Goal: Task Accomplishment & Management: Manage account settings

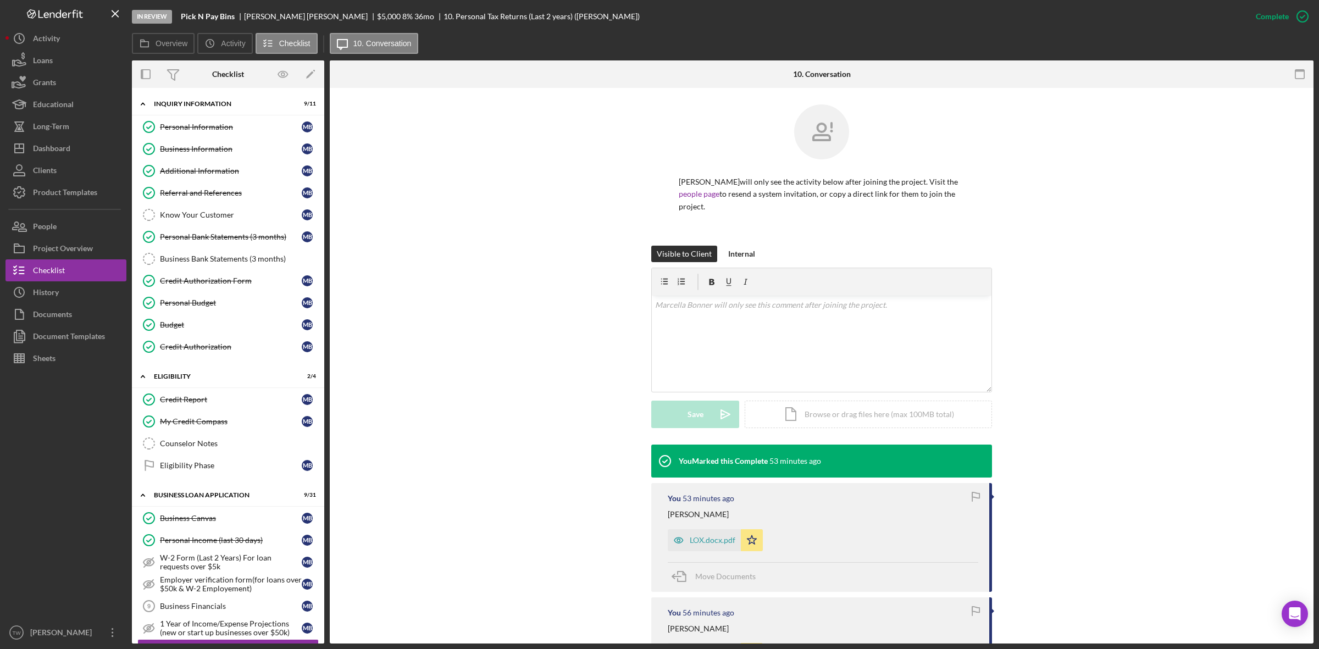
scroll to position [1031, 0]
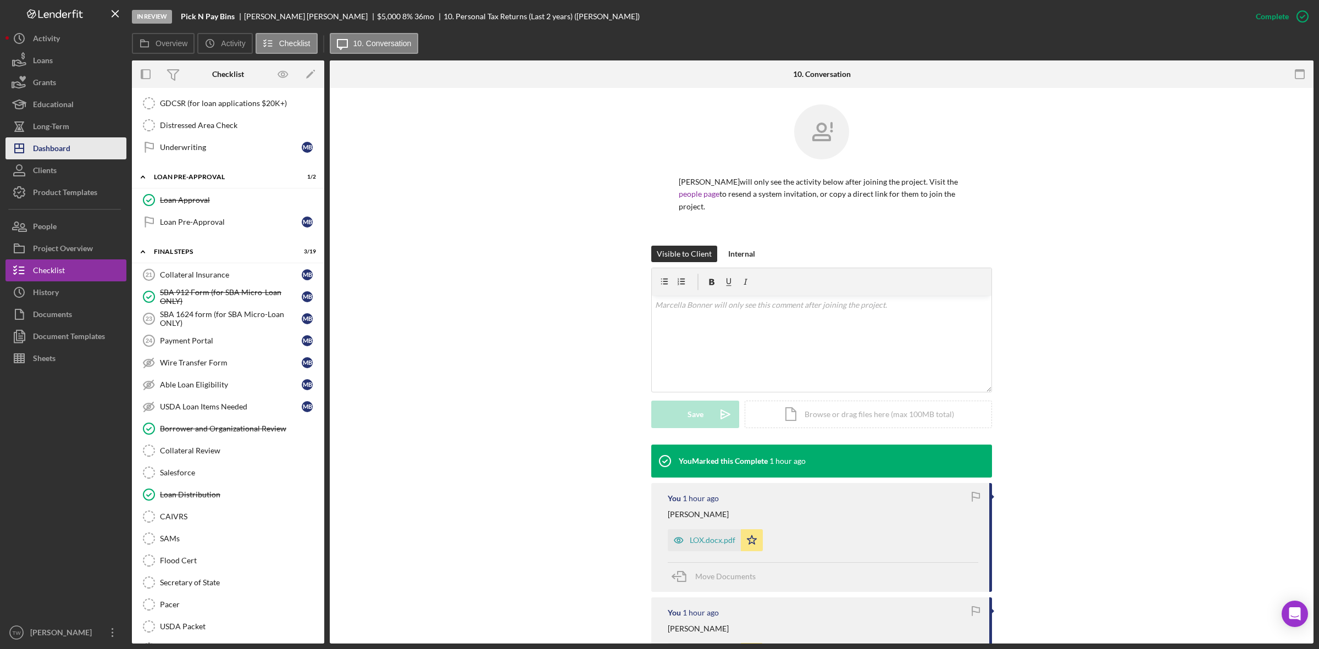
click at [59, 150] on div "Dashboard" at bounding box center [51, 149] width 37 height 25
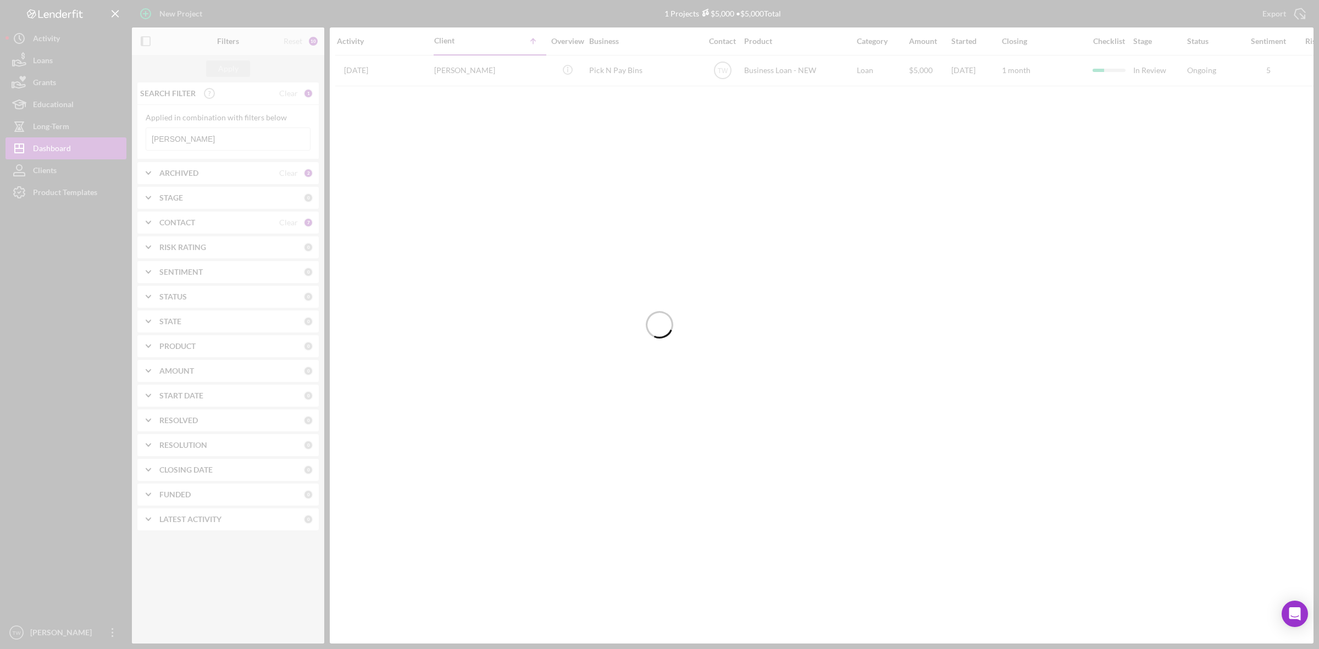
click at [220, 139] on div at bounding box center [659, 324] width 1319 height 649
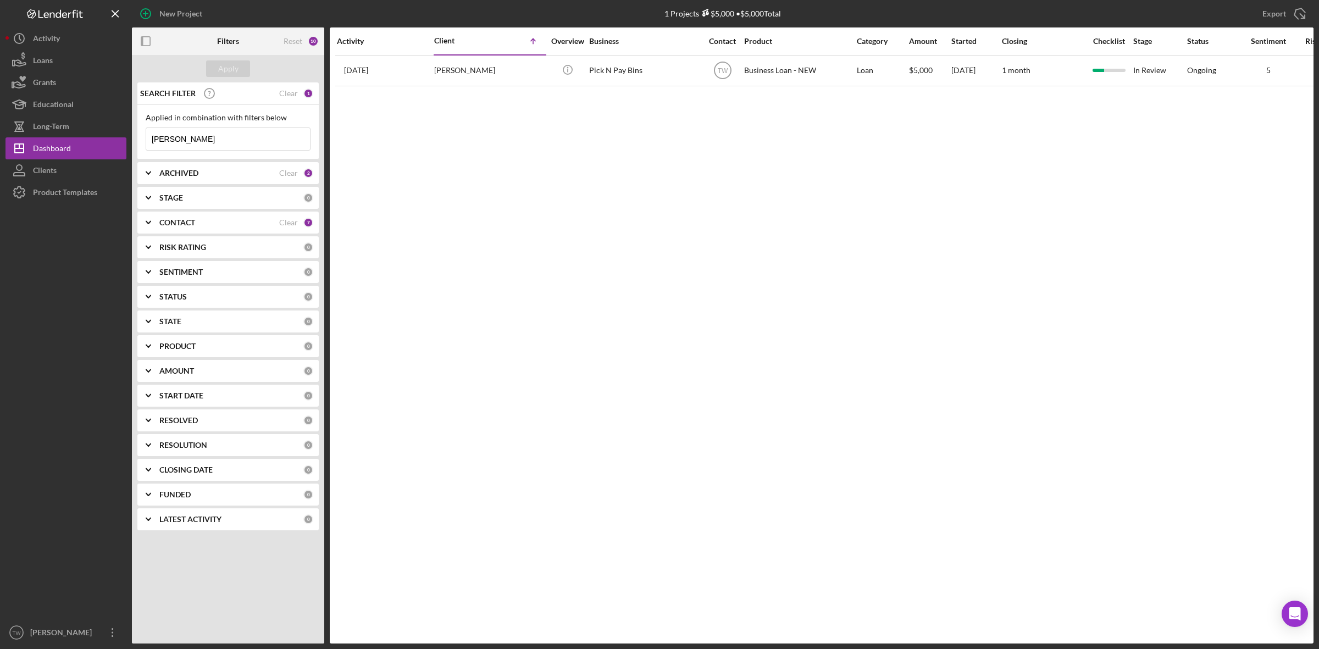
click at [220, 139] on input "[PERSON_NAME]" at bounding box center [228, 139] width 164 height 22
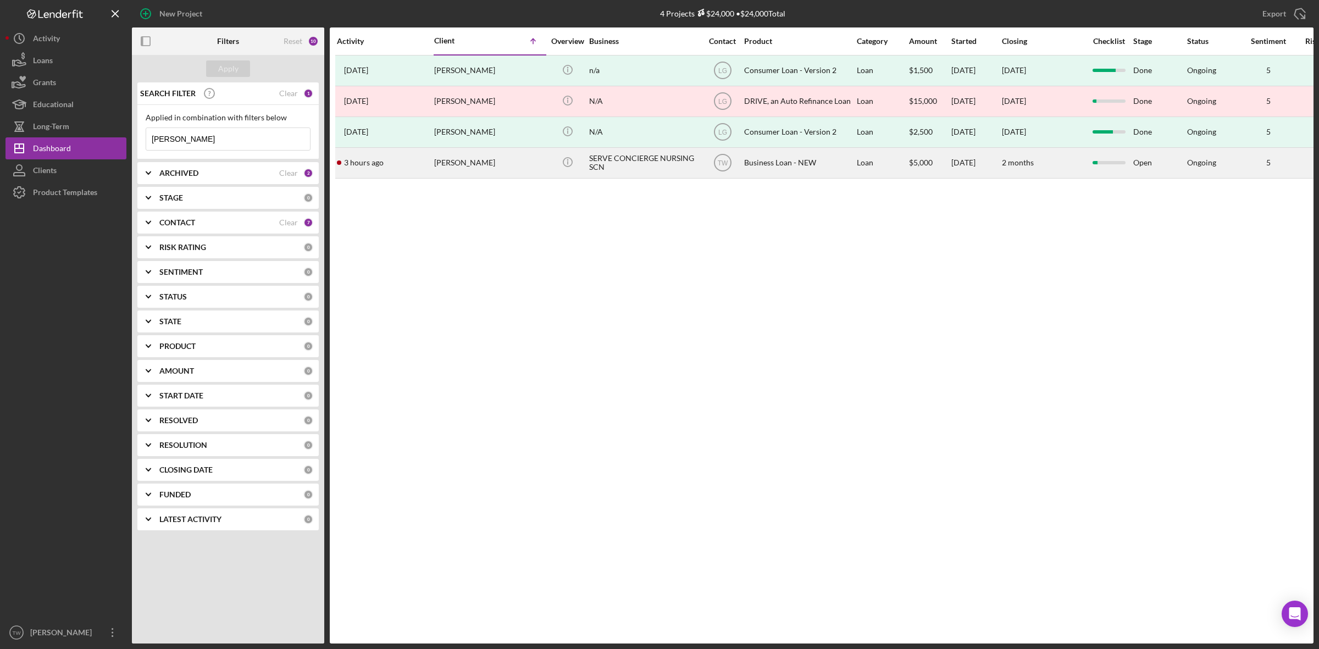
type input "[PERSON_NAME]"
click at [473, 176] on div "[PERSON_NAME]" at bounding box center [489, 162] width 110 height 29
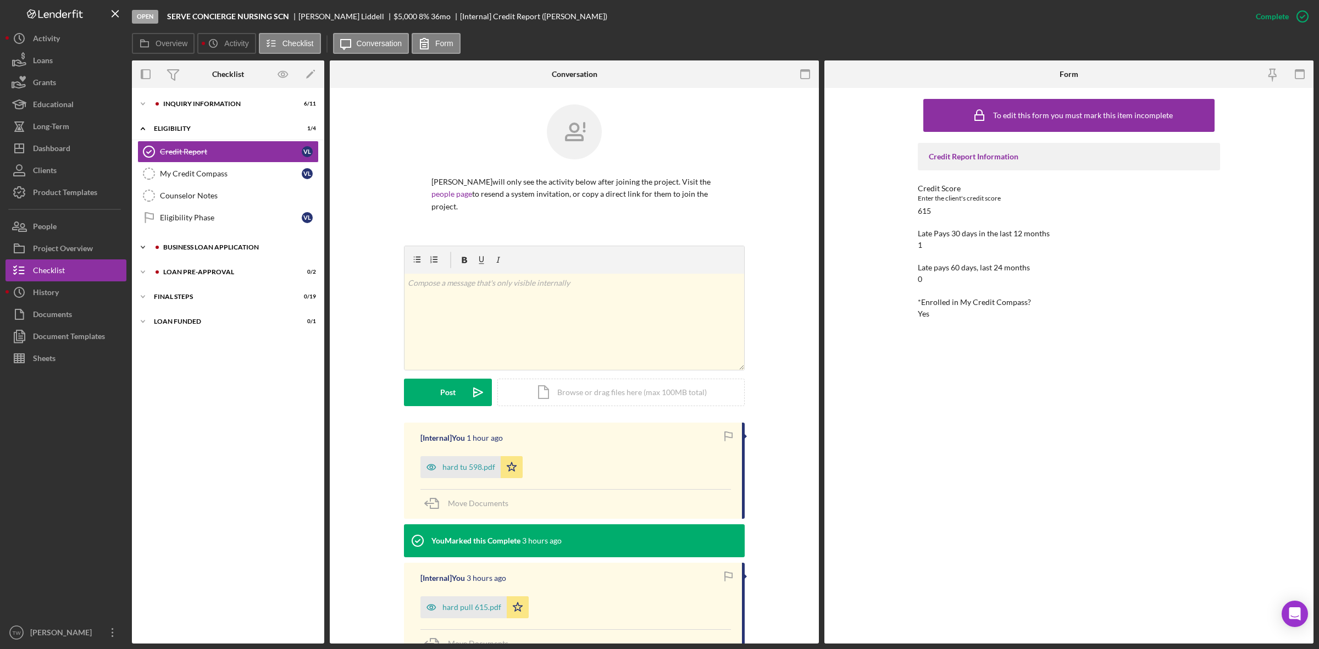
click at [191, 254] on div "Icon/Expander BUSINESS LOAN APPLICATION 4 / 31" at bounding box center [228, 247] width 192 height 22
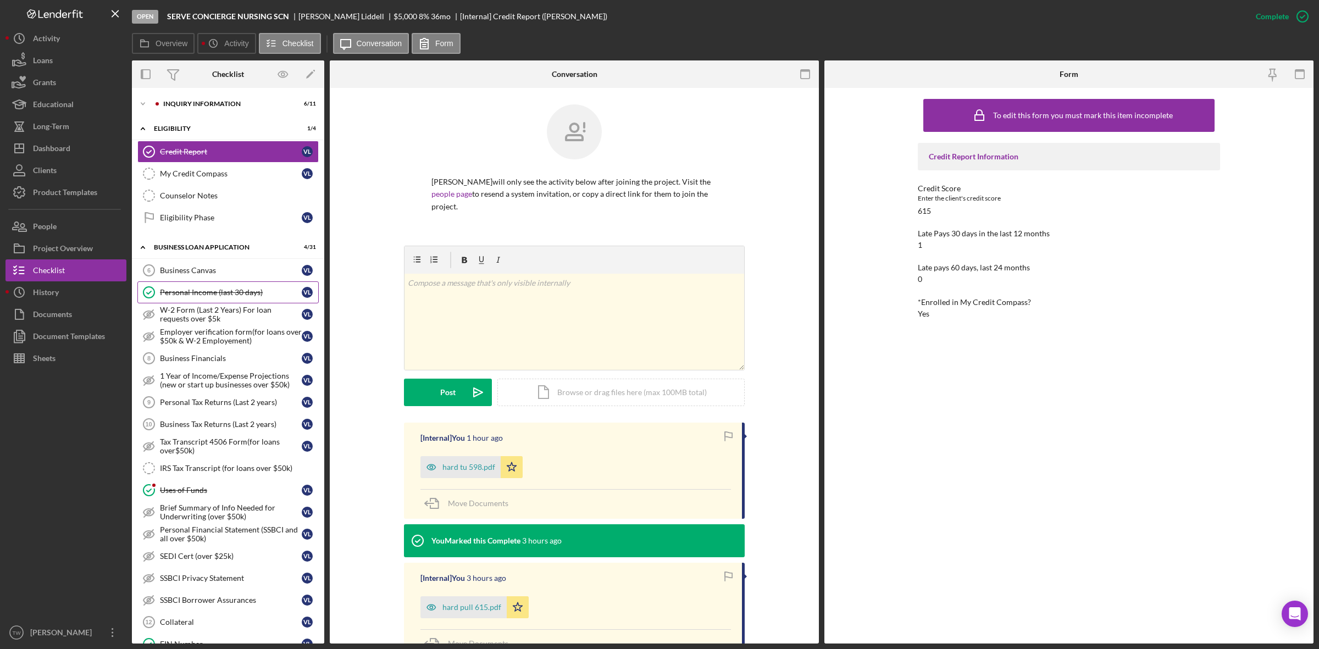
click at [242, 302] on link "Personal Income (last 30 days) Personal Income (last 30 days) [PERSON_NAME]" at bounding box center [227, 292] width 181 height 22
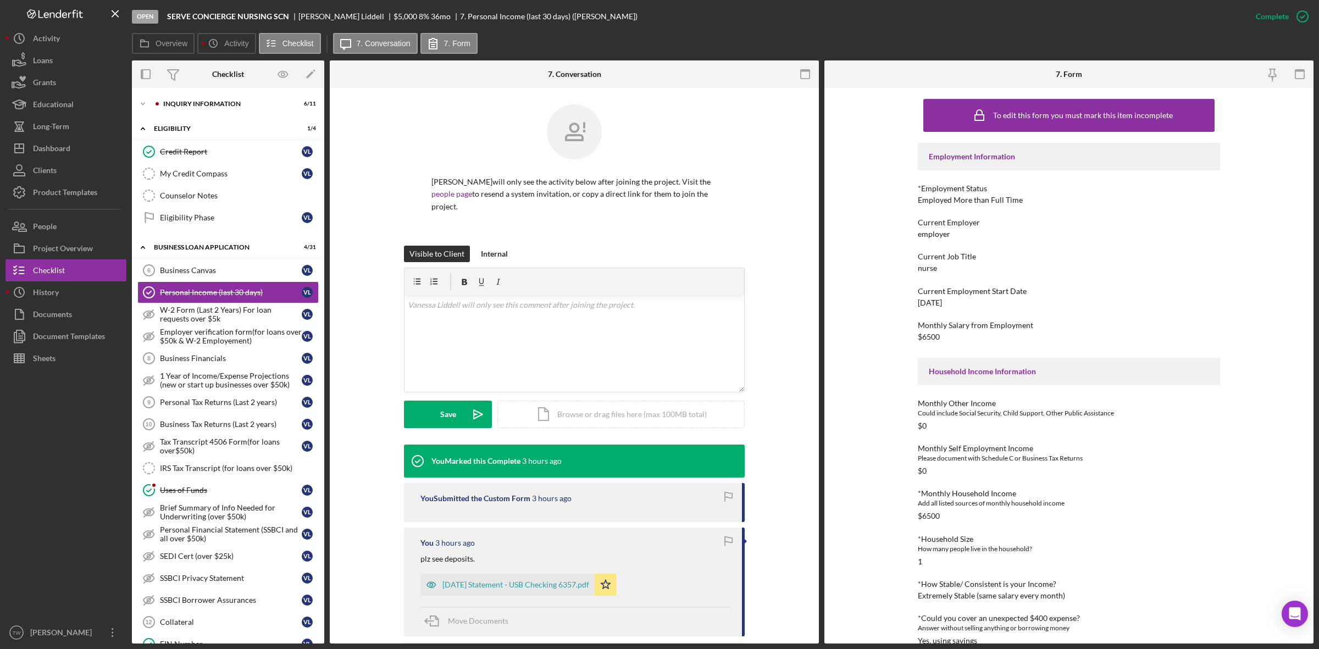
scroll to position [175, 0]
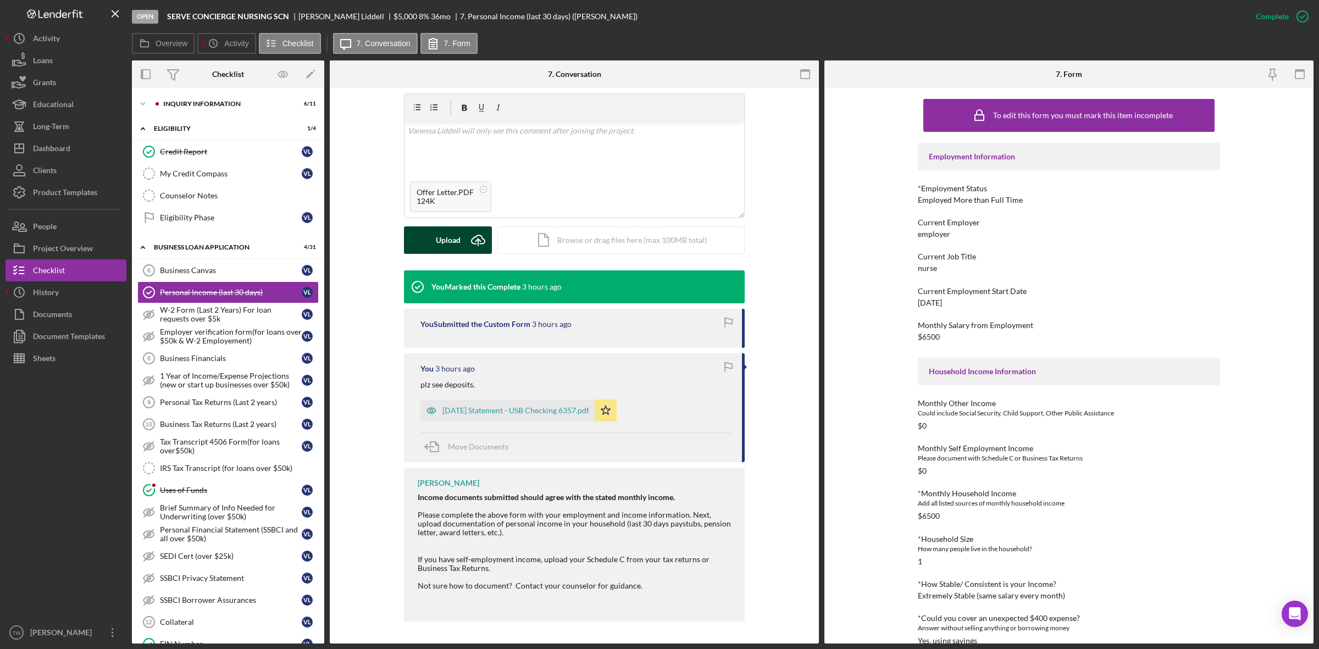
click at [456, 245] on div "Upload" at bounding box center [448, 239] width 25 height 27
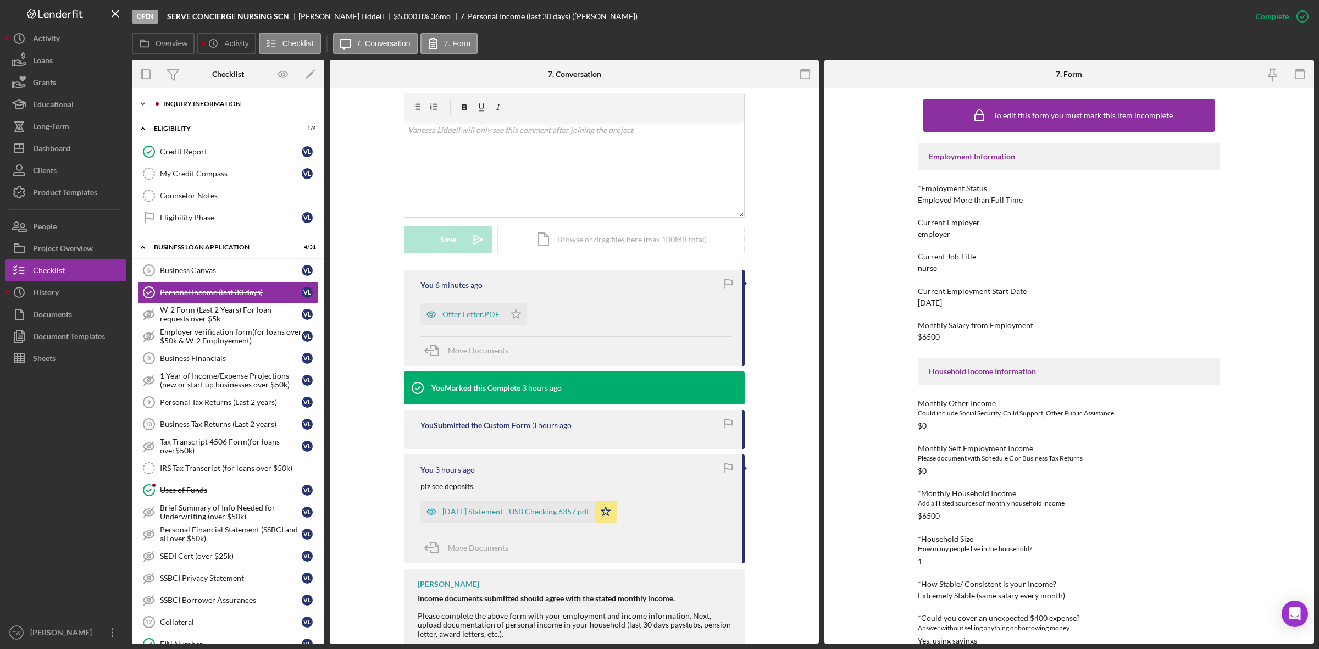
click at [189, 106] on div "INQUIRY INFORMATION" at bounding box center [236, 104] width 147 height 7
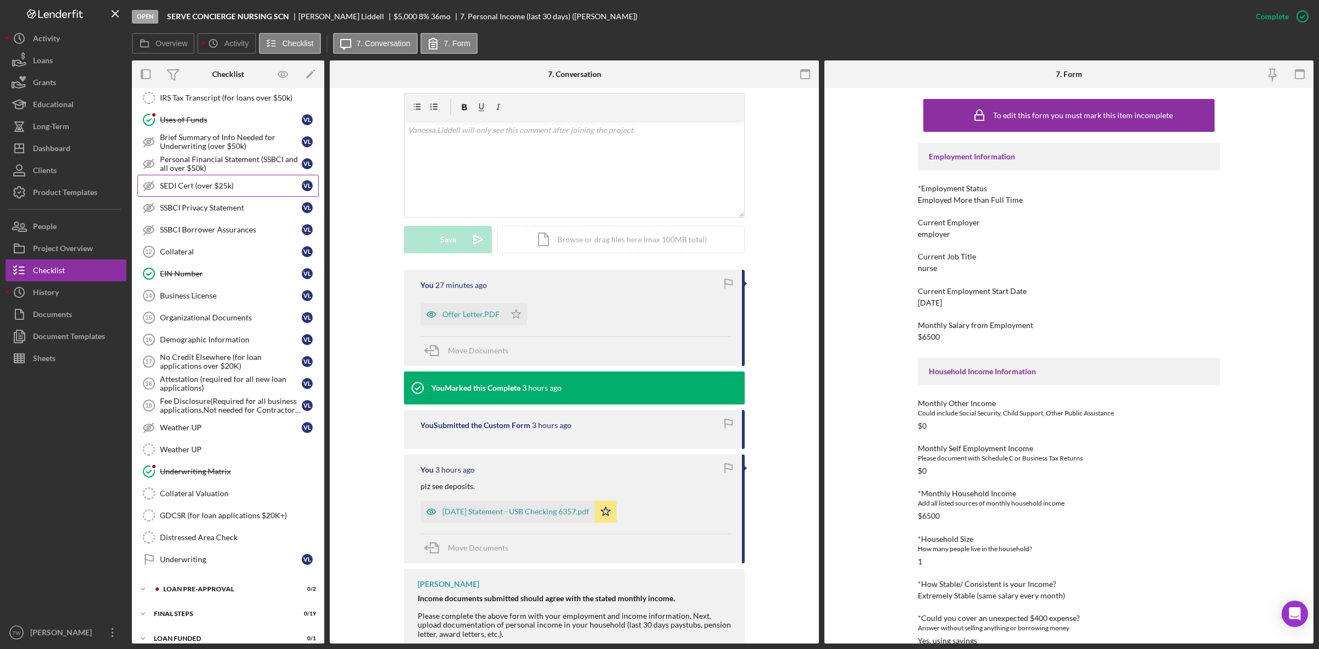
scroll to position [643, 0]
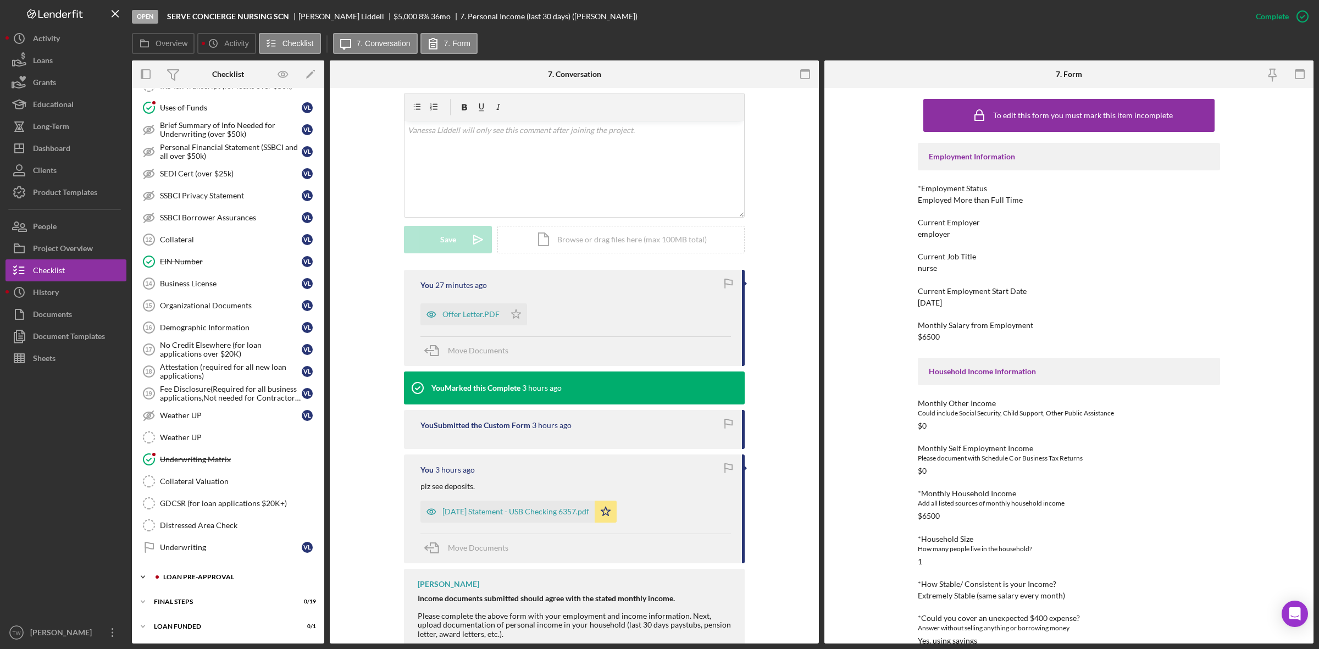
click at [191, 577] on div "LOAN PRE-APPROVAL" at bounding box center [236, 577] width 147 height 7
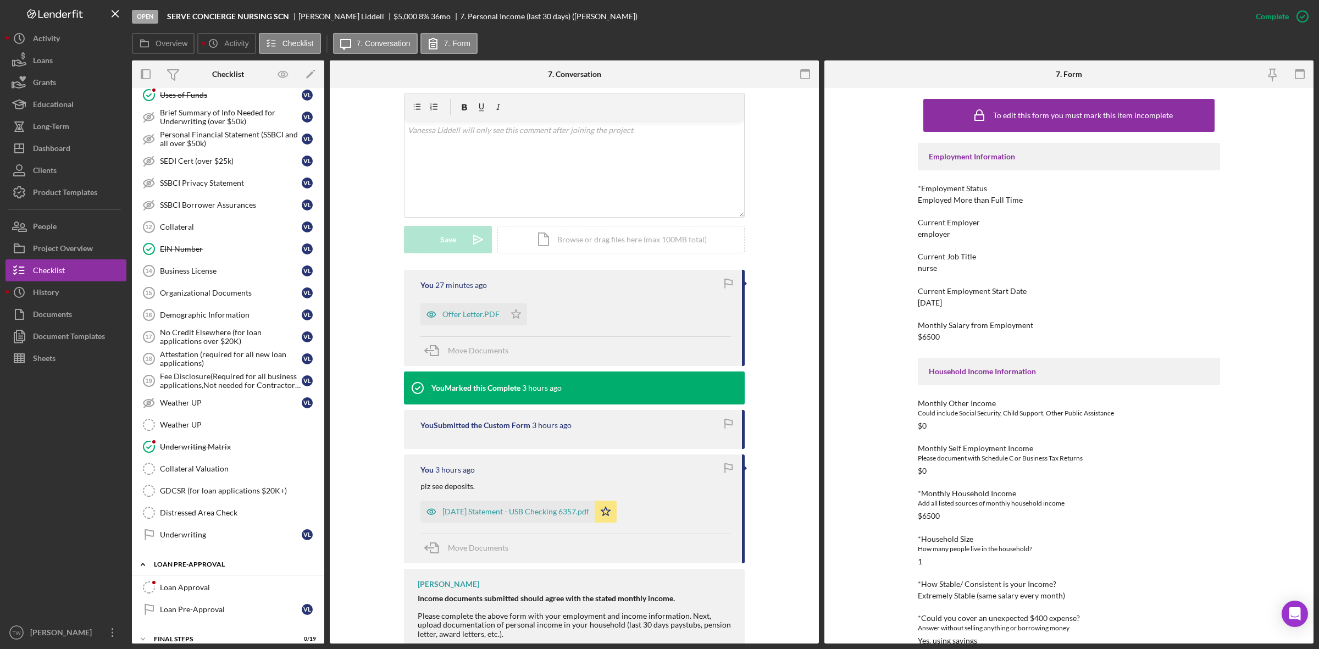
scroll to position [694, 0]
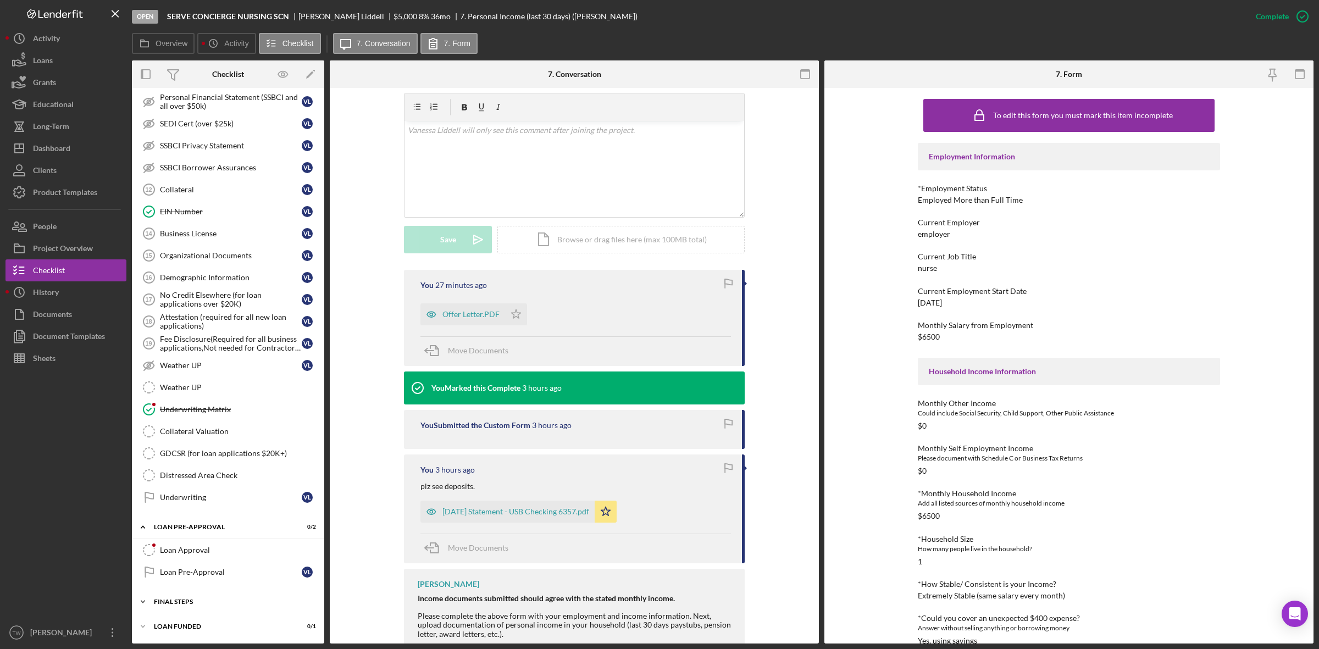
click at [198, 594] on div "Icon/Expander FINAL STEPS 0 / 19" at bounding box center [228, 602] width 192 height 22
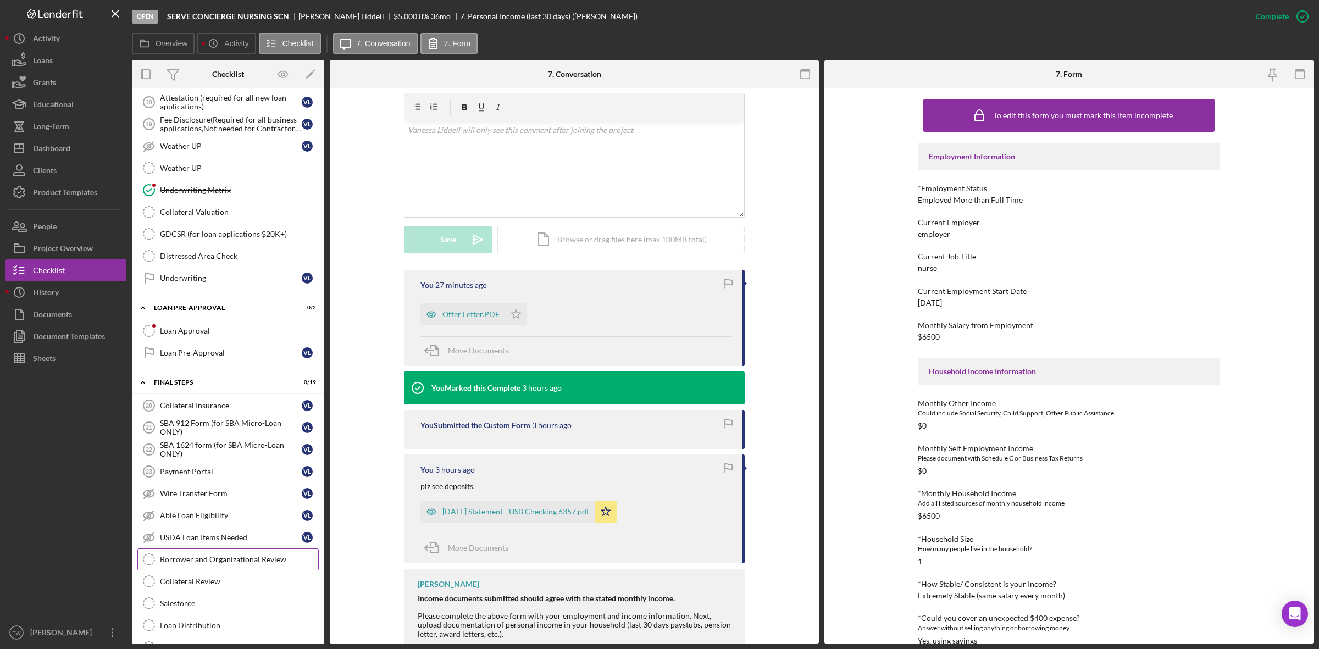
scroll to position [1037, 0]
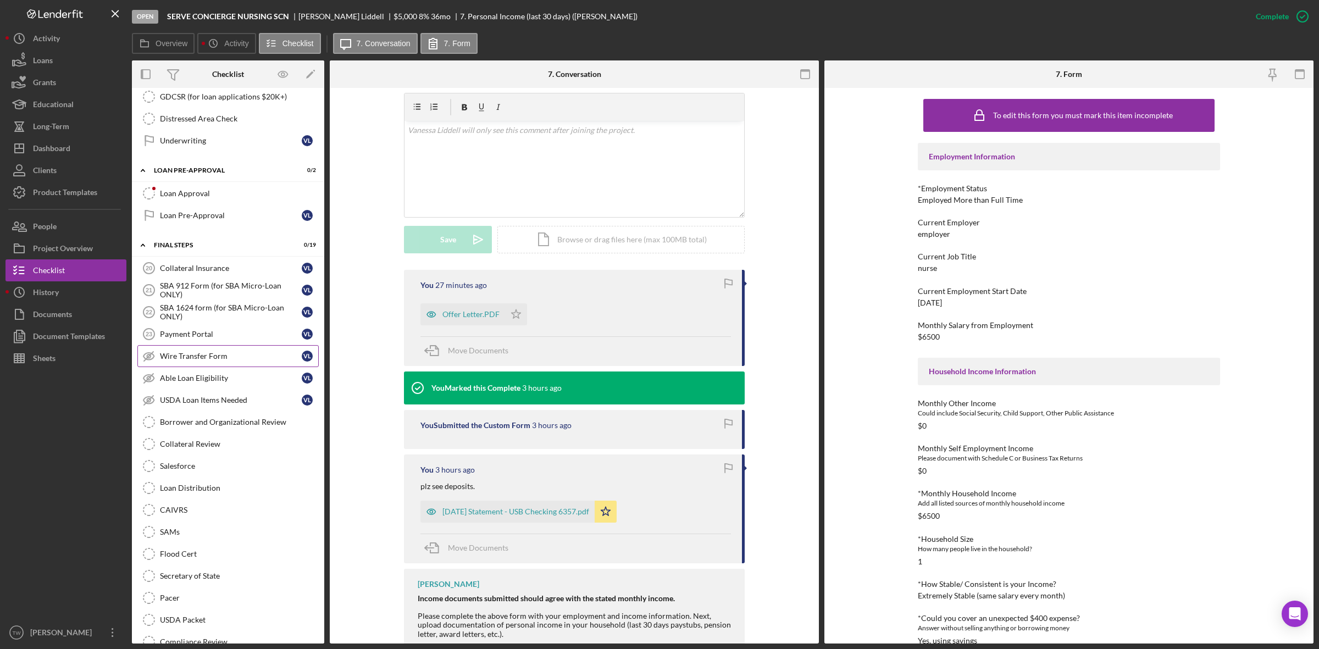
click at [204, 361] on div "Wire Transfer Form" at bounding box center [231, 356] width 142 height 9
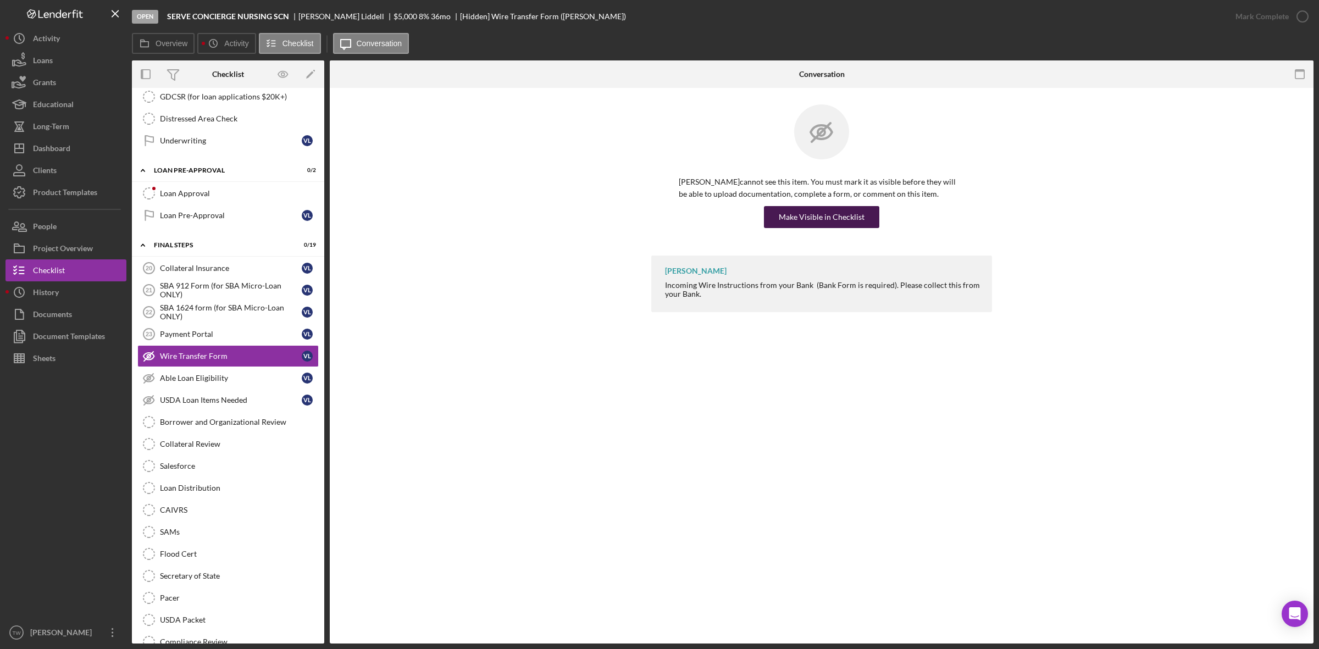
click at [846, 209] on div "Make Visible in Checklist" at bounding box center [822, 217] width 86 height 22
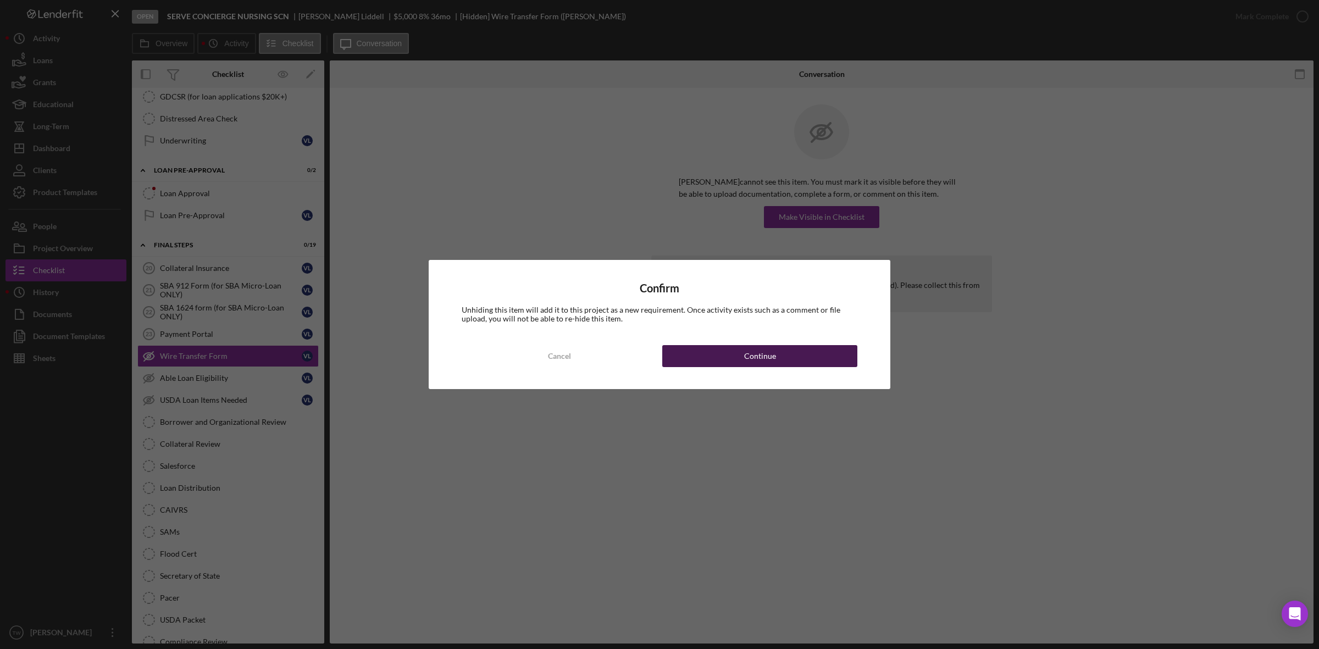
click at [758, 361] on div "Continue" at bounding box center [760, 356] width 32 height 22
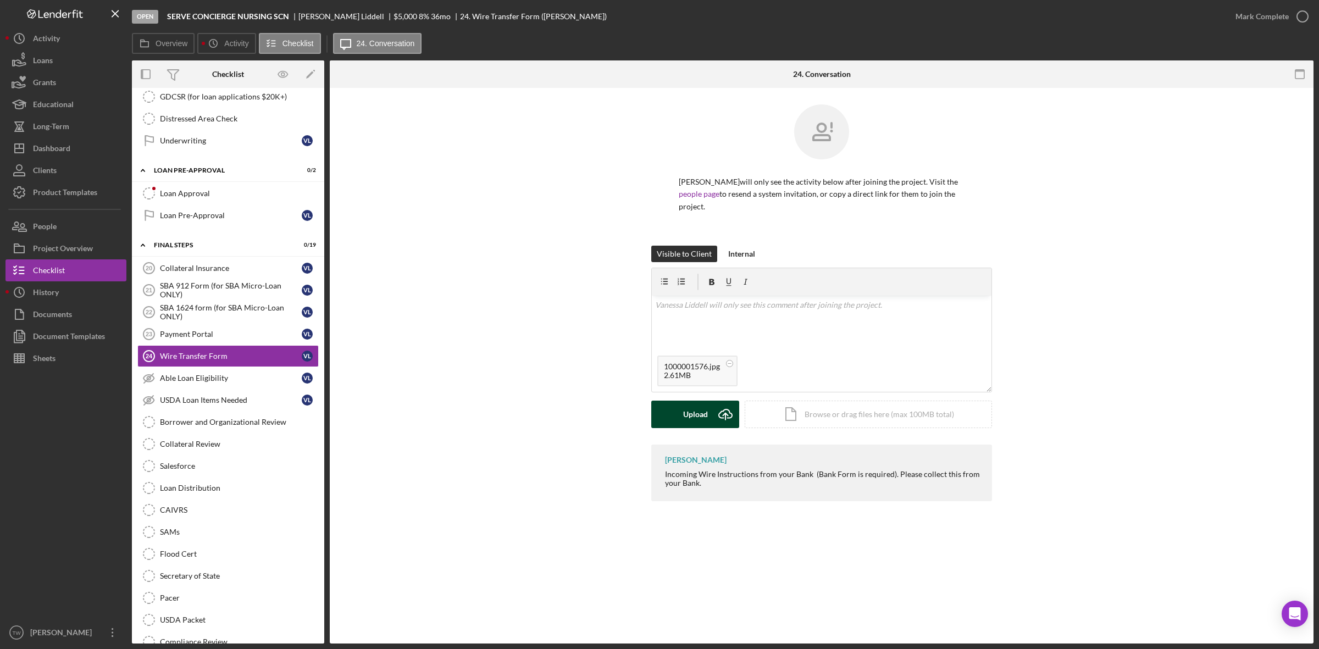
click at [698, 416] on div "Upload" at bounding box center [695, 414] width 25 height 27
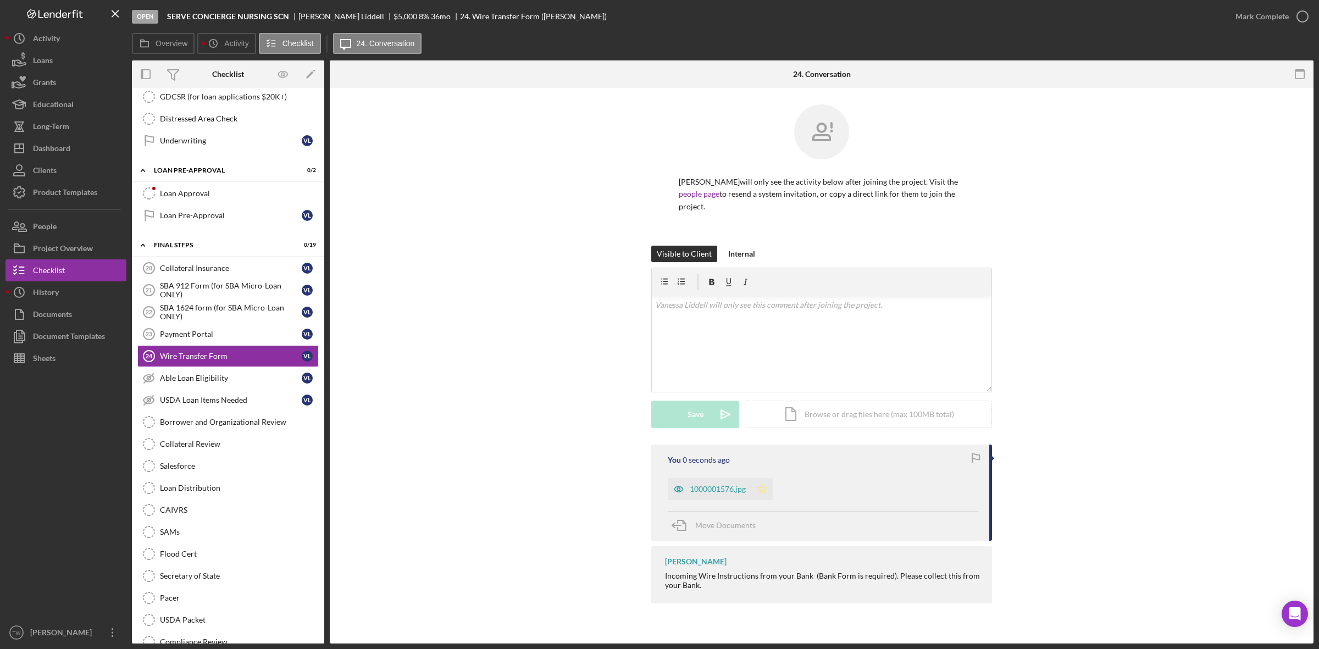
click at [758, 492] on icon "Icon/Star" at bounding box center [762, 489] width 22 height 22
click at [1237, 24] on div "Mark Complete" at bounding box center [1262, 16] width 53 height 22
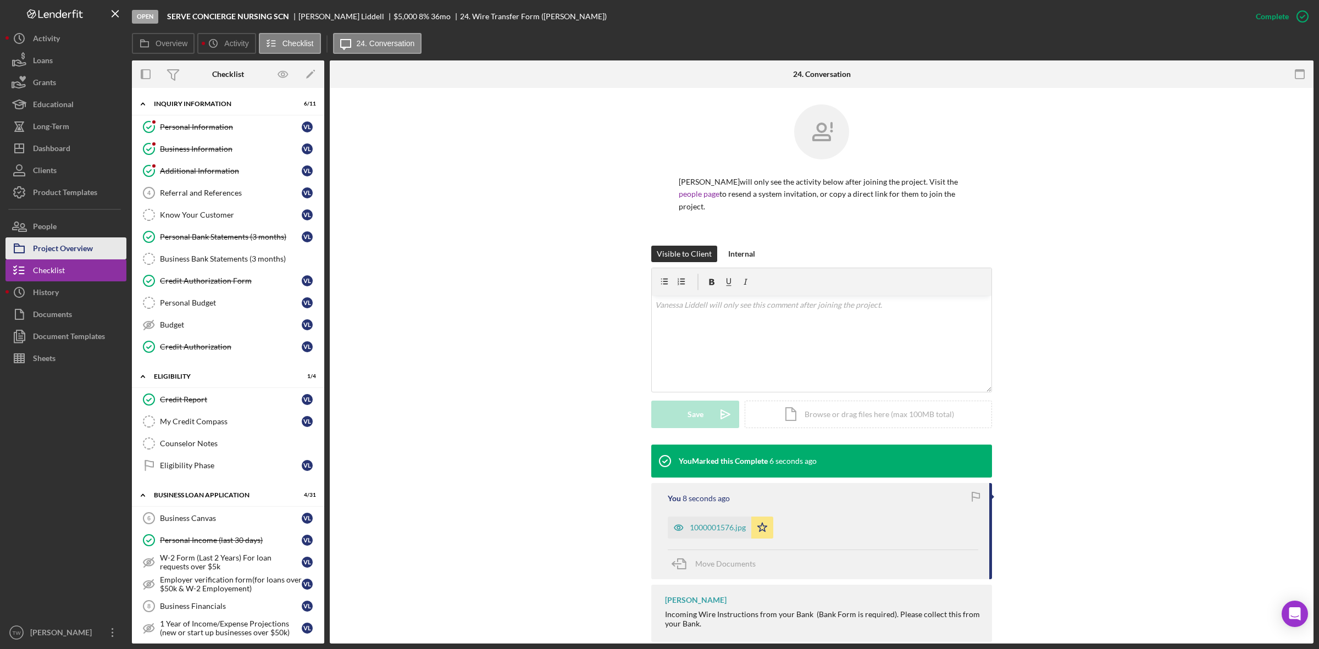
click at [55, 248] on div "Project Overview" at bounding box center [63, 249] width 60 height 25
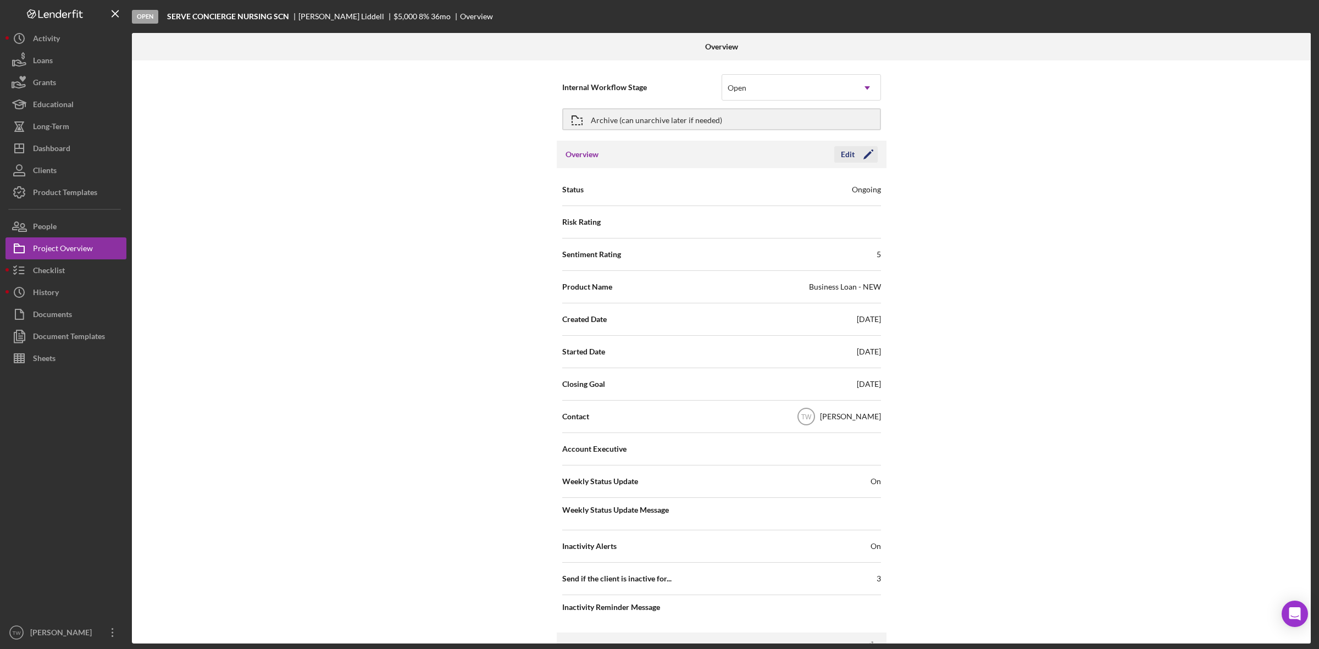
click at [864, 154] on icon "Icon/Edit" at bounding box center [868, 154] width 27 height 27
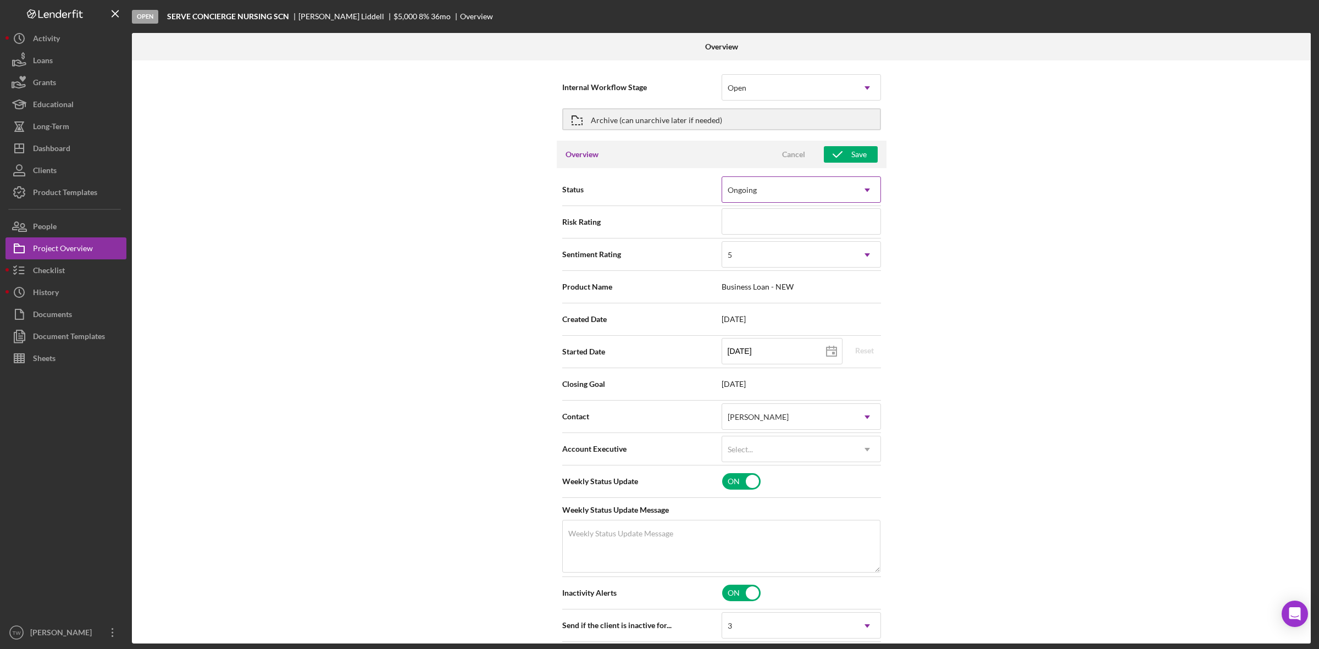
click at [851, 195] on div "Ongoing" at bounding box center [788, 190] width 132 height 25
click at [815, 215] on div "Ongoing" at bounding box center [800, 222] width 158 height 28
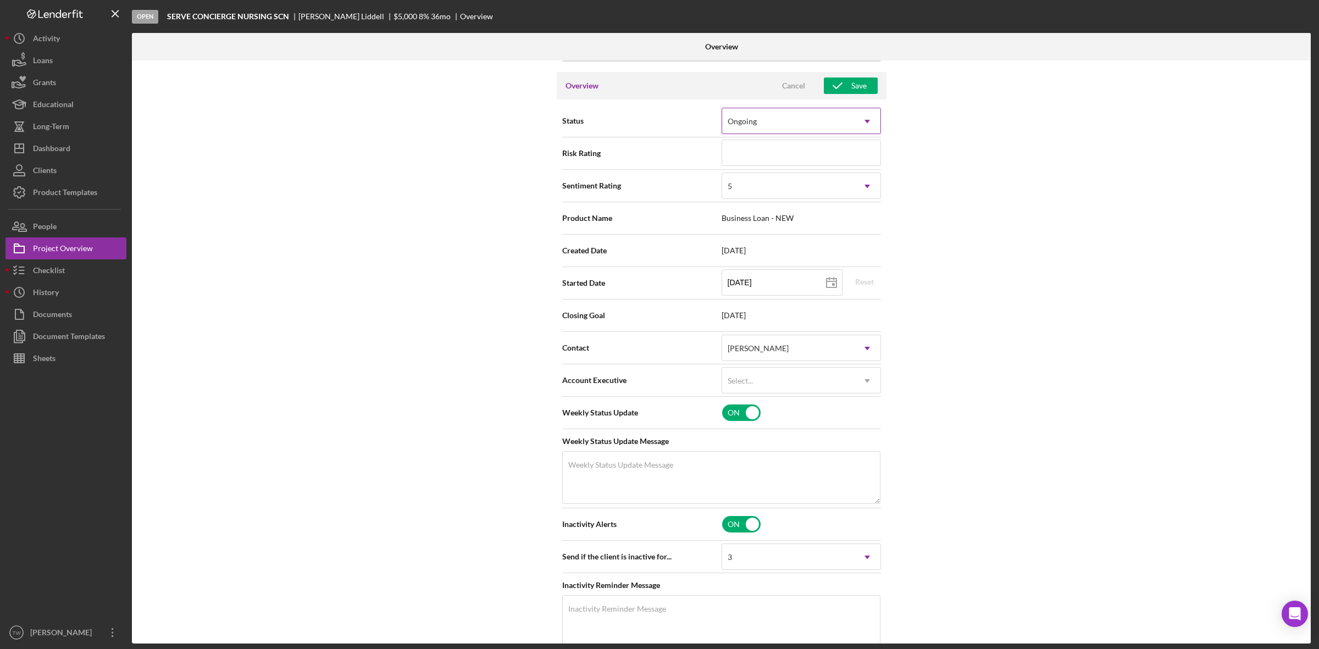
click at [782, 125] on div "Ongoing" at bounding box center [788, 121] width 132 height 25
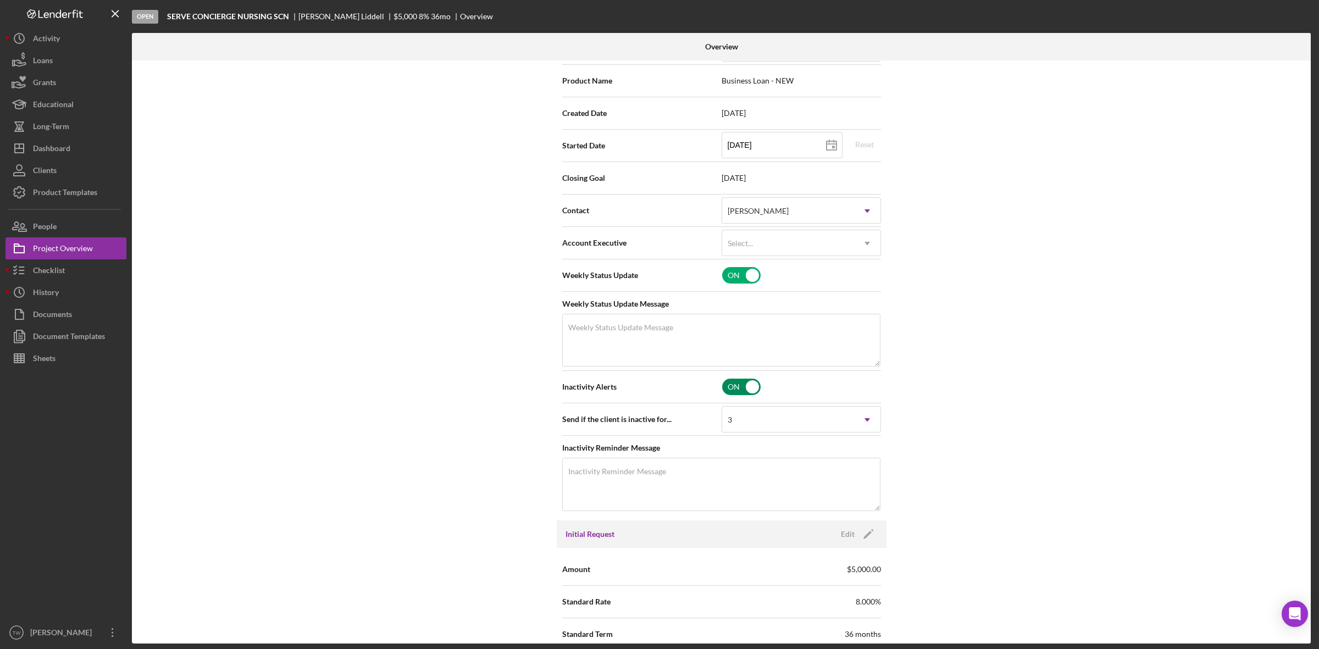
scroll to position [0, 0]
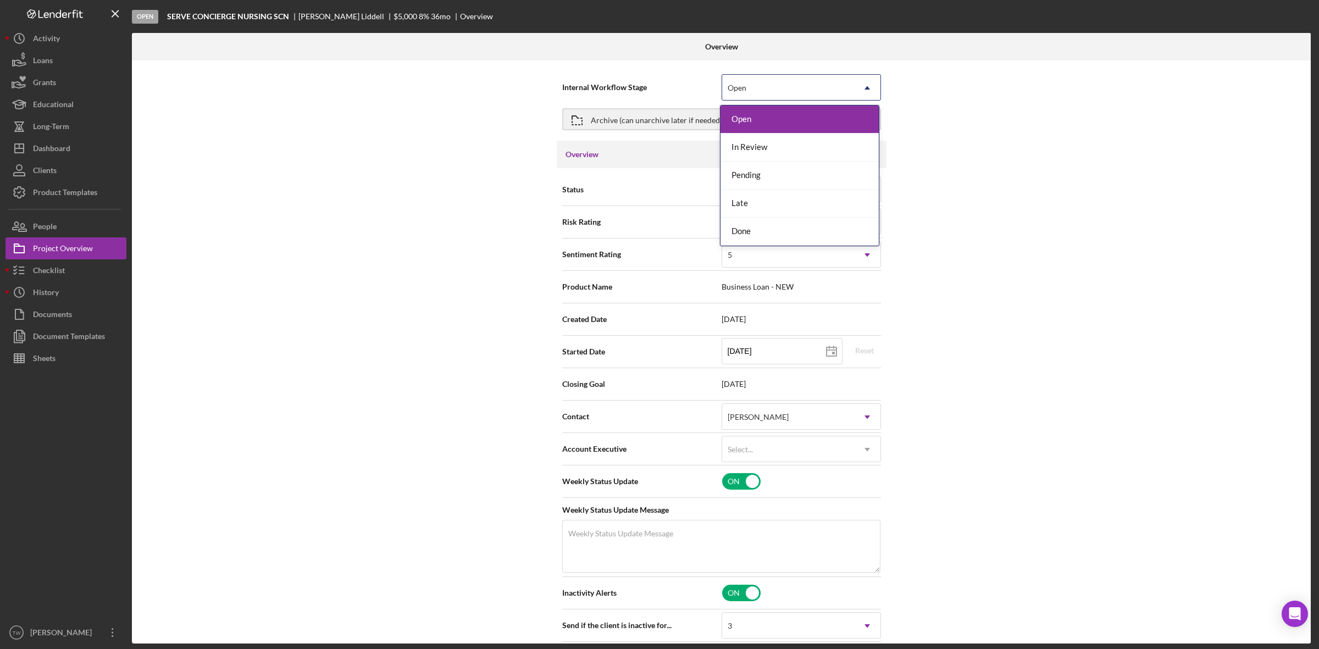
click at [809, 88] on div "Open" at bounding box center [788, 87] width 132 height 25
click at [781, 148] on div "In Review" at bounding box center [800, 148] width 158 height 28
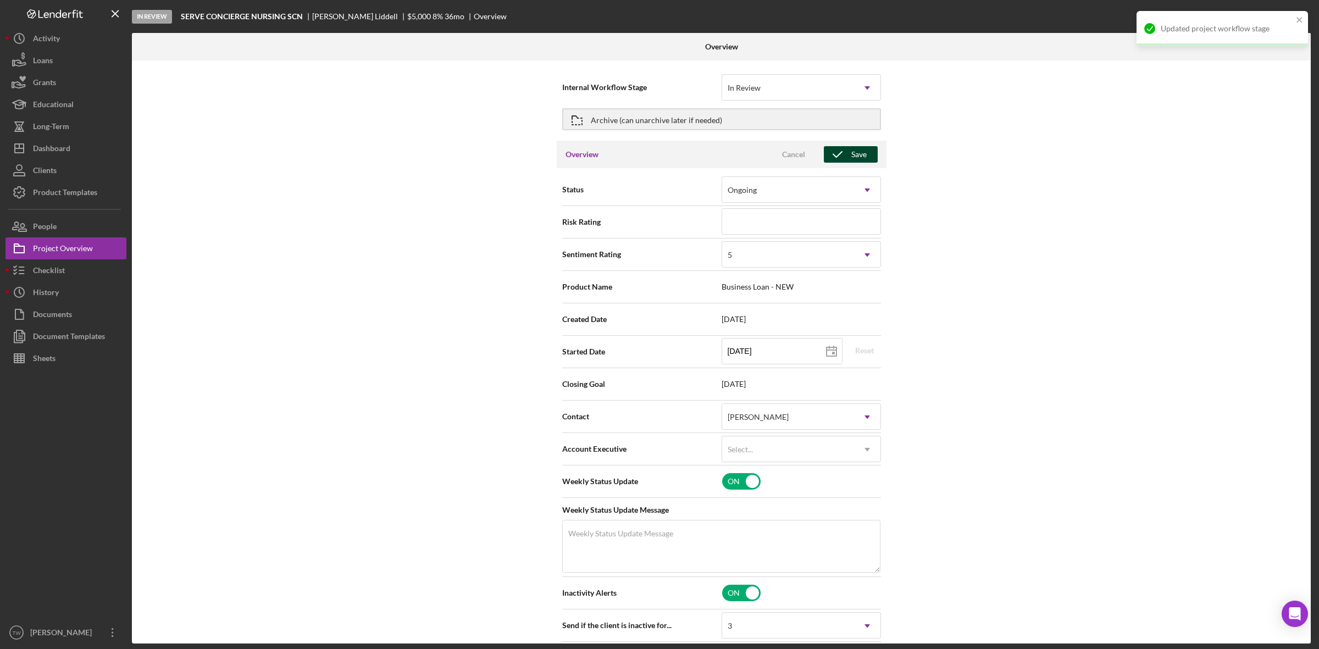
click at [851, 157] on div "Save" at bounding box center [858, 154] width 15 height 16
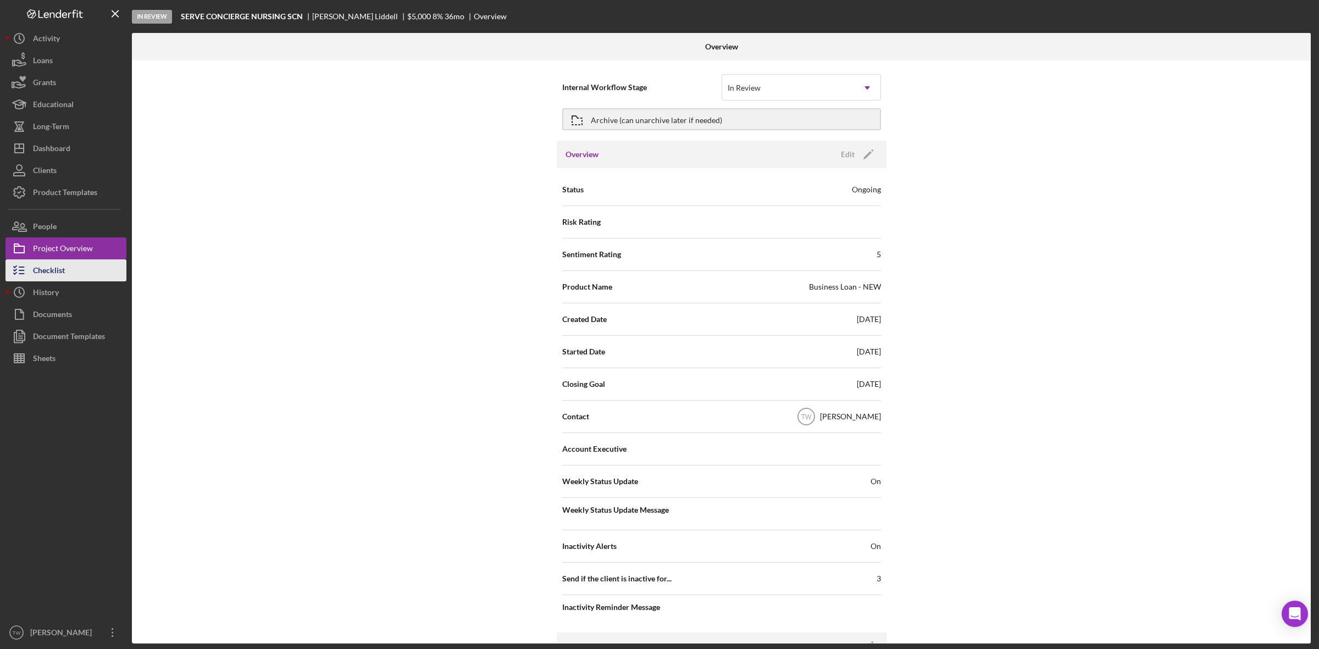
click at [41, 265] on div "Checklist" at bounding box center [49, 271] width 32 height 25
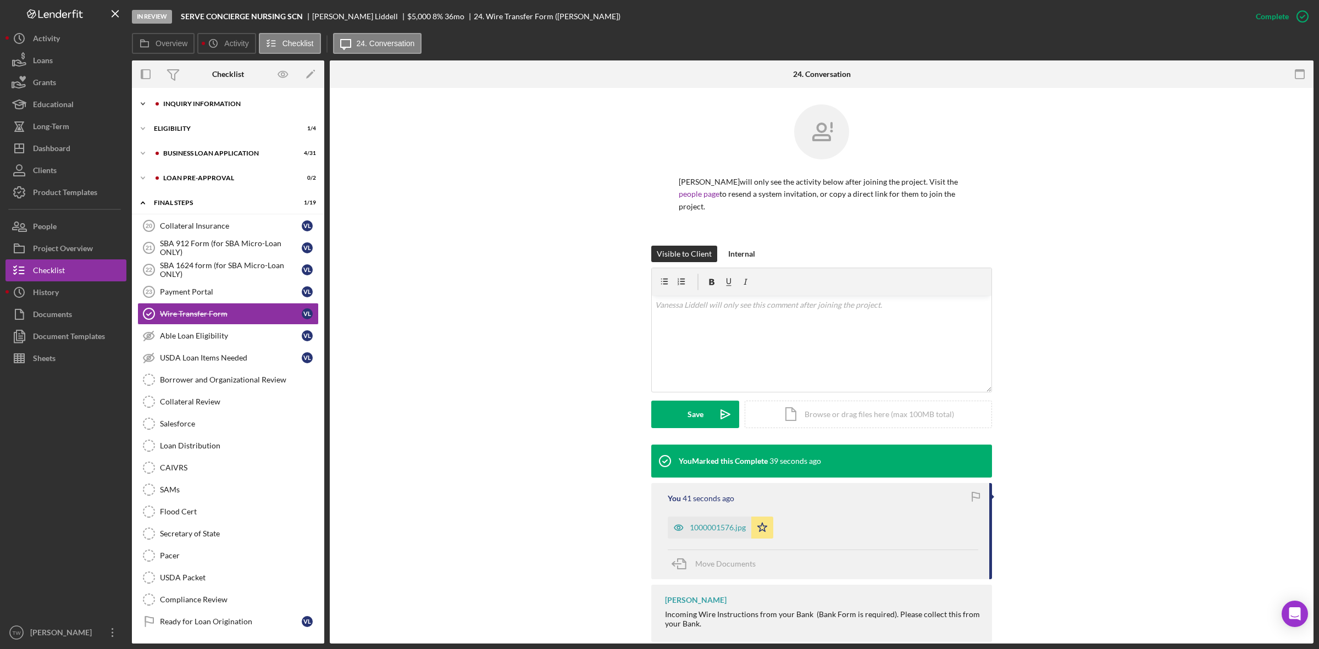
click at [227, 108] on div "Icon/Expander INQUIRY INFORMATION 6 / 11" at bounding box center [228, 104] width 192 height 22
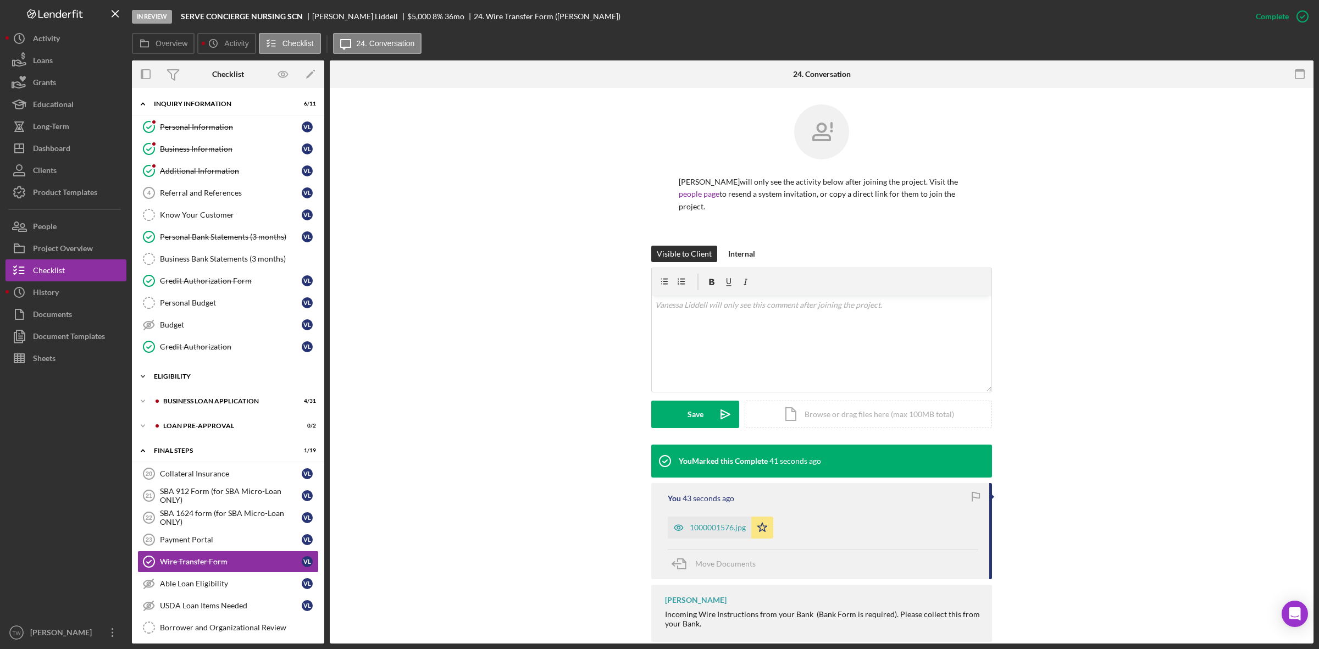
click at [191, 383] on div "Icon/Expander ELIGIBILITY 1 / 4" at bounding box center [228, 376] width 192 height 22
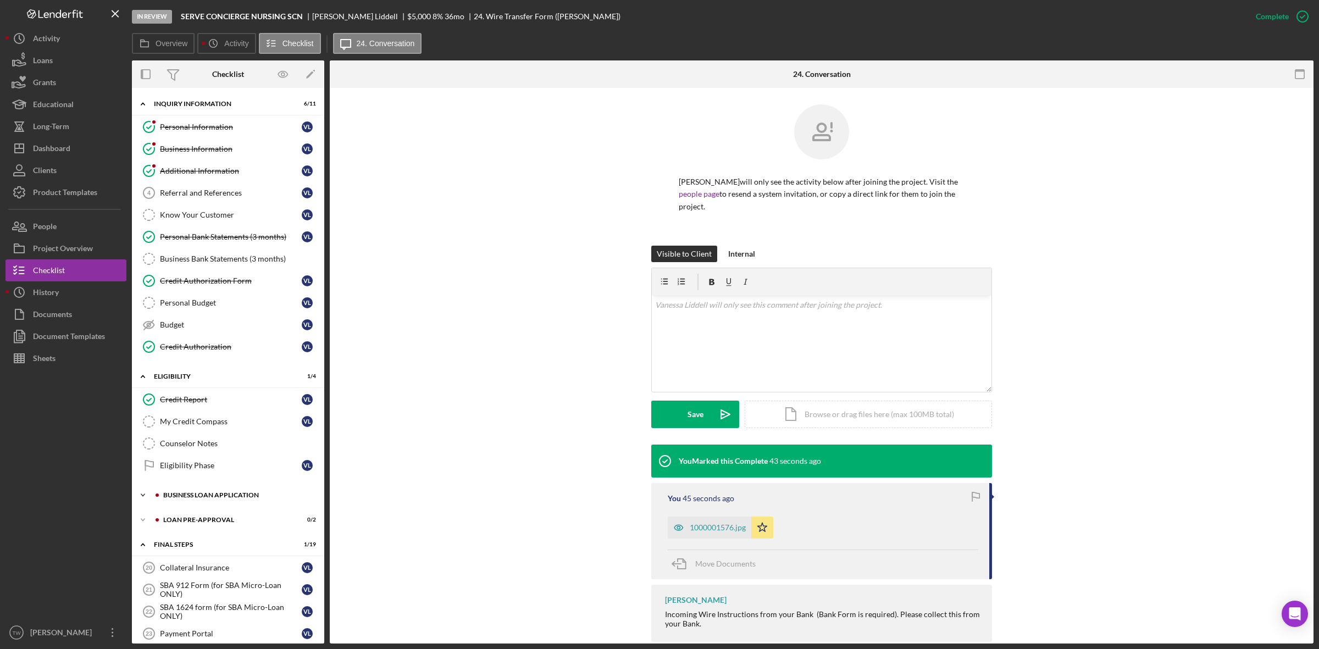
click at [199, 493] on div "Icon/Expander BUSINESS LOAN APPLICATION 4 / 31" at bounding box center [228, 495] width 192 height 22
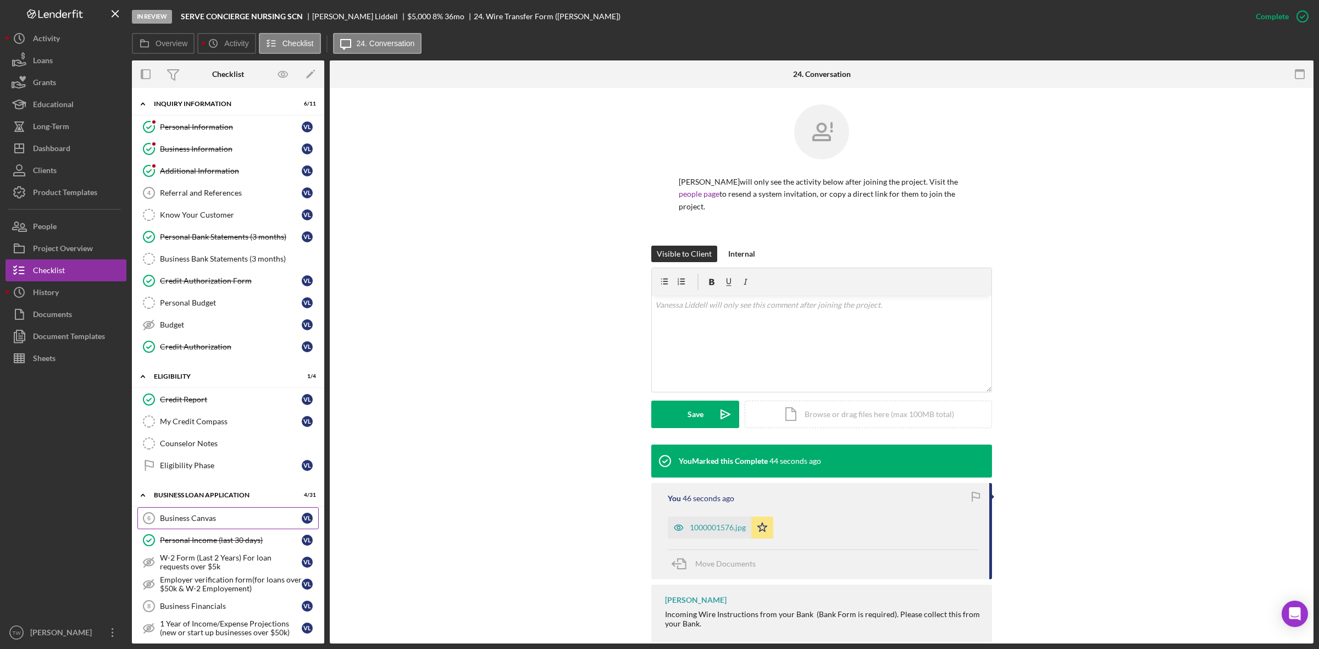
click at [210, 523] on div "Business Canvas" at bounding box center [231, 518] width 142 height 9
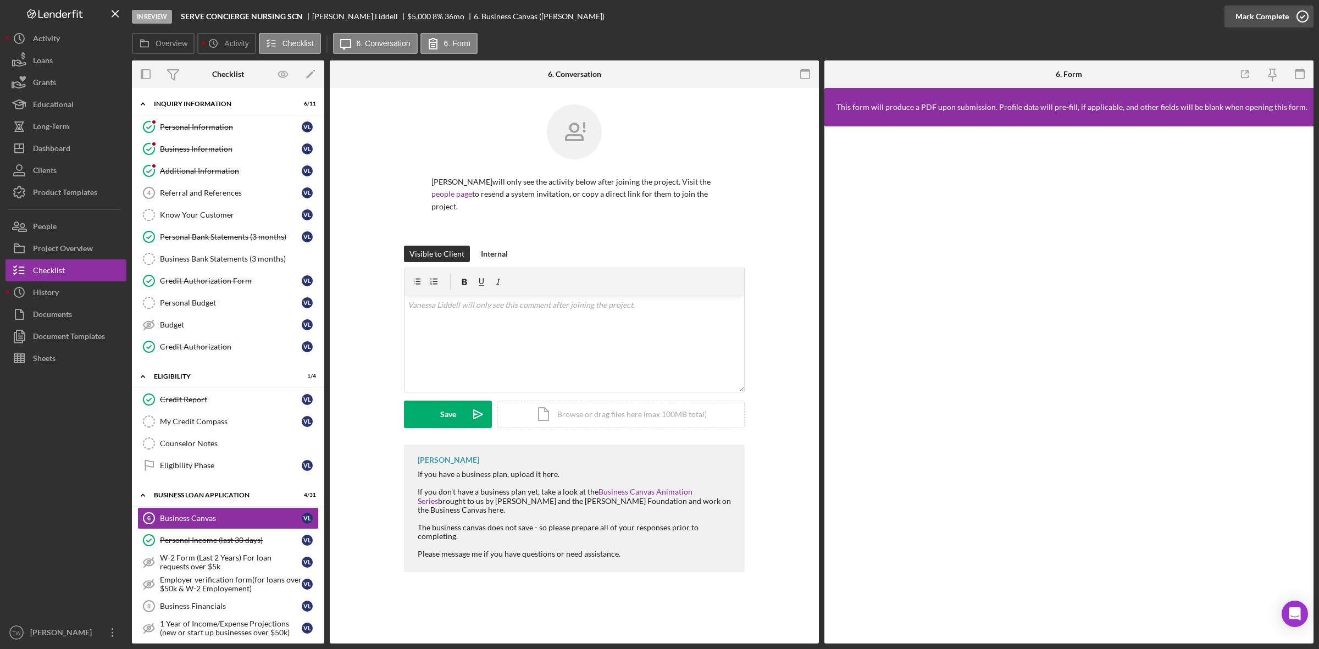
click at [1246, 19] on div "Mark Complete" at bounding box center [1262, 16] width 53 height 22
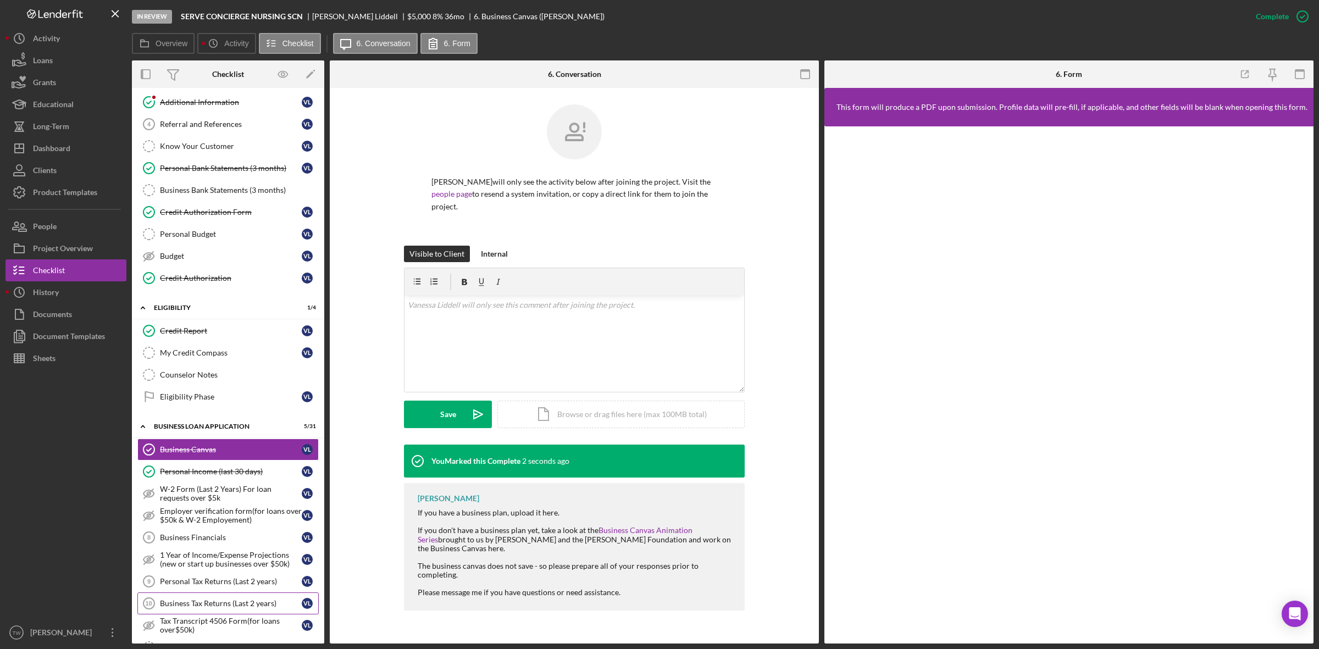
scroll to position [137, 0]
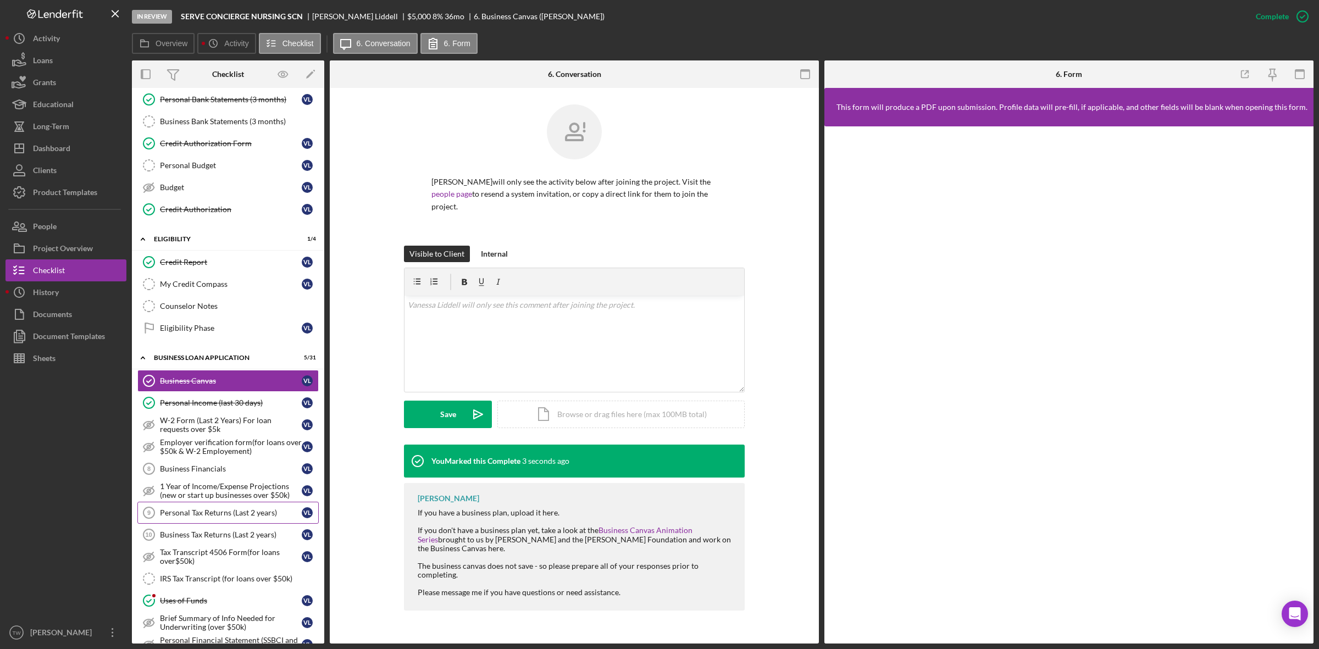
click at [200, 515] on div "Personal Tax Returns (Last 2 years)" at bounding box center [231, 512] width 142 height 9
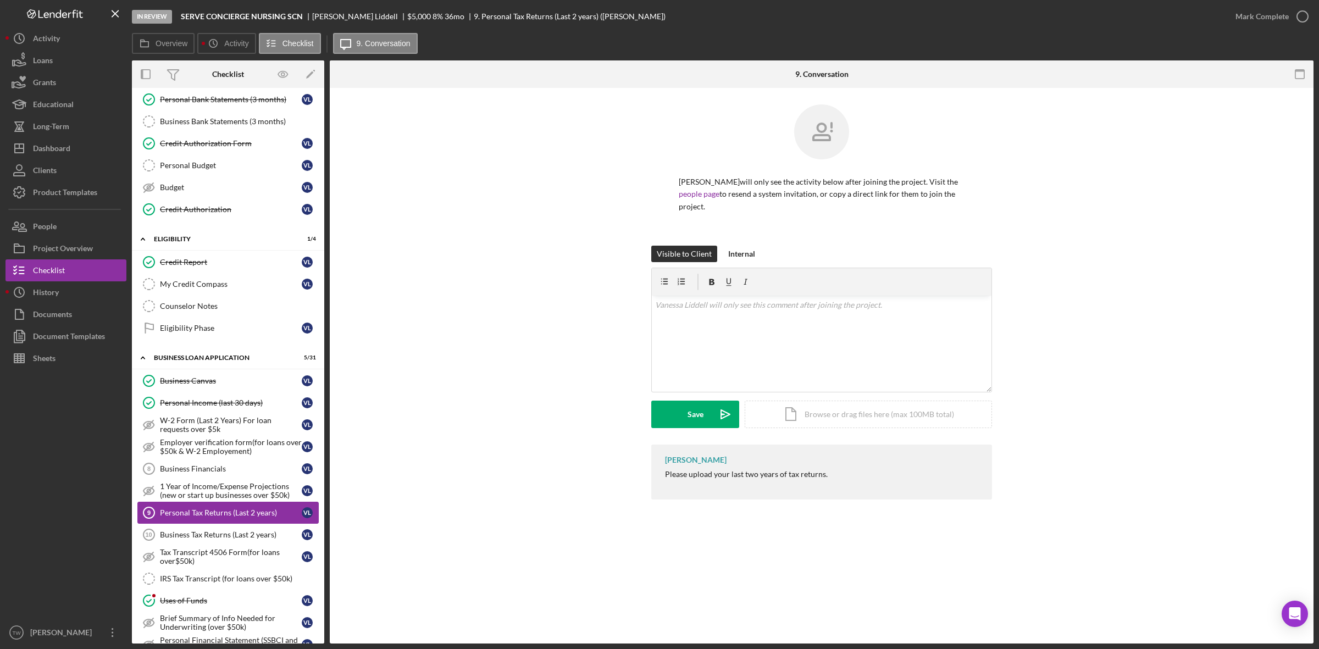
scroll to position [275, 0]
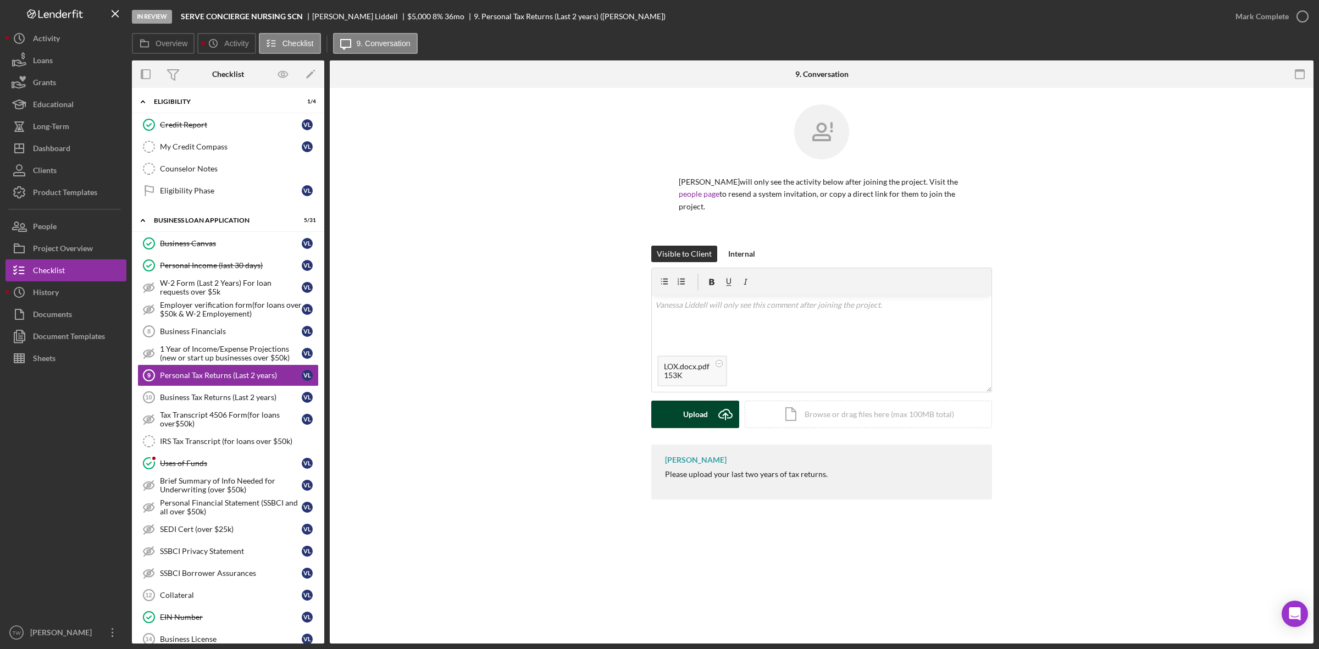
click at [699, 420] on div "Upload" at bounding box center [695, 414] width 25 height 27
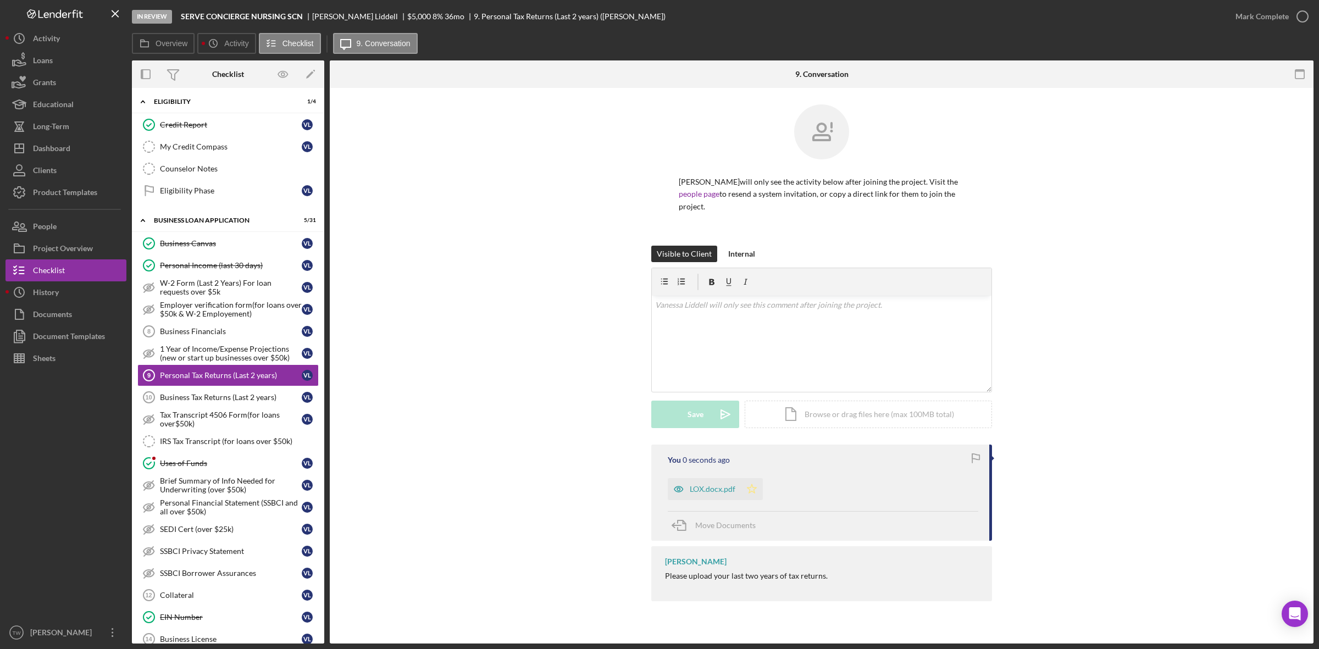
click at [757, 492] on icon "Icon/Star" at bounding box center [752, 489] width 22 height 22
click at [1260, 11] on div "Mark Complete" at bounding box center [1262, 16] width 53 height 22
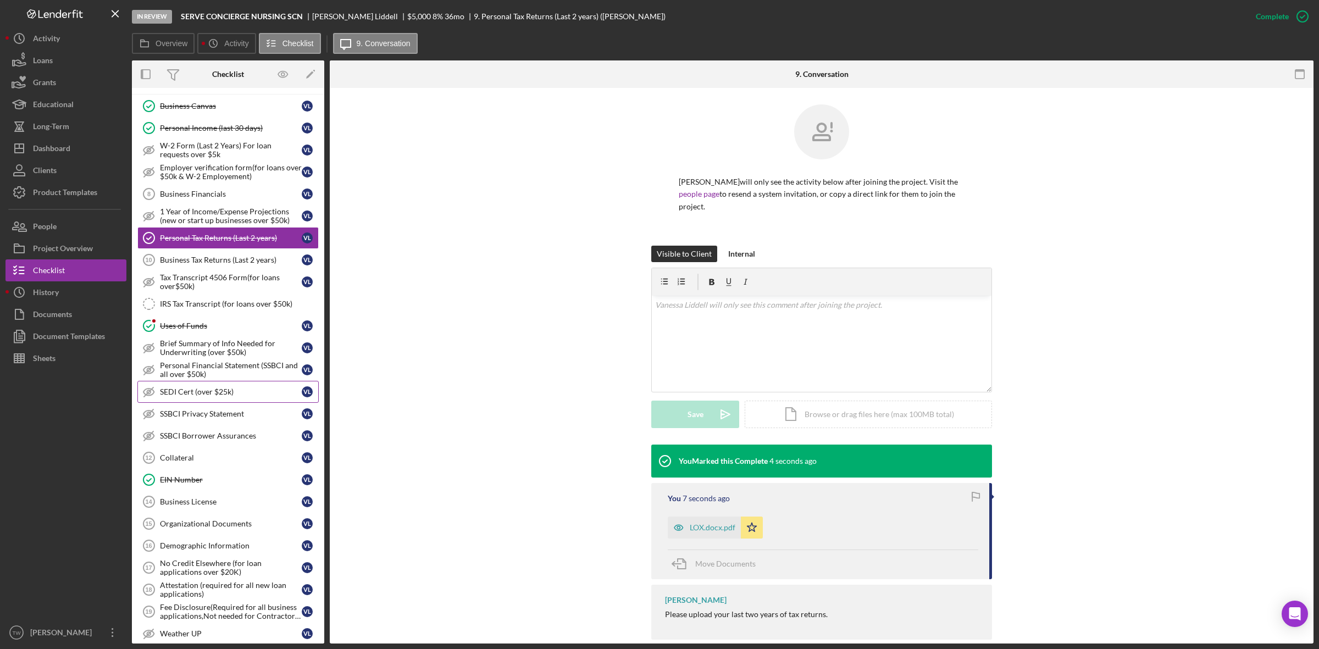
scroll to position [550, 0]
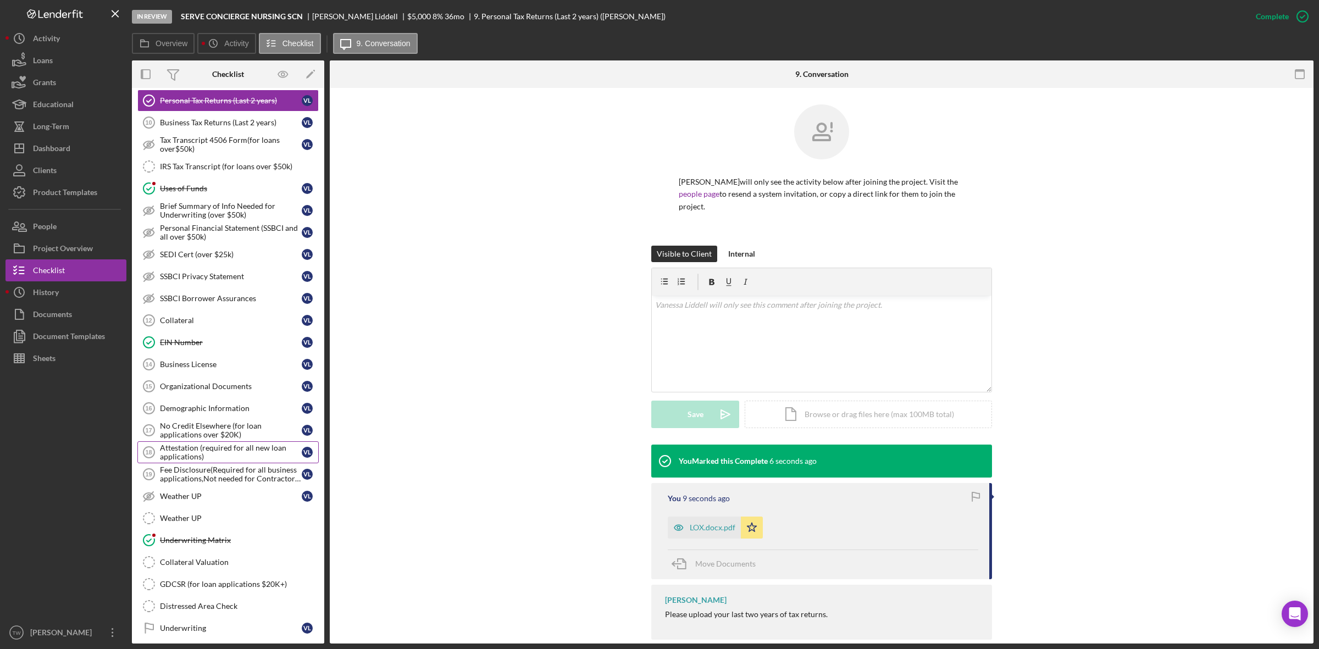
click at [203, 461] on div "Attestation (required for all new loan applications)" at bounding box center [231, 453] width 142 height 18
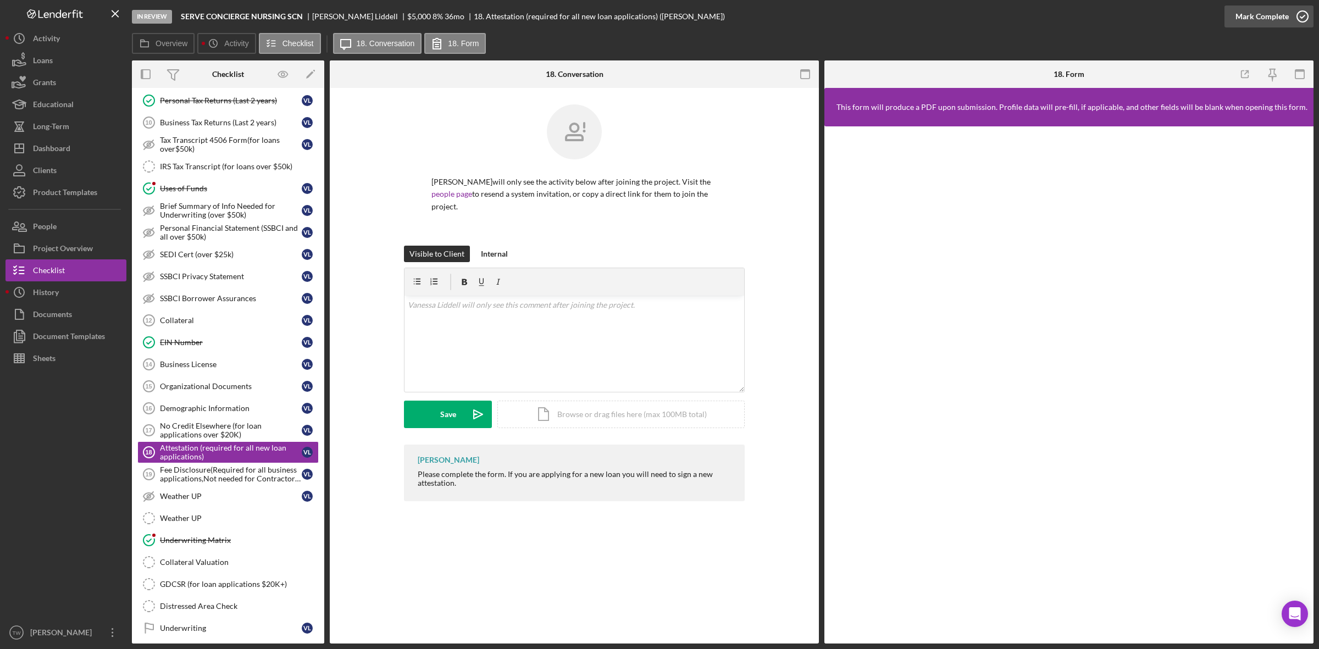
click at [1265, 16] on div "Mark Complete" at bounding box center [1262, 16] width 53 height 22
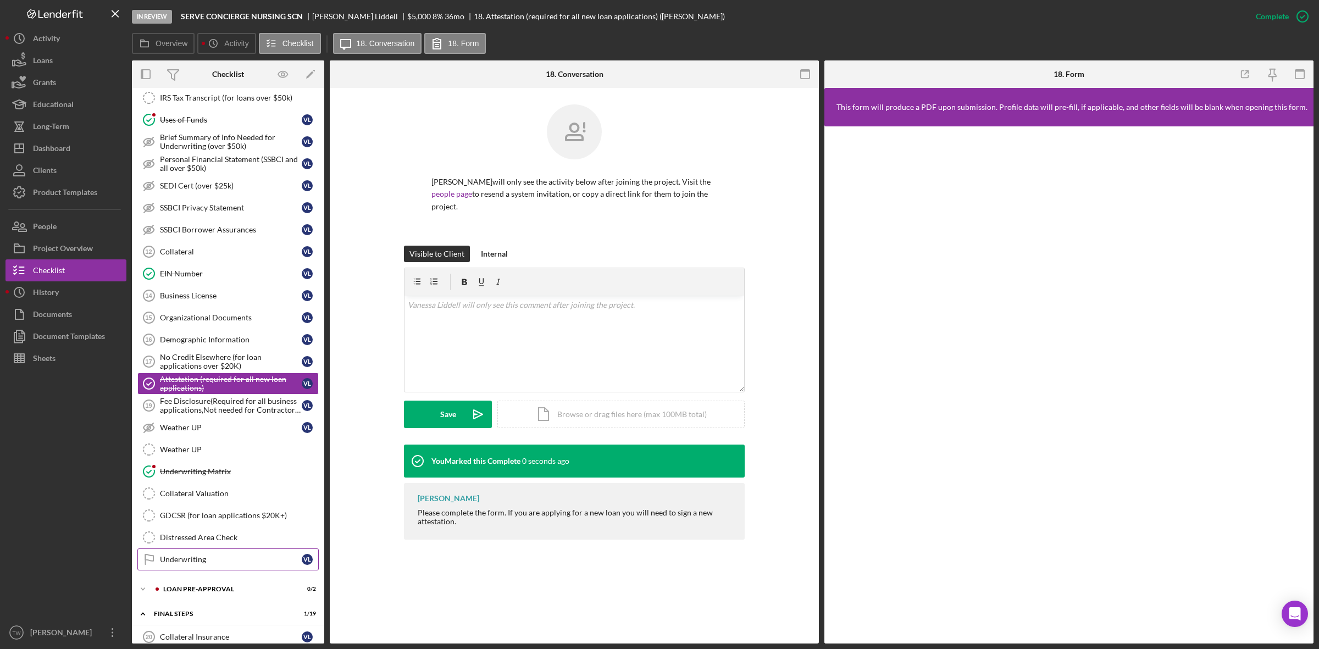
scroll to position [687, 0]
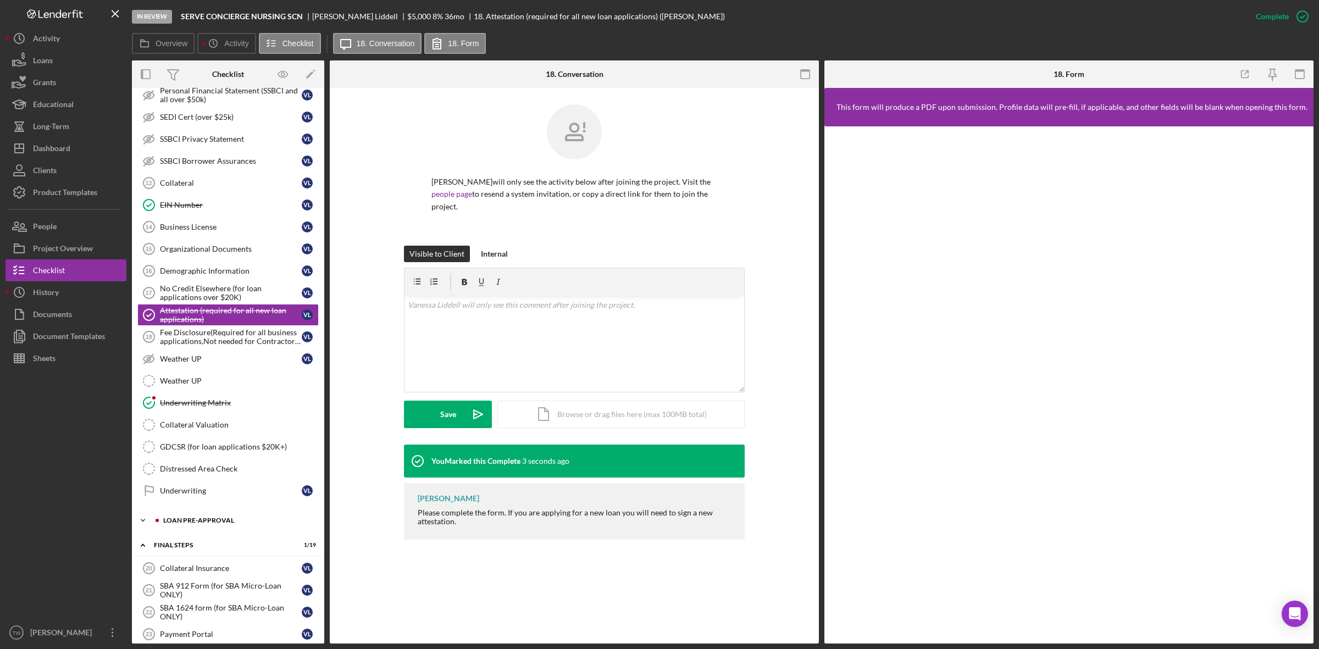
click at [182, 531] on div "Icon/Expander LOAN PRE-APPROVAL 0 / 2" at bounding box center [228, 520] width 192 height 22
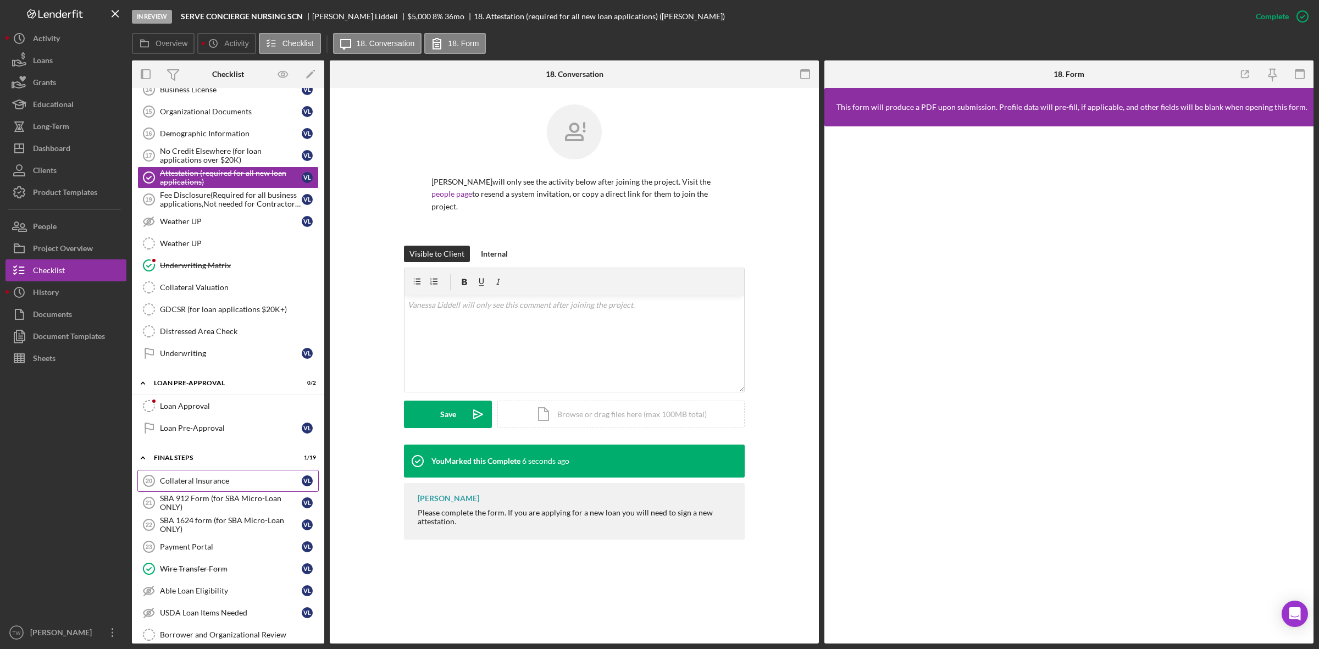
scroll to position [893, 0]
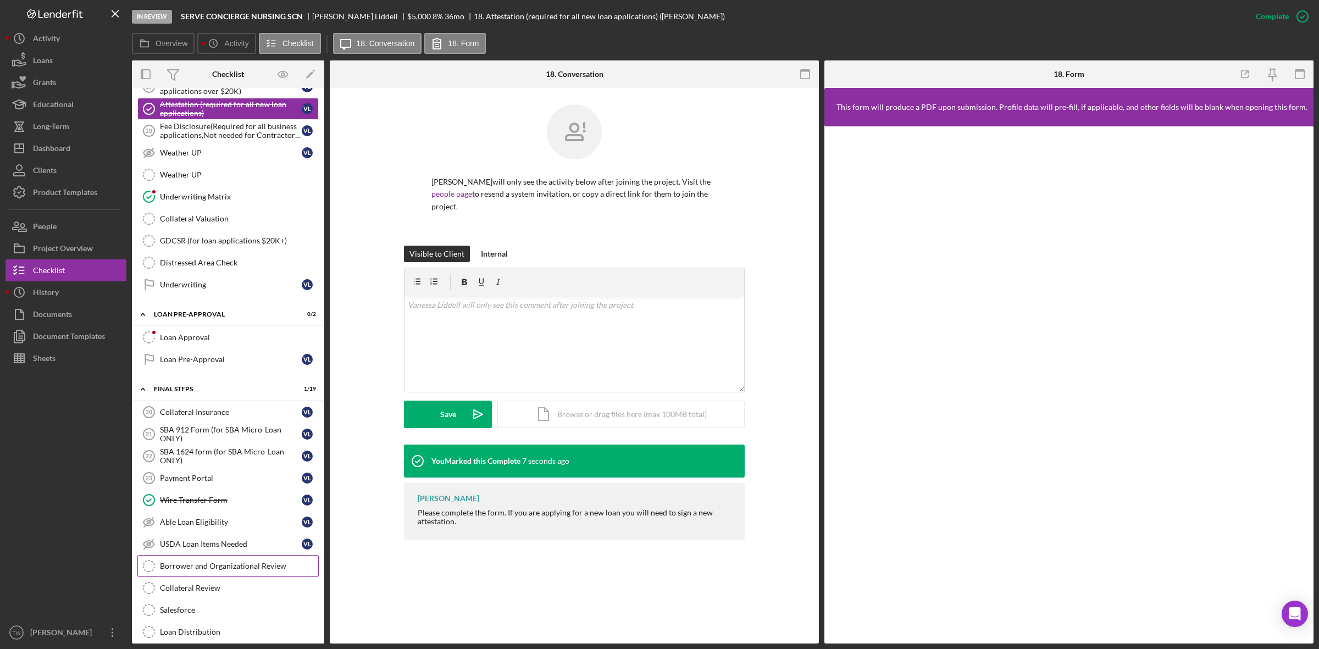
click at [195, 570] on div "Borrower and Organizational Review" at bounding box center [239, 566] width 158 height 9
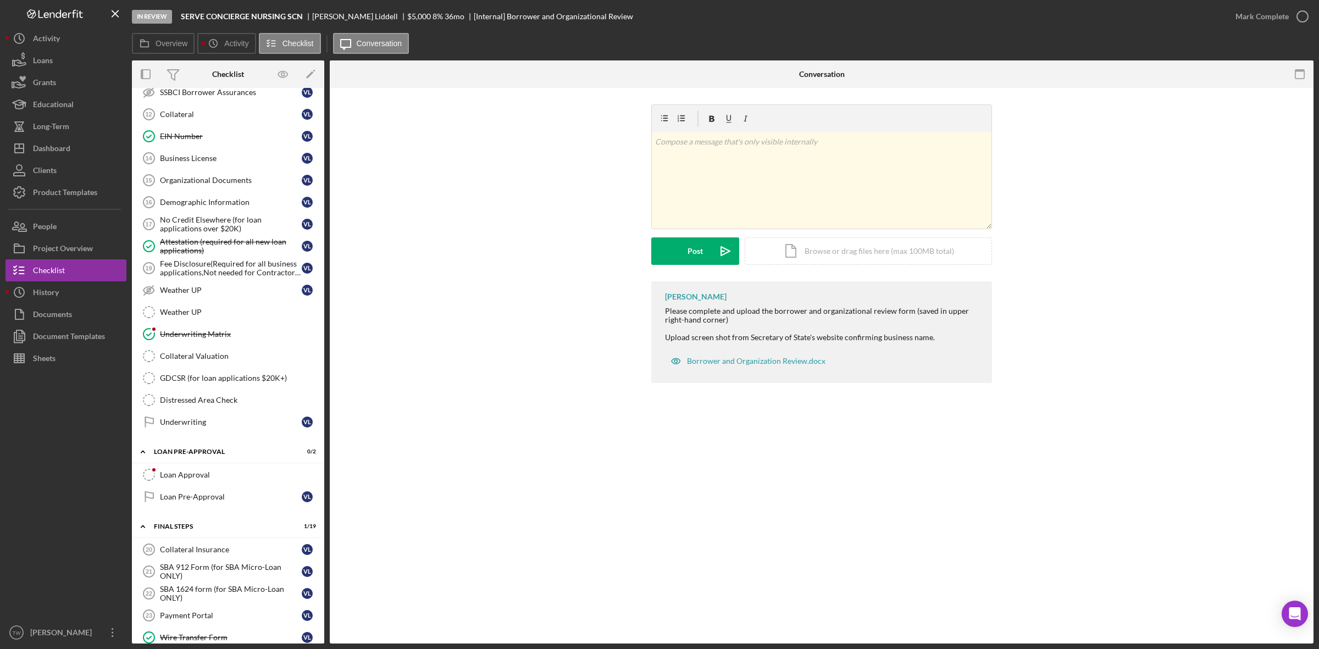
scroll to position [618, 0]
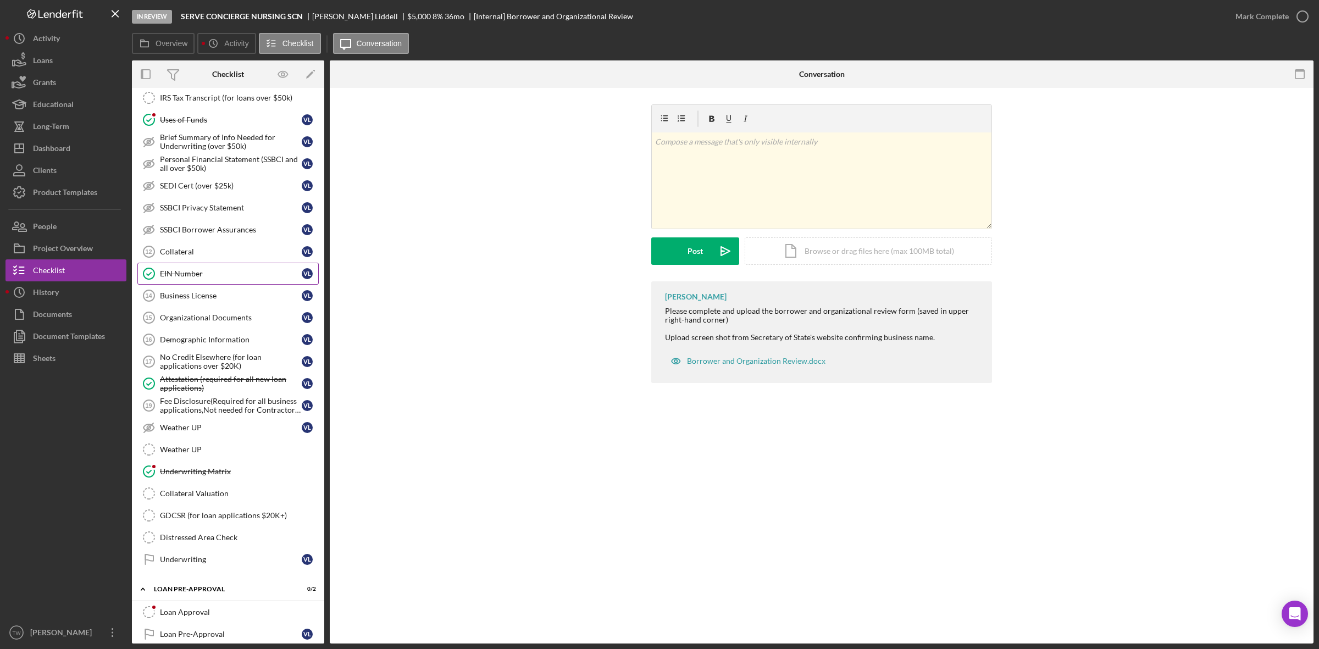
click at [210, 278] on div "EIN Number" at bounding box center [231, 273] width 142 height 9
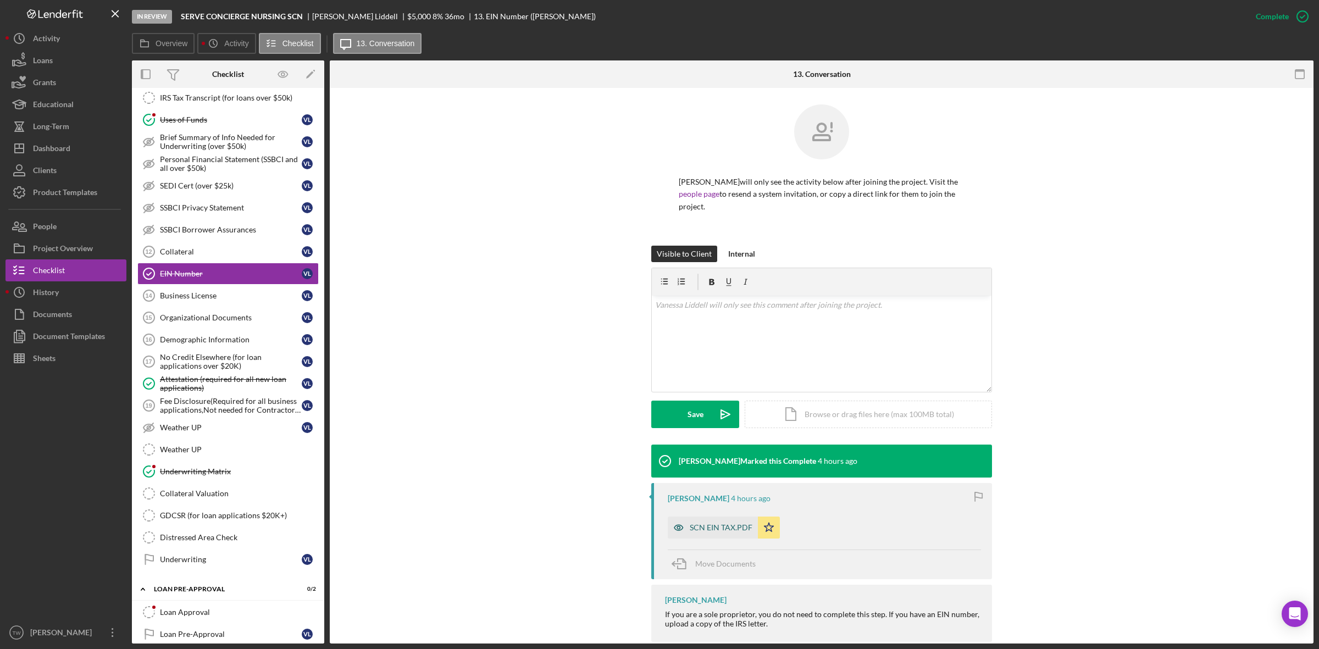
click at [723, 526] on div "SCN EIN TAX.PDF" at bounding box center [721, 527] width 63 height 9
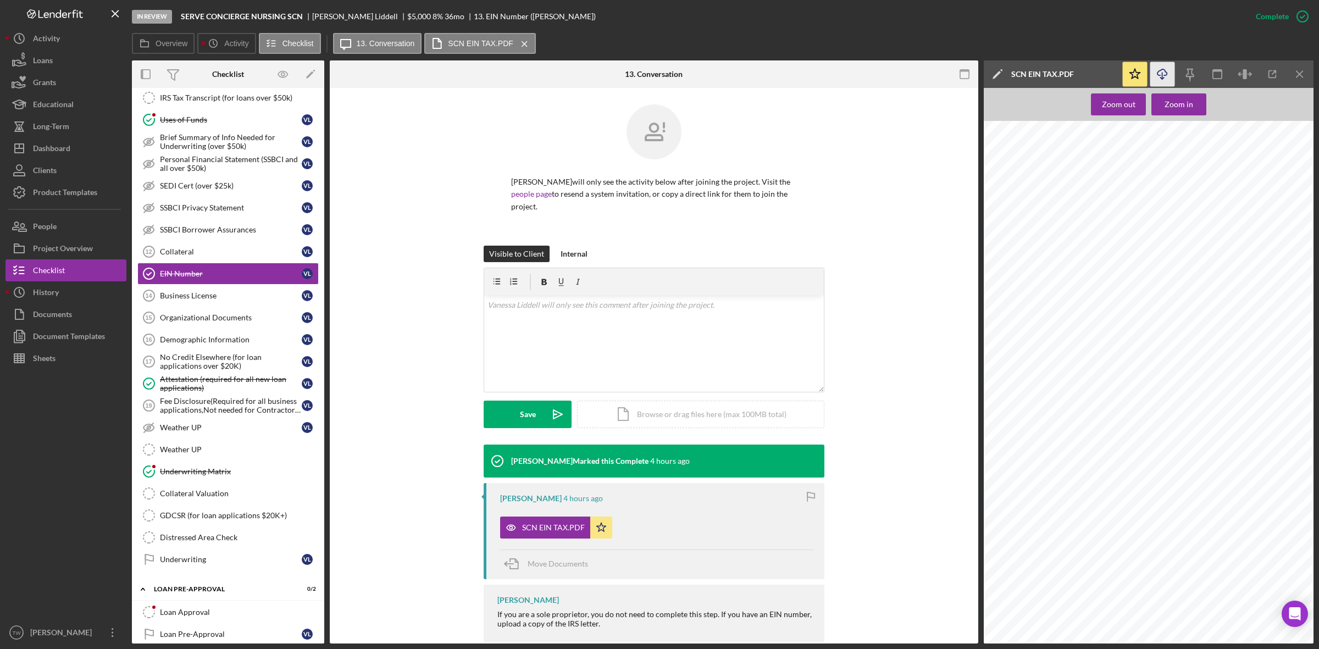
click at [1161, 77] on icon "Icon/Download" at bounding box center [1162, 74] width 25 height 25
drag, startPoint x: 182, startPoint y: 18, endPoint x: 303, endPoint y: 18, distance: 121.5
click at [303, 18] on div "SERVE CONCIERGE NURSING SCN" at bounding box center [246, 16] width 131 height 9
copy b "SERVE CONCIERGE NURSING SCN"
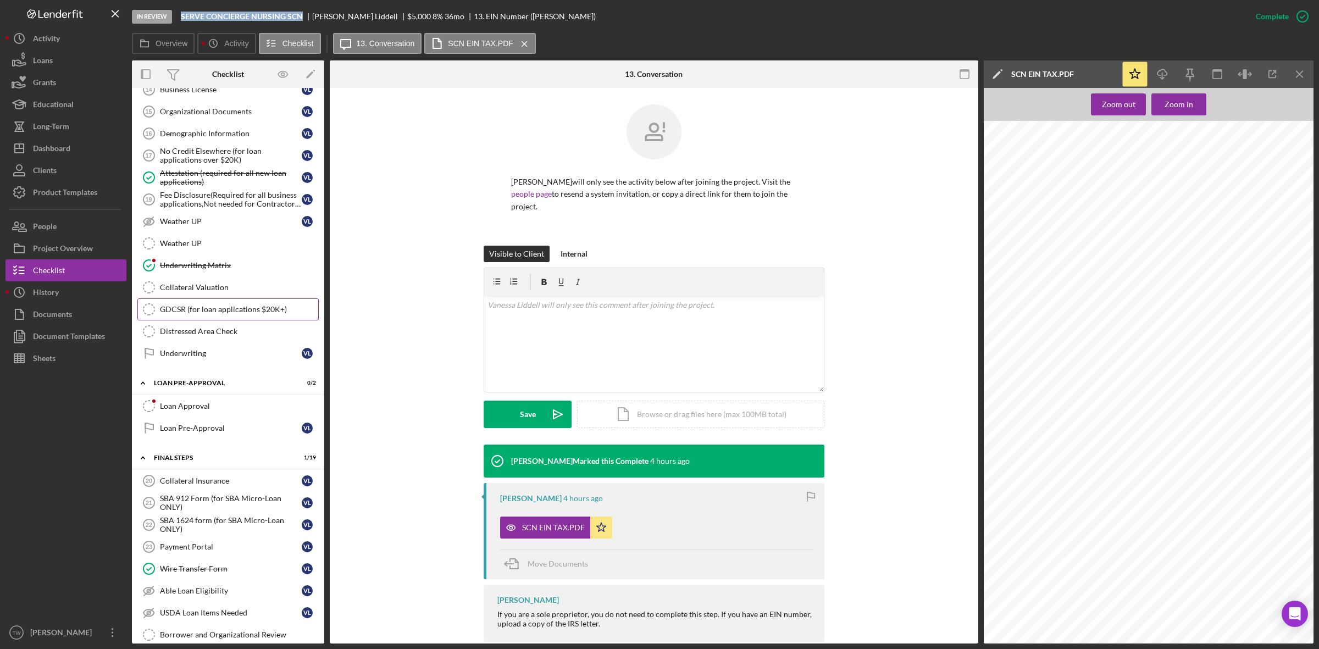
scroll to position [893, 0]
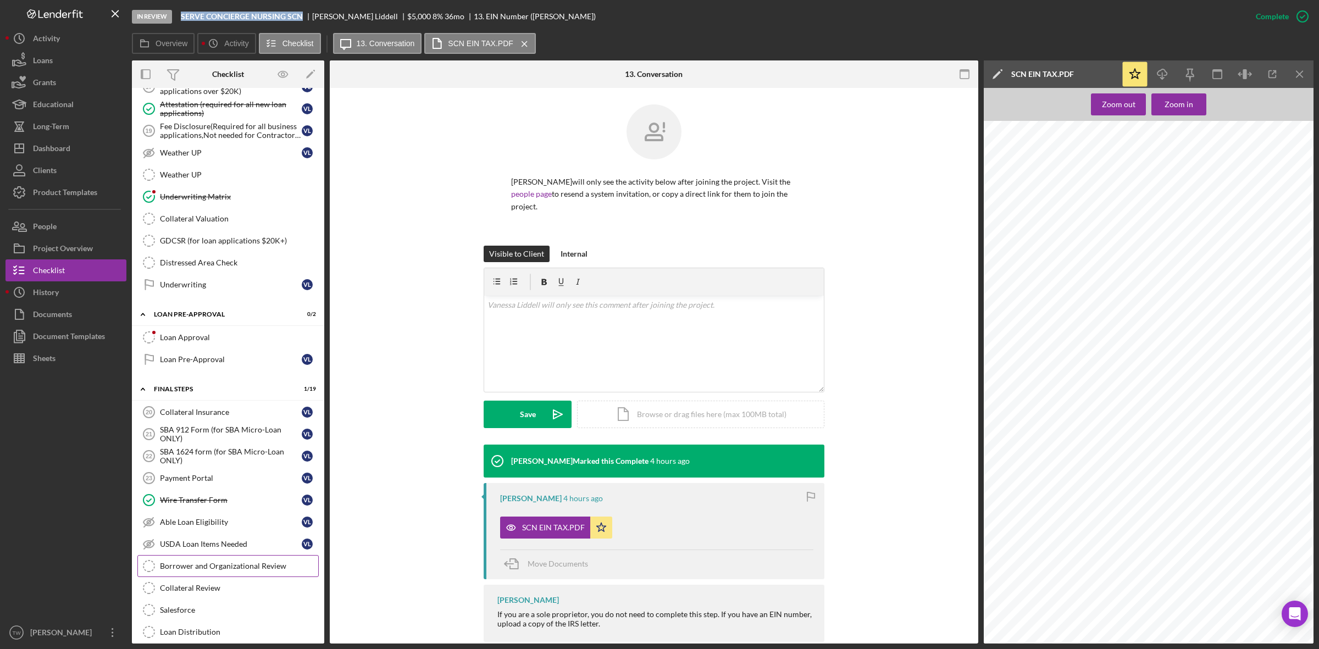
click at [212, 570] on div "Borrower and Organizational Review" at bounding box center [239, 566] width 158 height 9
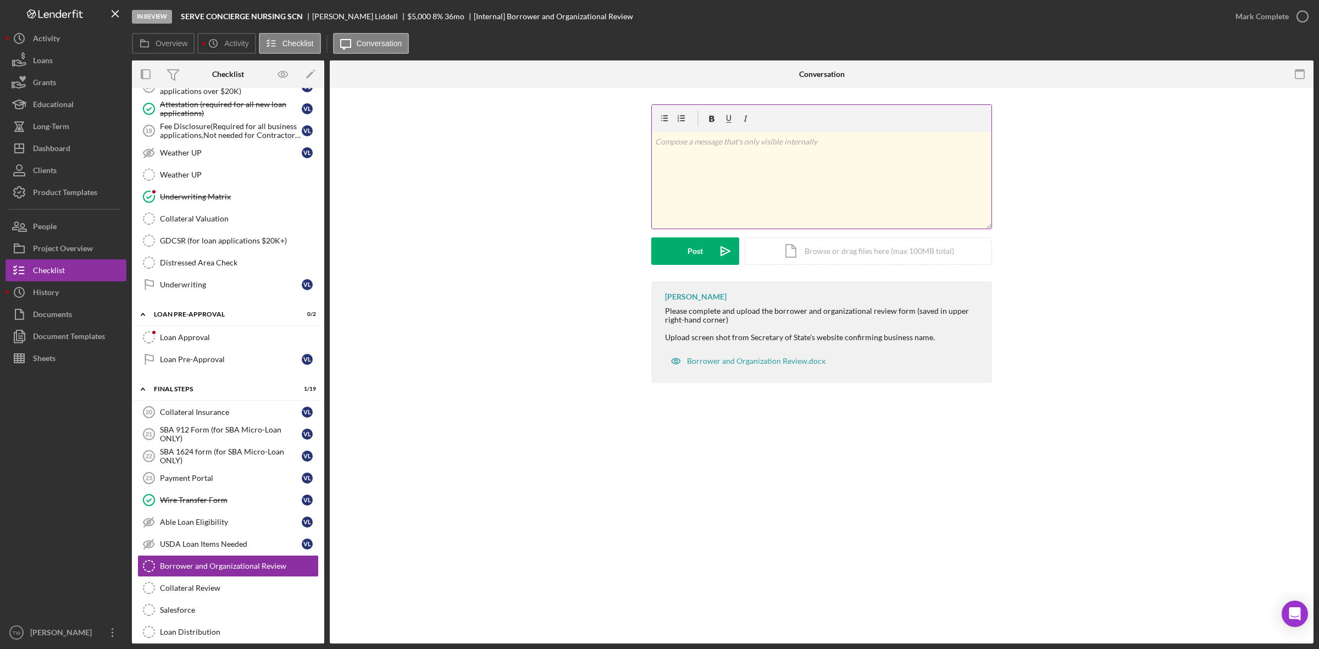
click at [776, 177] on div "v Color teal Color pink Remove color Add row above Add row below Add column bef…" at bounding box center [822, 180] width 340 height 96
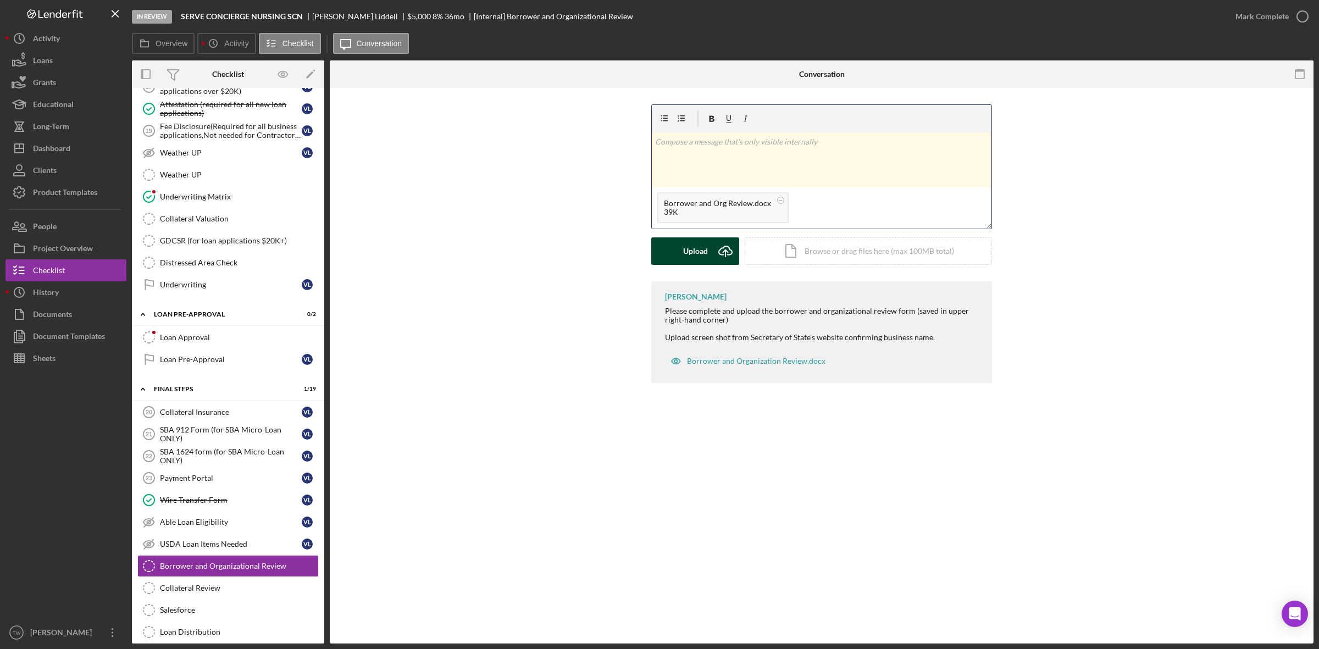
click at [709, 249] on button "Upload Icon/Upload" at bounding box center [695, 250] width 88 height 27
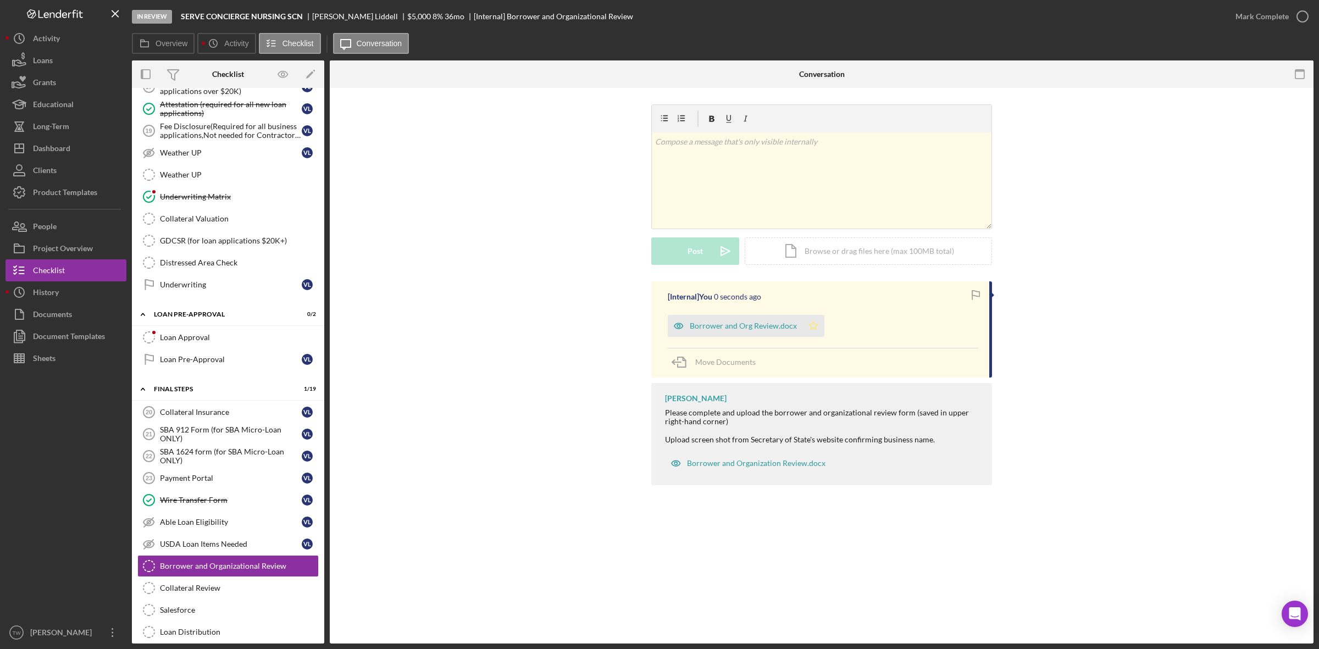
click at [818, 329] on icon "Icon/Star" at bounding box center [813, 326] width 22 height 22
click at [1271, 12] on div "Mark Complete" at bounding box center [1262, 16] width 53 height 22
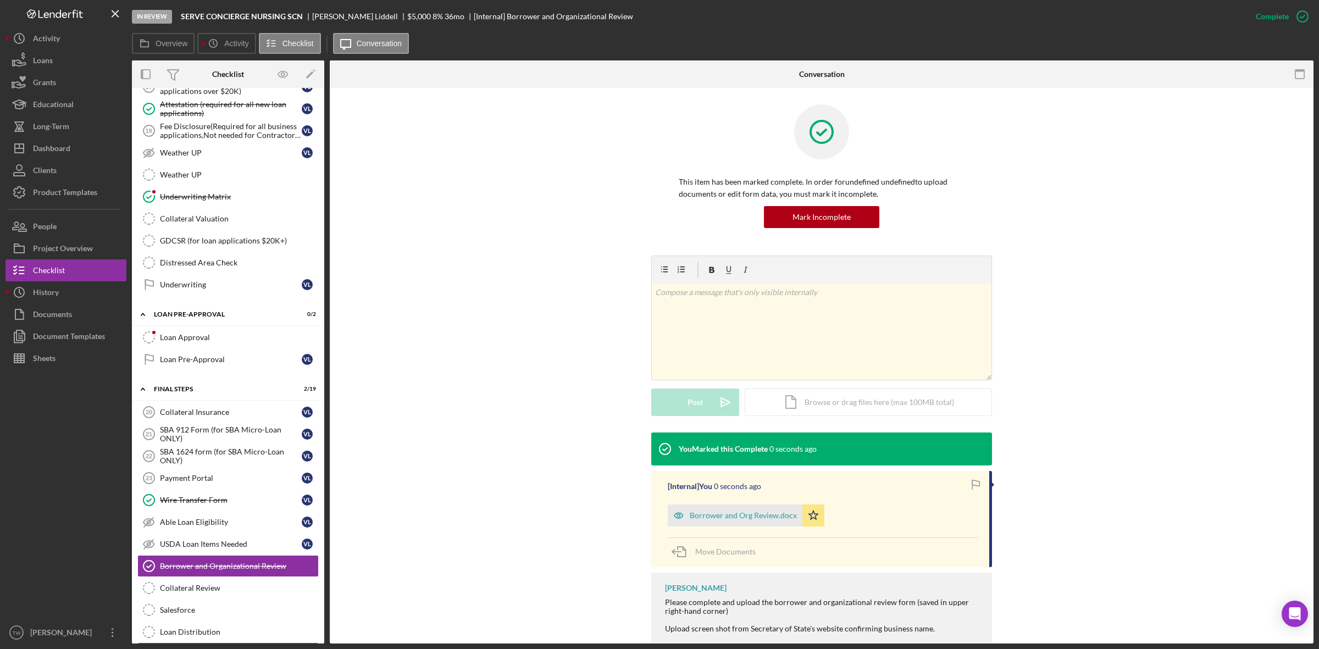
scroll to position [1031, 0]
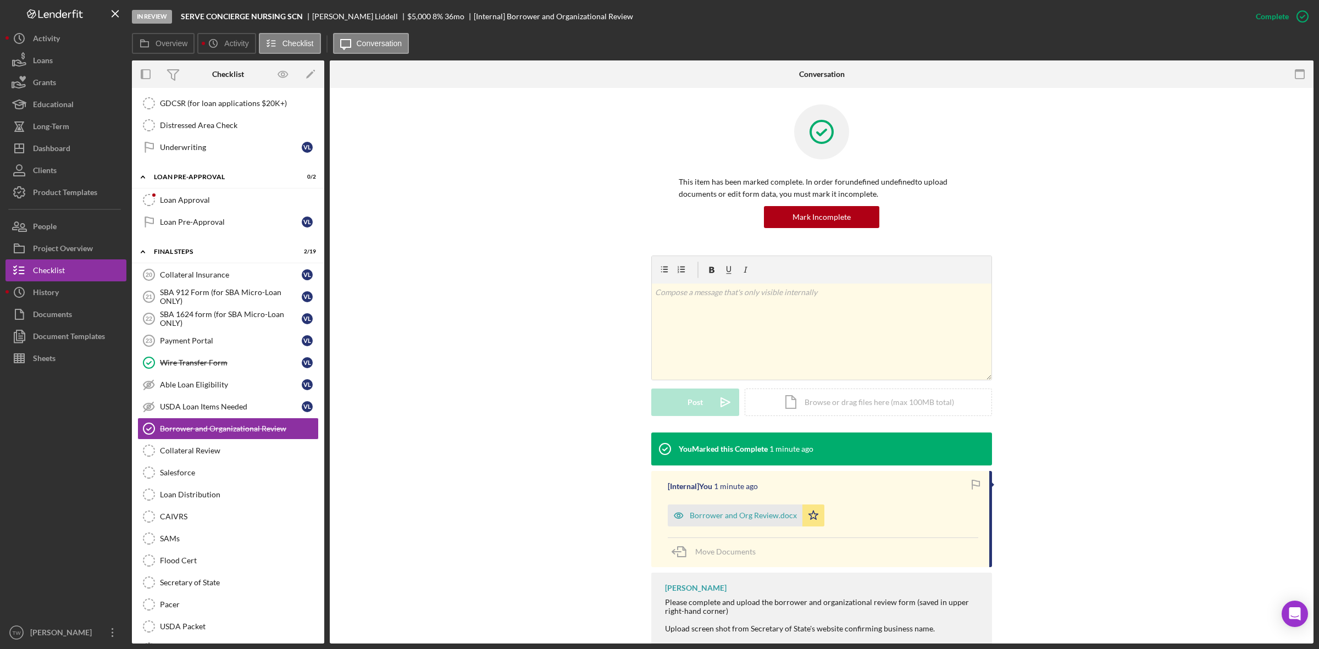
click at [462, 120] on div "This item has been marked complete. In order for undefined undefined to upload …" at bounding box center [821, 179] width 951 height 151
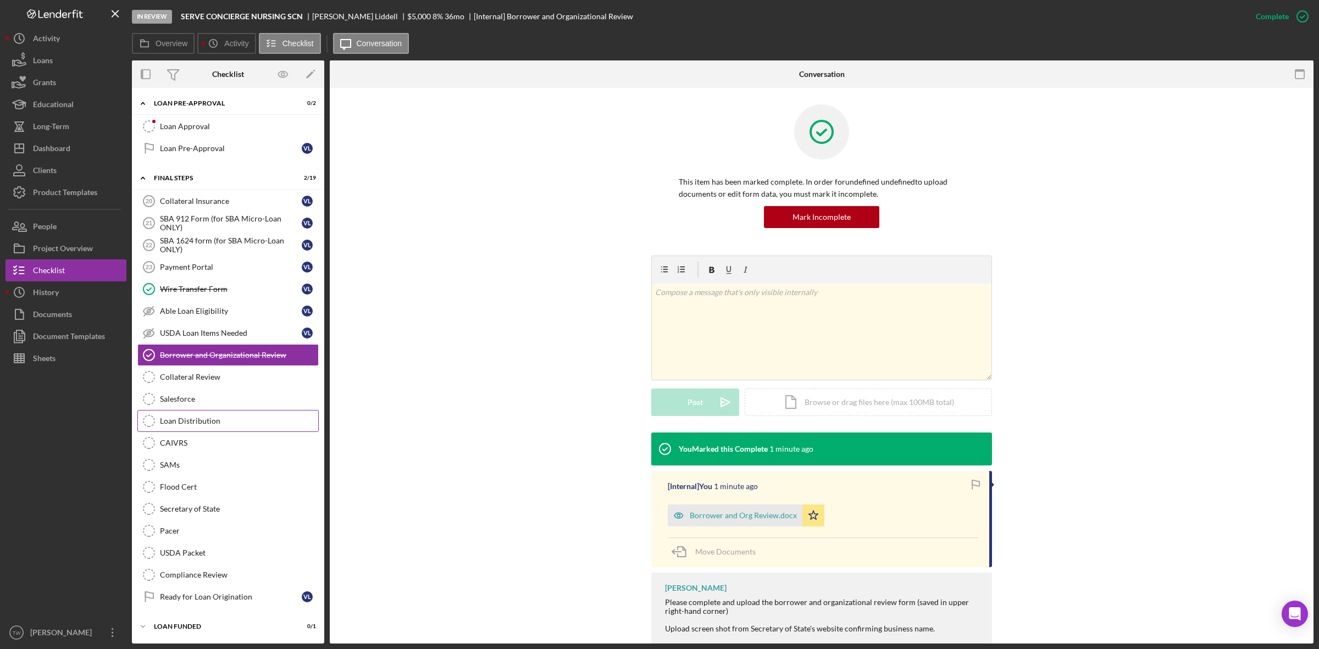
click at [201, 421] on div "Loan Distribution" at bounding box center [239, 421] width 158 height 9
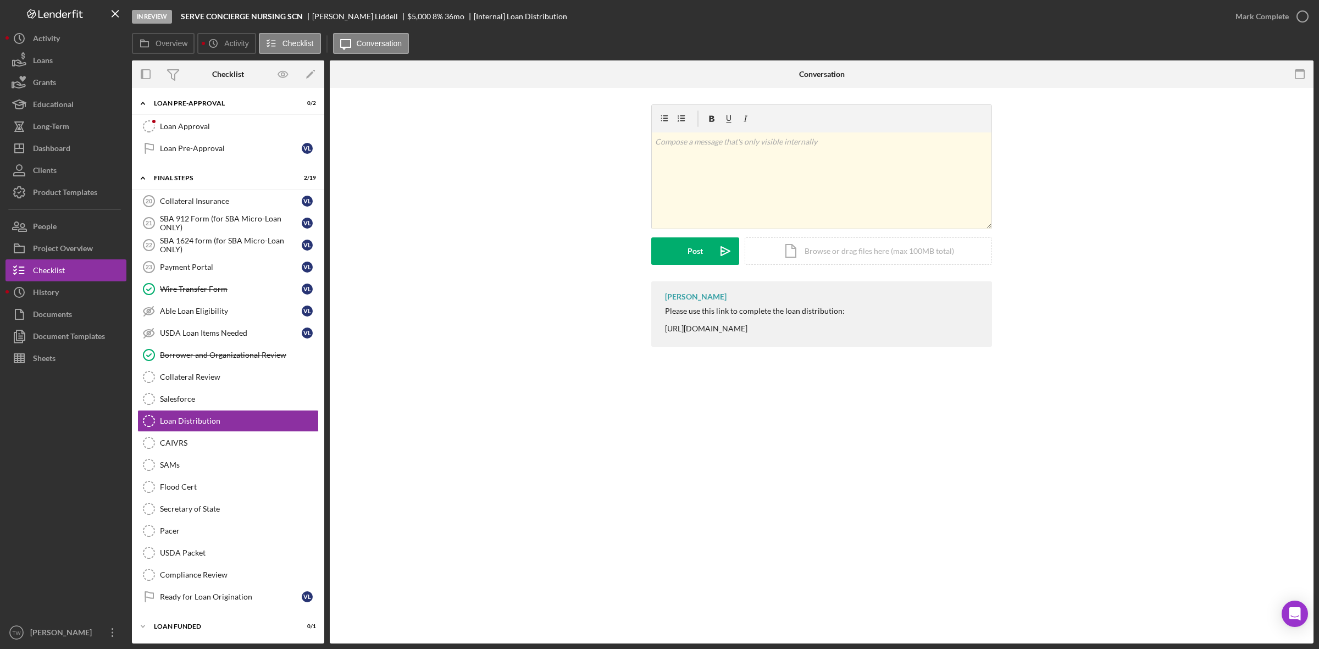
scroll to position [1122, 0]
drag, startPoint x: 179, startPoint y: 15, endPoint x: 303, endPoint y: 14, distance: 124.2
click at [303, 14] on div "In Review SERVE CONCIERGE NURSING SCN [PERSON_NAME] $5,000 $5,000 8 % 36 mo [In…" at bounding box center [678, 16] width 1093 height 33
copy b "SERVE CONCIERGE NURSING SCN"
click at [329, 14] on div "[PERSON_NAME]" at bounding box center [359, 16] width 95 height 9
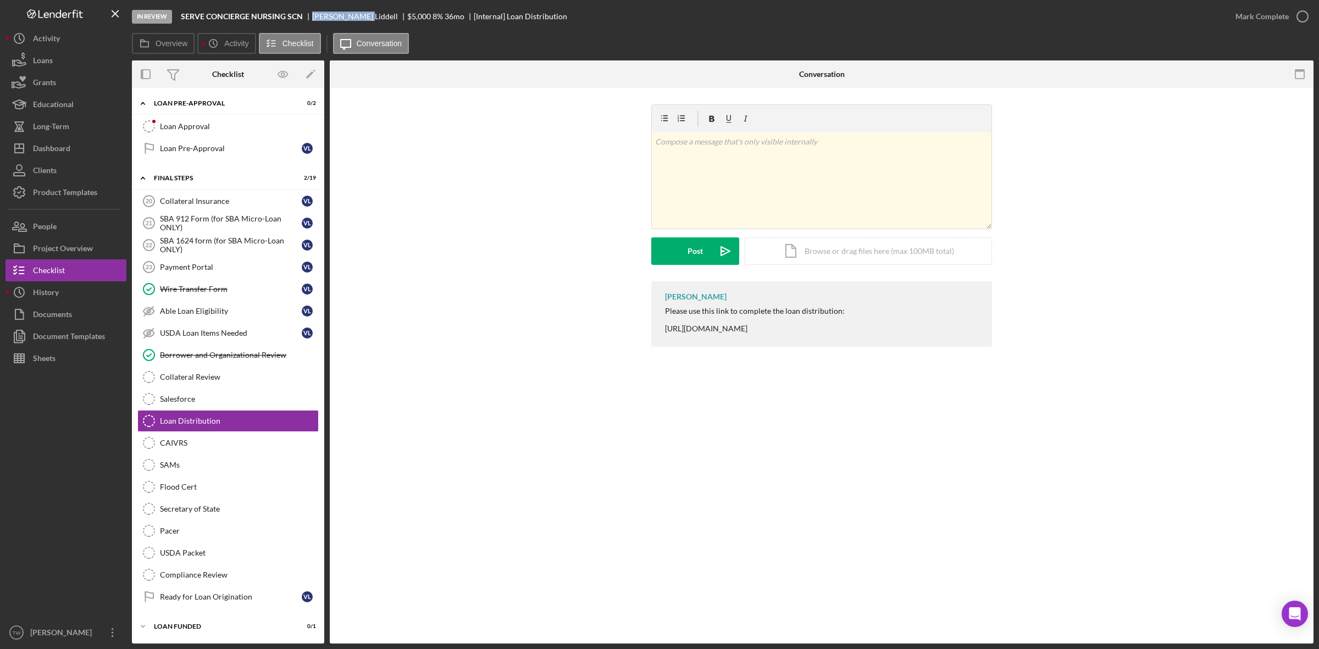
click at [329, 14] on div "[PERSON_NAME]" at bounding box center [359, 16] width 95 height 9
copy div "[PERSON_NAME]"
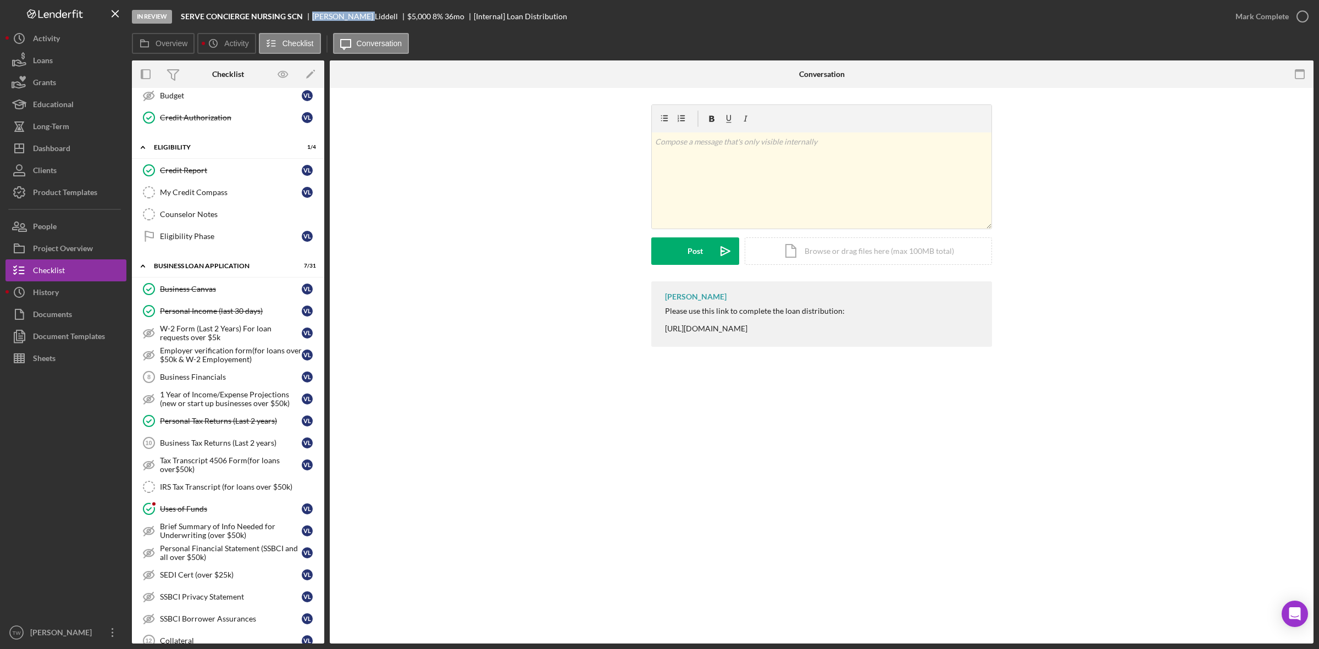
scroll to position [0, 0]
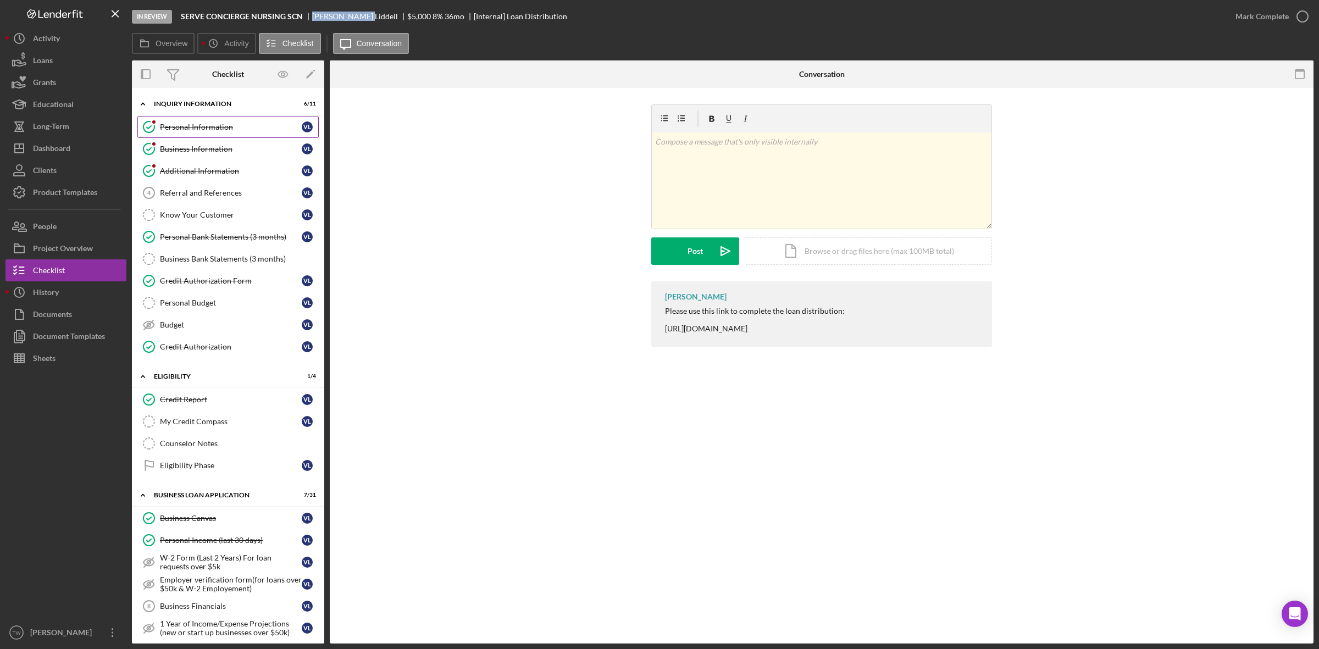
click at [210, 128] on div "Personal Information" at bounding box center [231, 127] width 142 height 9
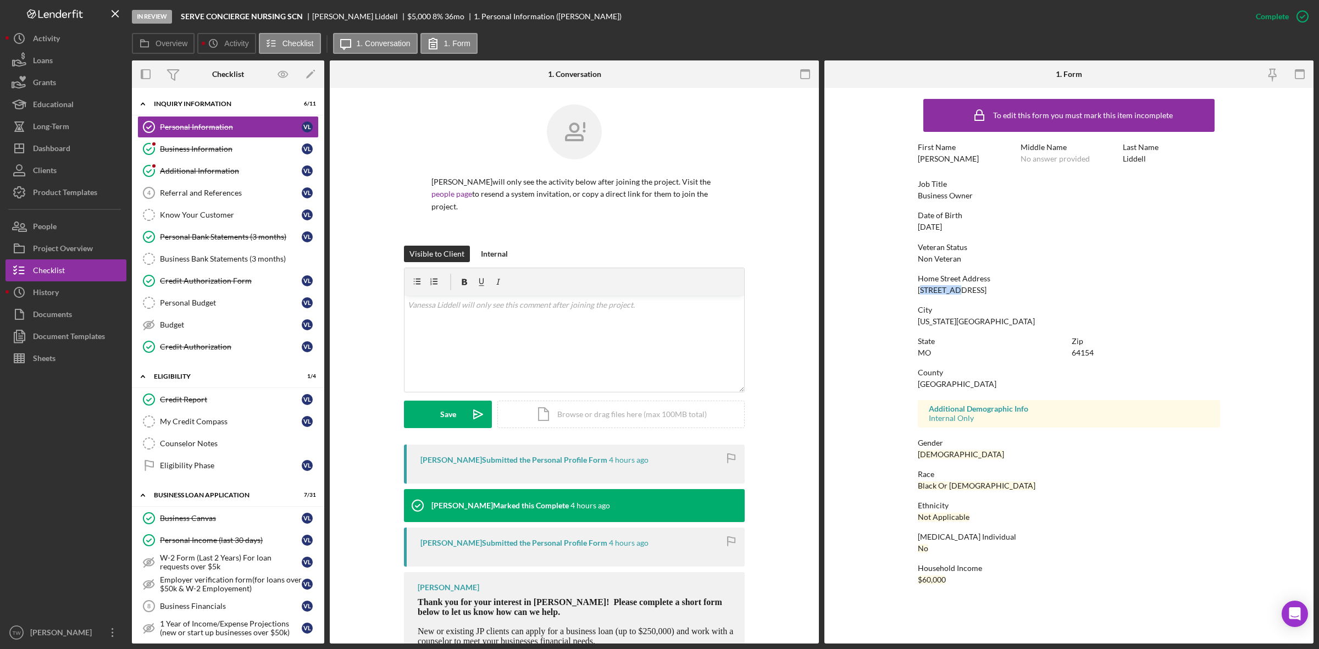
drag, startPoint x: 921, startPoint y: 290, endPoint x: 961, endPoint y: 287, distance: 39.6
click at [961, 287] on div "[STREET_ADDRESS]" at bounding box center [952, 290] width 69 height 9
drag, startPoint x: 915, startPoint y: 292, endPoint x: 979, endPoint y: 290, distance: 64.3
click at [979, 290] on form "To edit this form you must mark this item incomplete First Name [PERSON_NAME] M…" at bounding box center [1068, 344] width 489 height 513
copy div "[STREET_ADDRESS]"
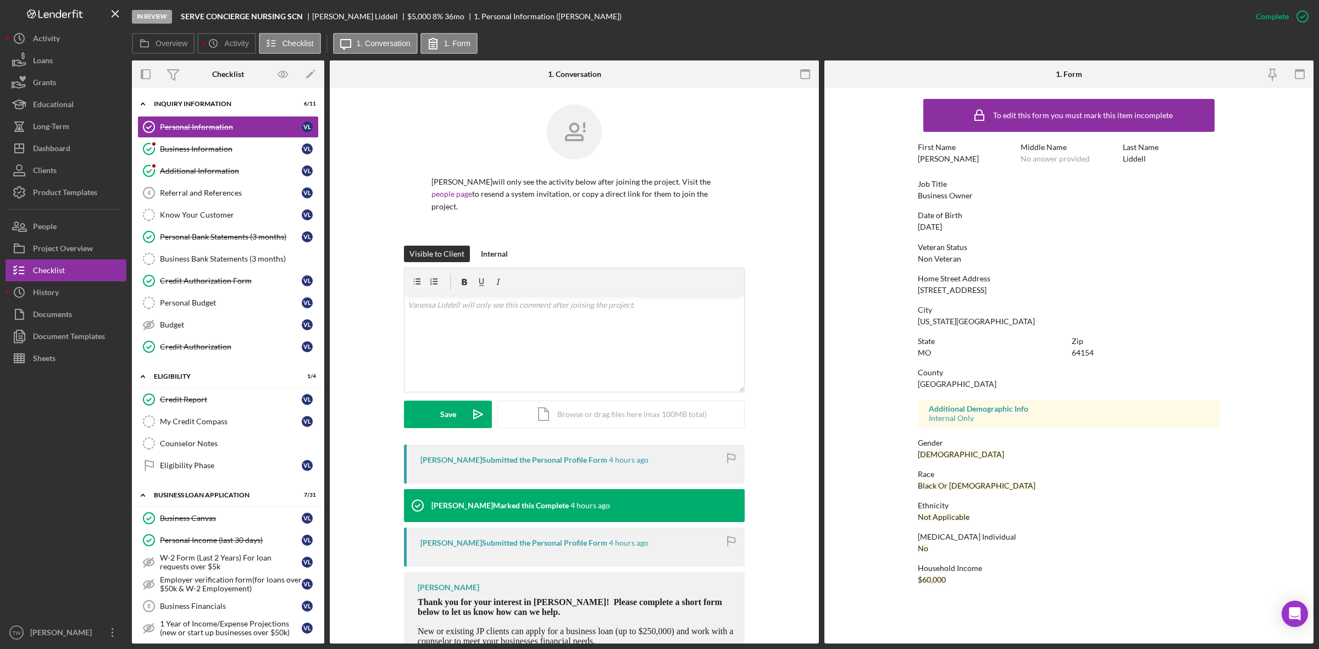
click at [1086, 348] on div "64154" at bounding box center [1083, 352] width 22 height 9
click at [1085, 348] on div "64154" at bounding box center [1083, 352] width 22 height 9
copy div "64154"
drag, startPoint x: 315, startPoint y: 15, endPoint x: 362, endPoint y: 15, distance: 46.7
click at [362, 15] on div "SERVE CONCIERGE NURSING SCN [PERSON_NAME] $5,000 $5,000 8 % 36 mo 1. Personal I…" at bounding box center [401, 16] width 441 height 9
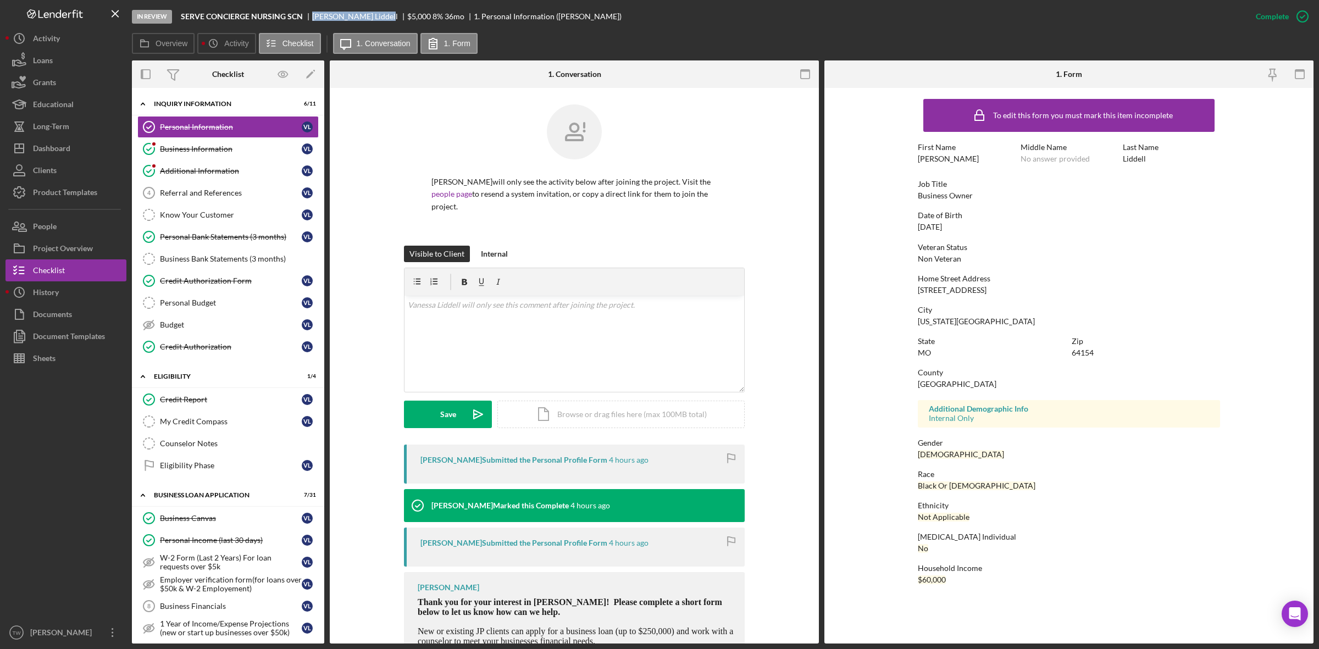
copy div "[PERSON_NAME]"
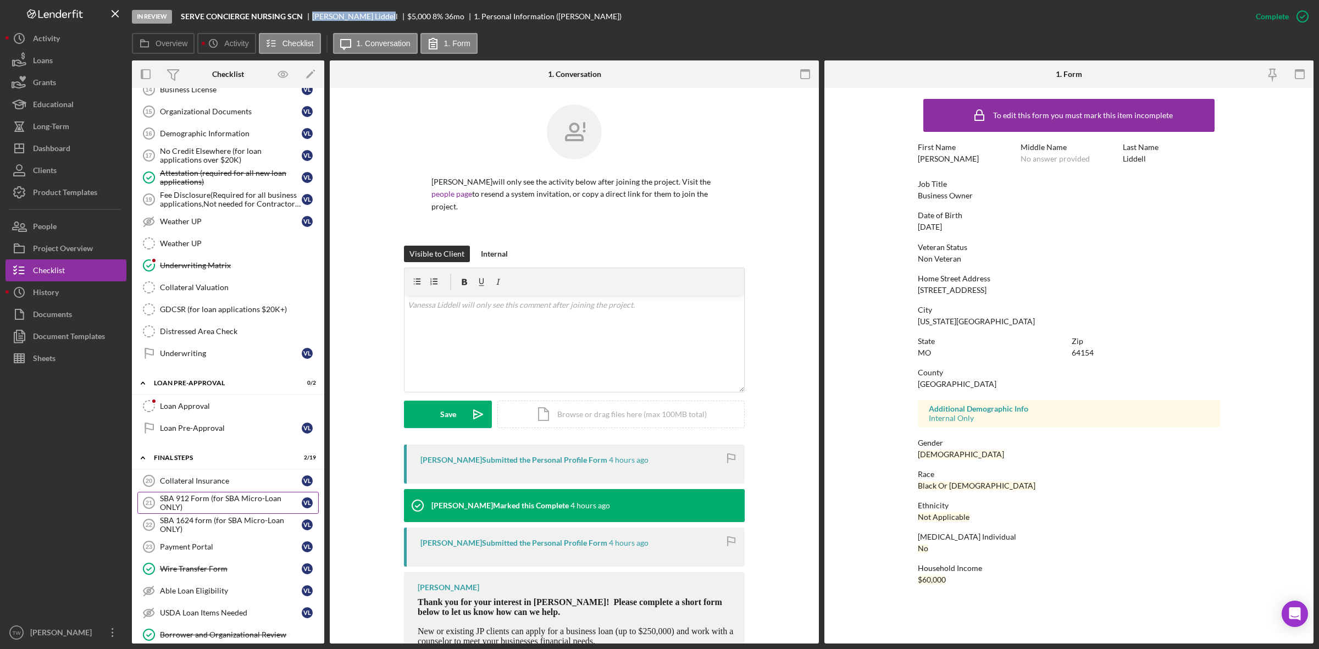
scroll to position [962, 0]
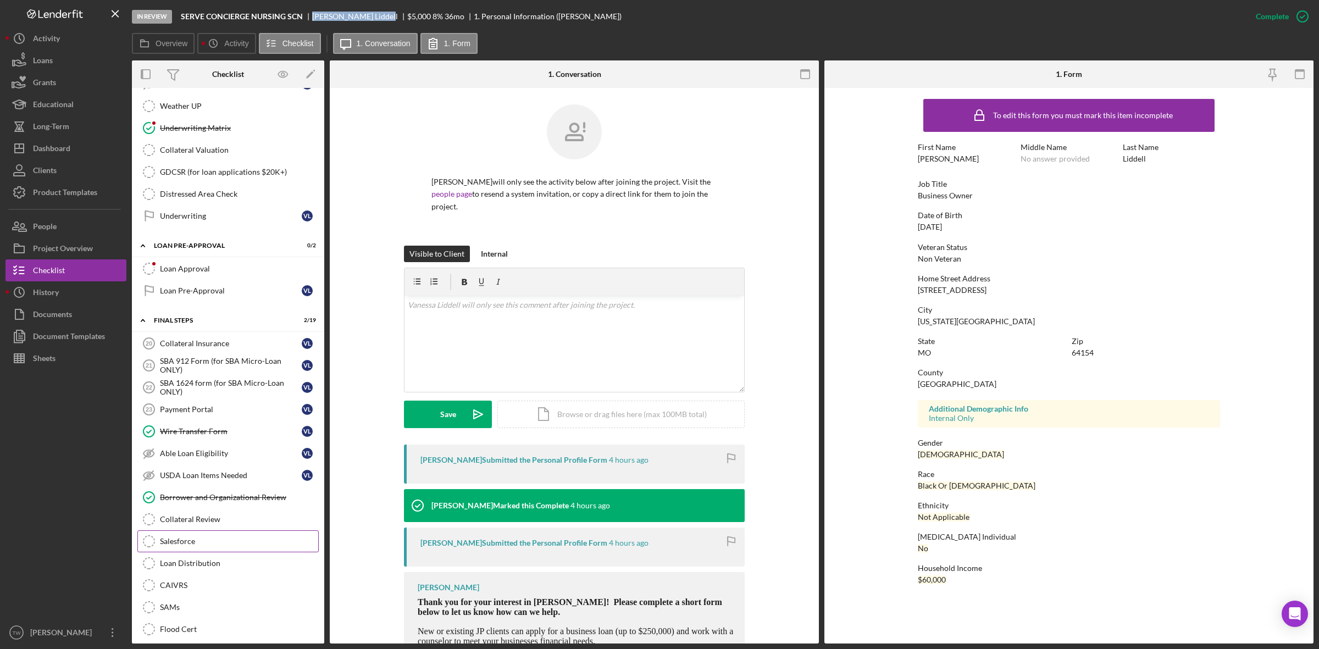
drag, startPoint x: 196, startPoint y: 579, endPoint x: 231, endPoint y: 567, distance: 37.0
click at [196, 568] on div "Loan Distribution" at bounding box center [239, 563] width 158 height 9
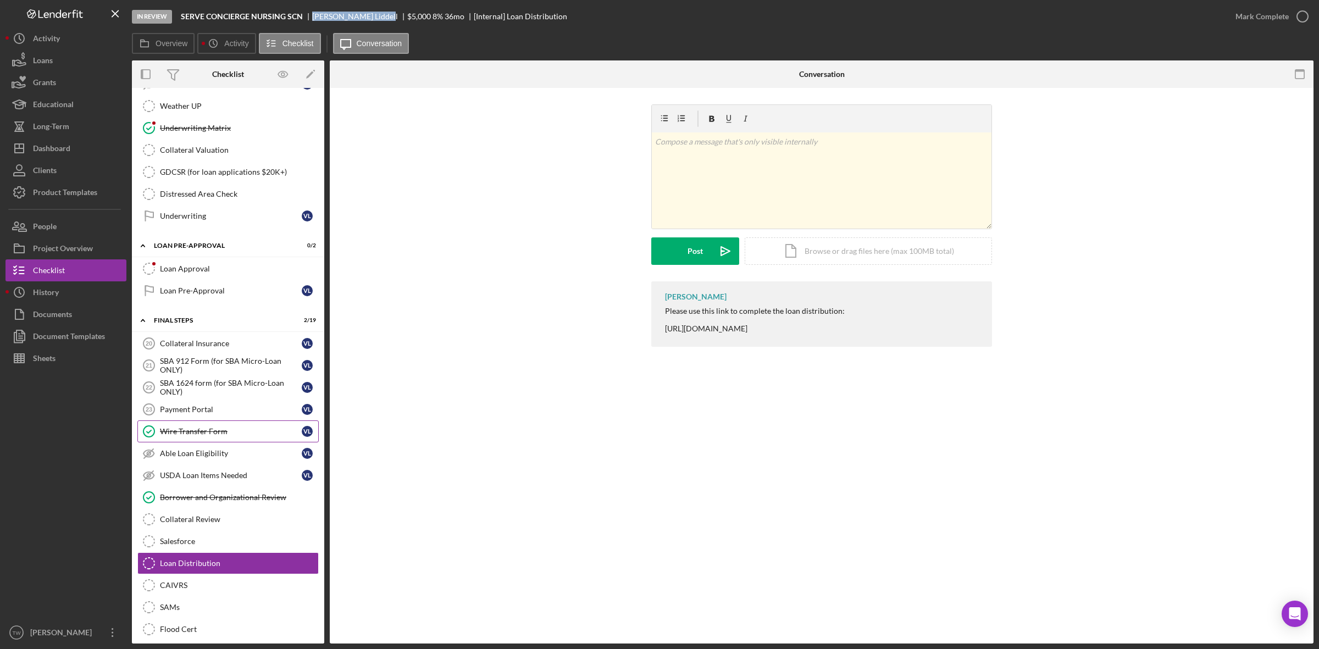
scroll to position [893, 0]
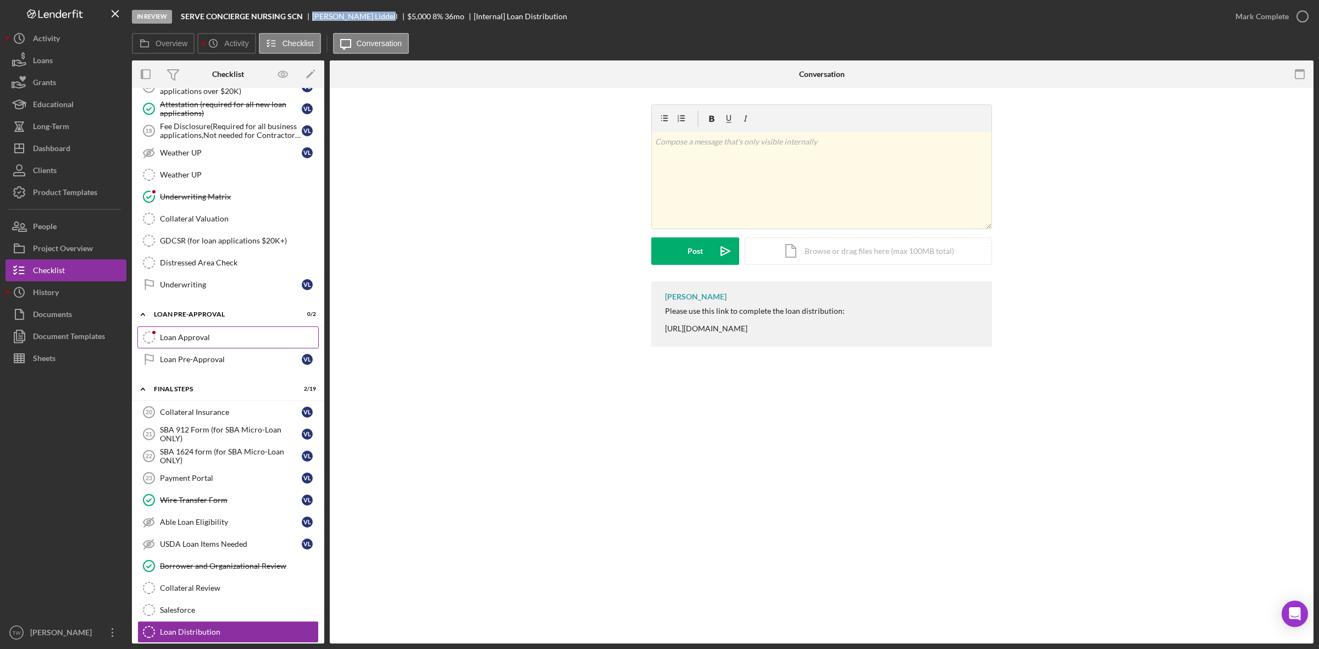
click at [193, 342] on div "Loan Approval" at bounding box center [239, 337] width 158 height 9
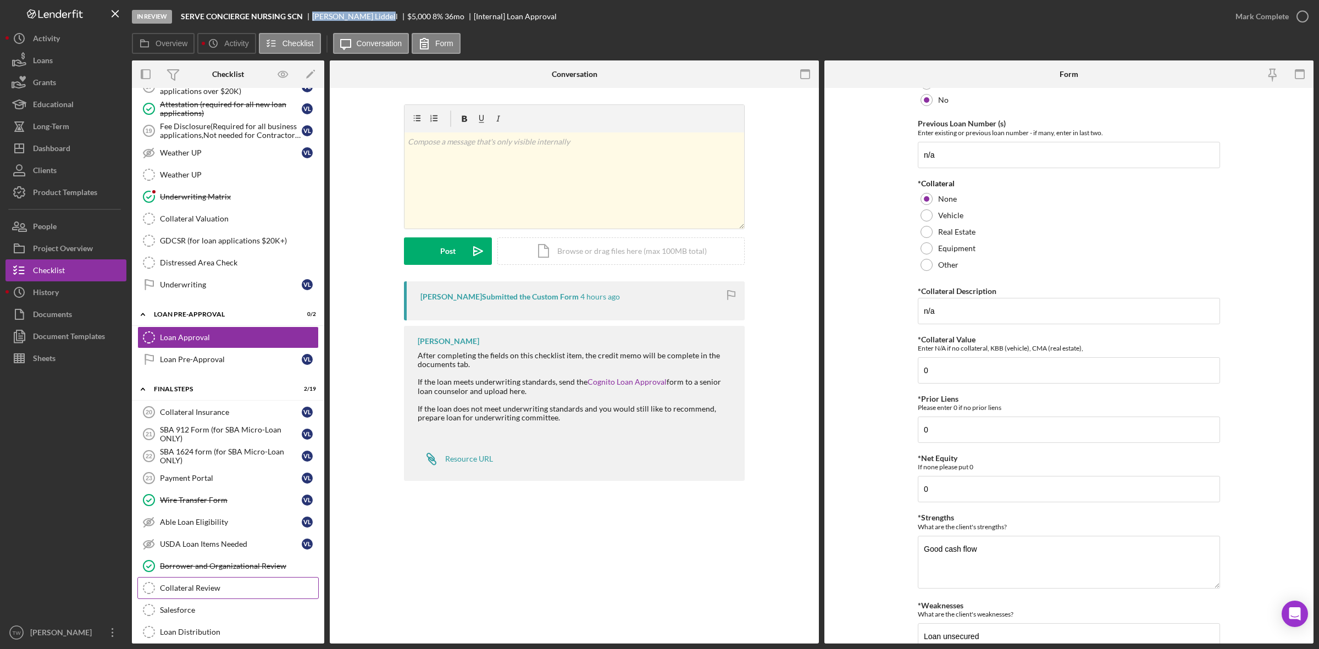
scroll to position [962, 0]
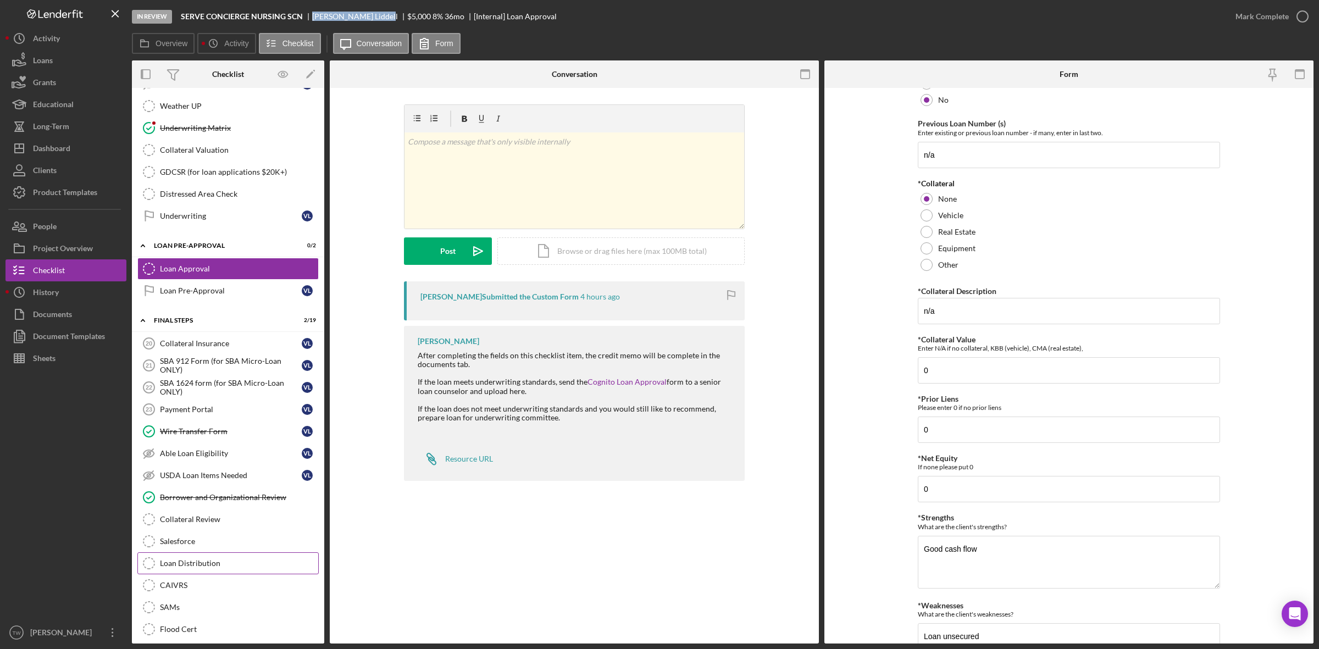
click at [215, 568] on div "Loan Distribution" at bounding box center [239, 563] width 158 height 9
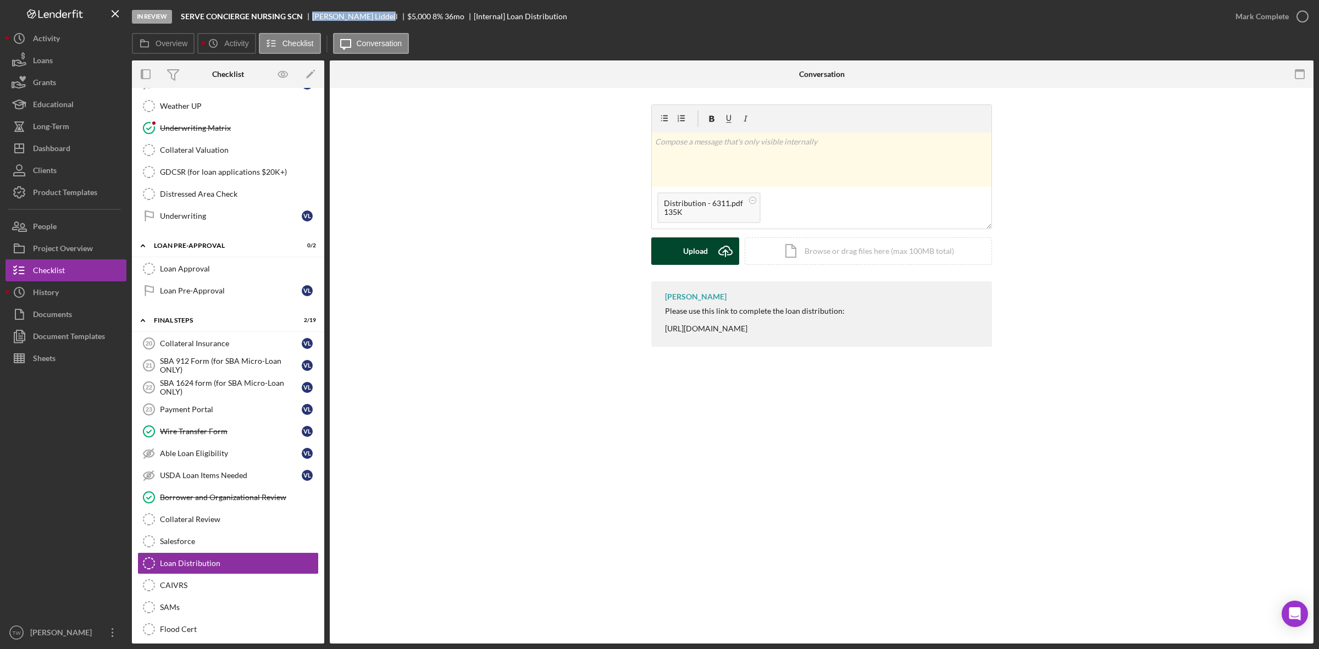
click at [673, 253] on button "Upload Icon/Upload" at bounding box center [695, 250] width 88 height 27
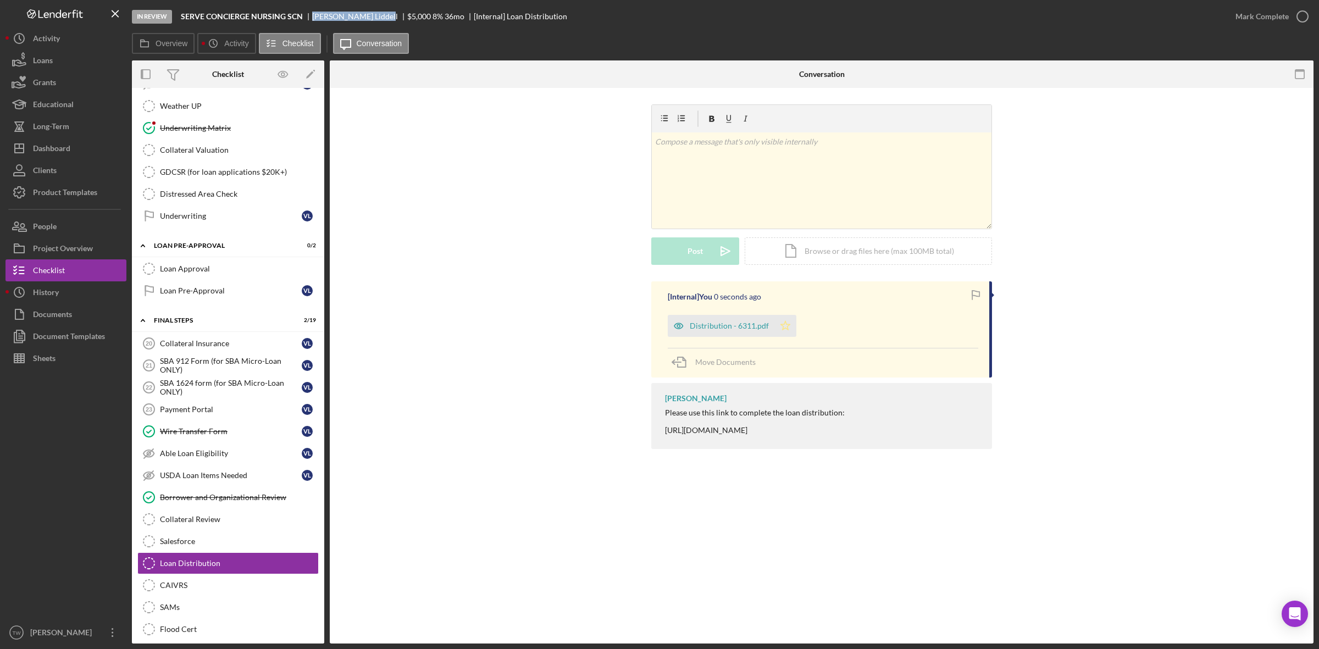
click at [781, 330] on polygon "button" at bounding box center [785, 325] width 9 height 9
click at [1265, 15] on div "Mark Complete" at bounding box center [1262, 16] width 53 height 22
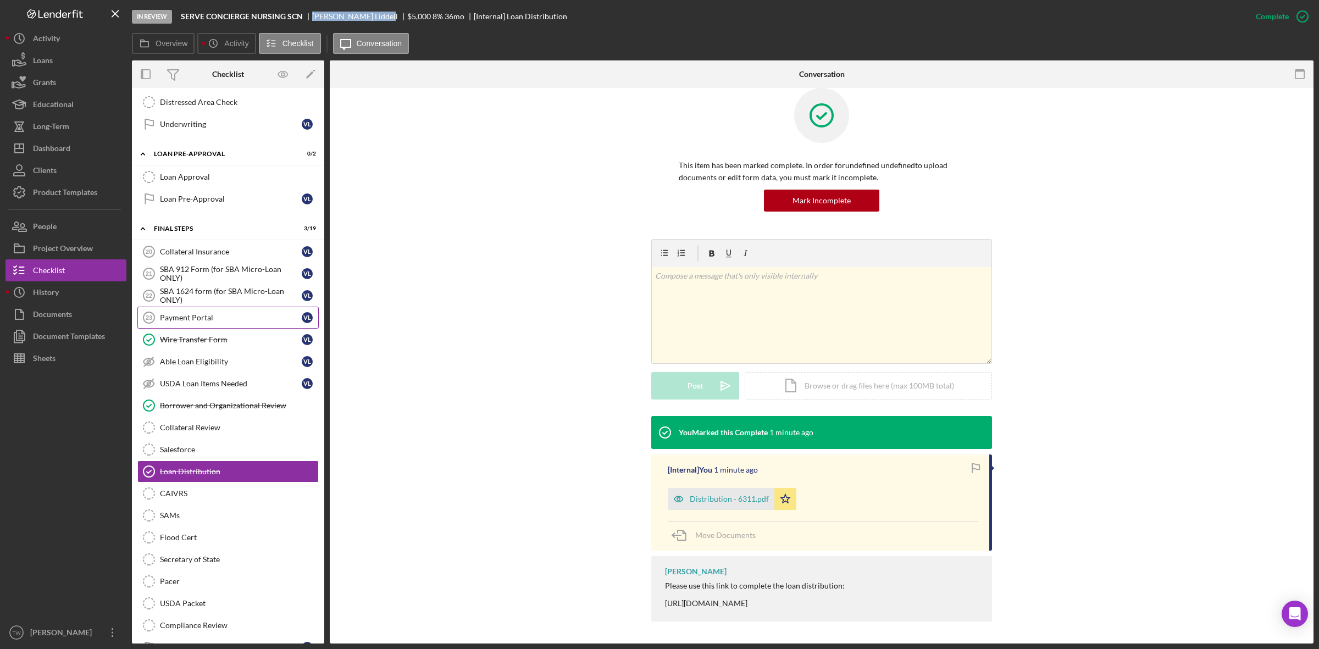
scroll to position [1122, 0]
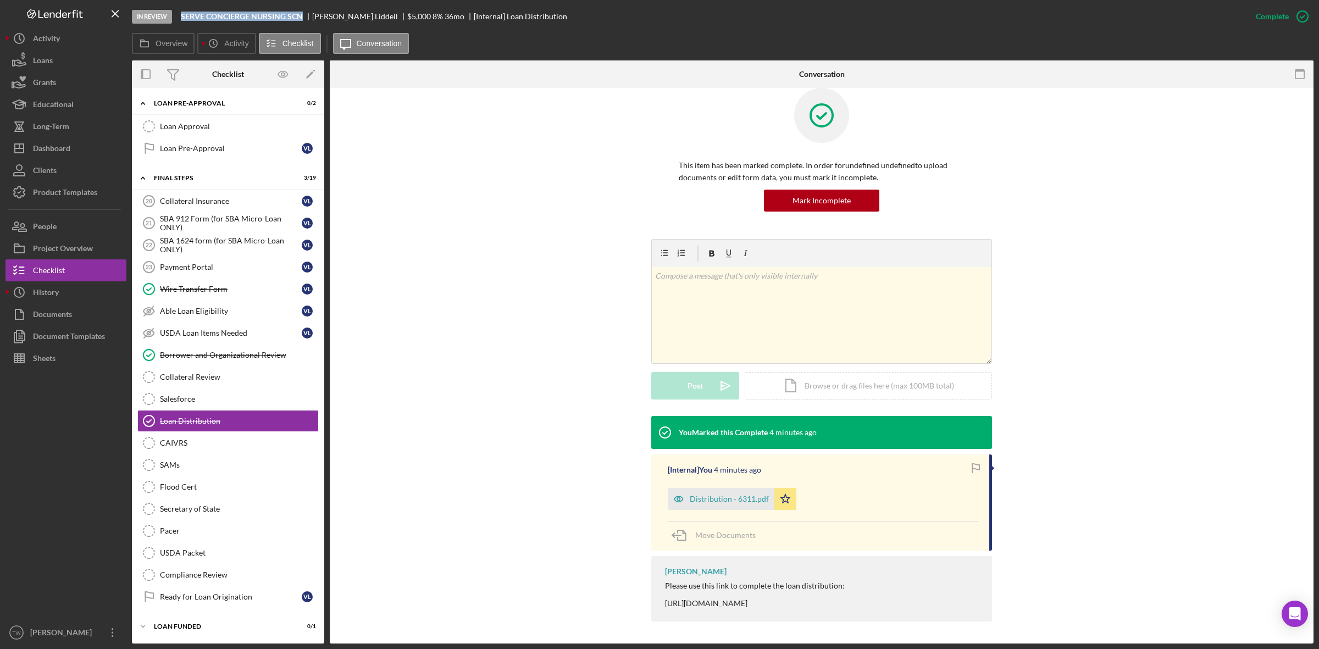
drag, startPoint x: 183, startPoint y: 14, endPoint x: 295, endPoint y: 23, distance: 112.5
click at [295, 23] on div "In Review SERVE CONCIERGE NURSING SCN [PERSON_NAME] $5,000 $5,000 8 % 36 mo [In…" at bounding box center [688, 16] width 1113 height 33
copy b "SERVE CONCIERGE NURSING SCN"
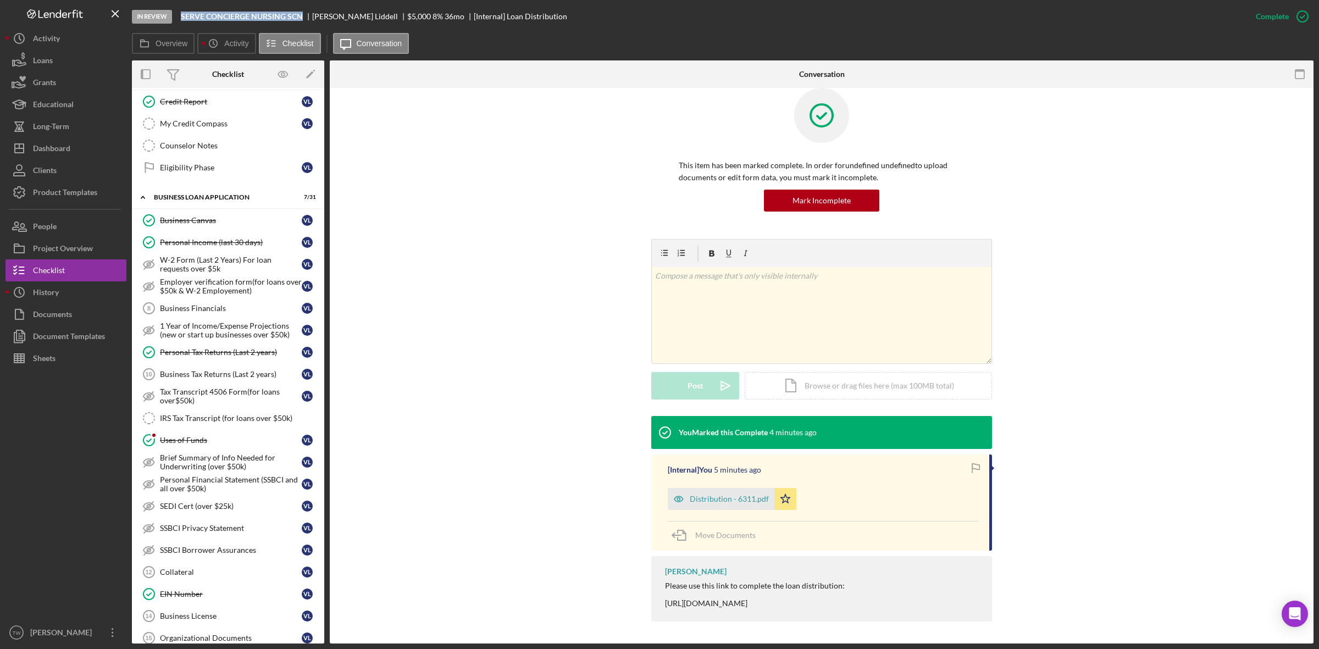
scroll to position [0, 0]
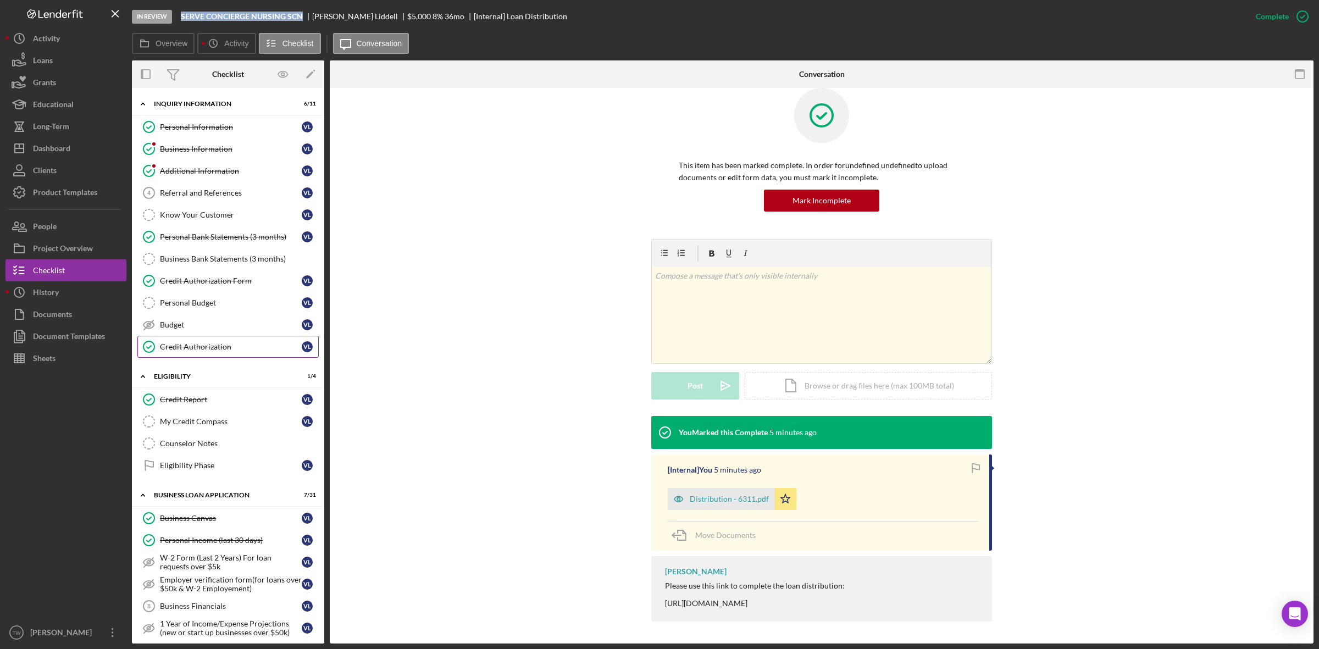
drag, startPoint x: 202, startPoint y: 354, endPoint x: 308, endPoint y: 356, distance: 106.6
click at [202, 354] on link "Credit Authorization Credit Authorization [PERSON_NAME]" at bounding box center [227, 347] width 181 height 22
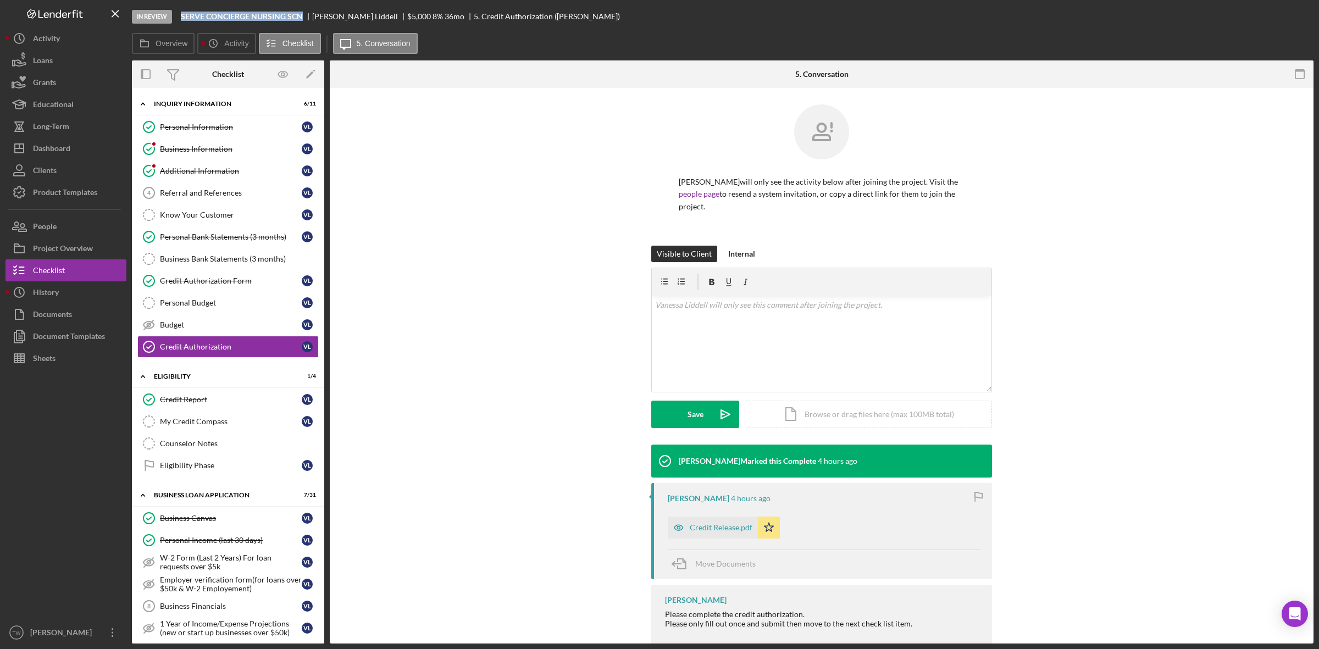
scroll to position [29, 0]
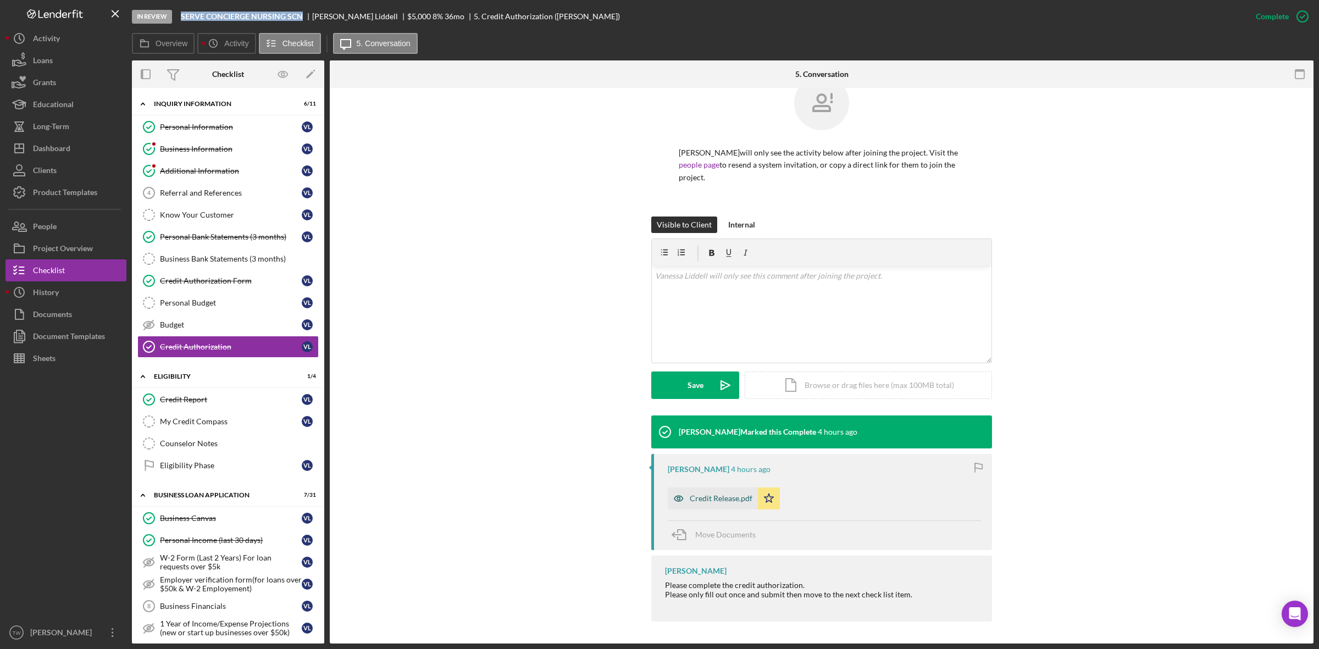
click at [718, 495] on div "Credit Release.pdf" at bounding box center [721, 498] width 63 height 9
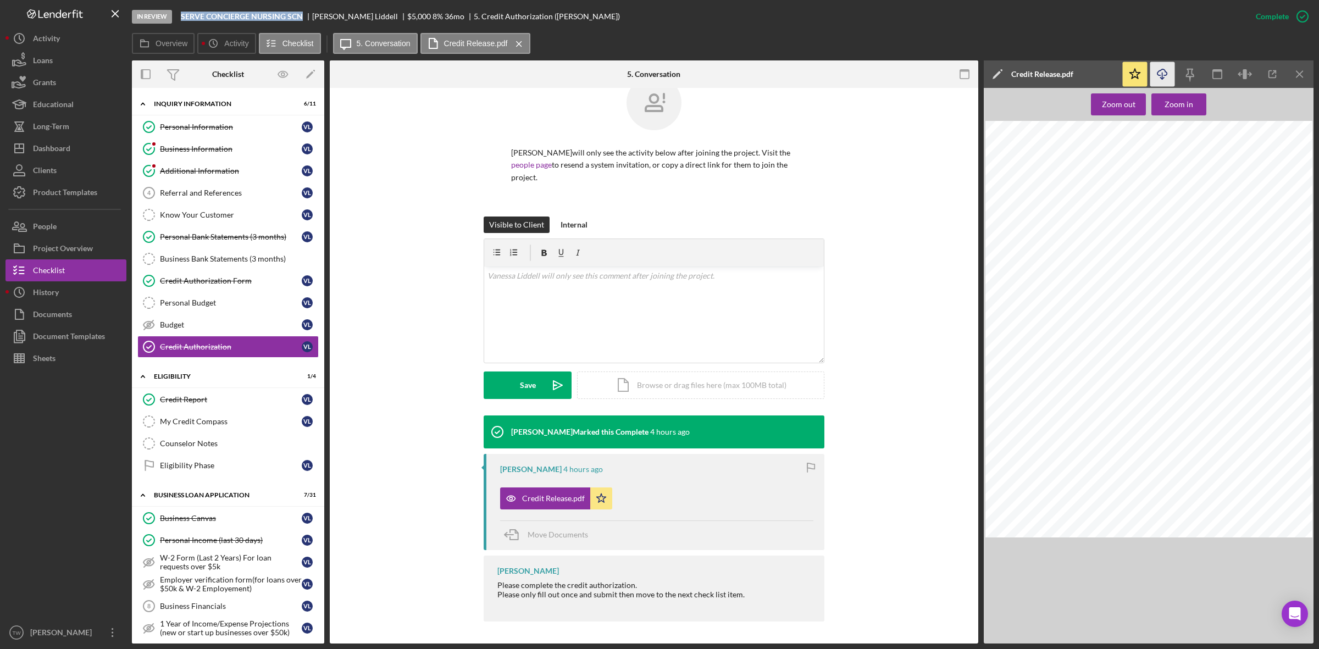
click at [1167, 68] on icon "Icon/Download" at bounding box center [1162, 74] width 25 height 25
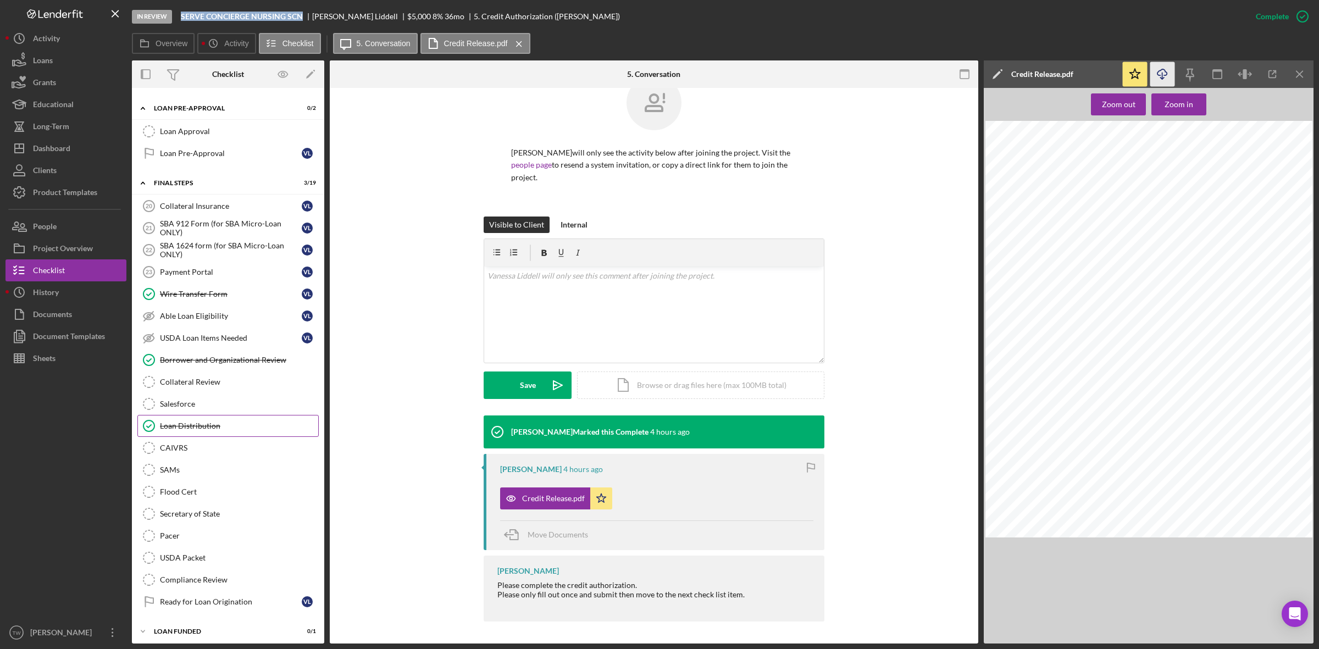
scroll to position [1122, 0]
click at [253, 216] on div "SBA 912 Form (for SBA Micro-Loan ONLY)" at bounding box center [231, 223] width 142 height 18
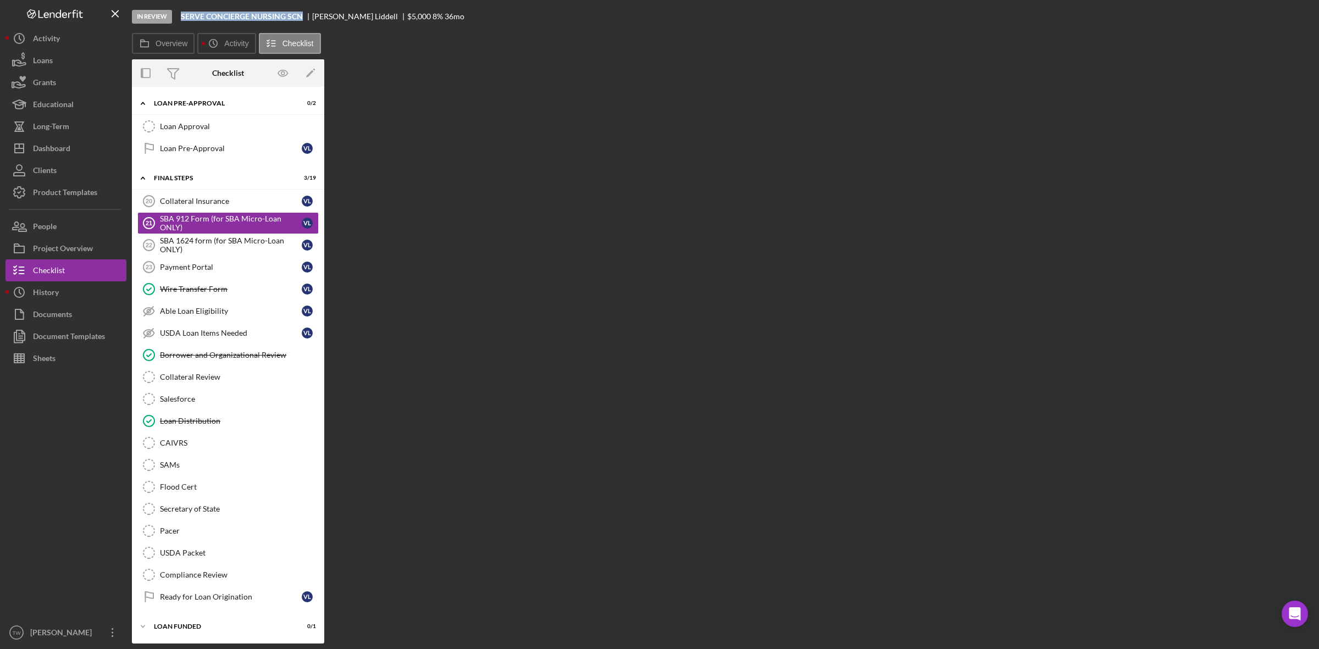
scroll to position [1122, 0]
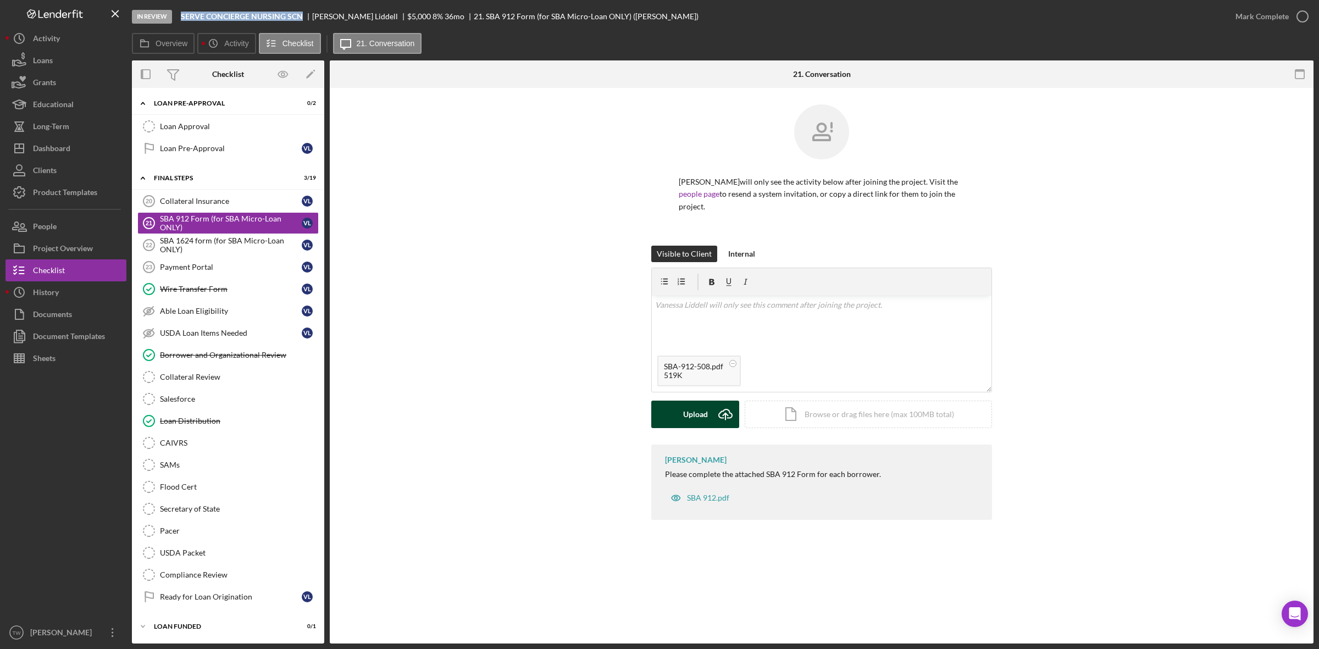
click at [707, 419] on button "Upload Icon/Upload" at bounding box center [695, 414] width 88 height 27
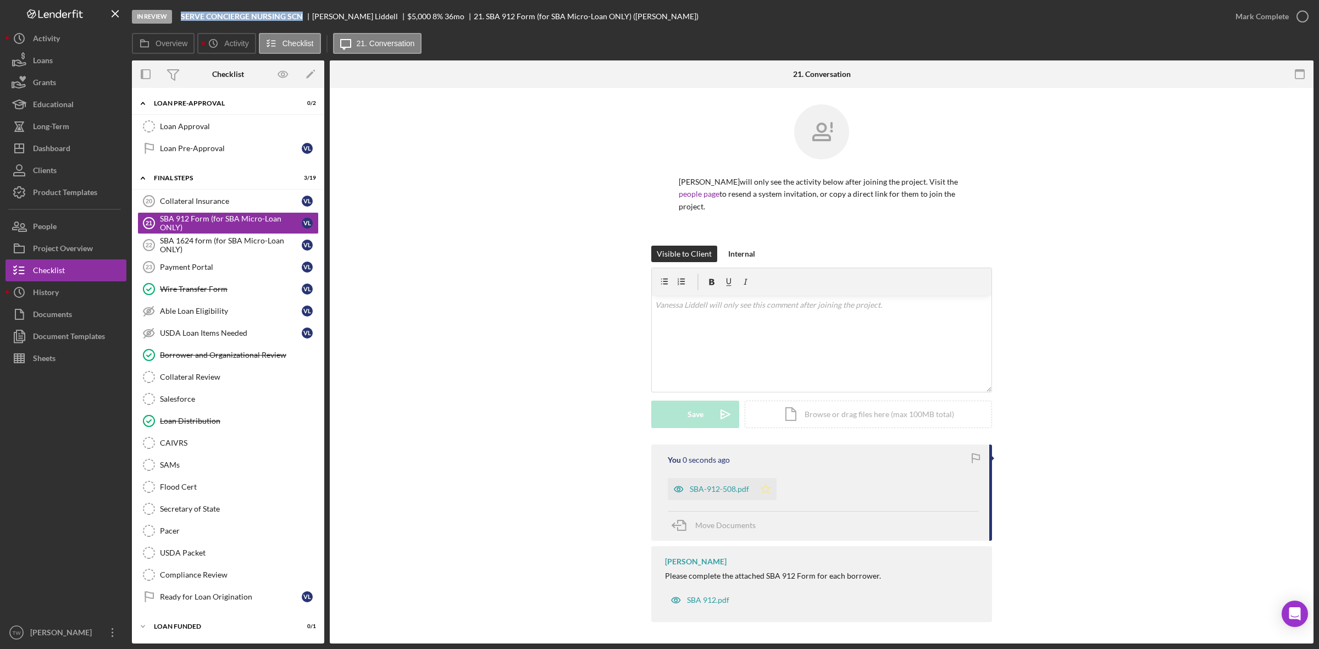
click at [758, 487] on icon "Icon/Star" at bounding box center [766, 489] width 22 height 22
click at [1243, 27] on div "Mark Complete" at bounding box center [1269, 16] width 89 height 33
click at [1249, 15] on div "Mark Complete" at bounding box center [1262, 16] width 53 height 22
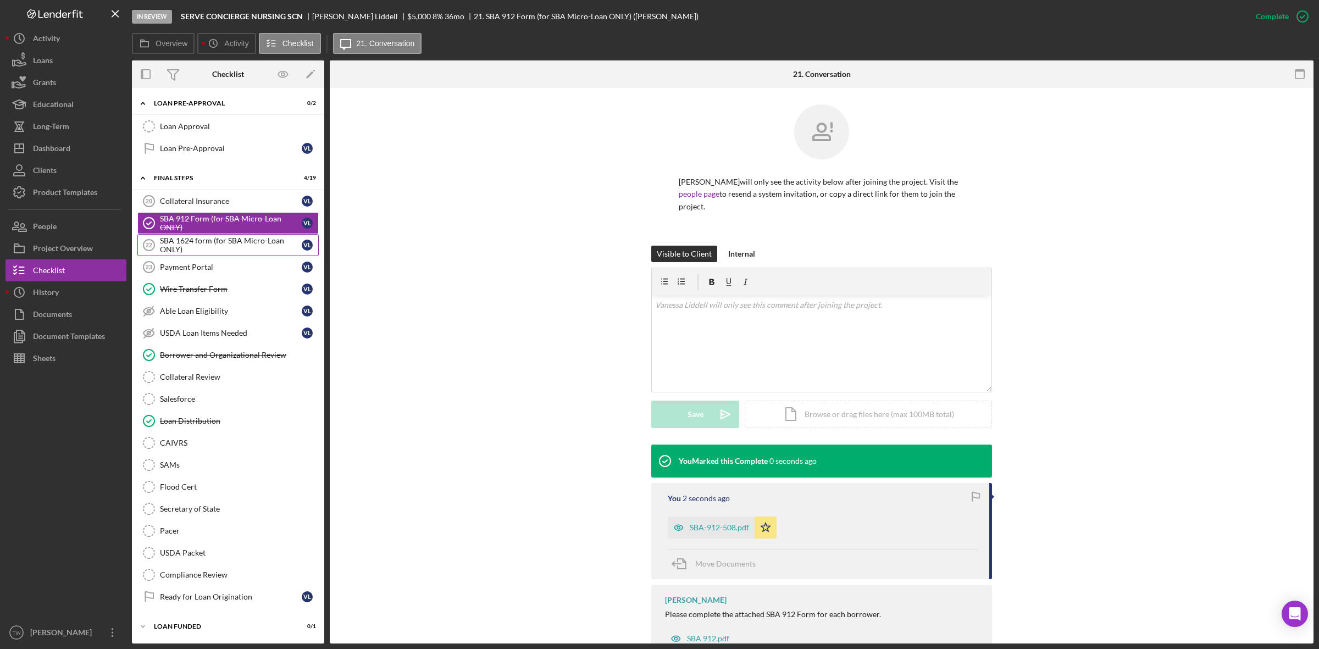
click at [224, 236] on div "SBA 1624 form (for SBA Micro-Loan ONLY)" at bounding box center [231, 245] width 142 height 18
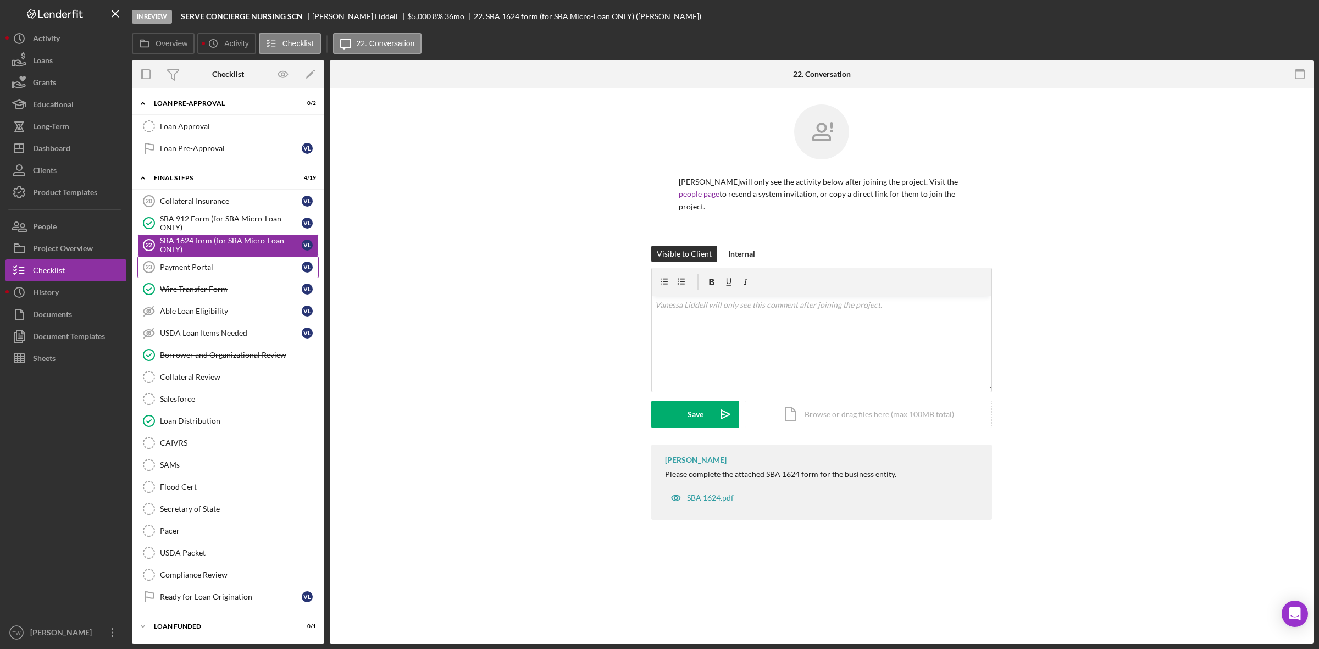
scroll to position [1122, 0]
click at [700, 420] on div "Upload" at bounding box center [695, 414] width 25 height 27
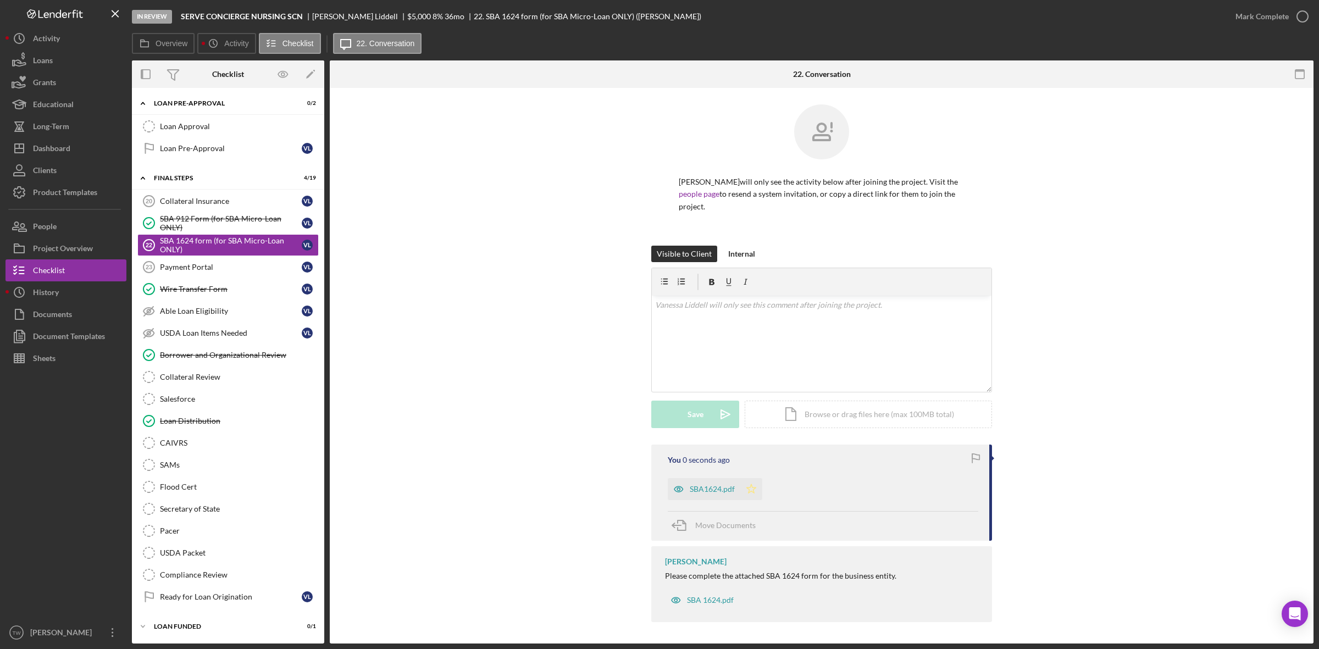
click at [744, 492] on icon "Icon/Star" at bounding box center [751, 489] width 22 height 22
click at [1243, 18] on div "Mark Complete" at bounding box center [1262, 16] width 53 height 22
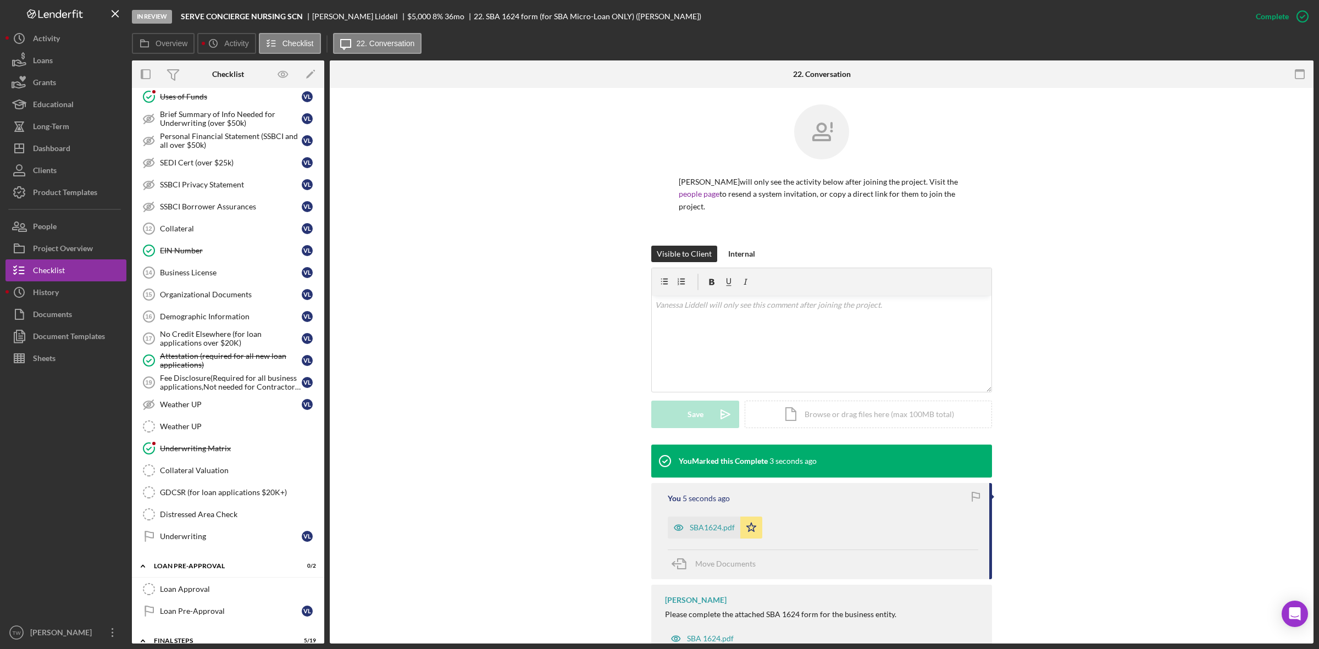
scroll to position [504, 0]
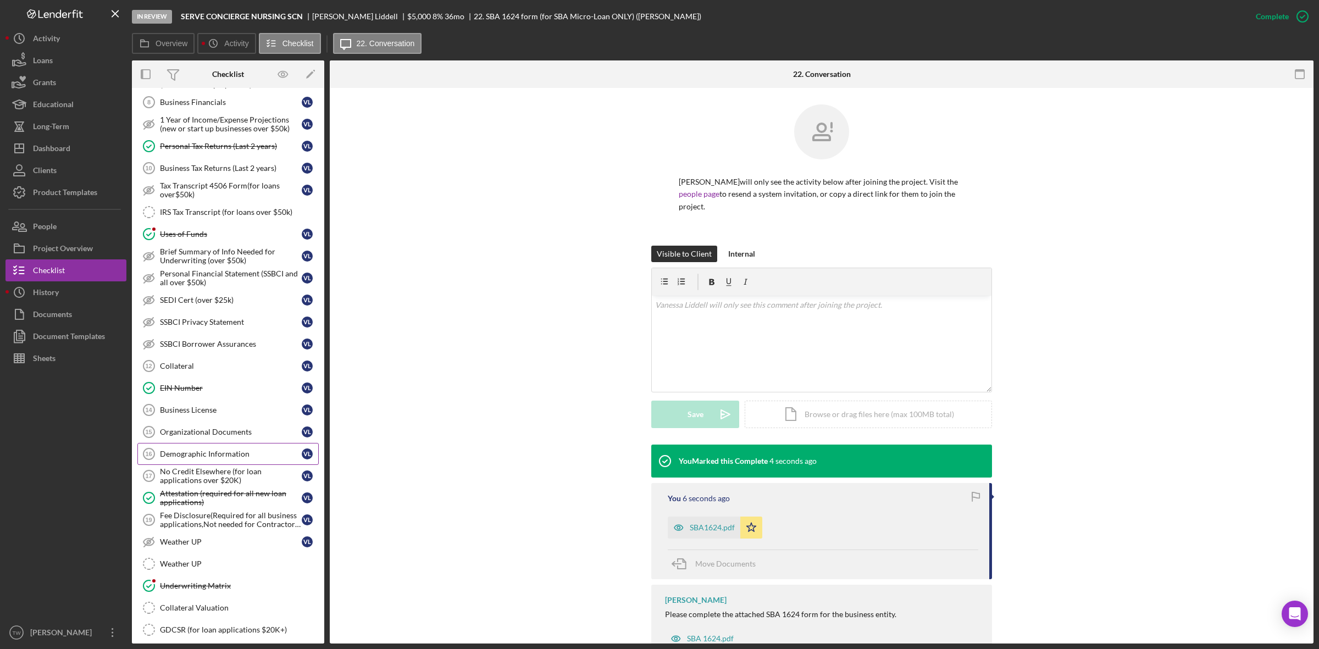
click at [185, 458] on div "Demographic Information" at bounding box center [231, 454] width 142 height 9
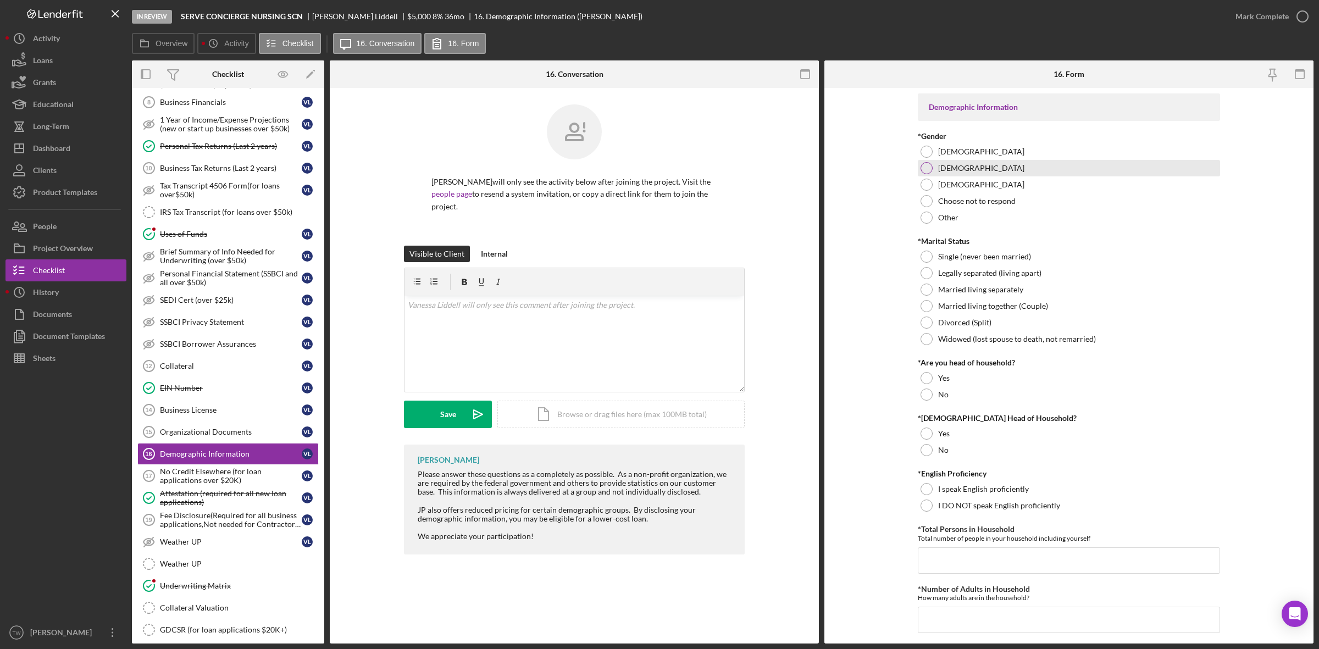
click at [941, 160] on div "[DEMOGRAPHIC_DATA]" at bounding box center [1069, 168] width 302 height 16
click at [946, 144] on div "[DEMOGRAPHIC_DATA]" at bounding box center [1069, 151] width 302 height 16
click at [941, 258] on label "Single (never been married)" at bounding box center [984, 256] width 93 height 9
click at [933, 397] on div "No" at bounding box center [1069, 394] width 302 height 16
click at [936, 451] on div "No" at bounding box center [1069, 450] width 302 height 16
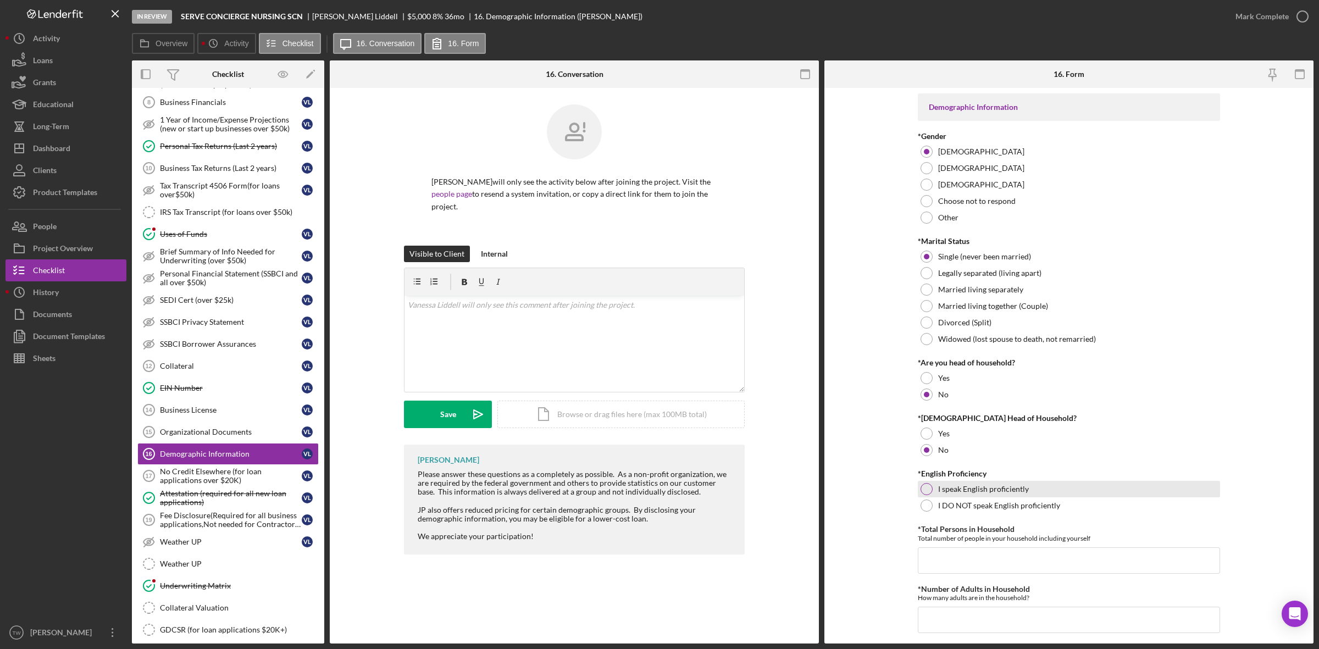
click at [951, 494] on div "I speak English proficiently" at bounding box center [1069, 489] width 302 height 16
click at [966, 549] on input "*Total Persons in Household" at bounding box center [1069, 560] width 302 height 26
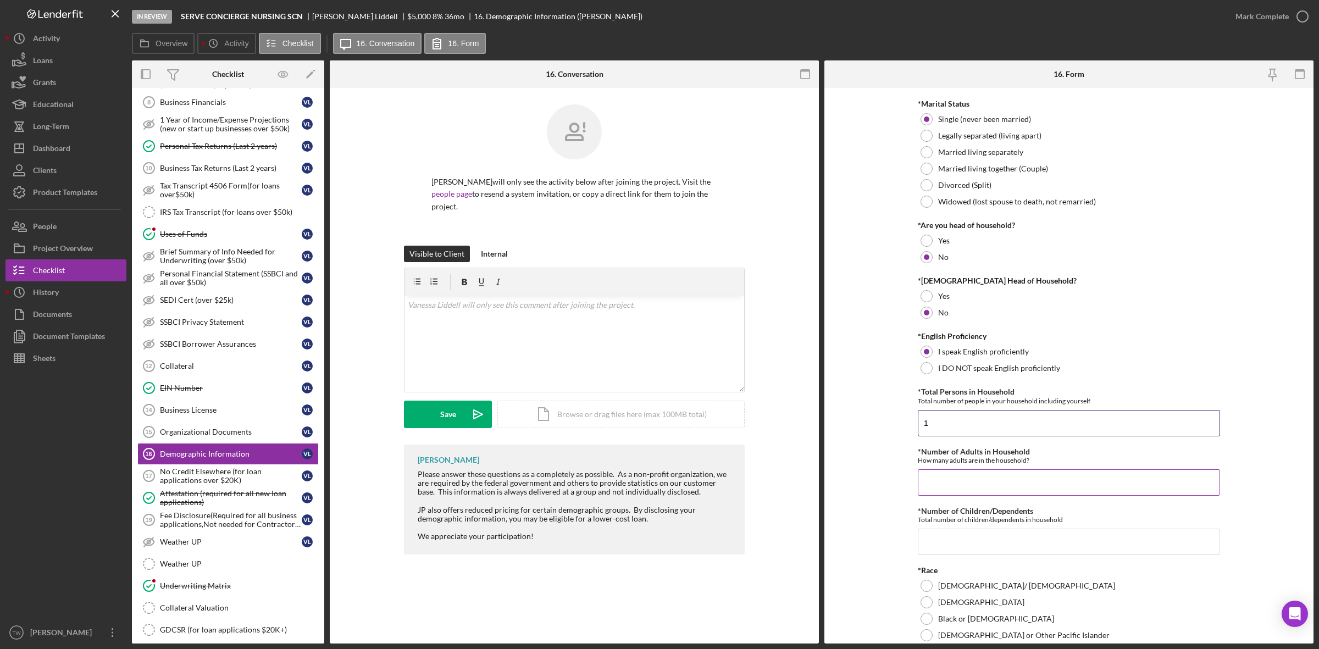
type input "1"
click at [974, 475] on input "*Number of Adults in Household" at bounding box center [1069, 482] width 302 height 26
type input "1"
click at [967, 550] on input "*Number of Children/Dependents" at bounding box center [1069, 542] width 302 height 26
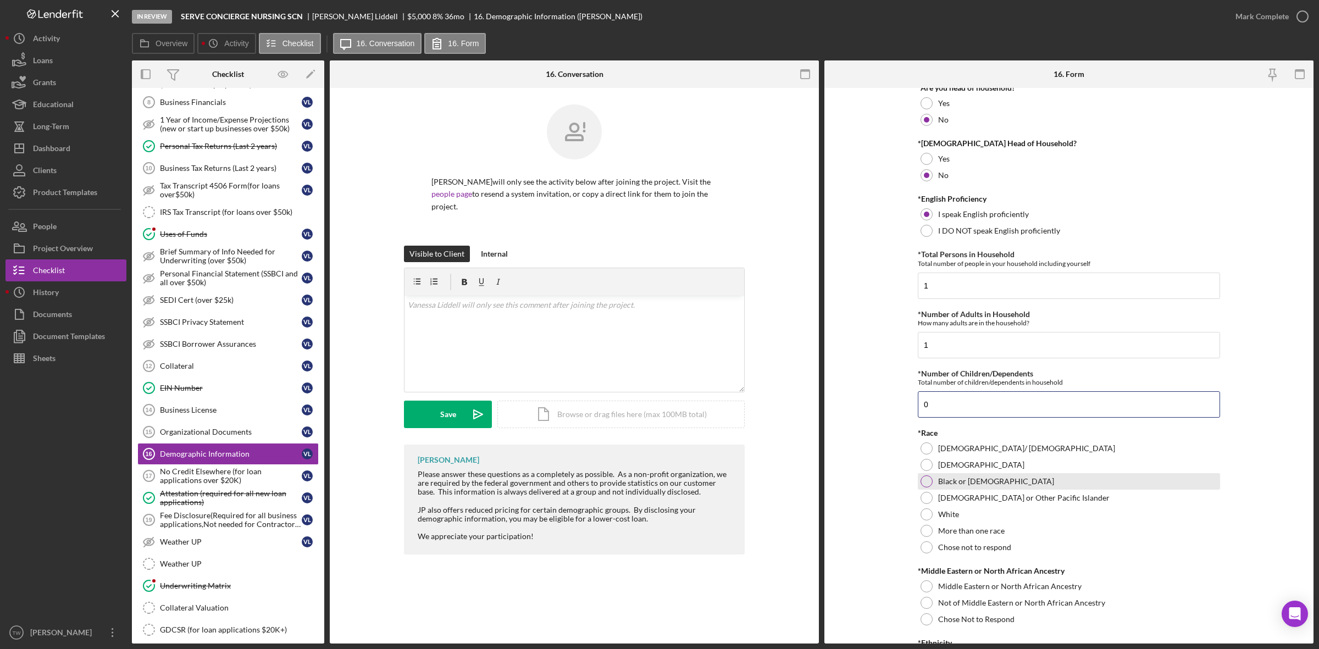
type input "0"
click at [957, 479] on label "Black or [DEMOGRAPHIC_DATA]" at bounding box center [996, 481] width 116 height 9
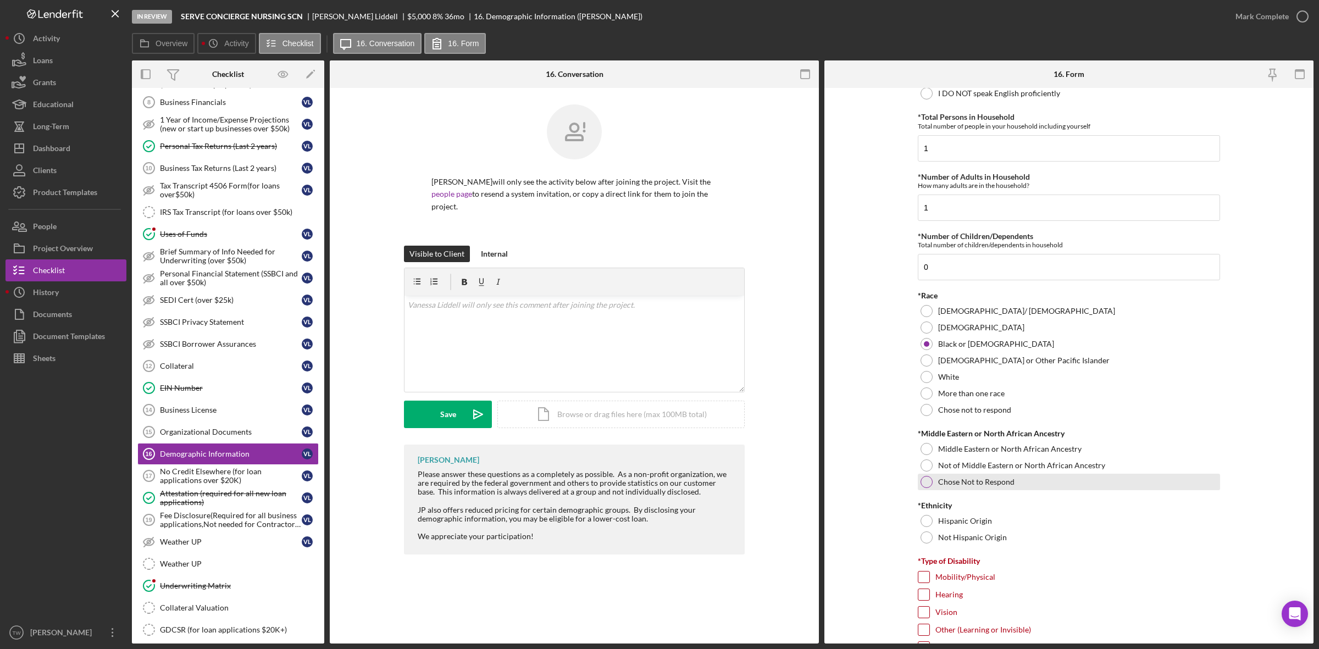
click at [944, 483] on label "Chose Not to Respond" at bounding box center [976, 482] width 76 height 9
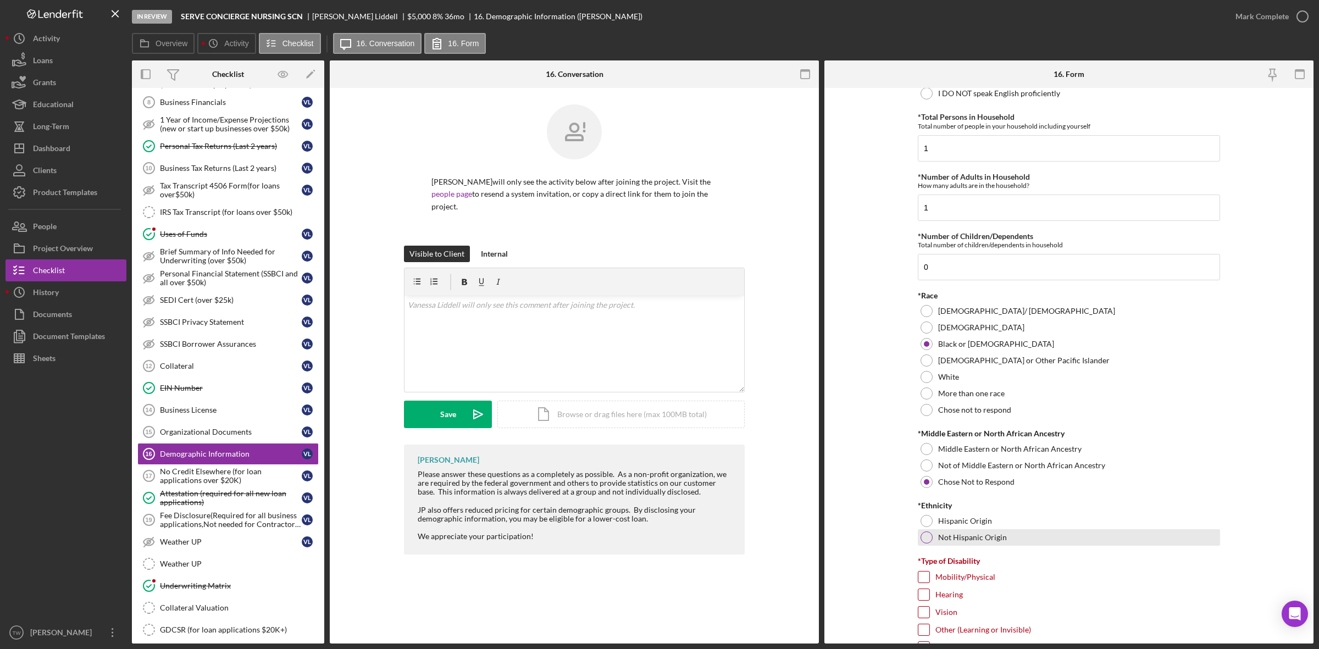
click at [939, 542] on label "Not Hispanic Origin" at bounding box center [972, 537] width 69 height 9
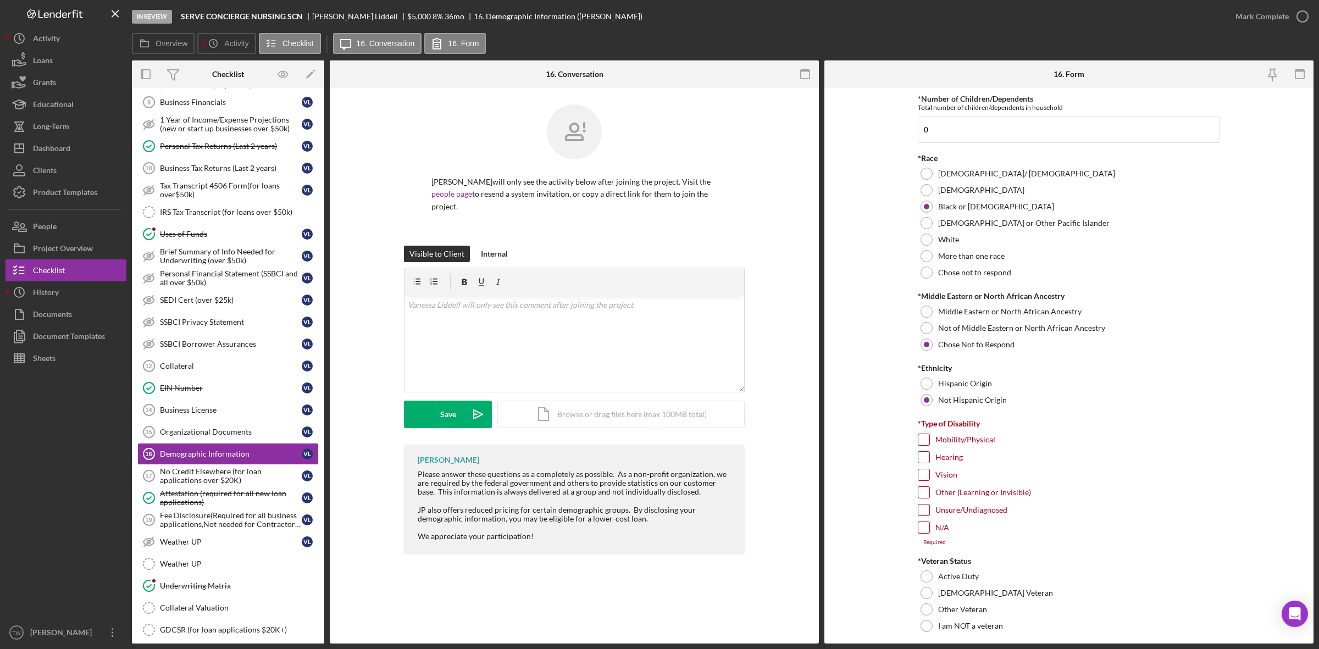
click at [921, 537] on div "N/A" at bounding box center [1069, 531] width 302 height 18
click at [922, 530] on input "N/A" at bounding box center [923, 527] width 11 height 11
checkbox input "true"
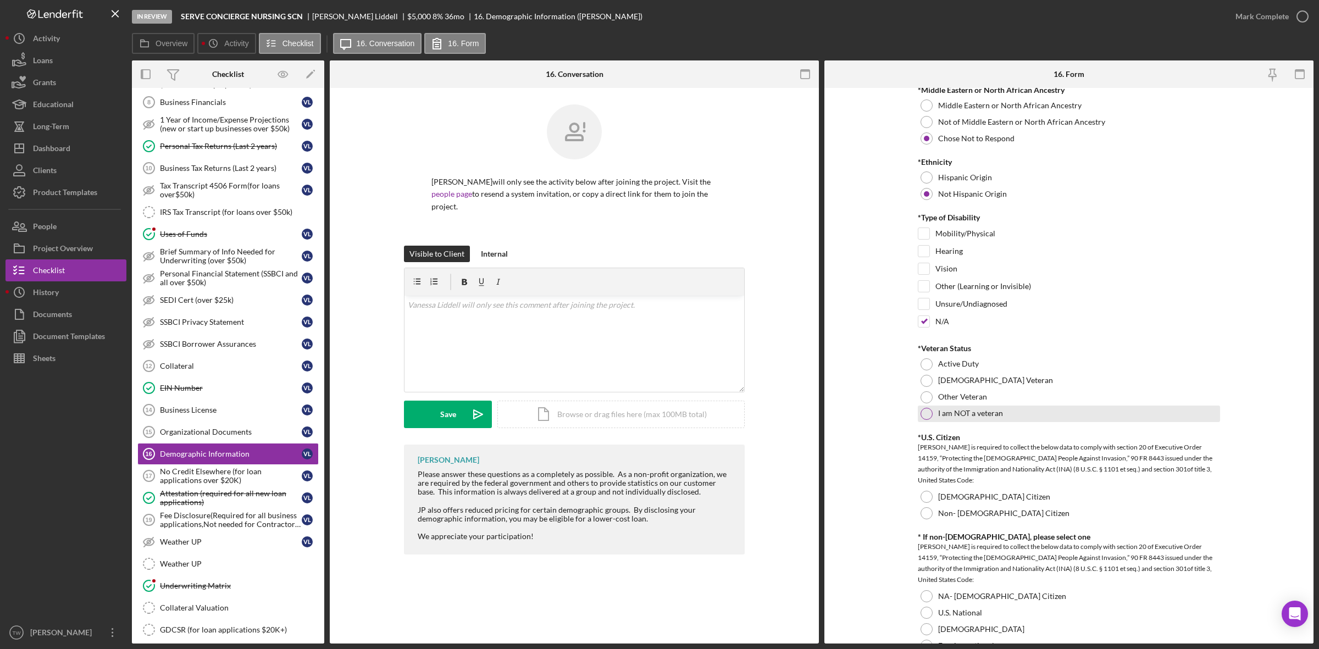
click at [951, 414] on label "I am NOT a veteran" at bounding box center [970, 413] width 65 height 9
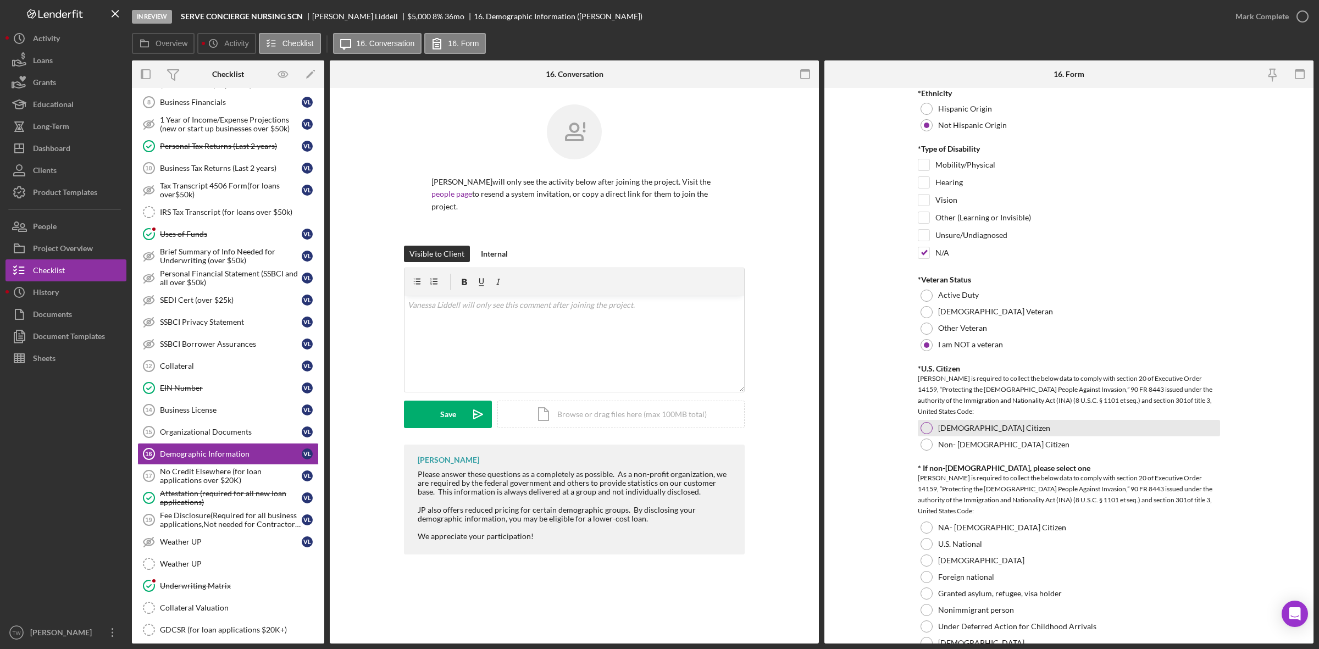
click at [935, 430] on div "[DEMOGRAPHIC_DATA] Citizen" at bounding box center [1069, 428] width 302 height 16
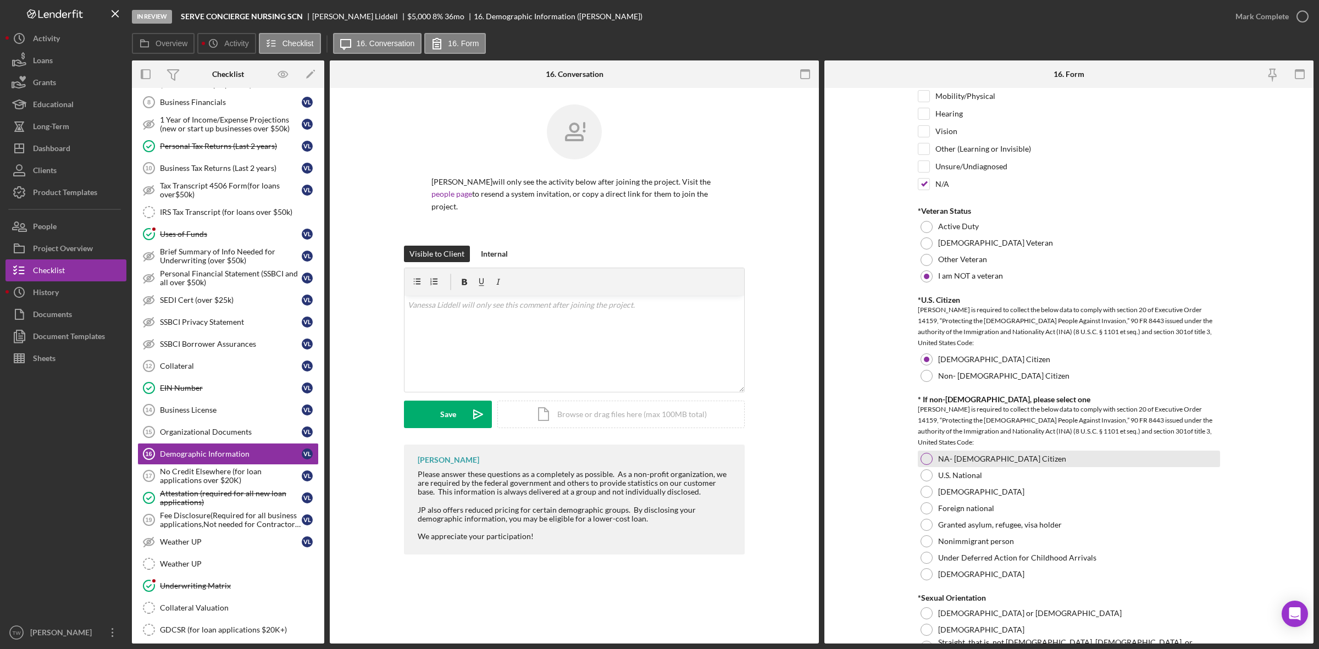
click at [929, 460] on div at bounding box center [927, 459] width 12 height 12
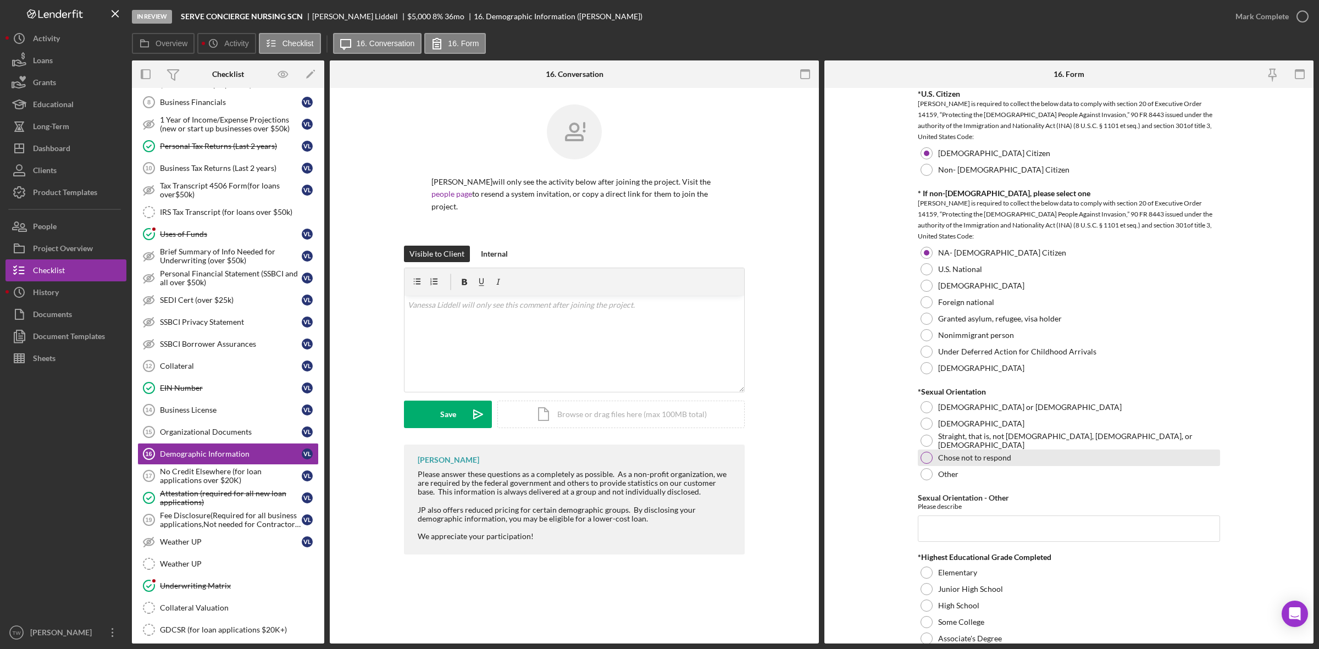
click at [943, 465] on div "Chose not to respond" at bounding box center [1069, 458] width 302 height 16
click at [998, 535] on input "Sexual Orientation - Other" at bounding box center [1069, 529] width 302 height 26
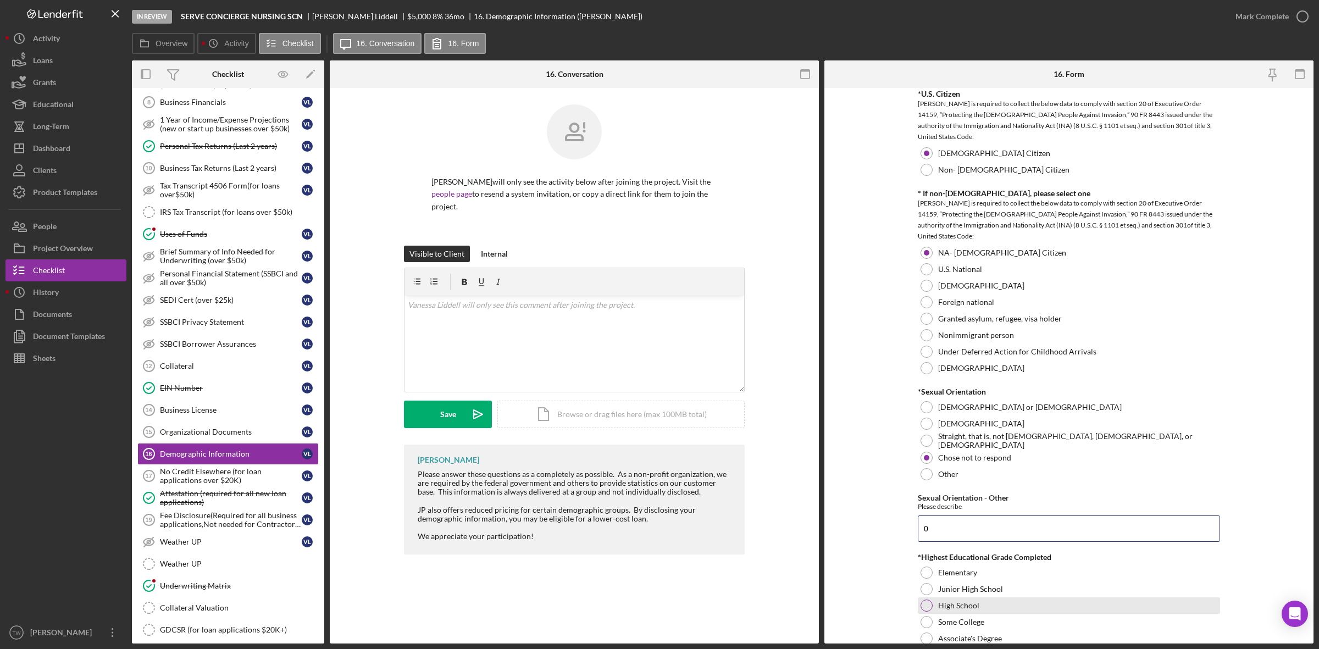
type input "0"
click at [965, 606] on label "High School" at bounding box center [958, 605] width 41 height 9
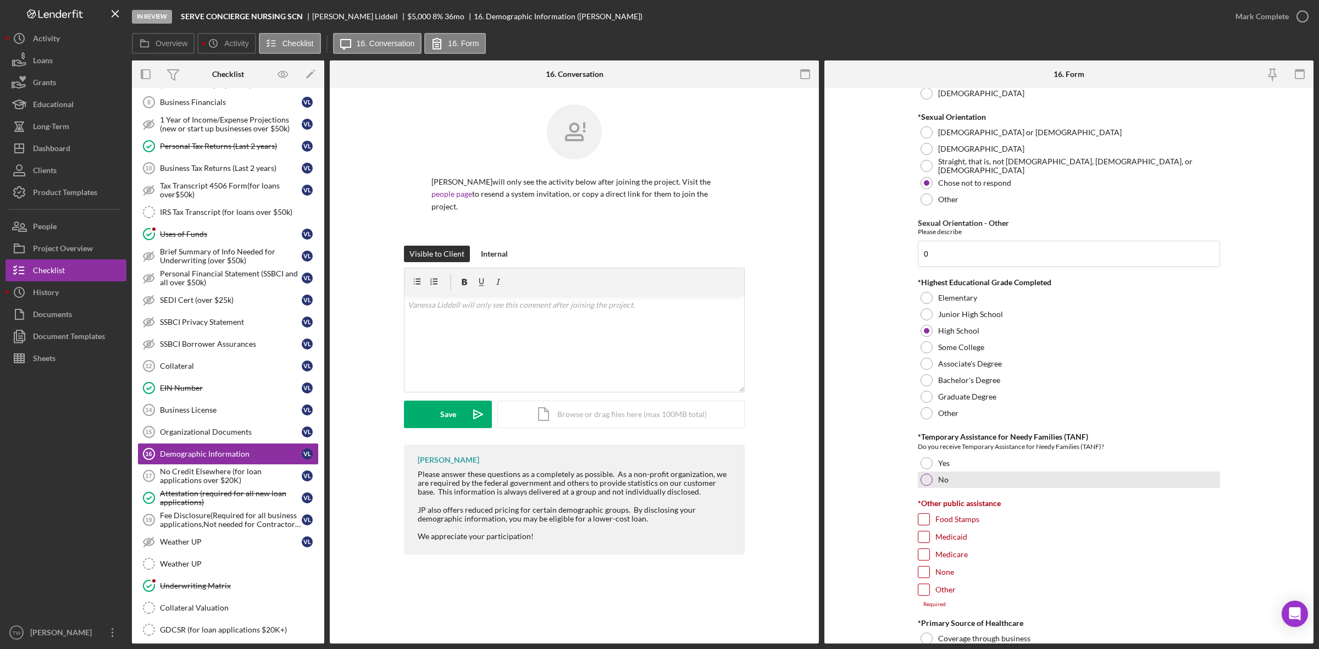
click at [938, 484] on label "No" at bounding box center [943, 479] width 10 height 9
click at [941, 556] on label "Medicare" at bounding box center [951, 554] width 32 height 11
click at [929, 556] on input "Medicare" at bounding box center [923, 554] width 11 height 11
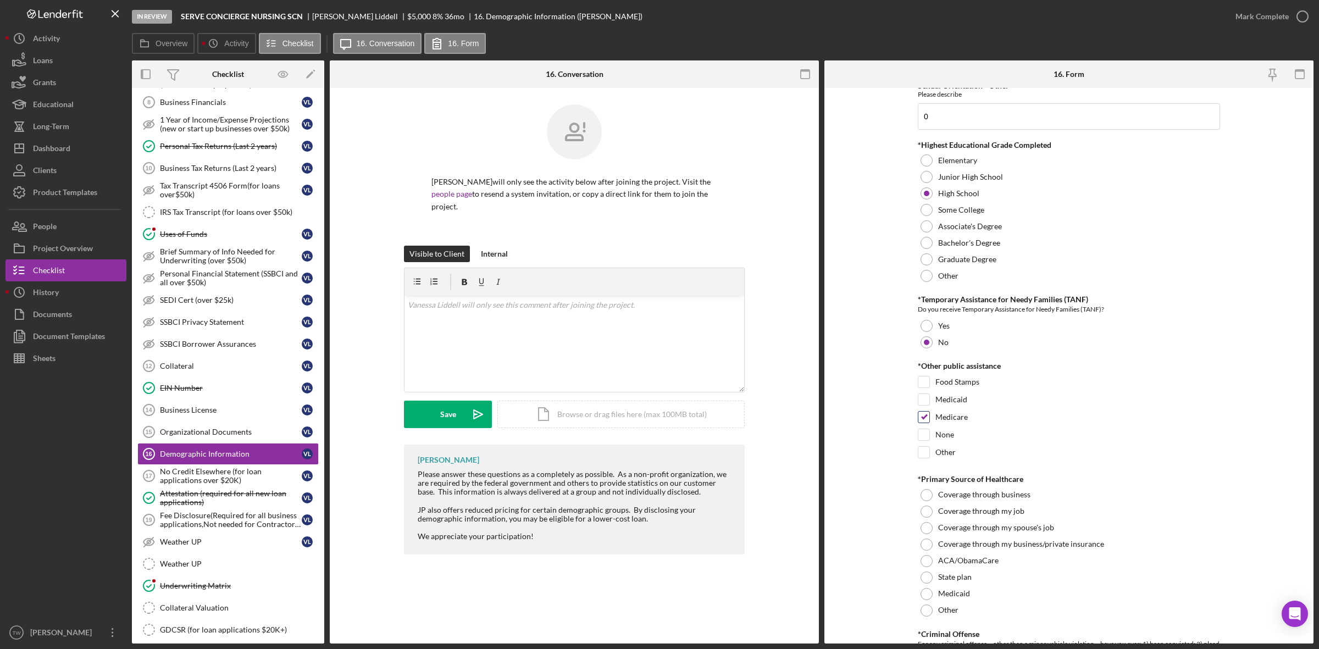
click at [939, 415] on label "Medicare" at bounding box center [951, 417] width 32 height 11
click at [929, 415] on input "Medicare" at bounding box center [923, 417] width 11 height 11
checkbox input "false"
click at [938, 436] on label "None" at bounding box center [944, 434] width 19 height 11
click at [929, 436] on input "None" at bounding box center [923, 434] width 11 height 11
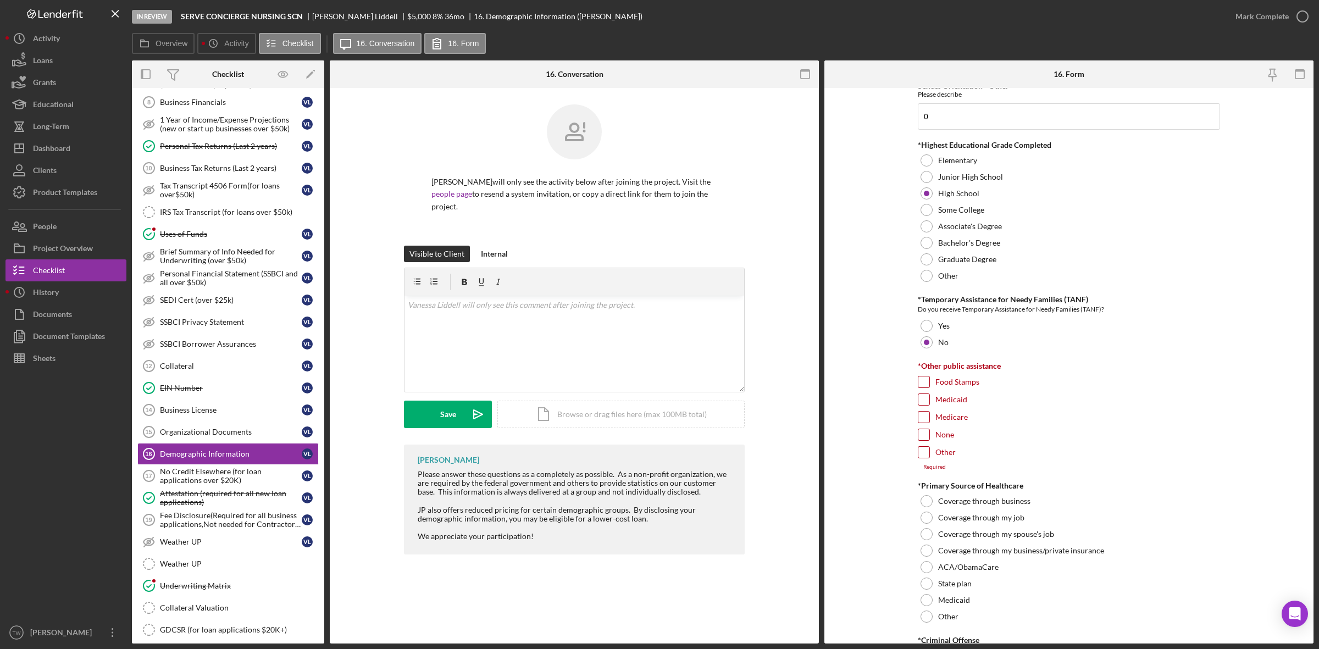
checkbox input "true"
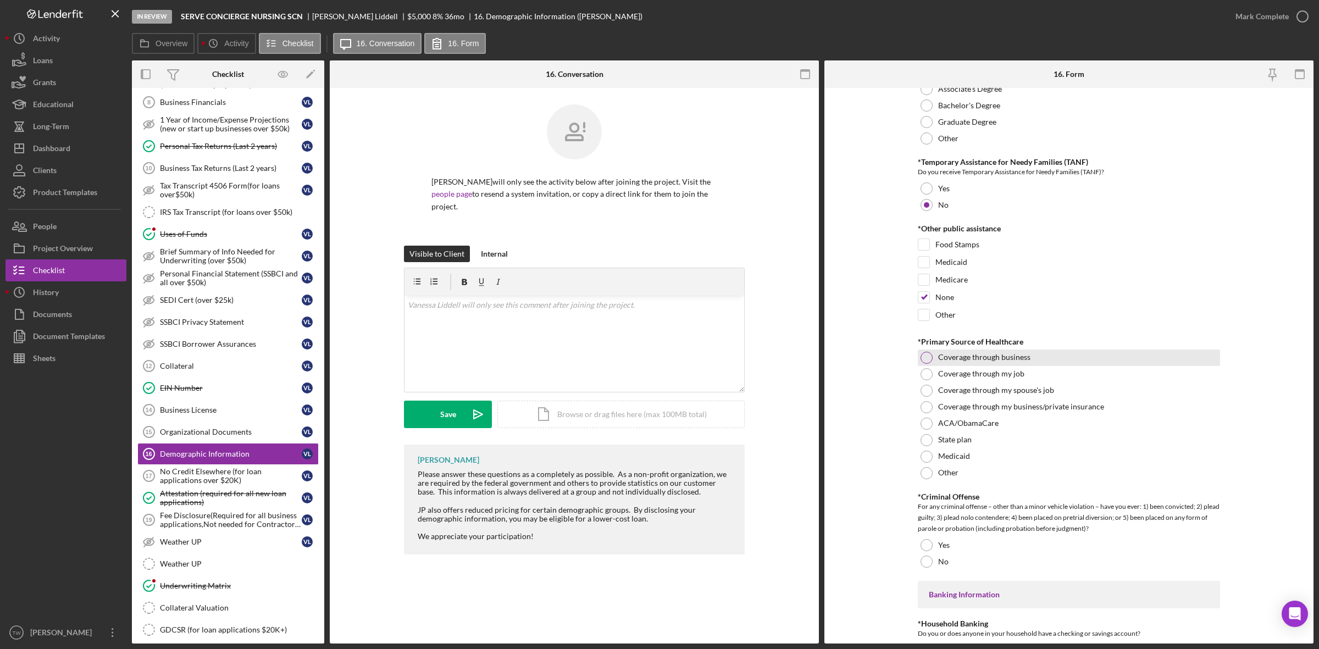
click at [955, 362] on label "Coverage through business" at bounding box center [984, 357] width 92 height 9
click at [951, 381] on div "Coverage through my job" at bounding box center [1069, 374] width 302 height 16
click at [940, 565] on label "No" at bounding box center [943, 561] width 10 height 9
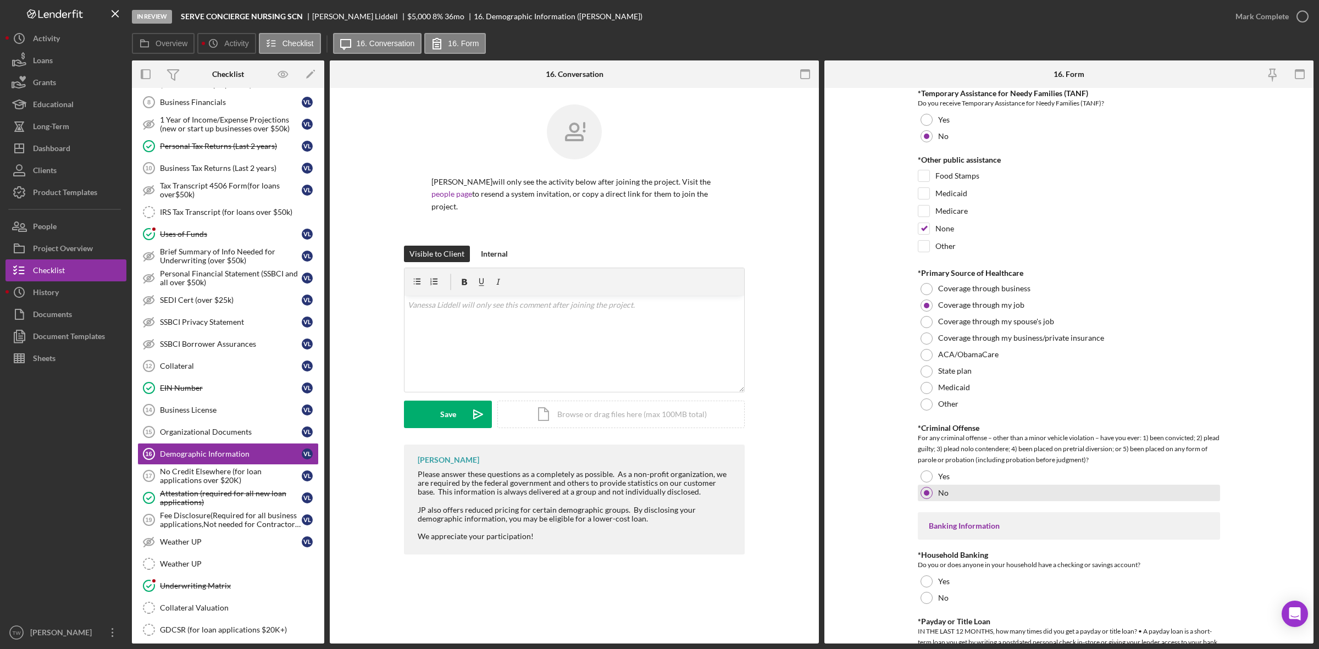
scroll to position [1786, 0]
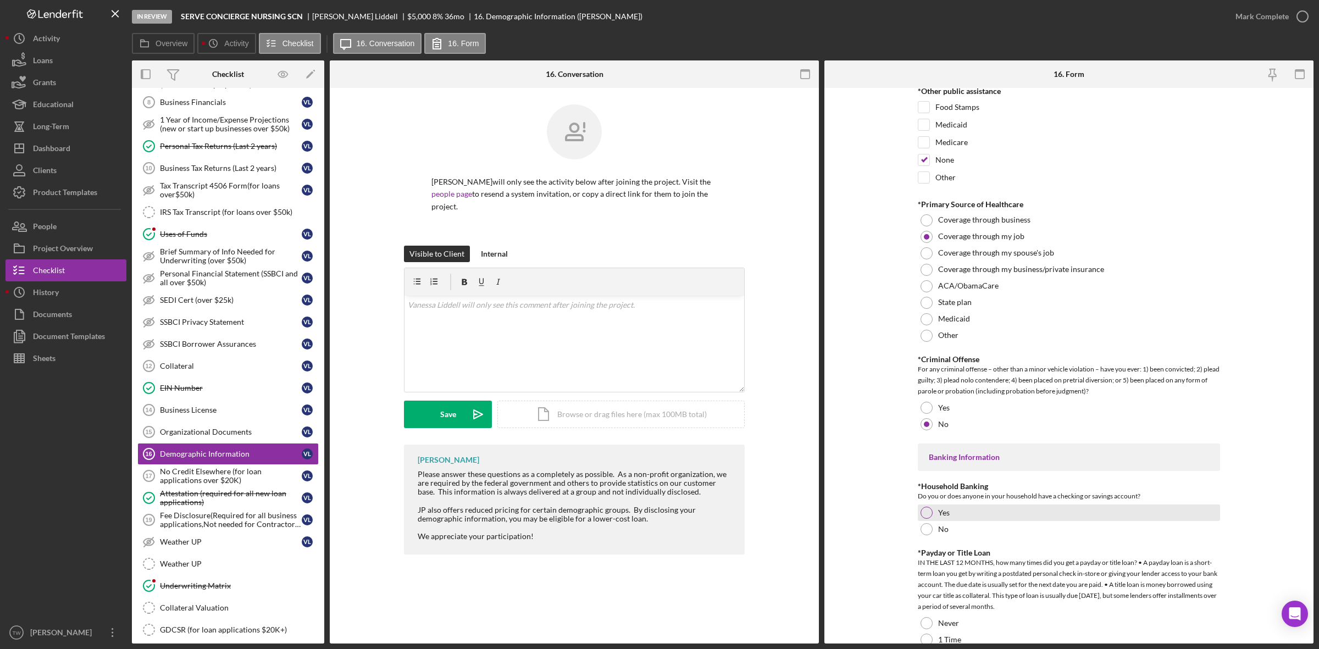
click at [952, 508] on div "Yes" at bounding box center [1069, 513] width 302 height 16
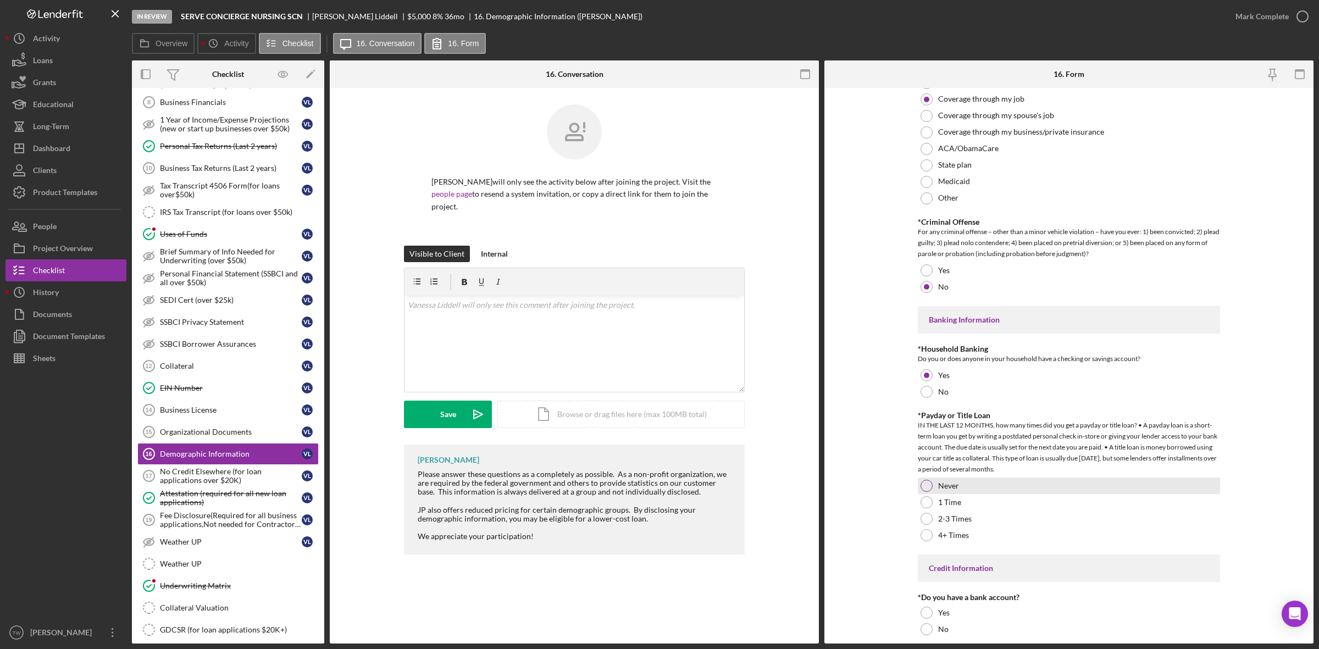
click at [955, 487] on label "Never" at bounding box center [948, 485] width 21 height 9
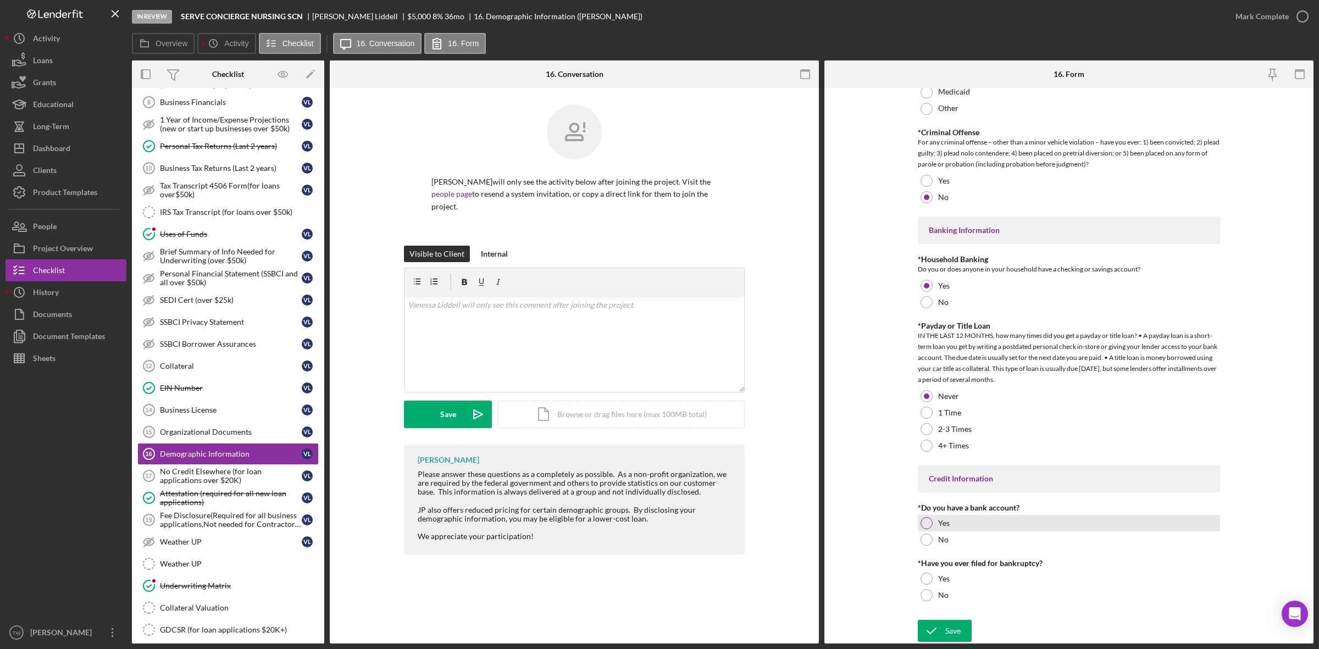
click at [947, 522] on label "Yes" at bounding box center [944, 523] width 12 height 9
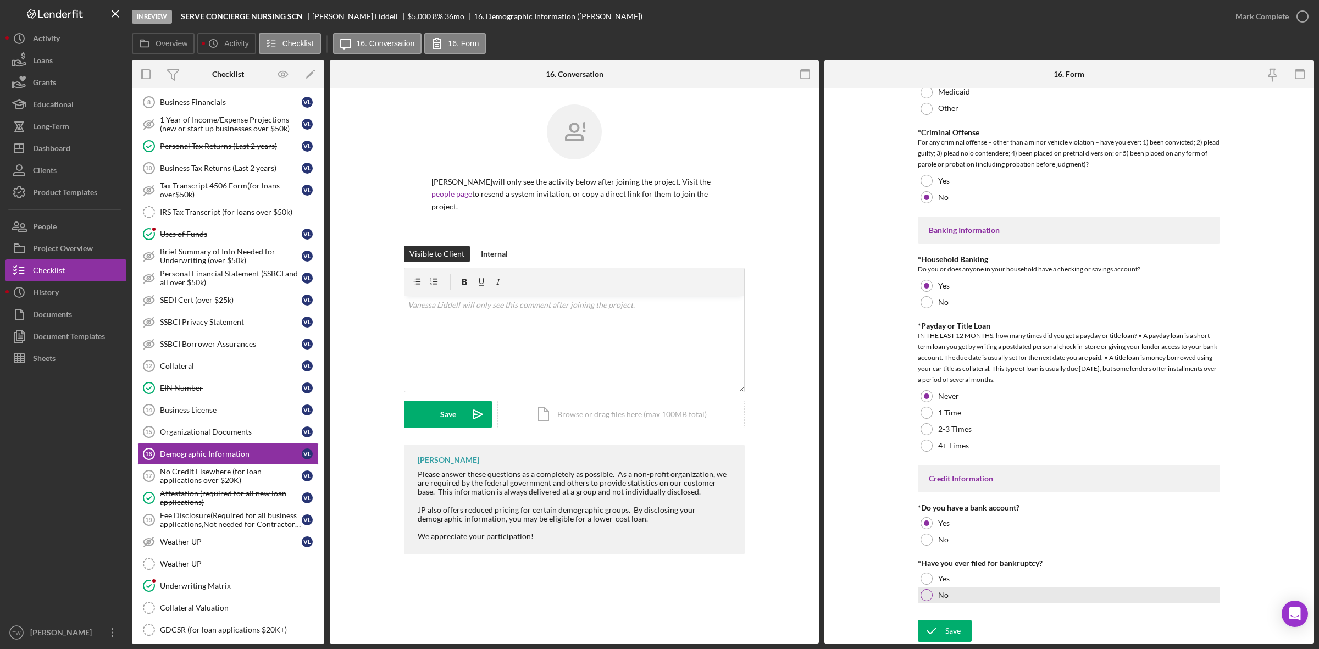
click at [923, 597] on div at bounding box center [927, 595] width 12 height 12
click at [940, 634] on icon "submit" at bounding box center [931, 630] width 27 height 27
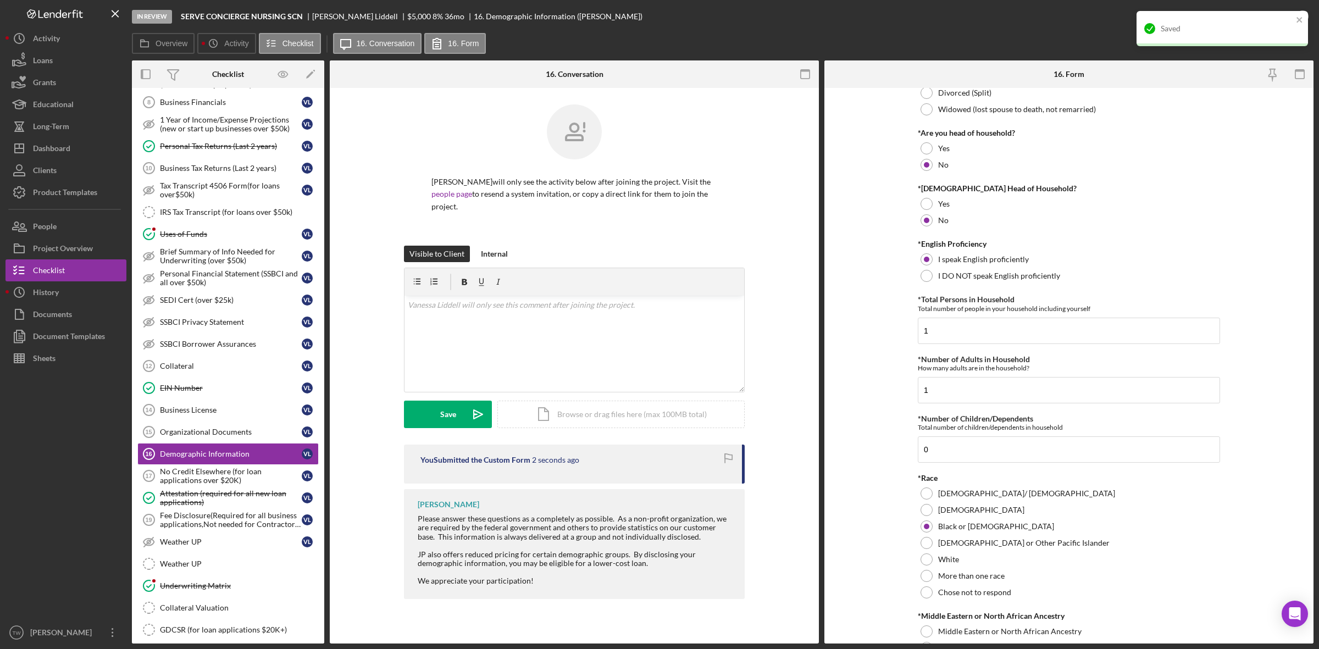
scroll to position [0, 0]
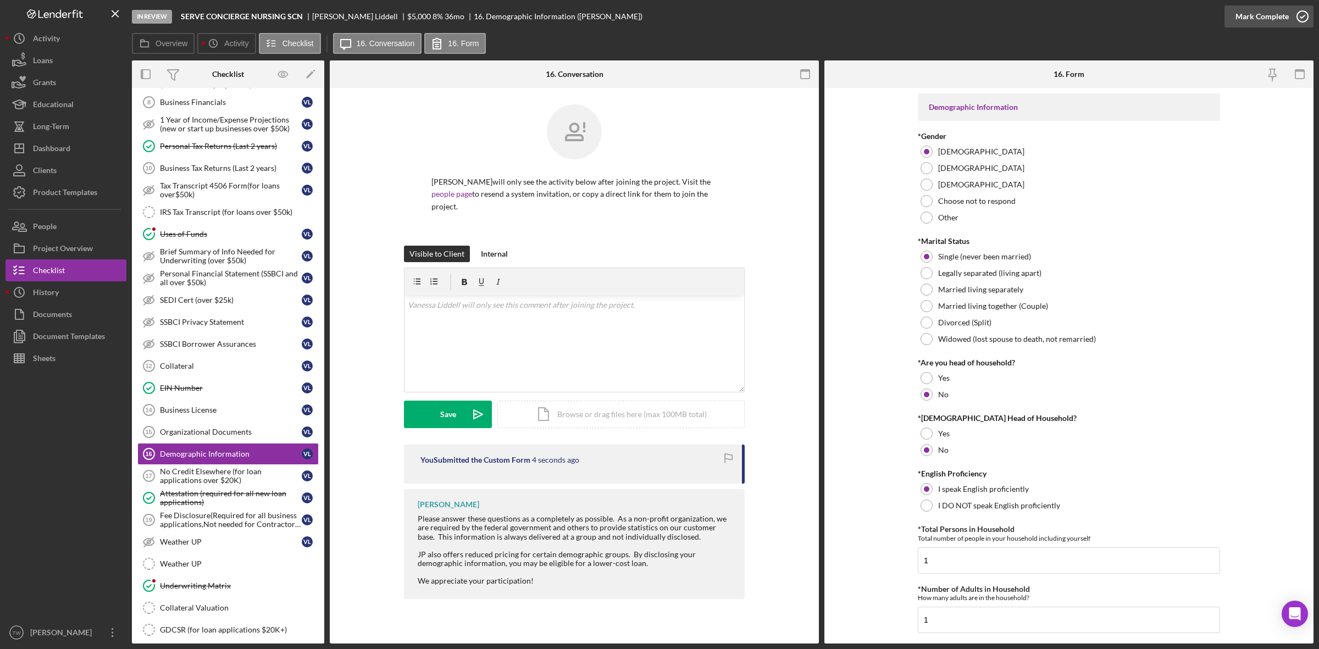
click at [1268, 14] on div "Mark Complete" at bounding box center [1262, 16] width 53 height 22
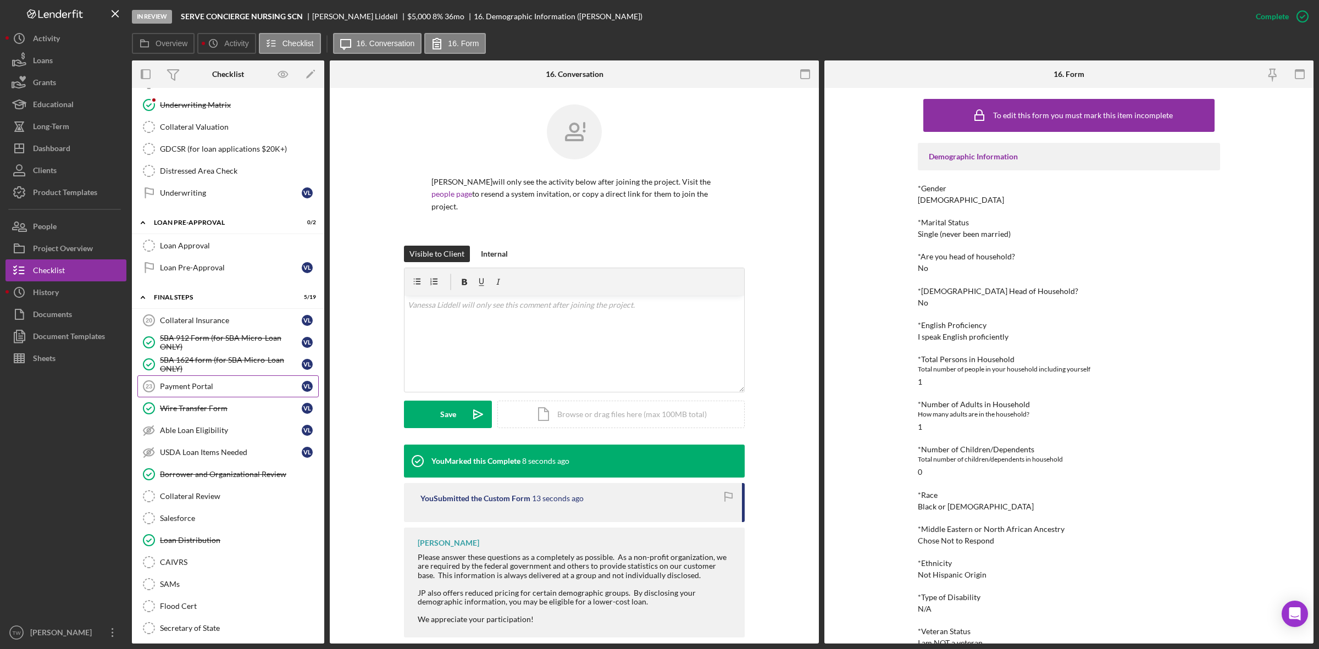
scroll to position [1122, 0]
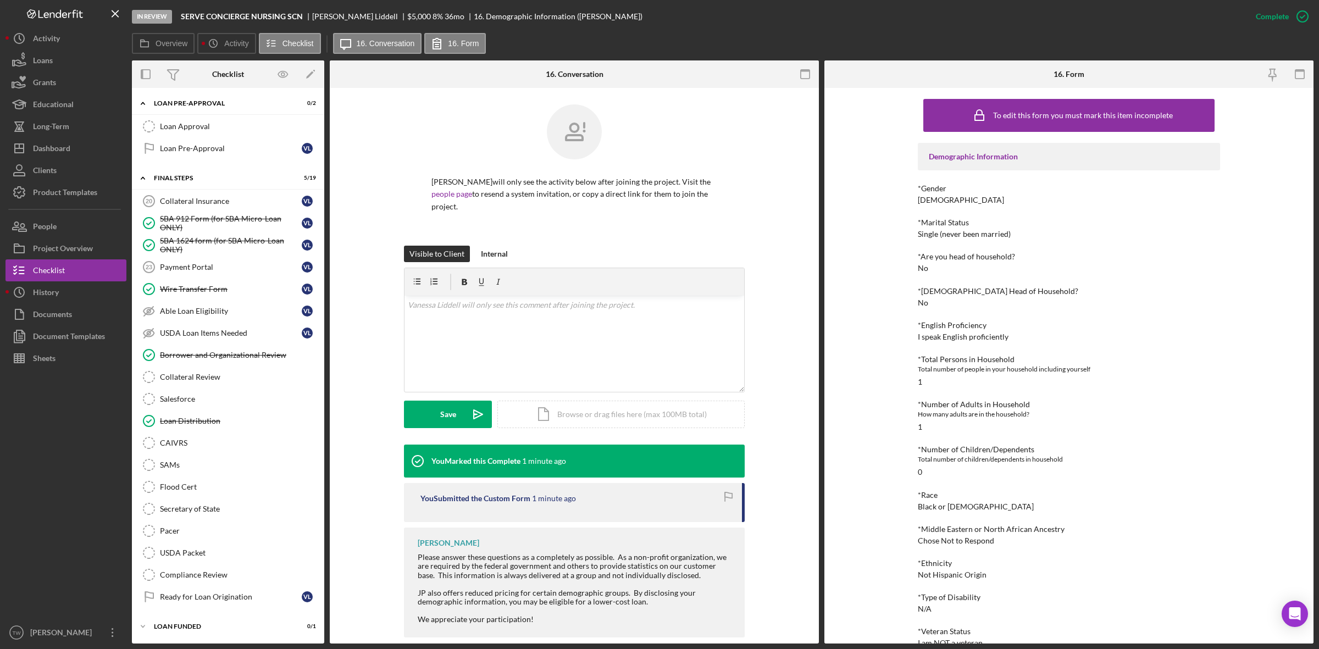
click at [738, 87] on div at bounding box center [737, 73] width 163 height 27
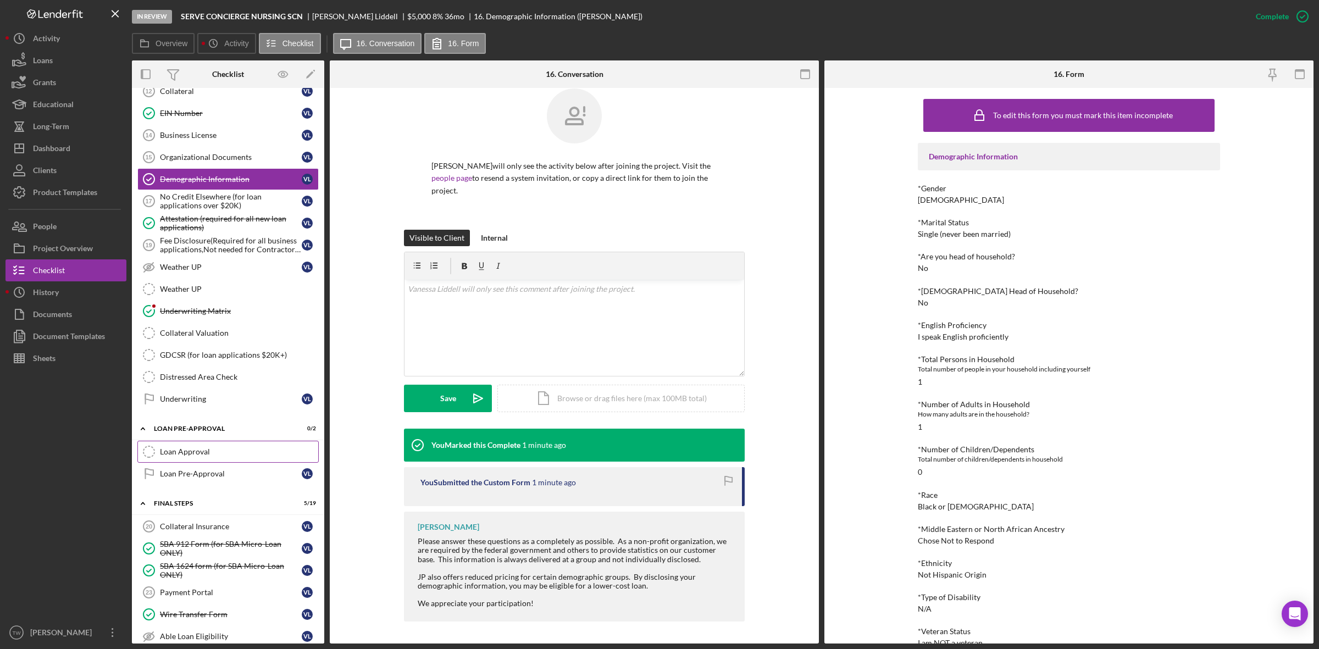
scroll to position [641, 0]
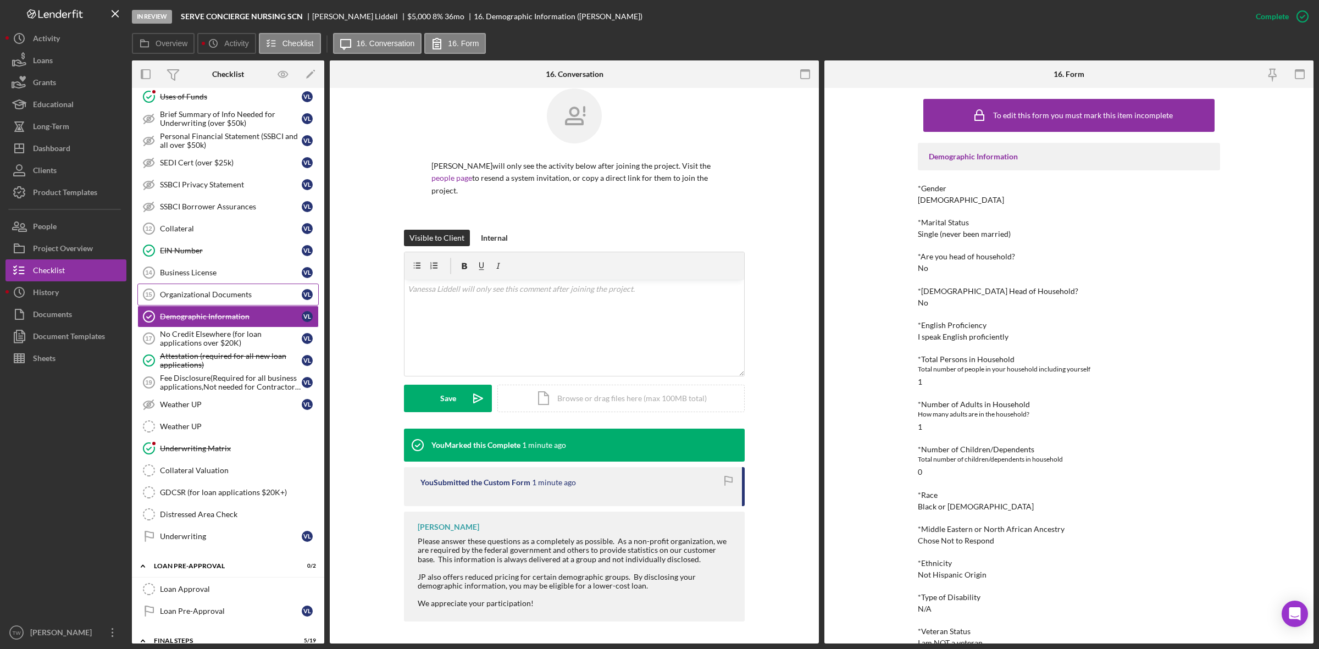
click at [188, 306] on link "Organizational Documents 15 Organizational Documents [PERSON_NAME]" at bounding box center [227, 295] width 181 height 22
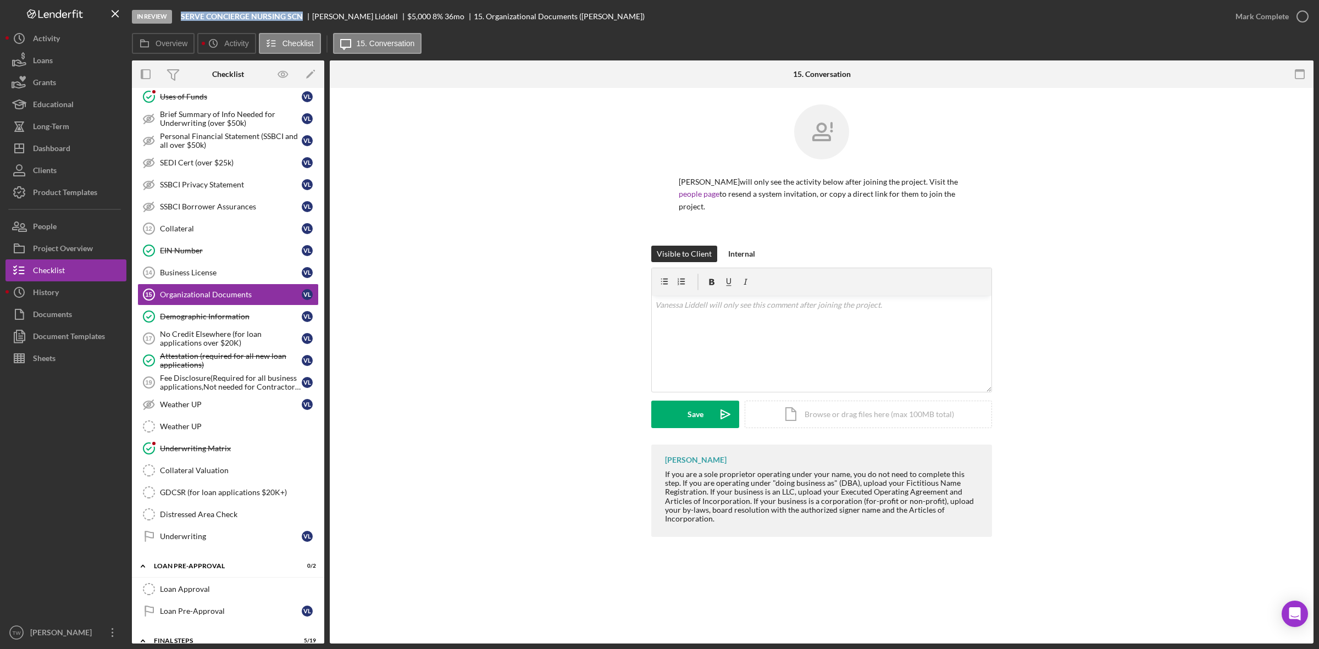
drag, startPoint x: 182, startPoint y: 13, endPoint x: 311, endPoint y: 14, distance: 128.6
click at [304, 13] on div "SERVE CONCIERGE NURSING SCN" at bounding box center [246, 16] width 131 height 9
copy b "SERVE CONCIERGE NURSING SCN"
click at [689, 422] on div "Upload" at bounding box center [695, 414] width 25 height 27
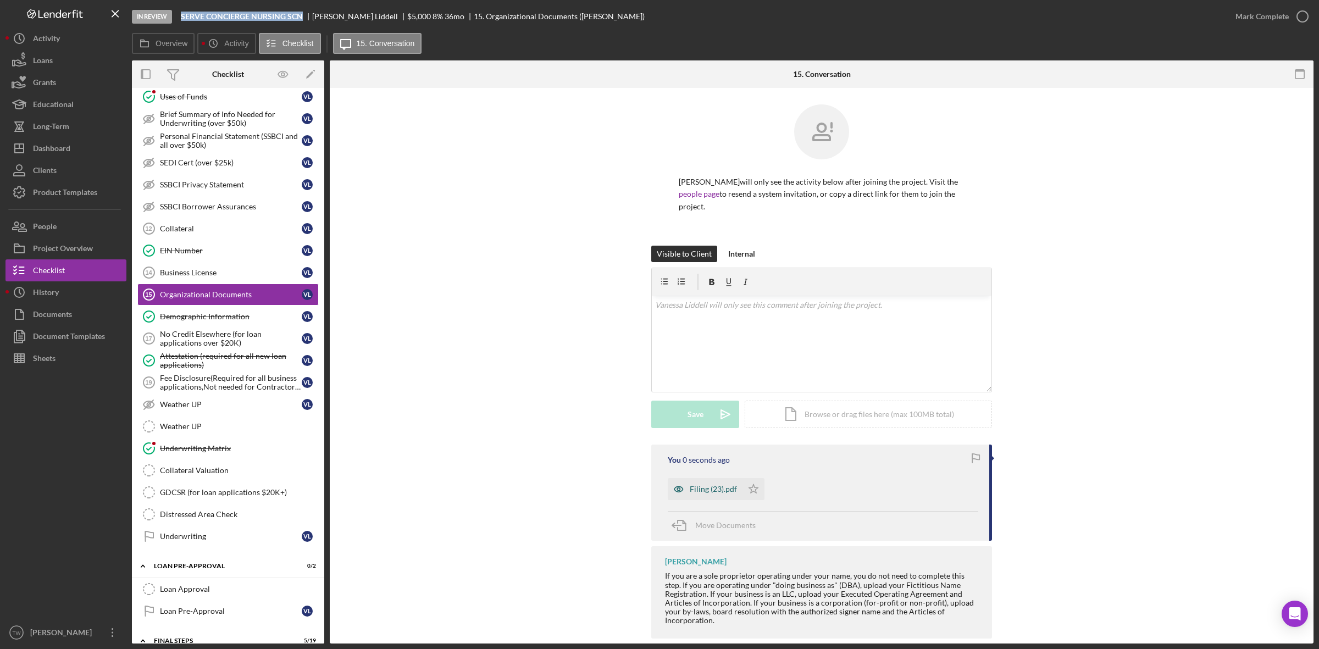
click at [730, 496] on div "Filing (23).pdf" at bounding box center [705, 489] width 75 height 22
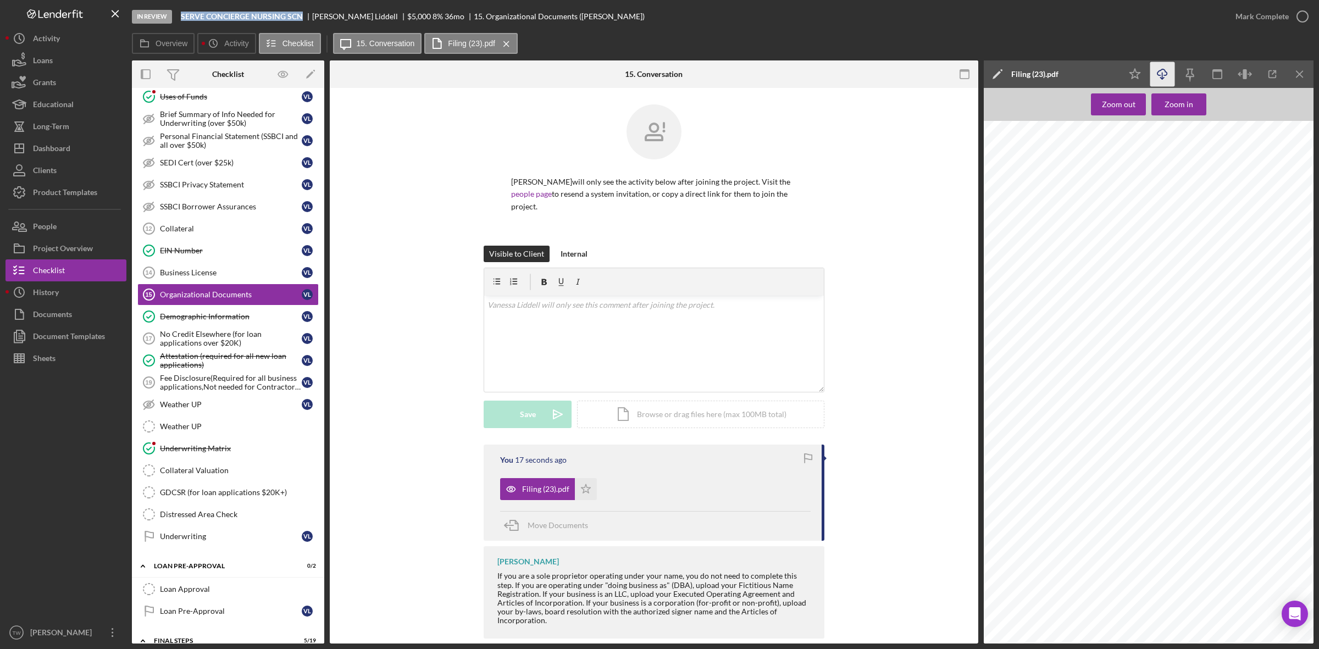
click at [1164, 73] on icon "Icon/Download" at bounding box center [1162, 74] width 25 height 25
click at [204, 255] on div "EIN Number" at bounding box center [231, 250] width 142 height 9
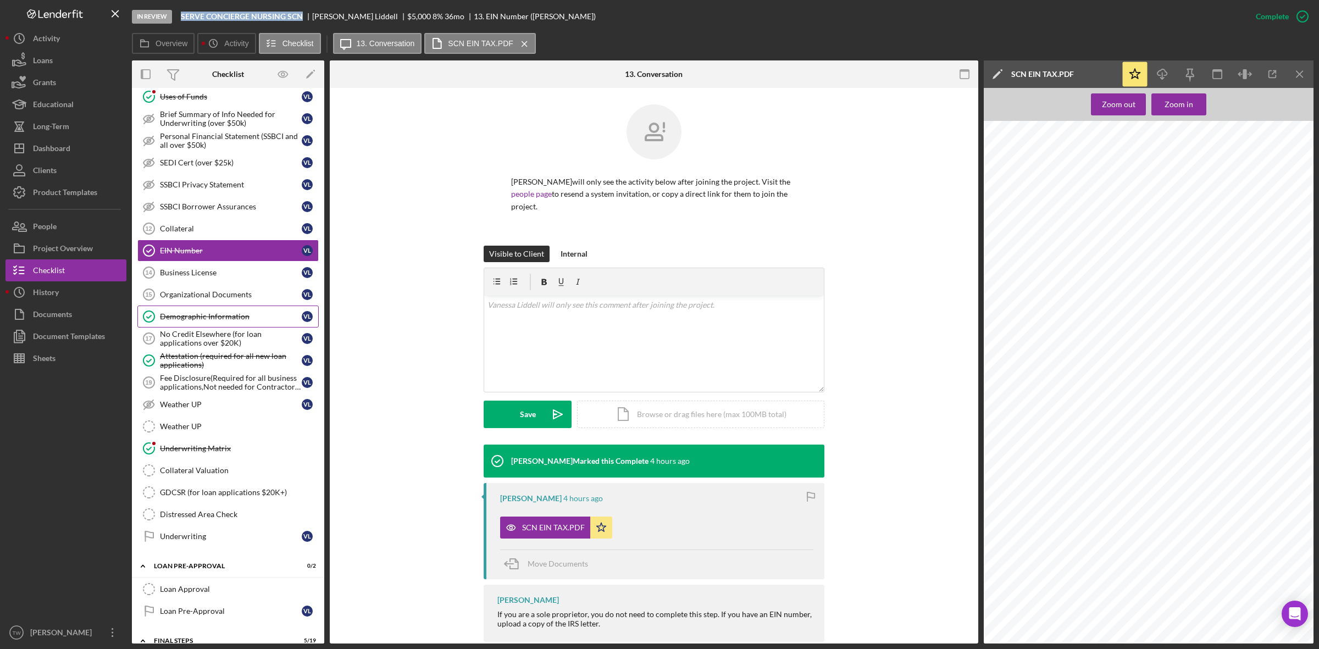
drag, startPoint x: 175, startPoint y: 302, endPoint x: 234, endPoint y: 325, distance: 63.0
click at [175, 299] on div "Organizational Documents" at bounding box center [231, 294] width 142 height 9
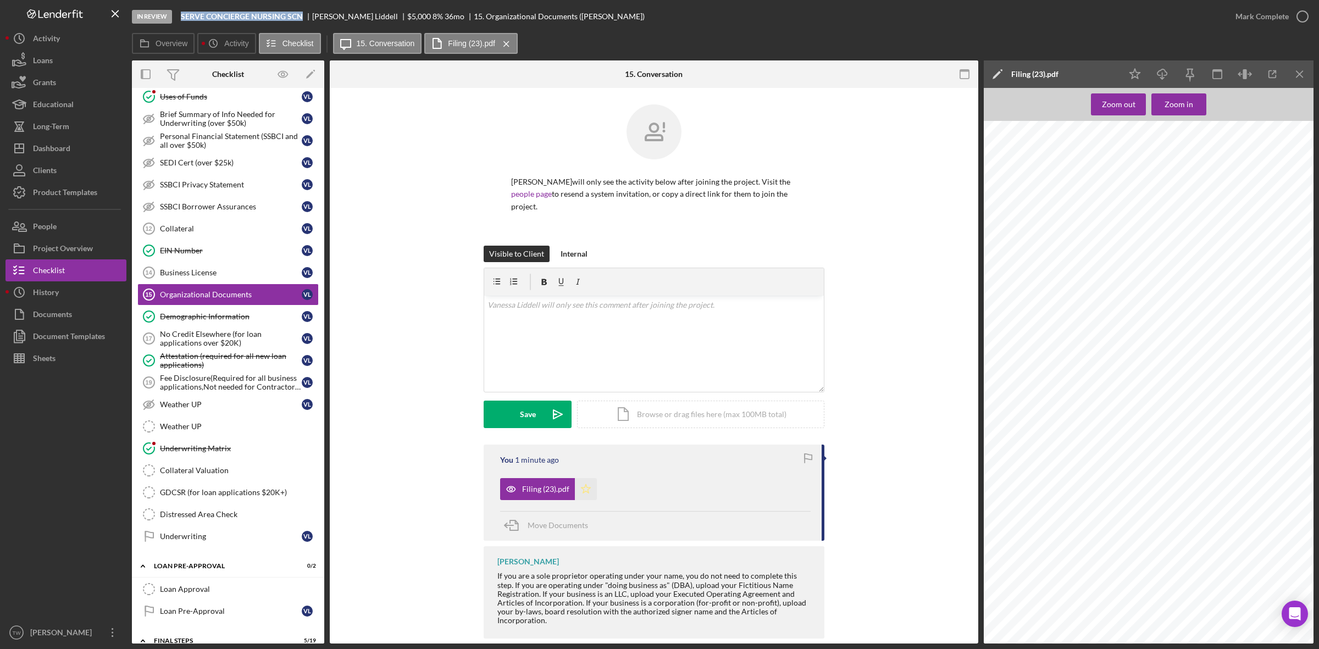
click at [576, 487] on icon "Icon/Star" at bounding box center [586, 489] width 22 height 22
click at [1257, 15] on div "Mark Complete" at bounding box center [1262, 16] width 53 height 22
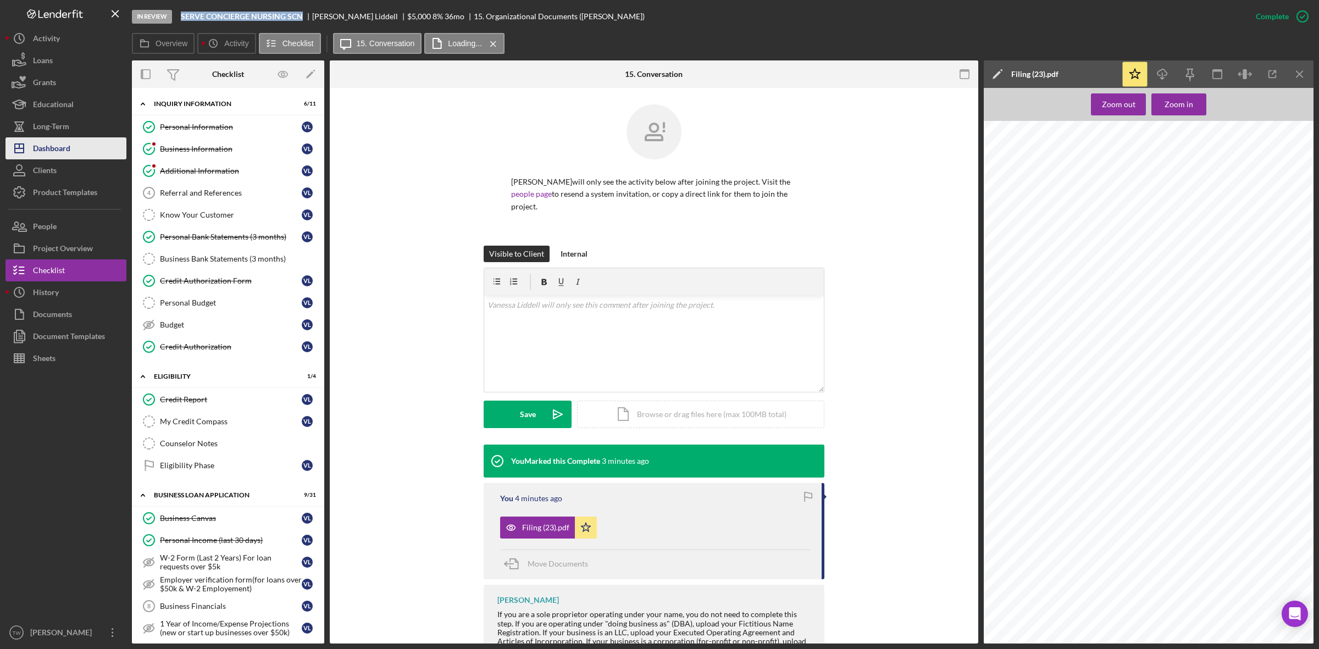
click at [71, 147] on button "Icon/Dashboard Dashboard" at bounding box center [65, 148] width 121 height 22
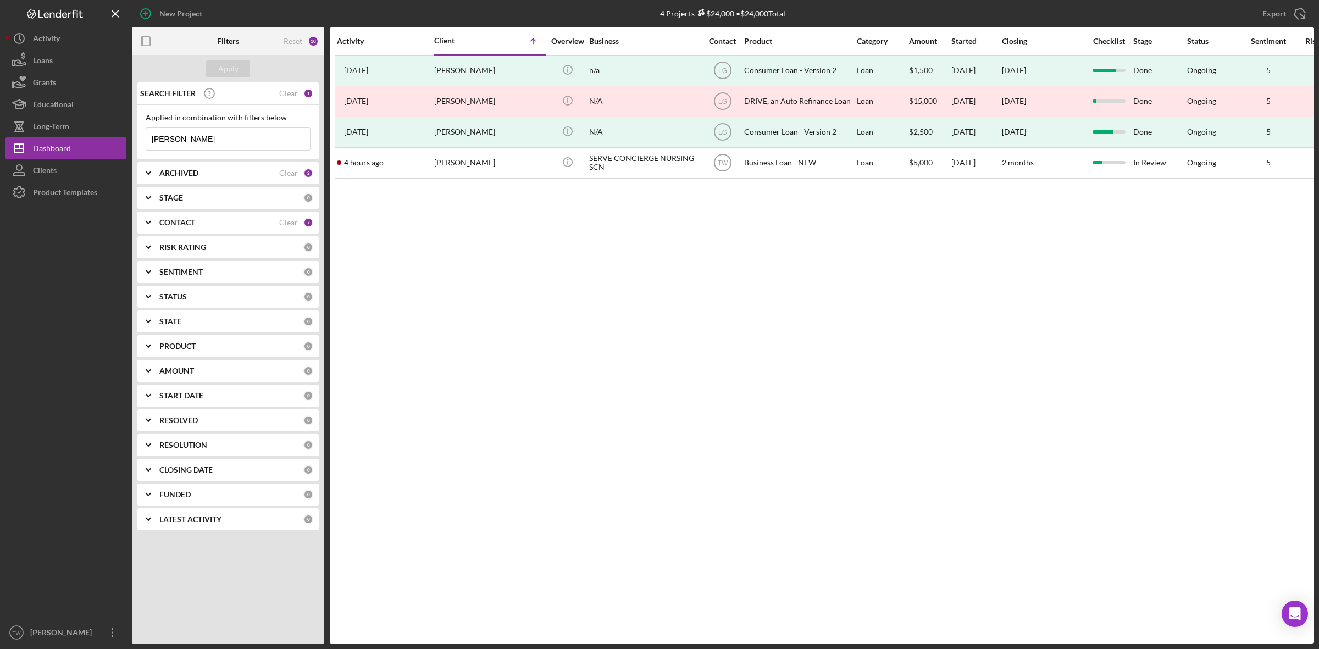
click at [197, 137] on input "[PERSON_NAME]" at bounding box center [228, 139] width 164 height 22
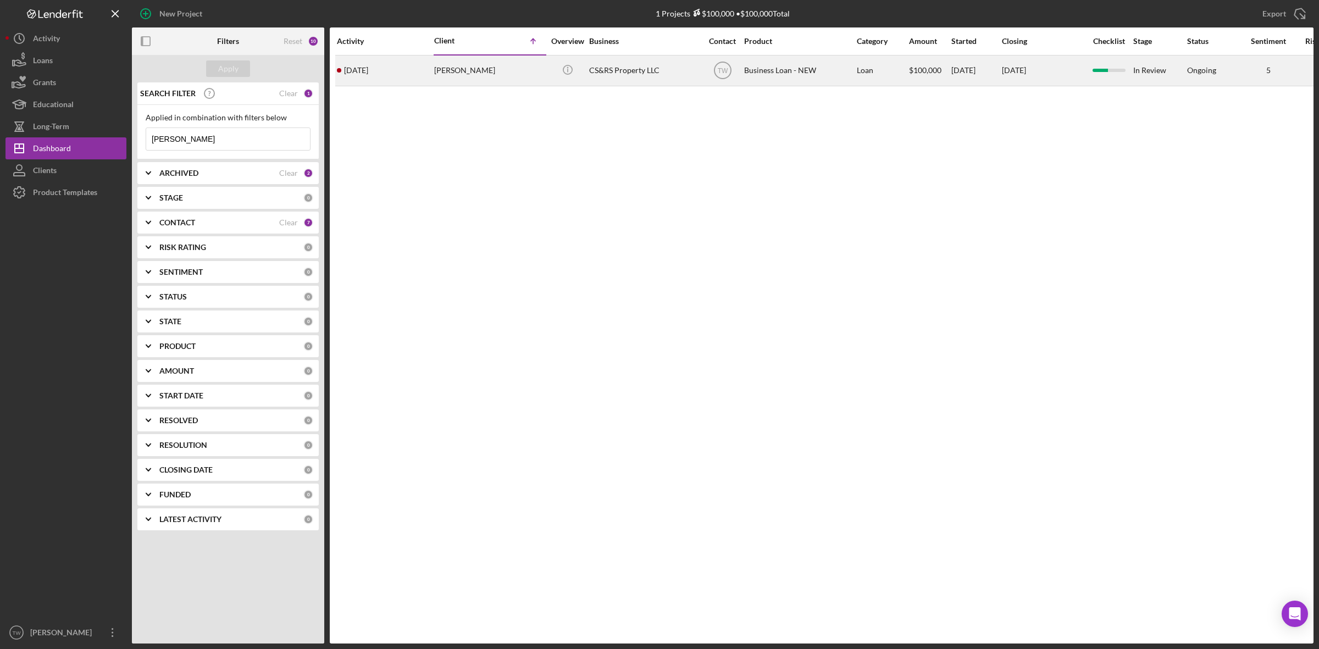
type input "[PERSON_NAME]"
click at [503, 78] on div "[PERSON_NAME]" at bounding box center [489, 70] width 110 height 29
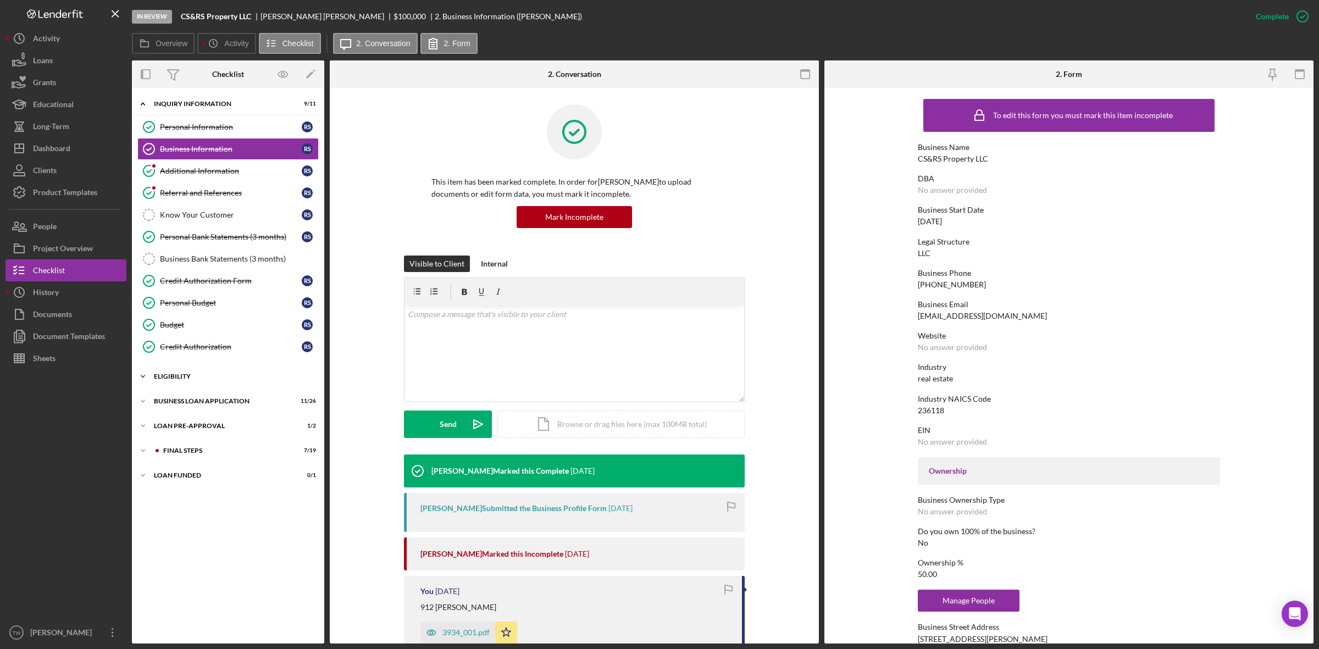
click at [200, 380] on div "ELIGIBILITY" at bounding box center [232, 376] width 157 height 7
click at [185, 497] on div "BUSINESS LOAN APPLICATION" at bounding box center [232, 495] width 157 height 7
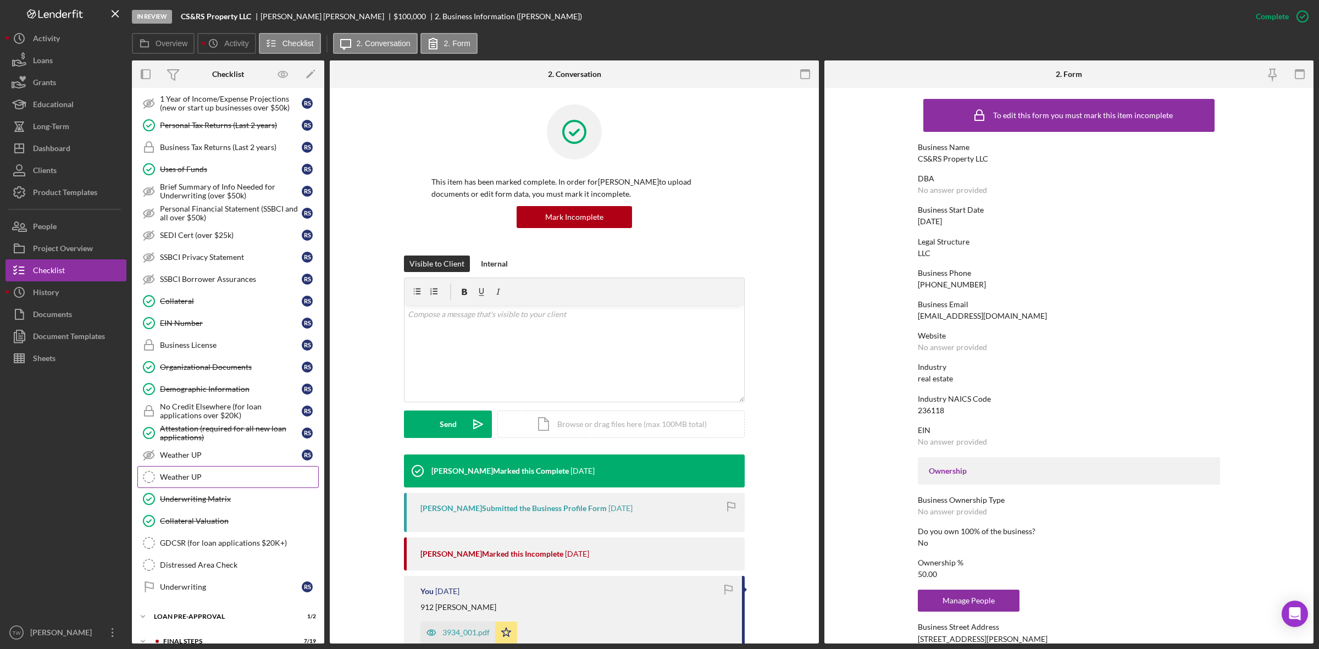
scroll to position [531, 0]
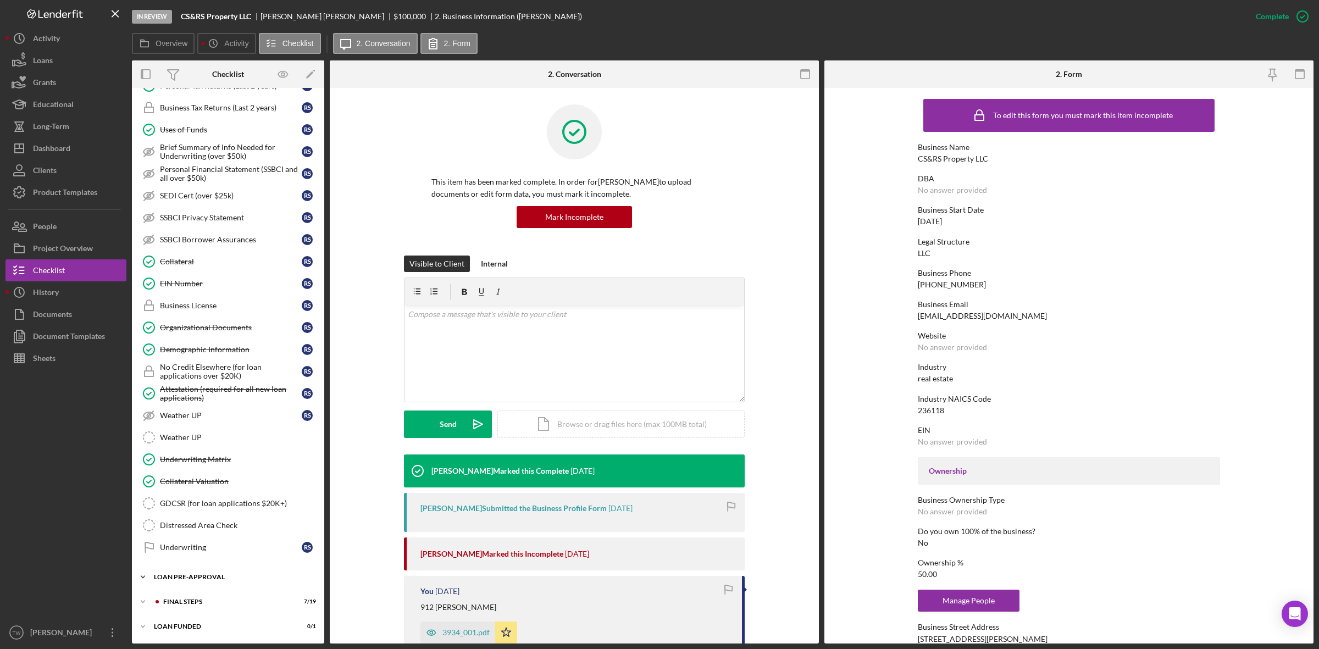
click at [187, 578] on div "LOAN PRE-APPROVAL" at bounding box center [232, 577] width 157 height 7
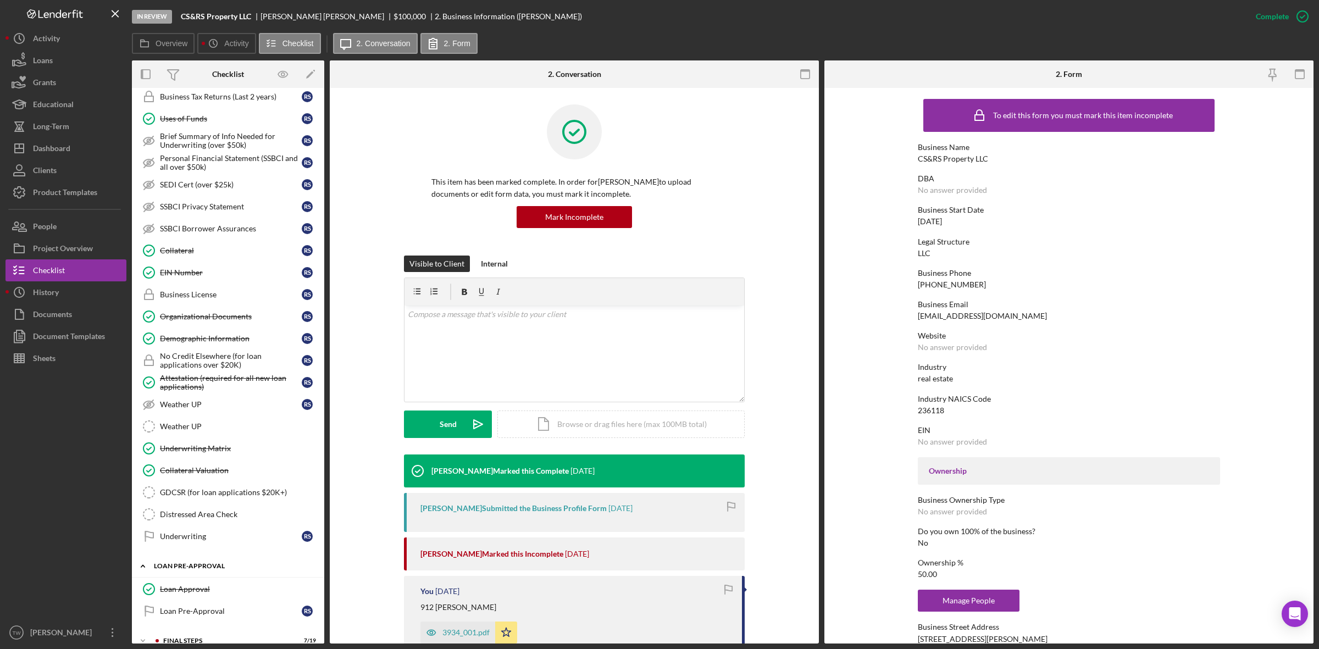
click at [185, 594] on div "Loan Approval" at bounding box center [239, 589] width 158 height 9
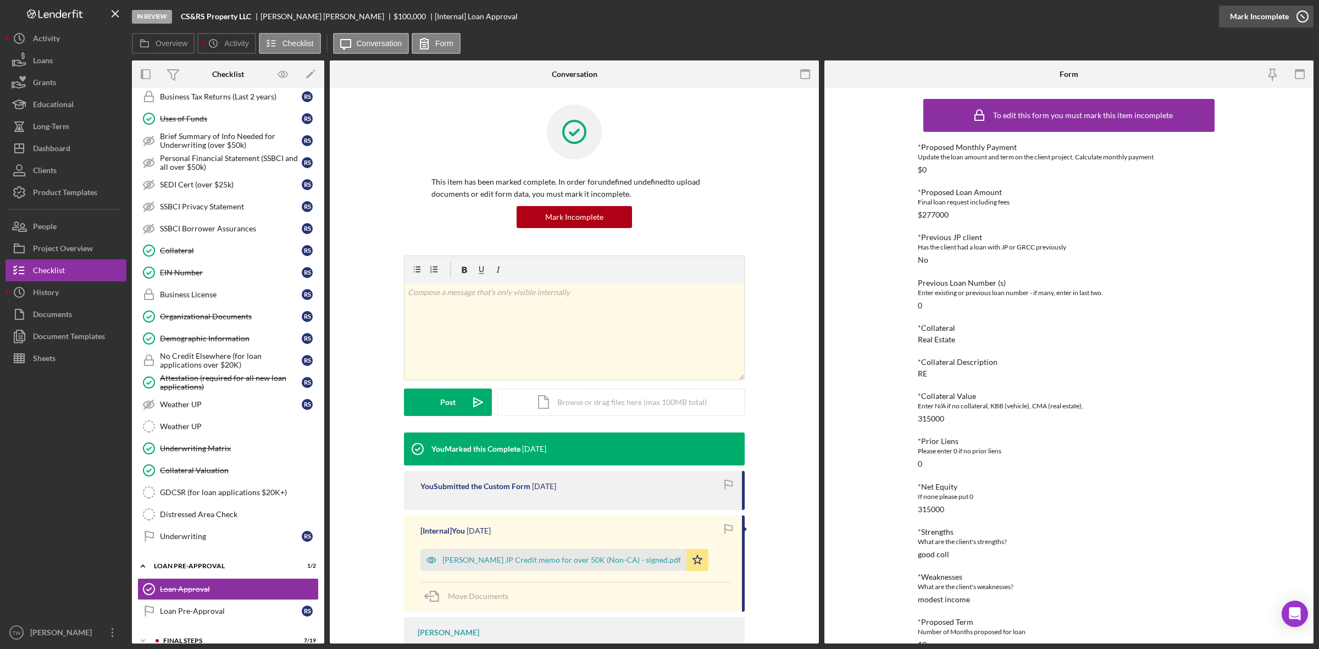
click at [1270, 18] on div "Mark Incomplete" at bounding box center [1259, 16] width 59 height 22
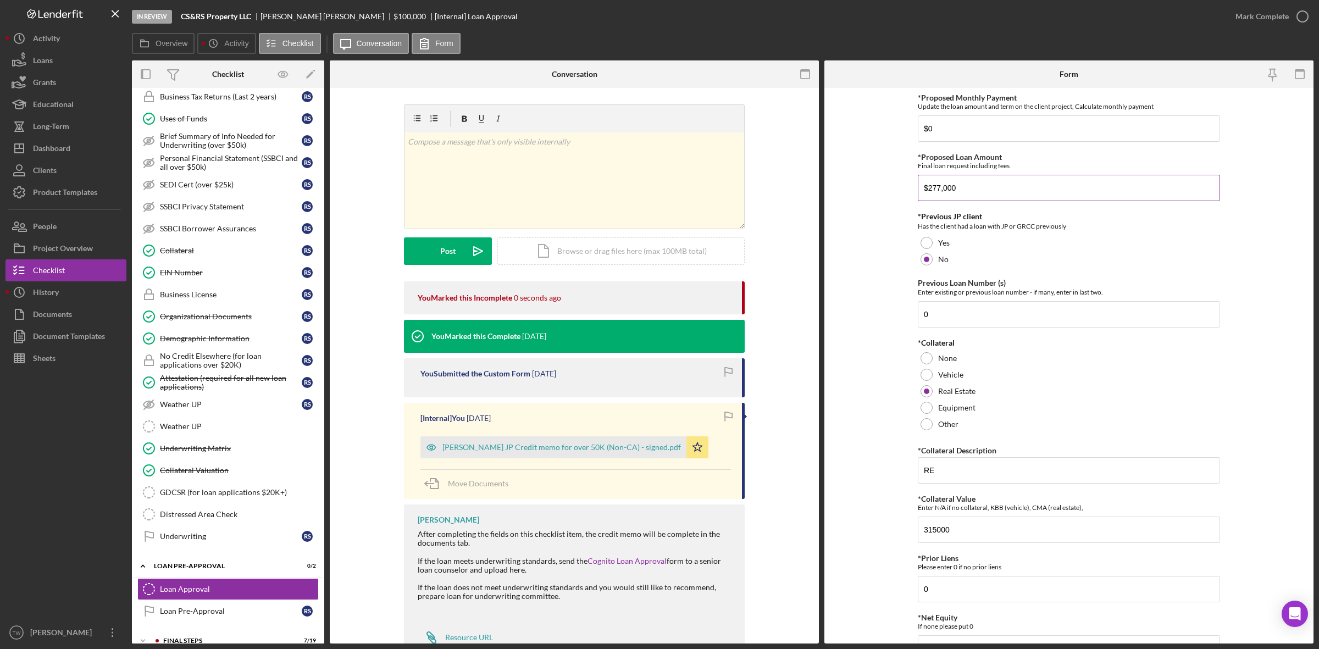
click at [991, 187] on input "$277,000" at bounding box center [1069, 188] width 302 height 26
type input "$200,000"
click at [1122, 140] on input "$0" at bounding box center [1069, 128] width 302 height 26
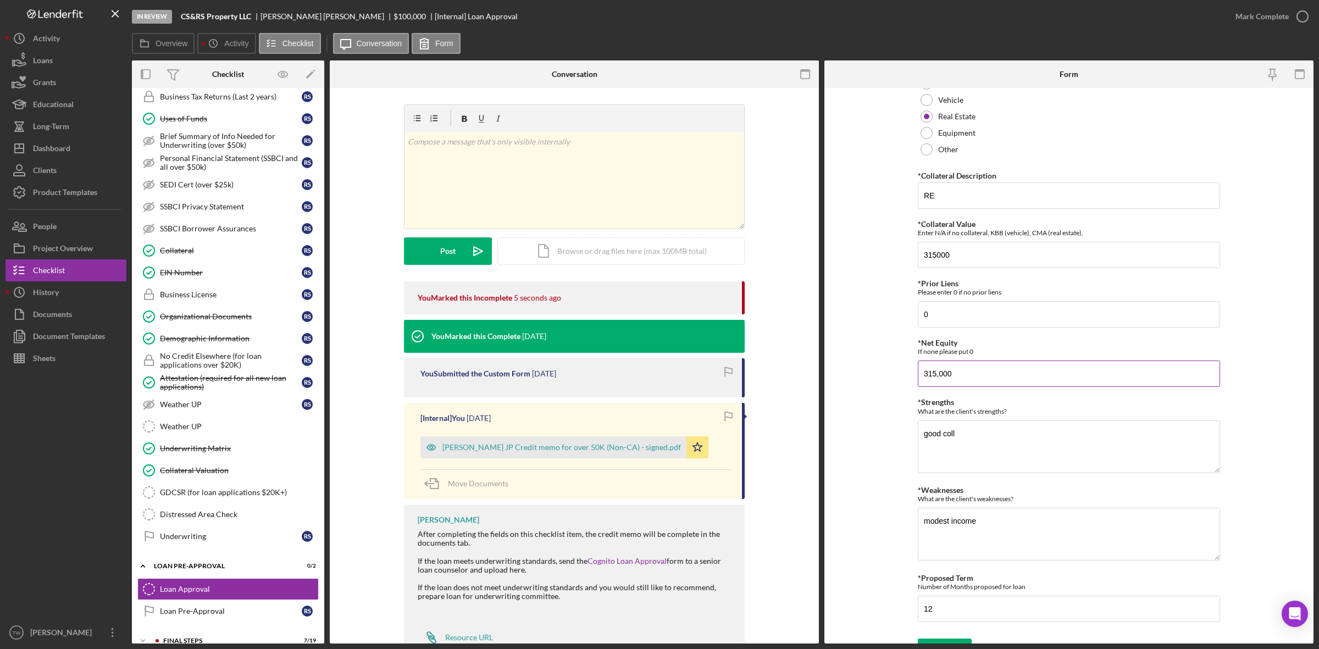
scroll to position [297, 0]
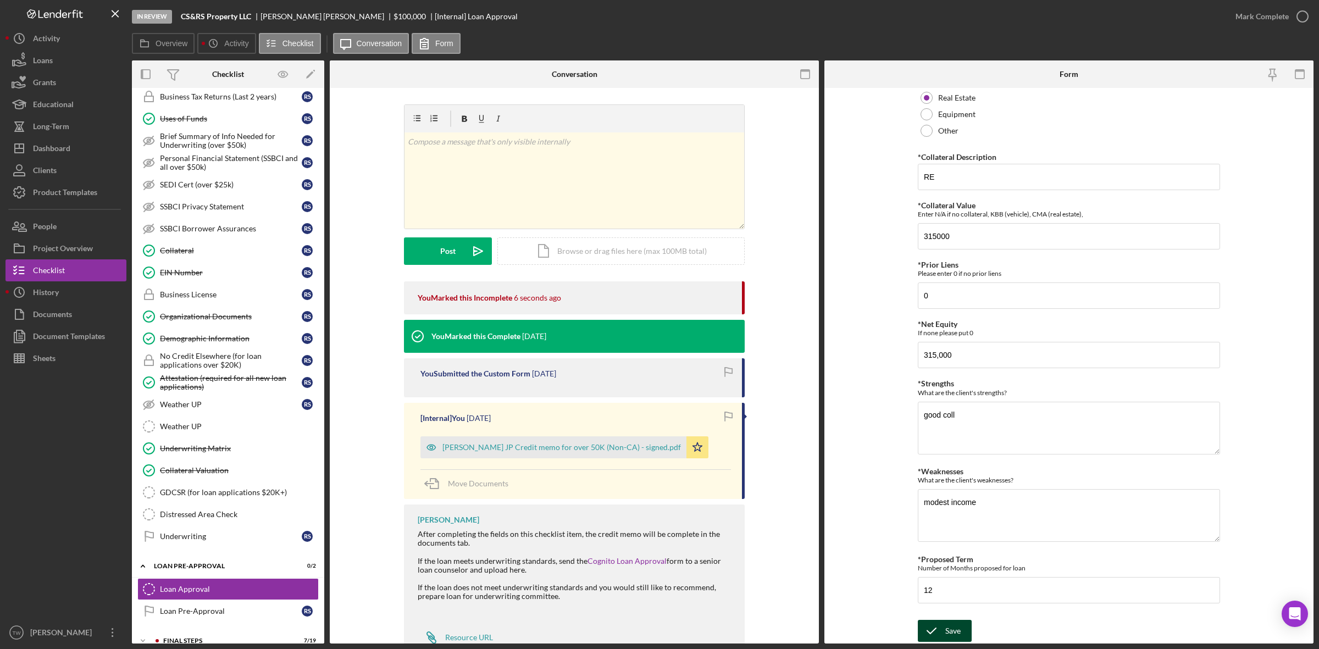
click at [938, 630] on icon "submit" at bounding box center [931, 630] width 27 height 27
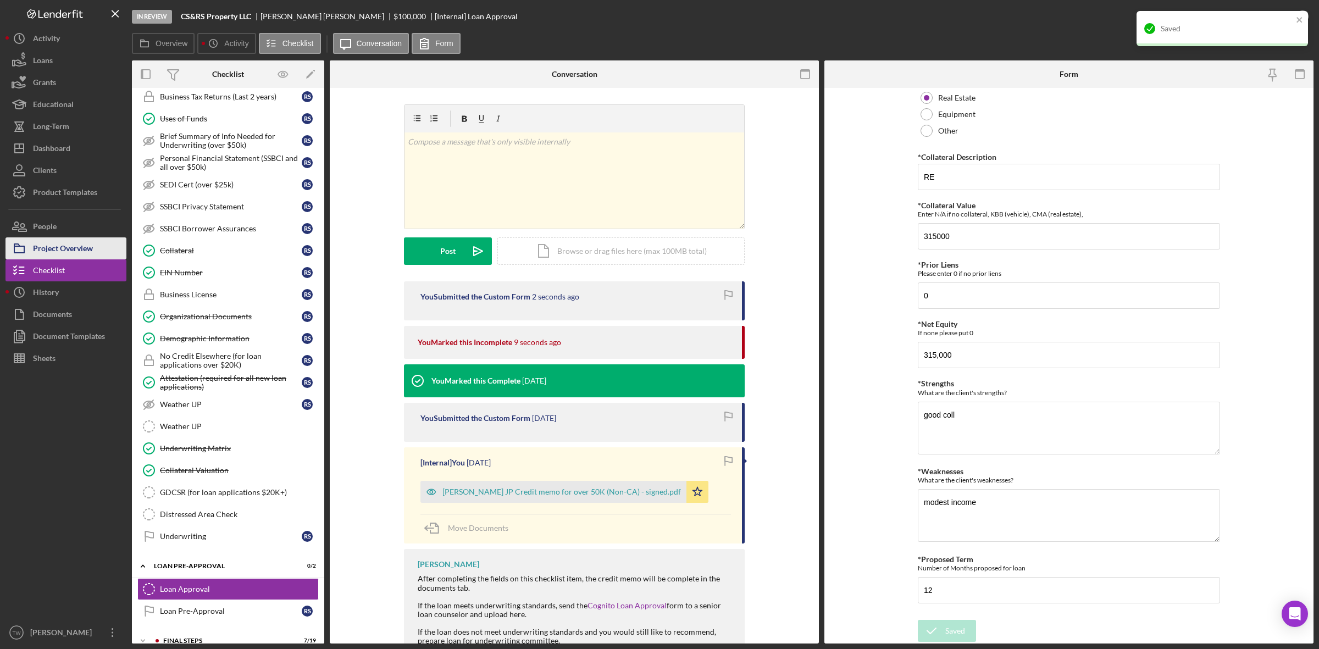
click at [75, 251] on div "Project Overview" at bounding box center [63, 249] width 60 height 25
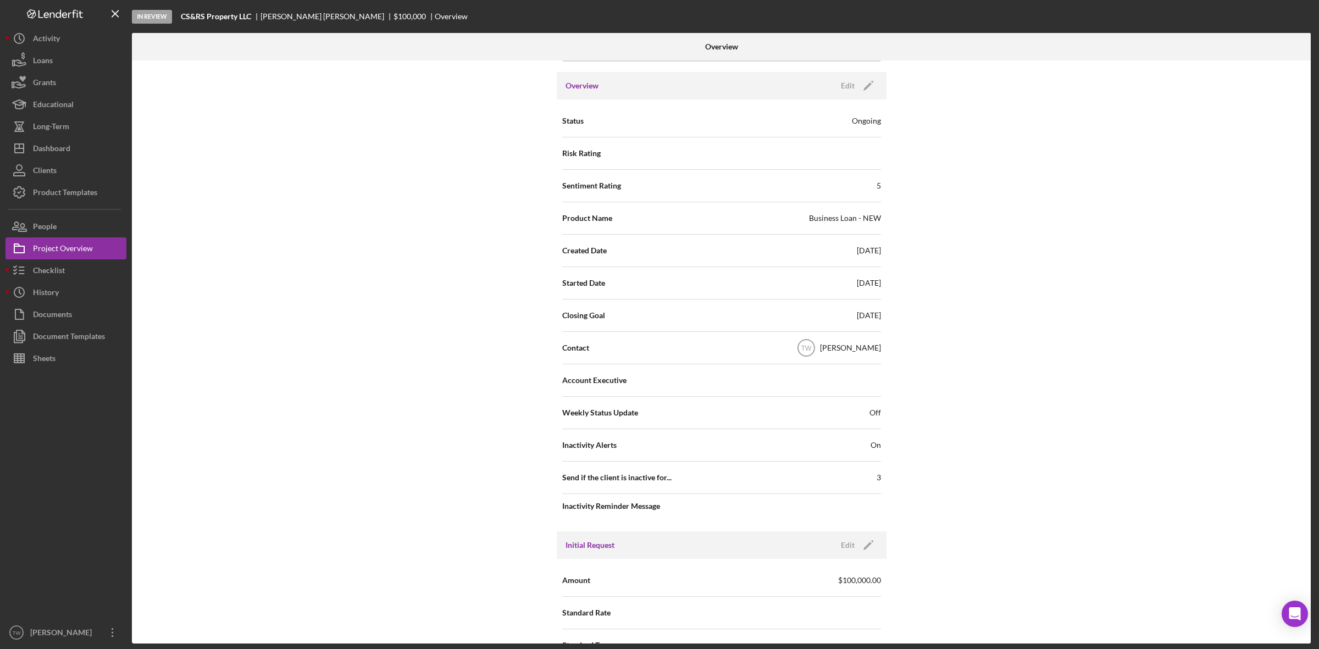
scroll to position [275, 0]
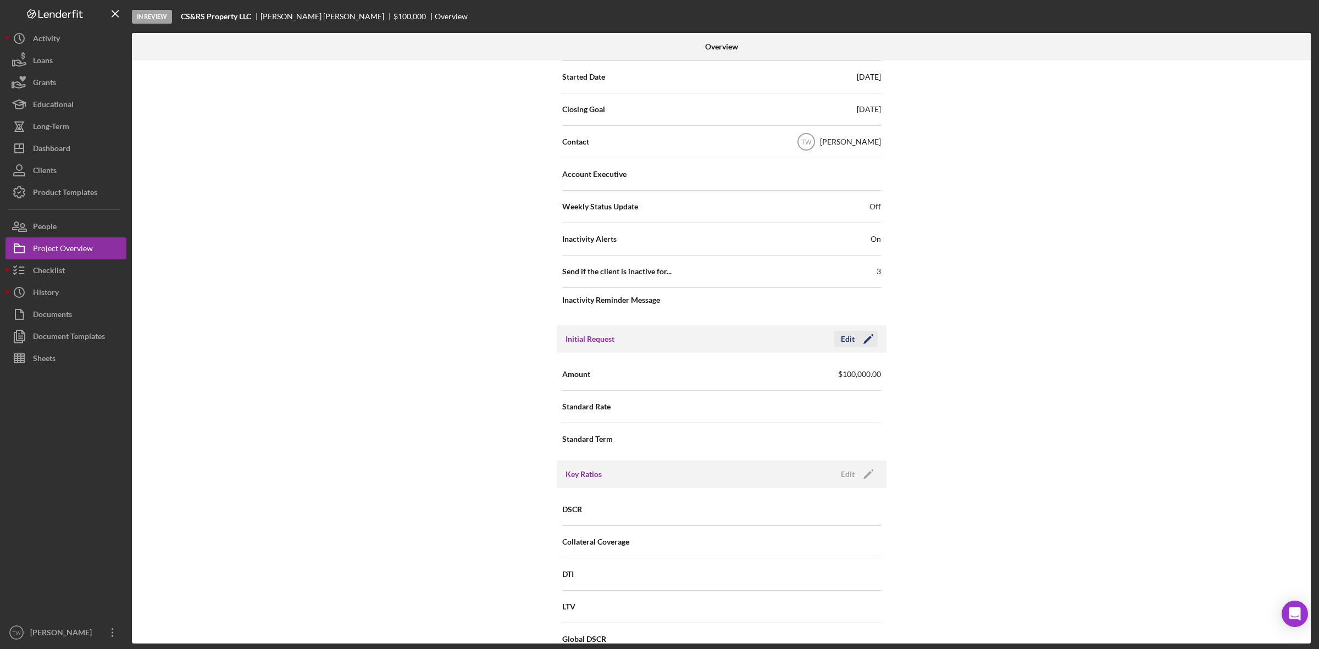
click at [864, 336] on icon "Icon/Edit" at bounding box center [868, 338] width 27 height 27
click at [828, 386] on input "$100,000" at bounding box center [801, 374] width 159 height 26
type input "$200,000"
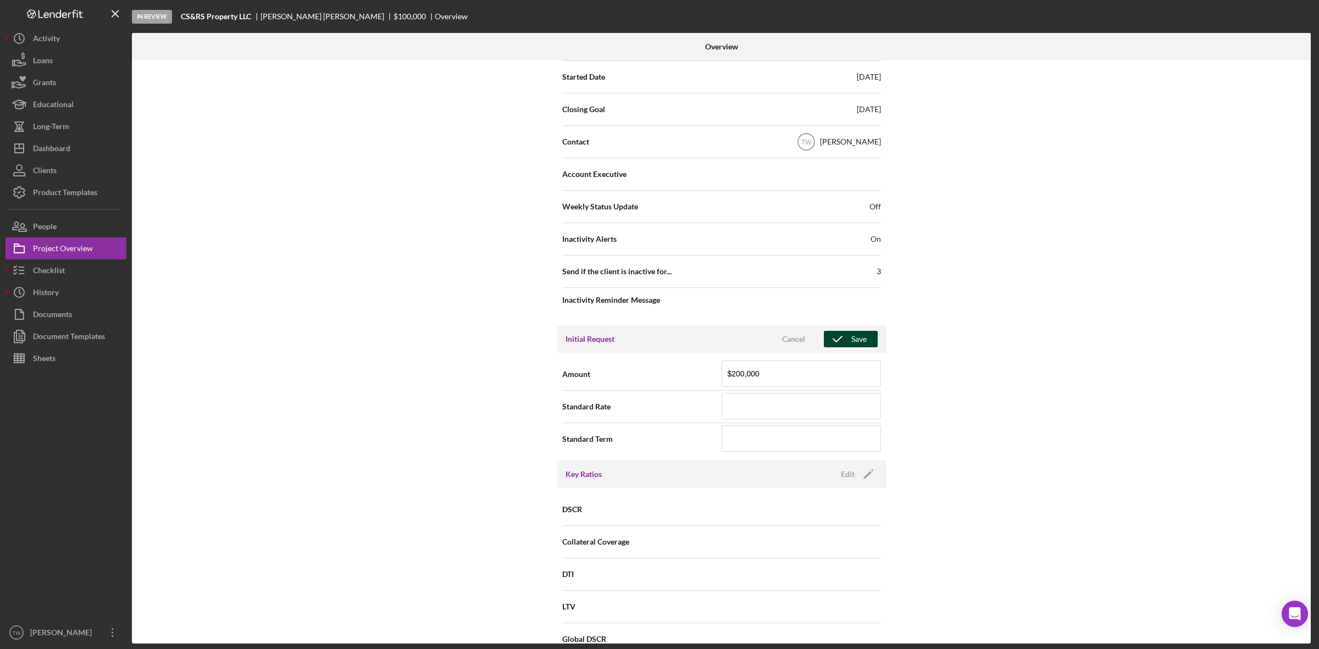
click at [863, 336] on div "Save" at bounding box center [858, 339] width 15 height 16
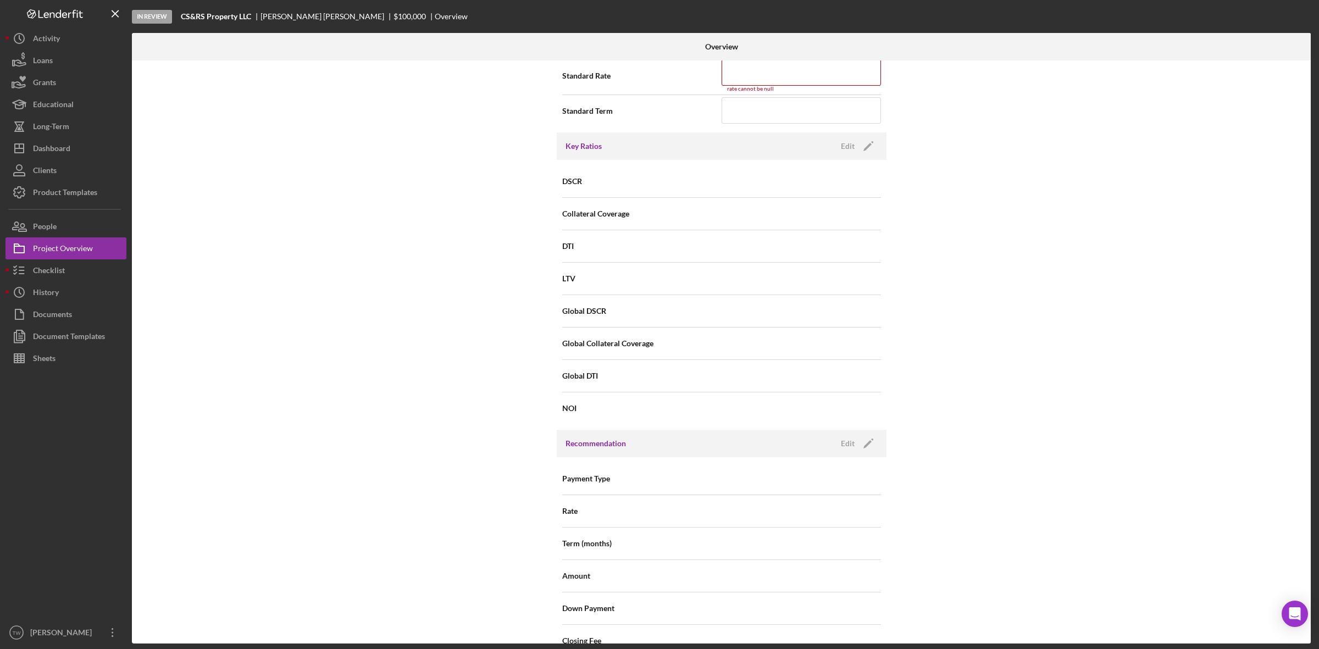
scroll to position [402, 0]
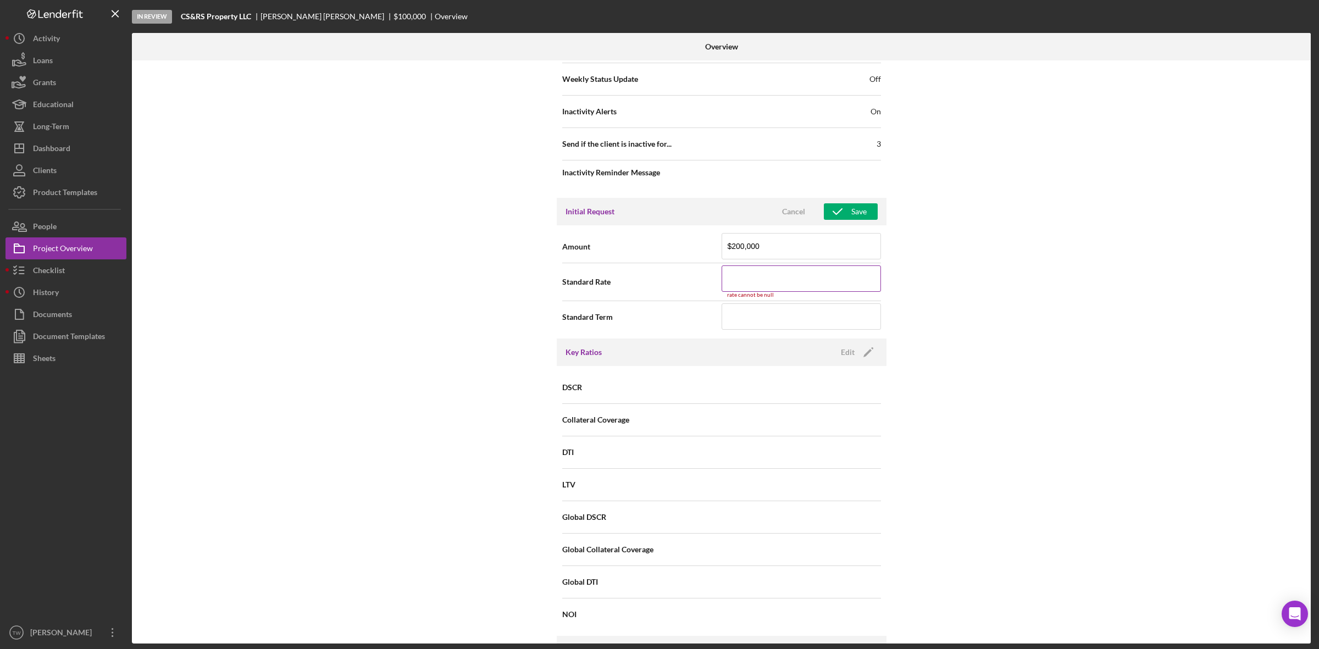
click at [762, 275] on input at bounding box center [801, 278] width 159 height 26
type input "18.000%"
type input "12"
click at [855, 215] on div "Save" at bounding box center [858, 211] width 15 height 16
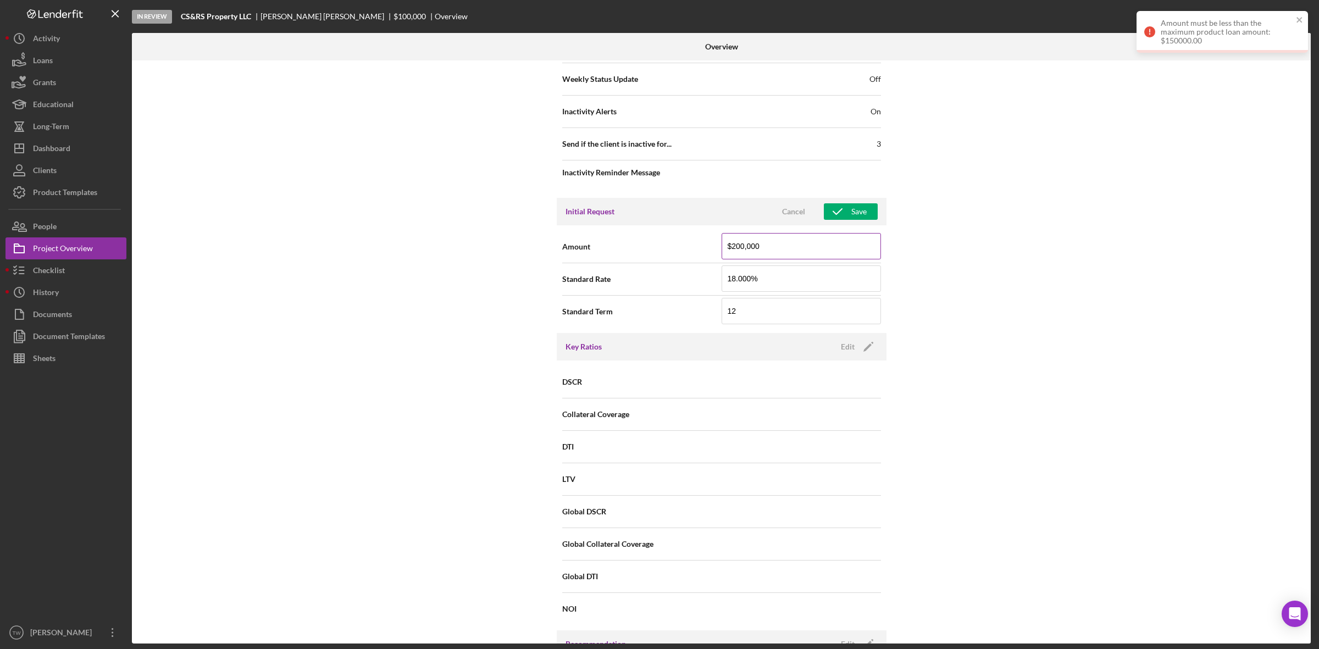
click at [782, 240] on input "$200,000" at bounding box center [801, 246] width 159 height 26
type input "$150,000"
click at [860, 212] on div "Save" at bounding box center [858, 211] width 15 height 16
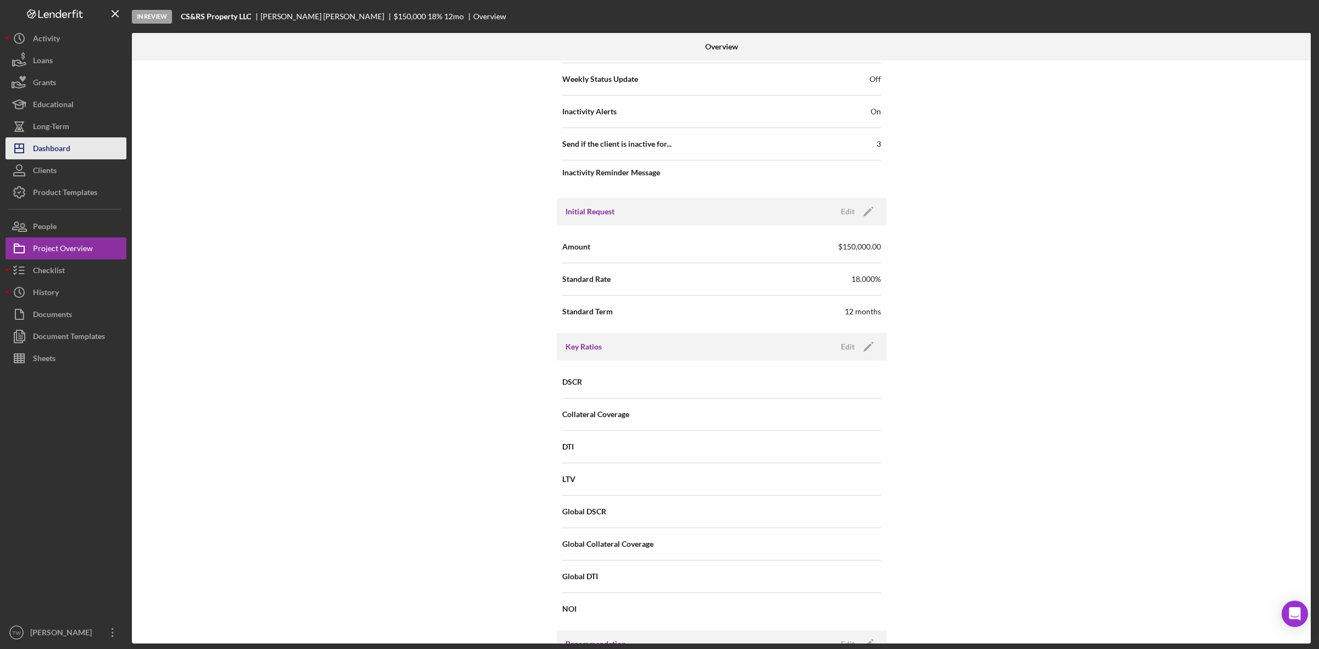
click at [70, 152] on div "Dashboard" at bounding box center [51, 149] width 37 height 25
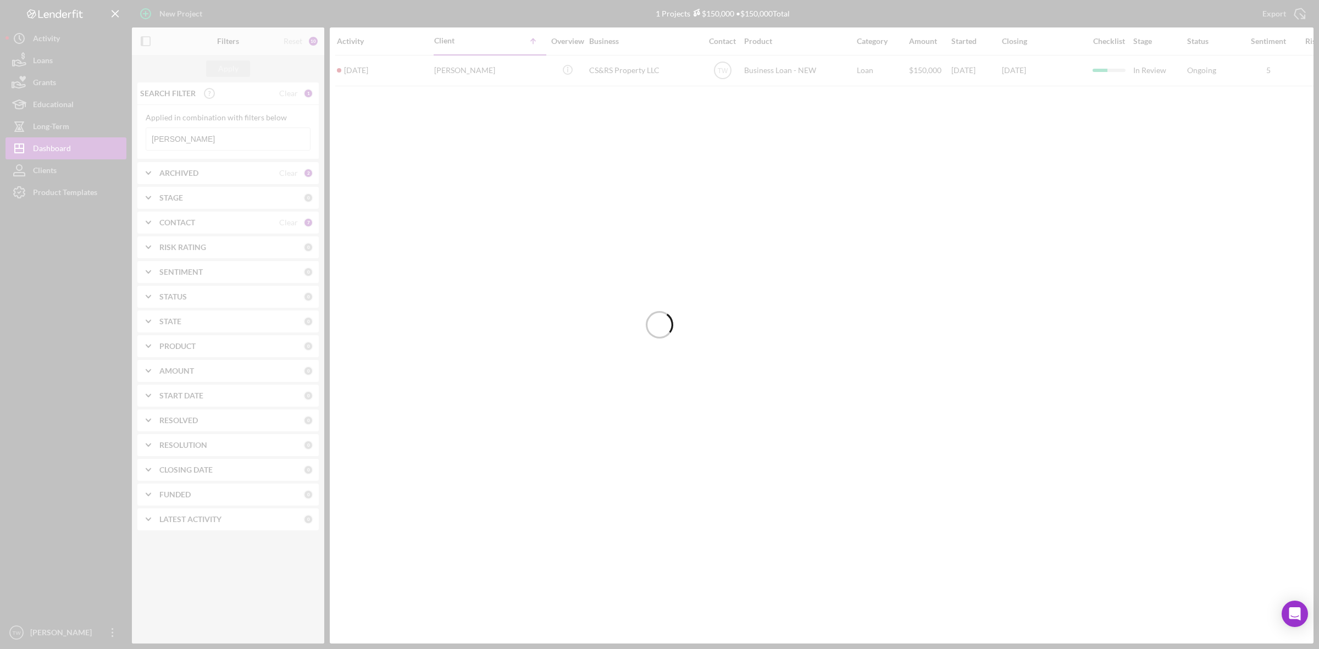
click at [196, 143] on div at bounding box center [659, 324] width 1319 height 649
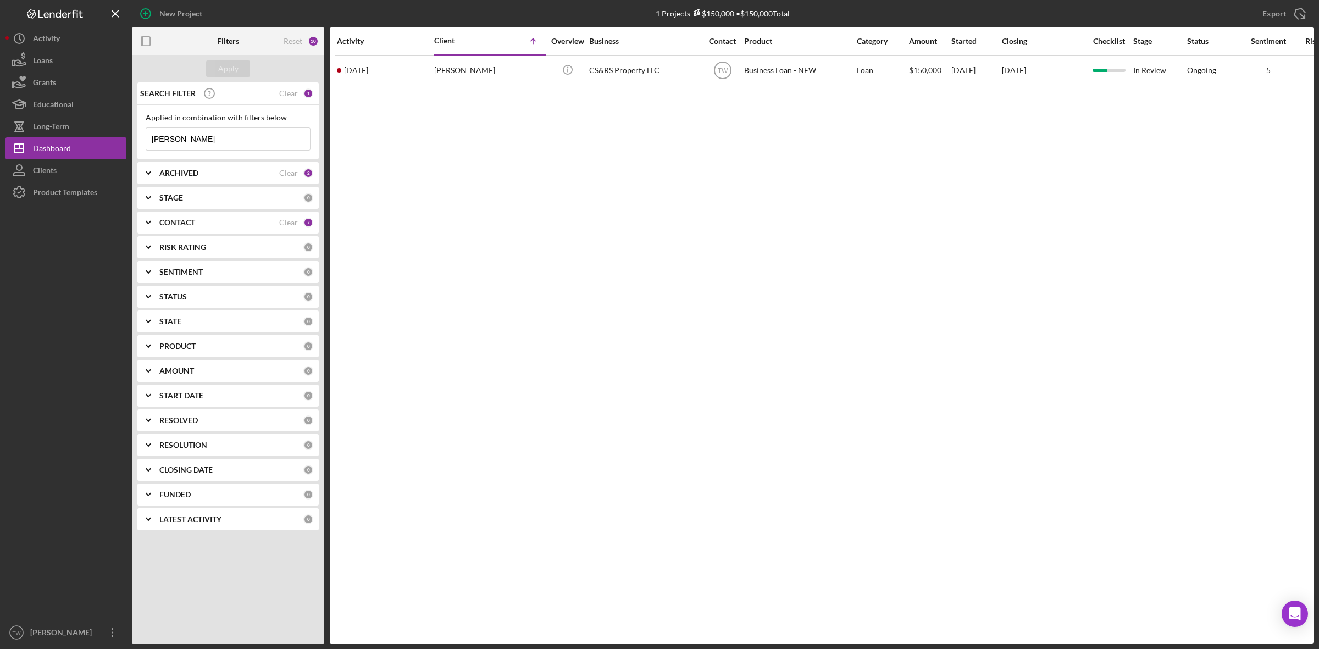
click at [196, 143] on input "[PERSON_NAME]" at bounding box center [228, 139] width 164 height 22
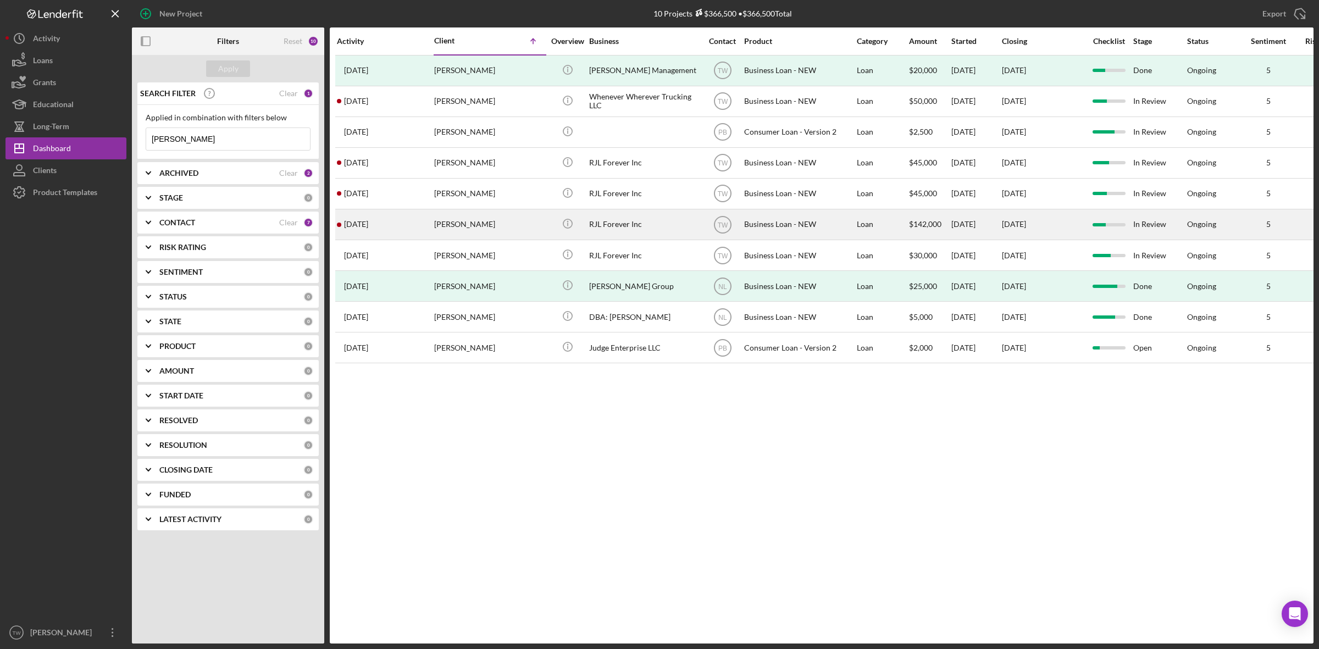
type input "[PERSON_NAME]"
click at [468, 226] on div "[PERSON_NAME]" at bounding box center [489, 224] width 110 height 29
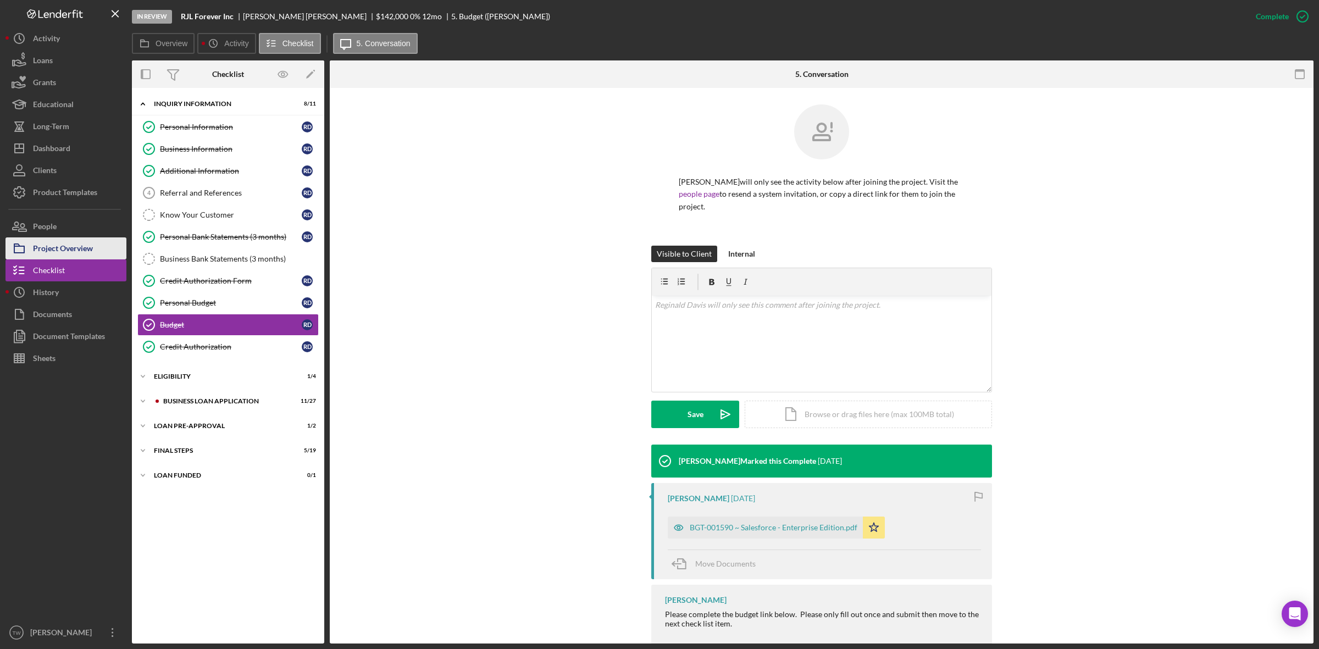
click at [94, 248] on button "Project Overview" at bounding box center [65, 248] width 121 height 22
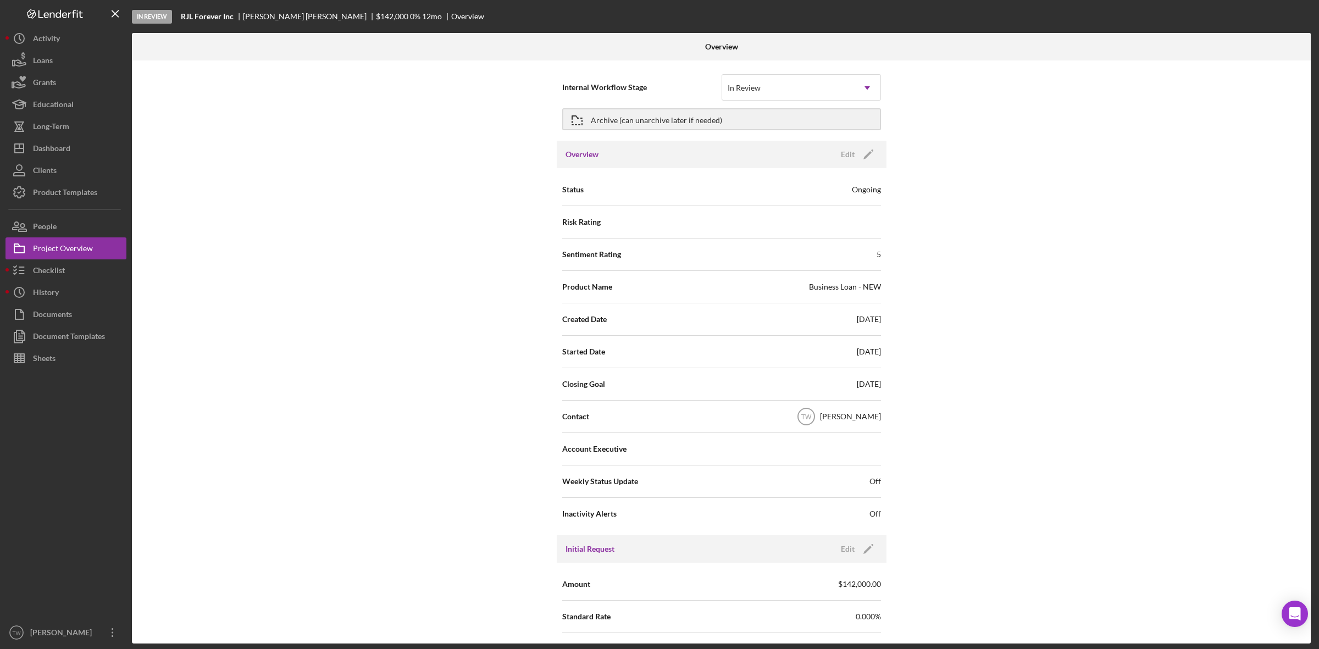
scroll to position [69, 0]
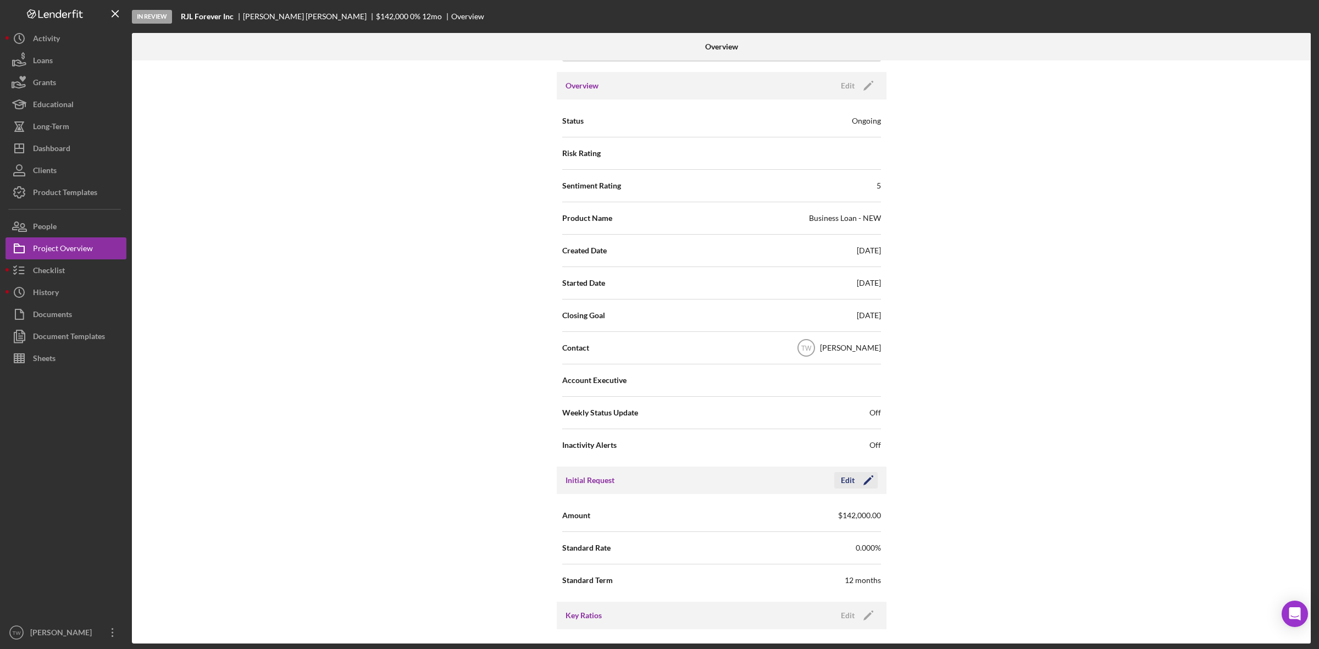
click at [864, 485] on icon "Icon/Edit" at bounding box center [868, 480] width 27 height 27
click at [822, 518] on input "$142,000" at bounding box center [801, 515] width 159 height 26
type input "$100,000"
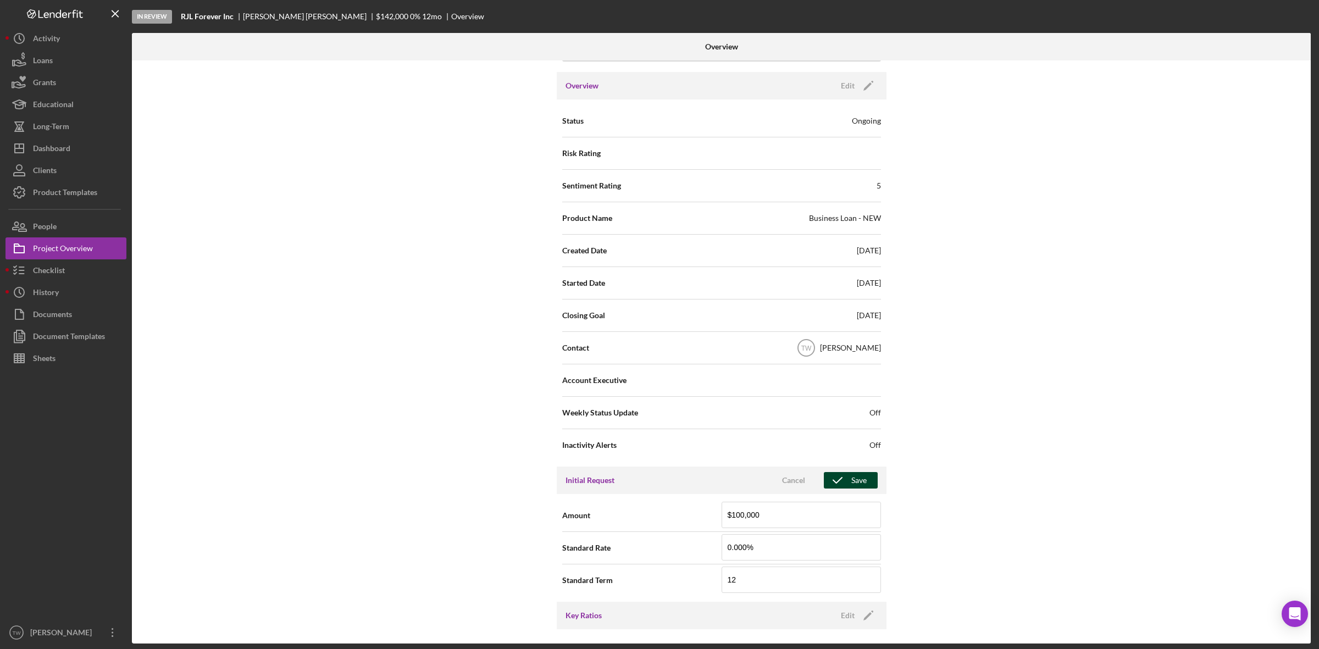
click at [853, 483] on div "Save" at bounding box center [858, 480] width 15 height 16
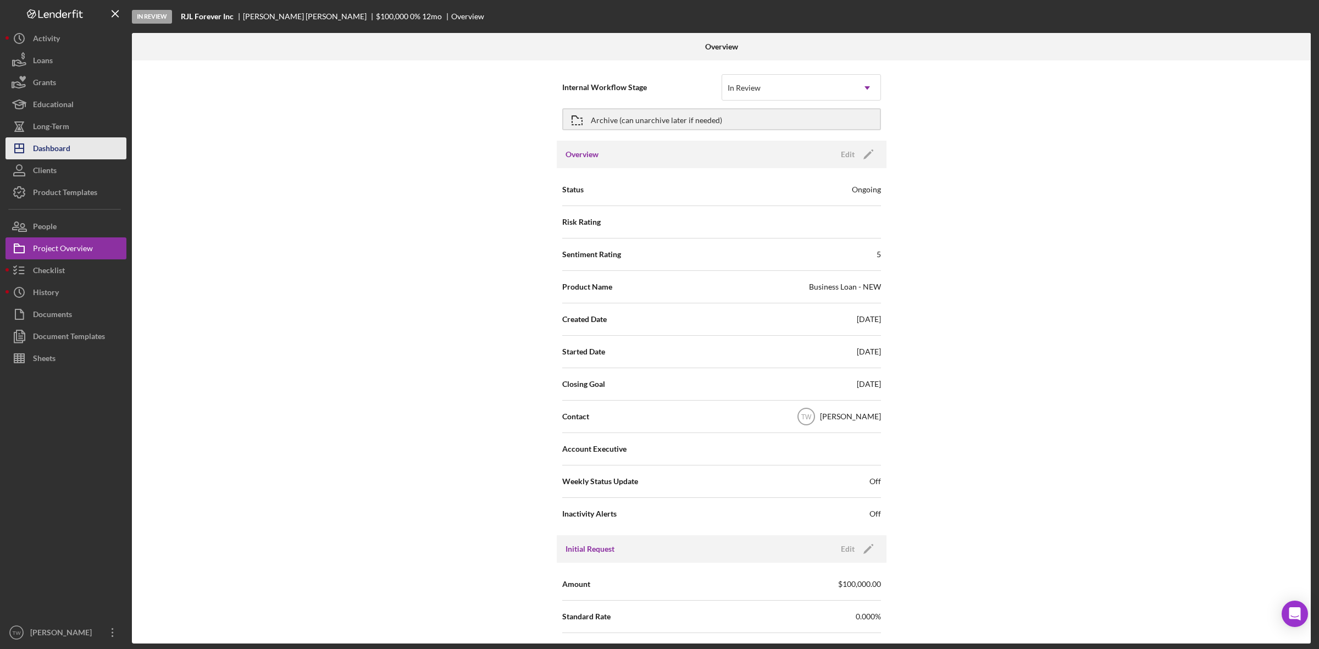
click at [62, 151] on div "Dashboard" at bounding box center [51, 149] width 37 height 25
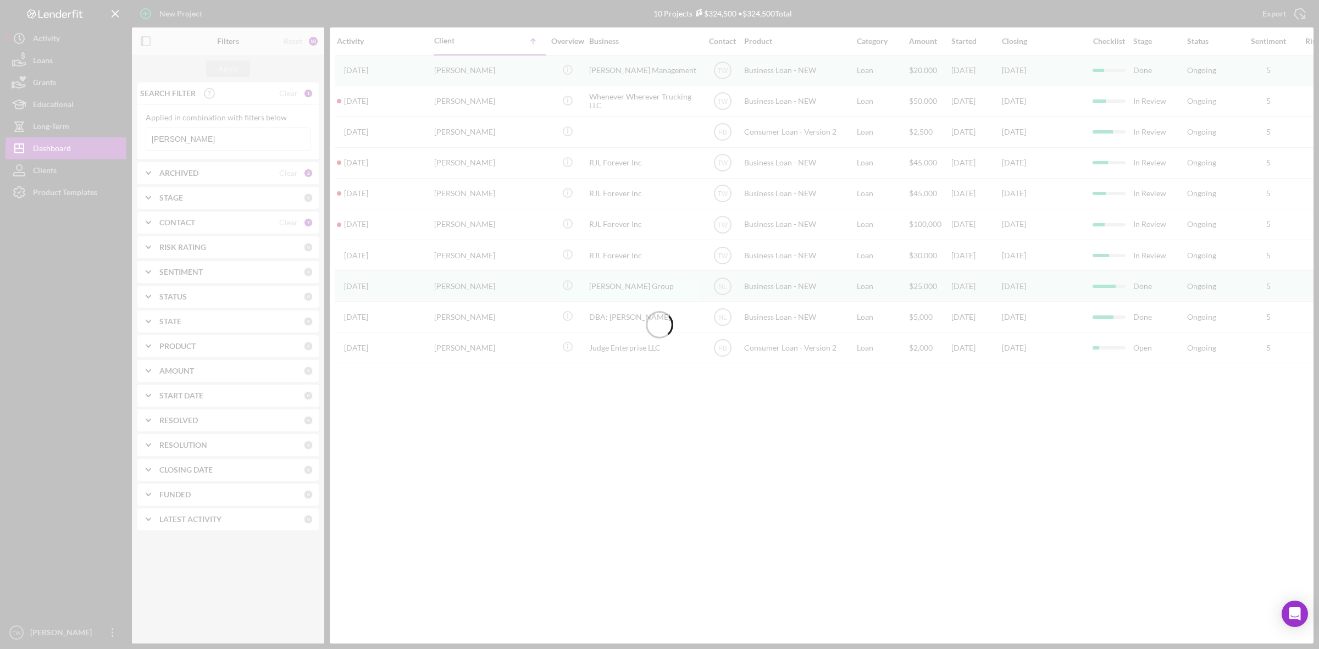
click at [204, 137] on div at bounding box center [659, 324] width 1319 height 649
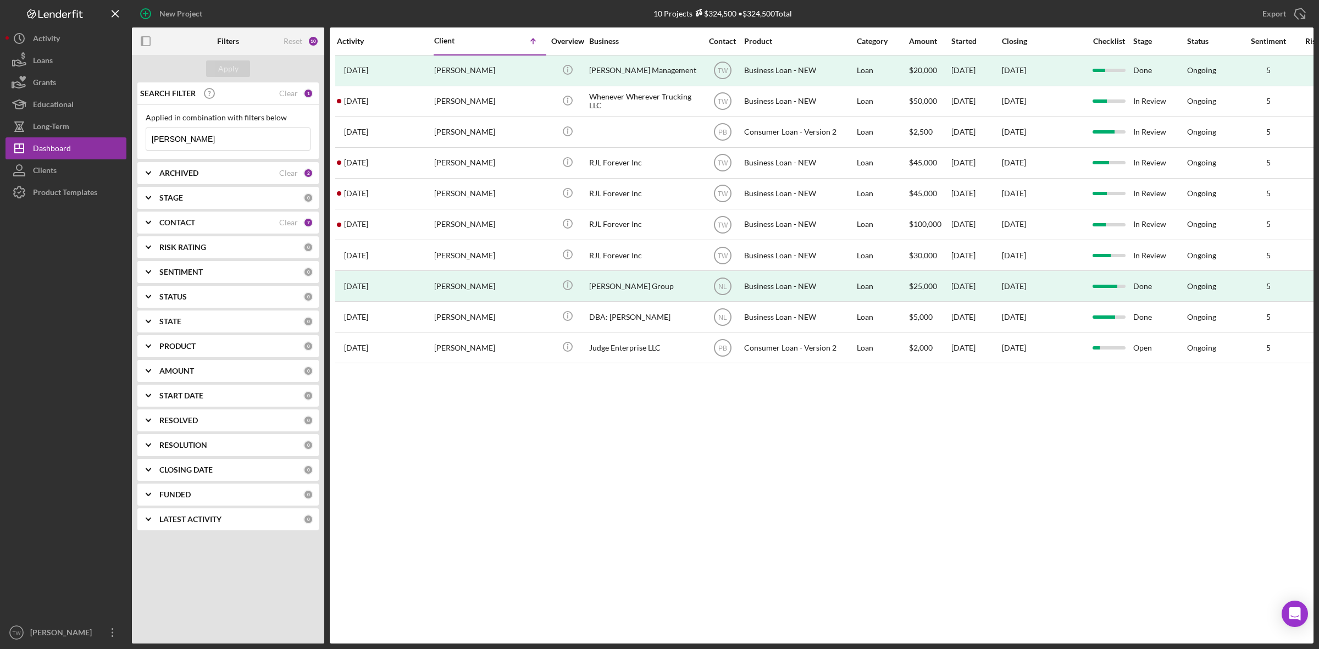
click at [204, 137] on input "[PERSON_NAME]" at bounding box center [228, 139] width 164 height 22
type input "r"
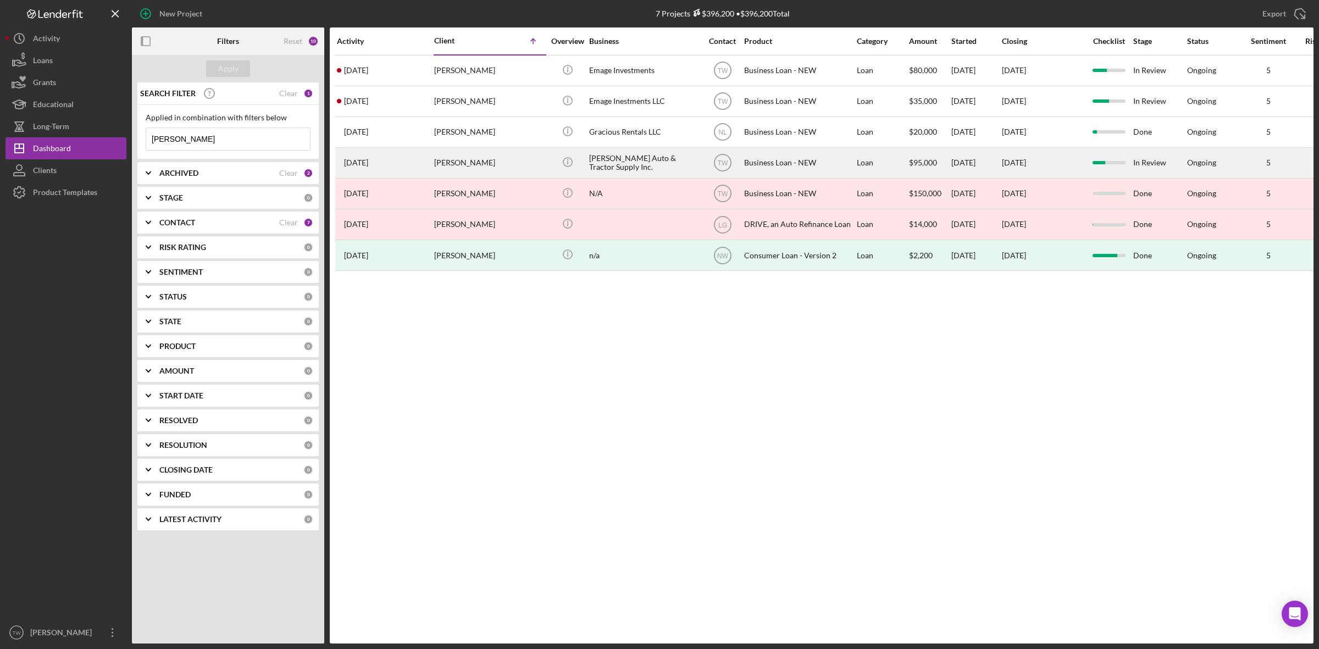
type input "[PERSON_NAME]"
click at [448, 164] on div "[PERSON_NAME]" at bounding box center [489, 162] width 110 height 29
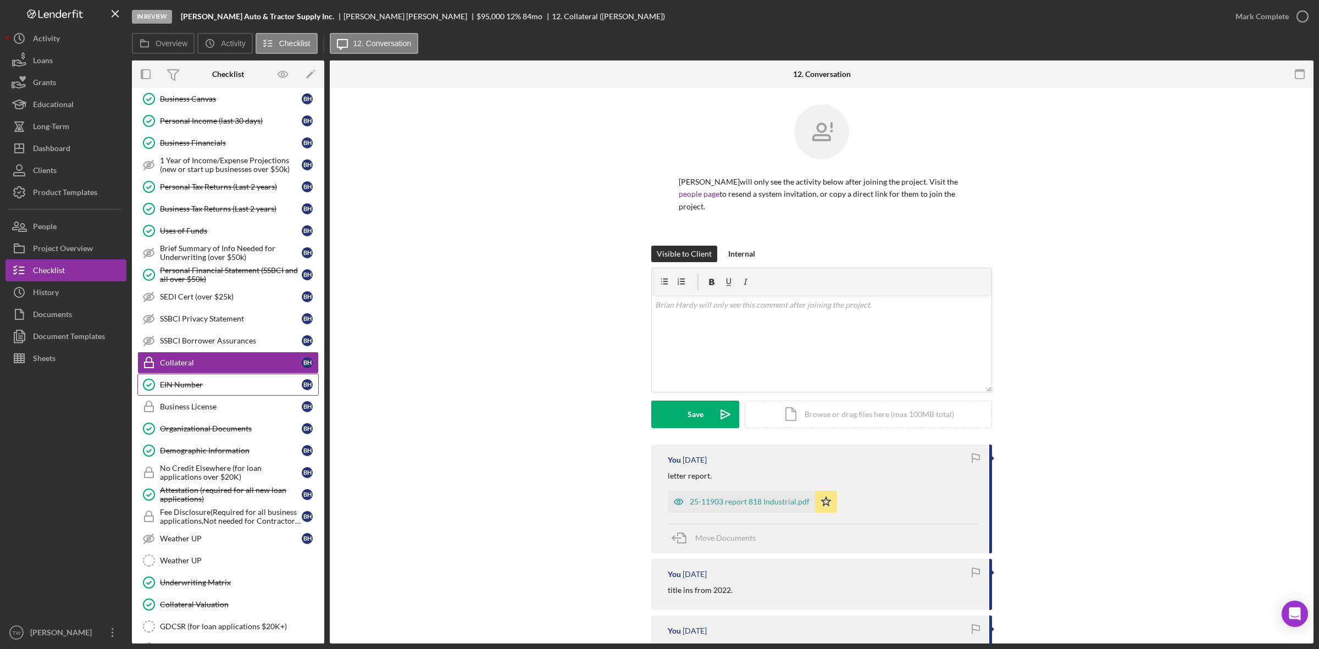
scroll to position [208, 0]
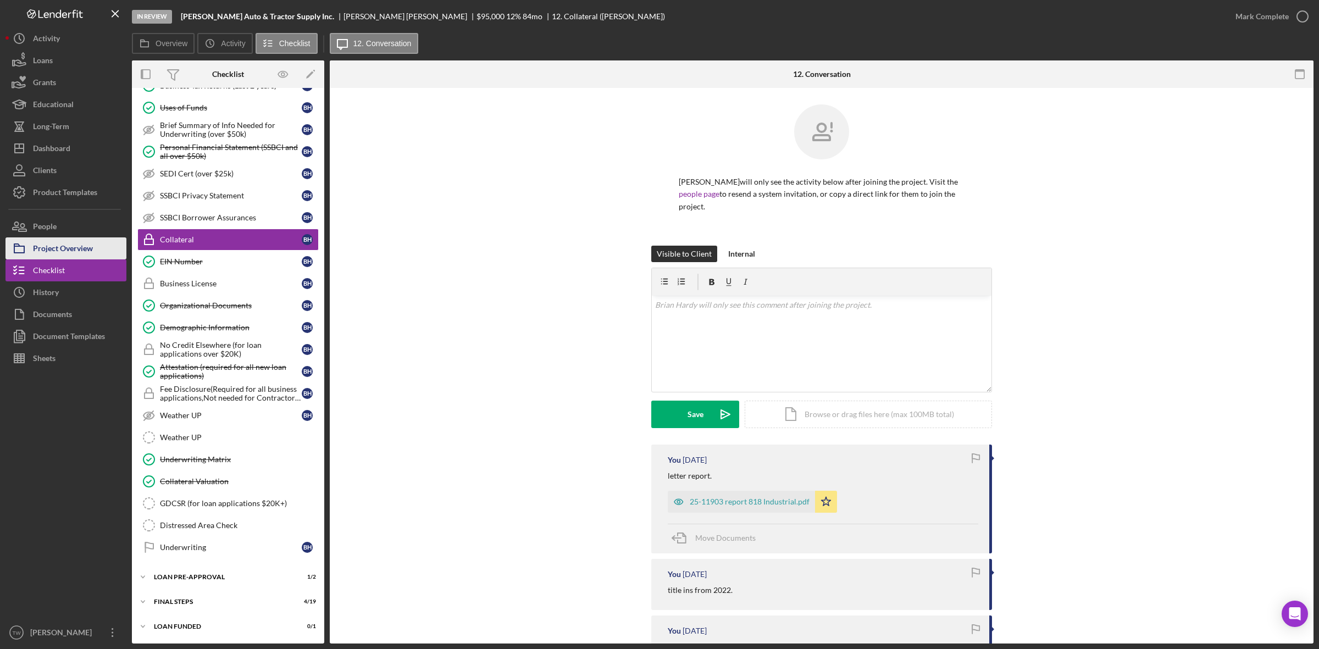
click at [72, 246] on div "Project Overview" at bounding box center [63, 249] width 60 height 25
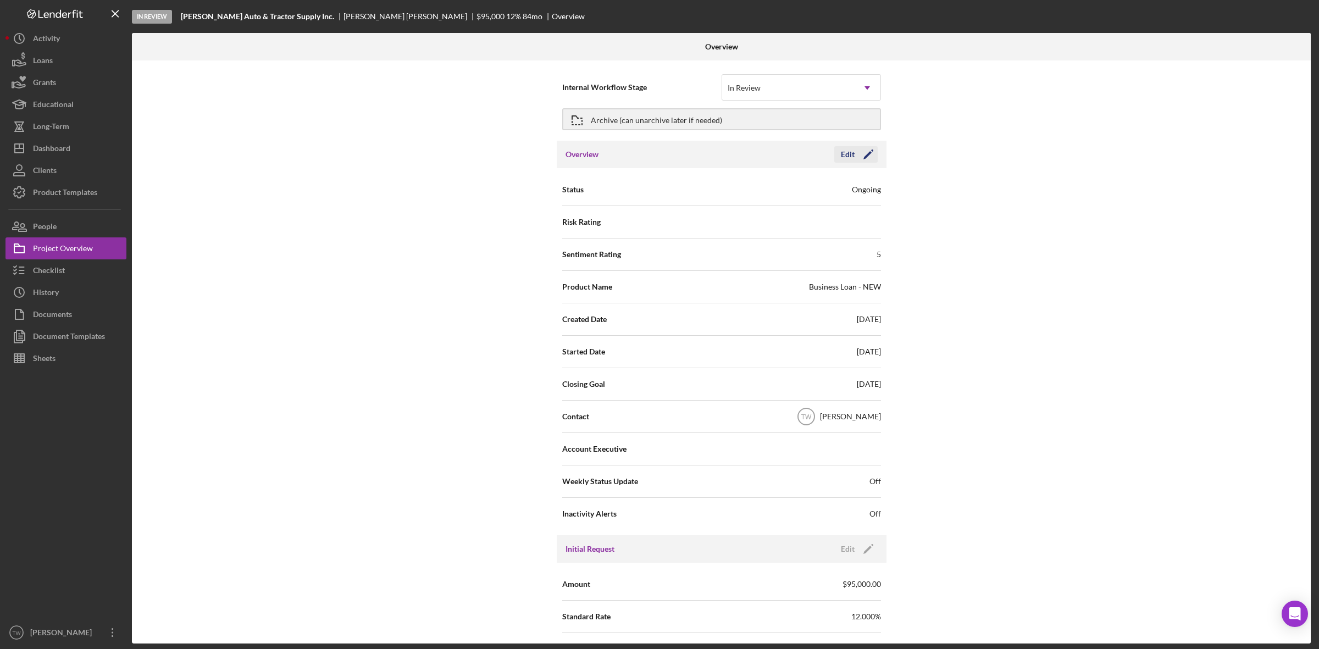
click at [871, 155] on icon "Icon/Edit" at bounding box center [868, 154] width 27 height 27
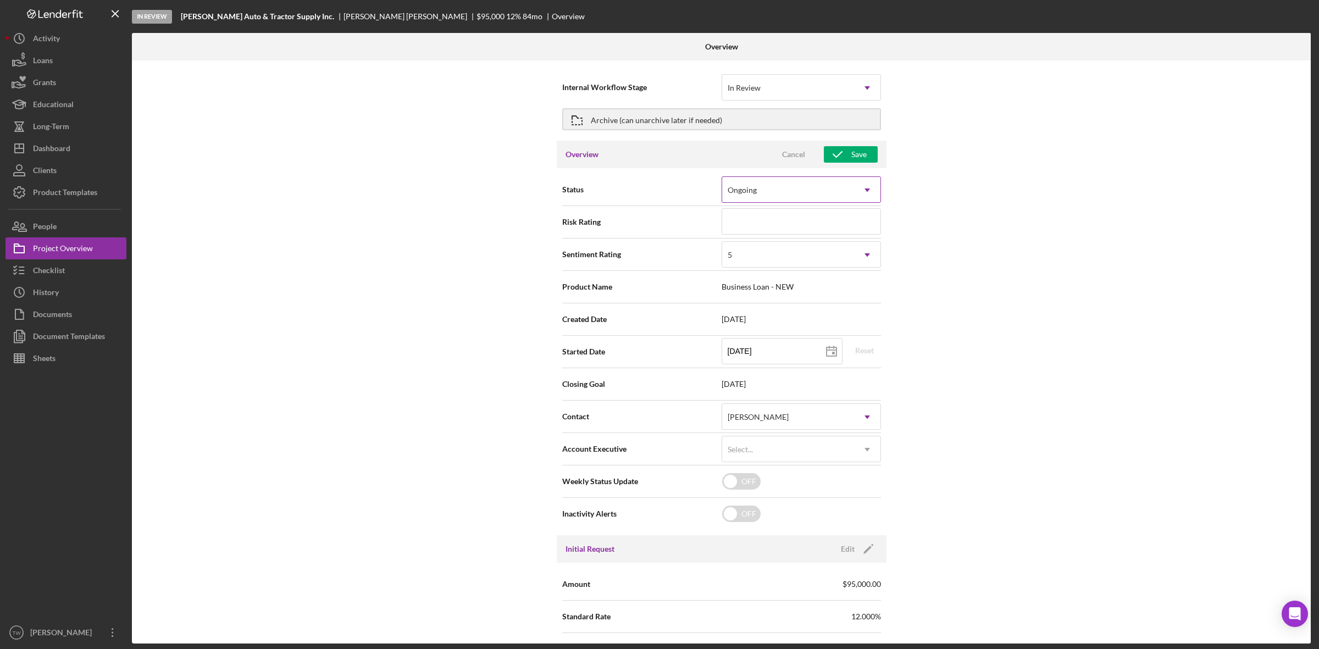
click at [818, 191] on div "Ongoing" at bounding box center [788, 190] width 132 height 25
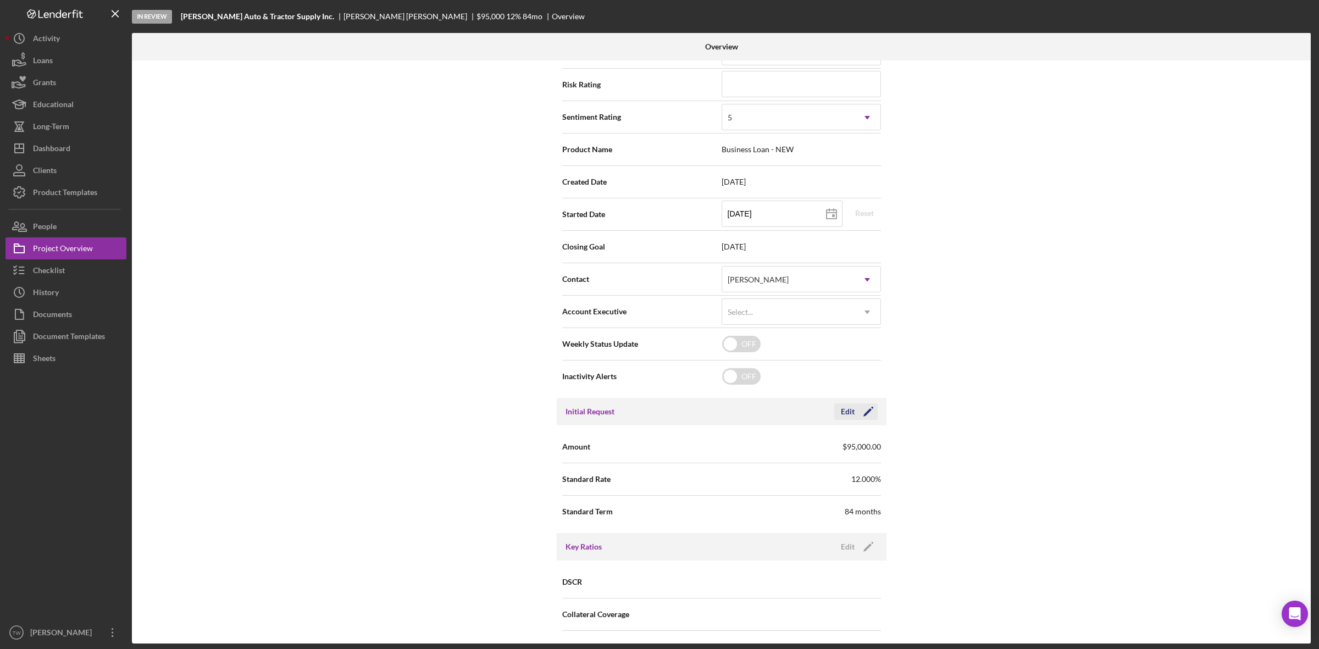
click at [872, 411] on icon "Icon/Edit" at bounding box center [868, 411] width 27 height 27
click at [872, 411] on button "Save" at bounding box center [851, 411] width 54 height 16
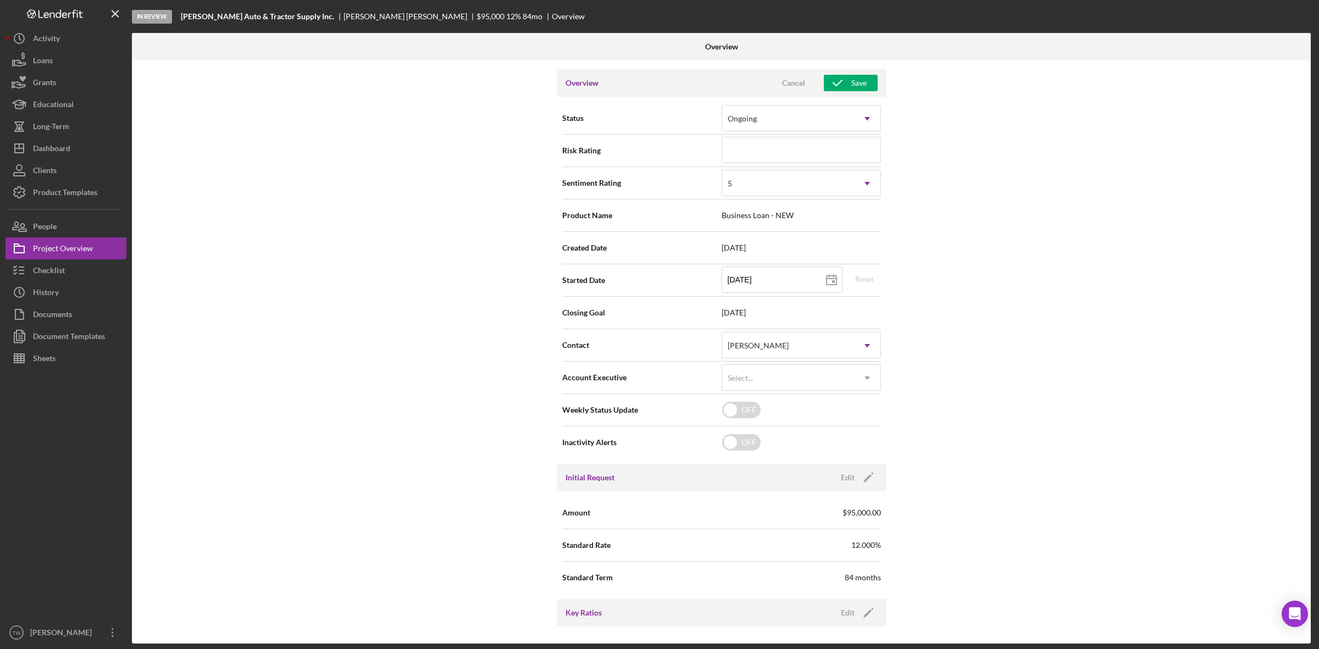
scroll to position [0, 0]
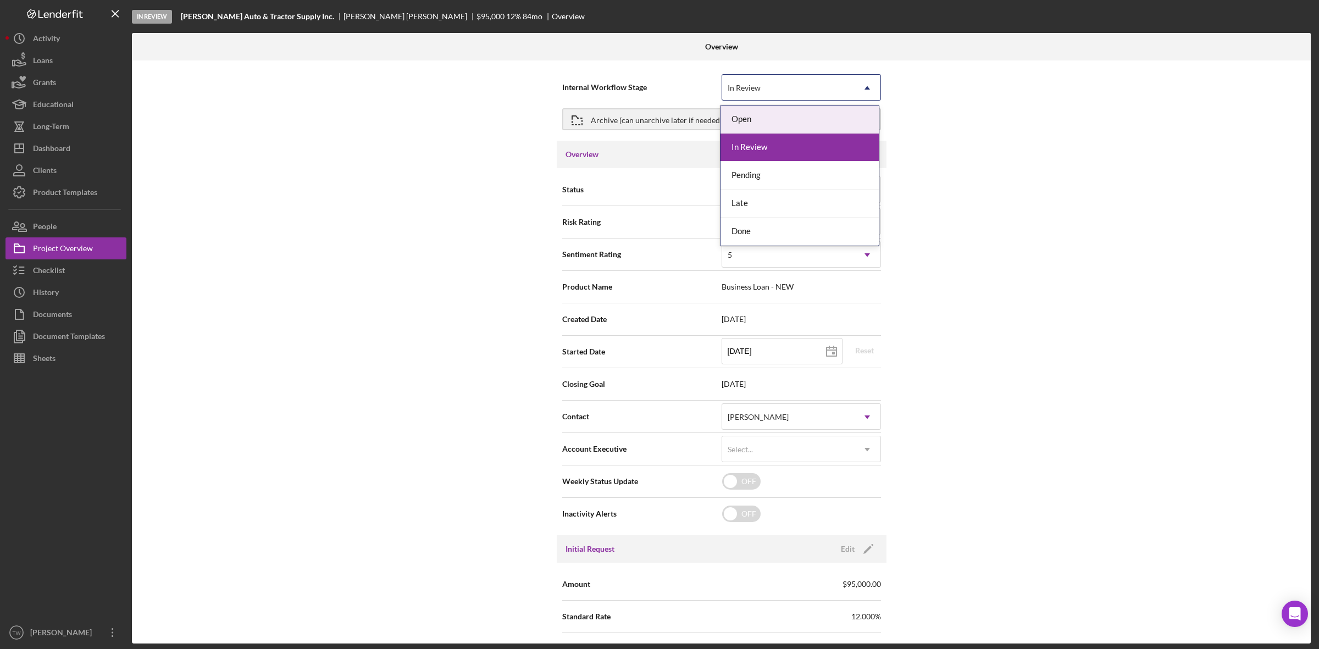
click at [812, 93] on div "In Review" at bounding box center [788, 87] width 132 height 25
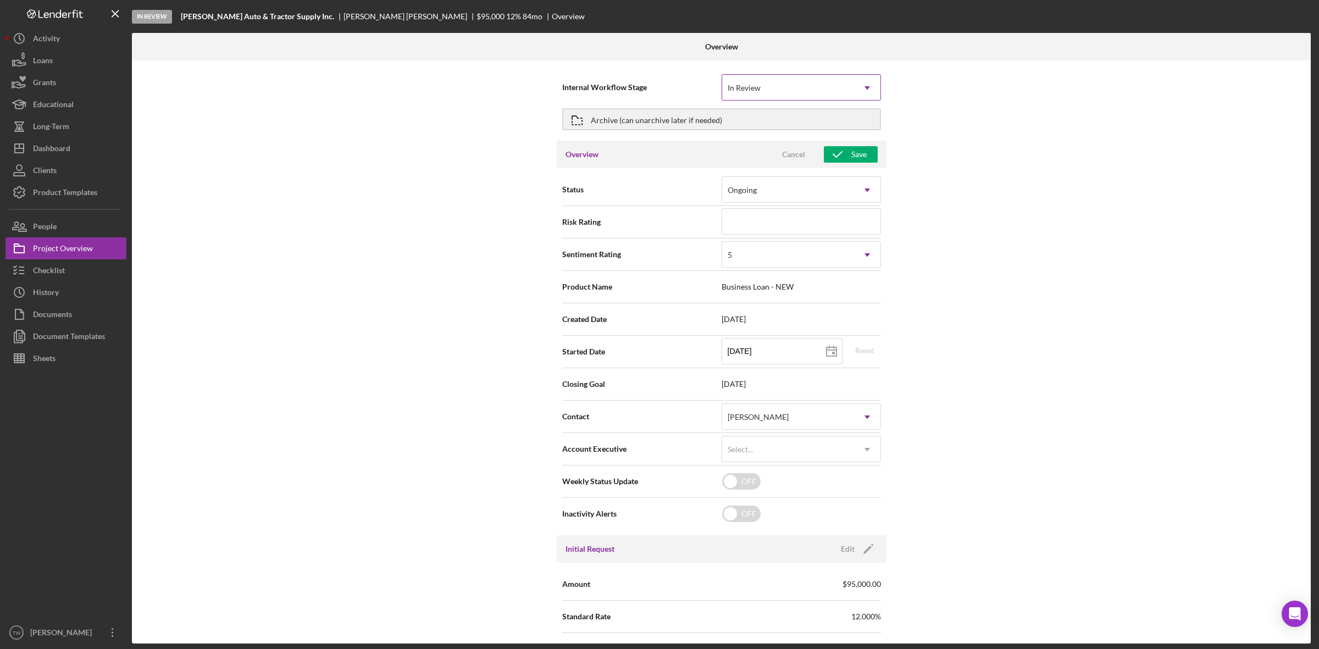
click at [812, 93] on div "In Review" at bounding box center [788, 87] width 132 height 25
click at [811, 193] on div "Ongoing" at bounding box center [788, 190] width 132 height 25
click at [815, 229] on input at bounding box center [801, 221] width 159 height 26
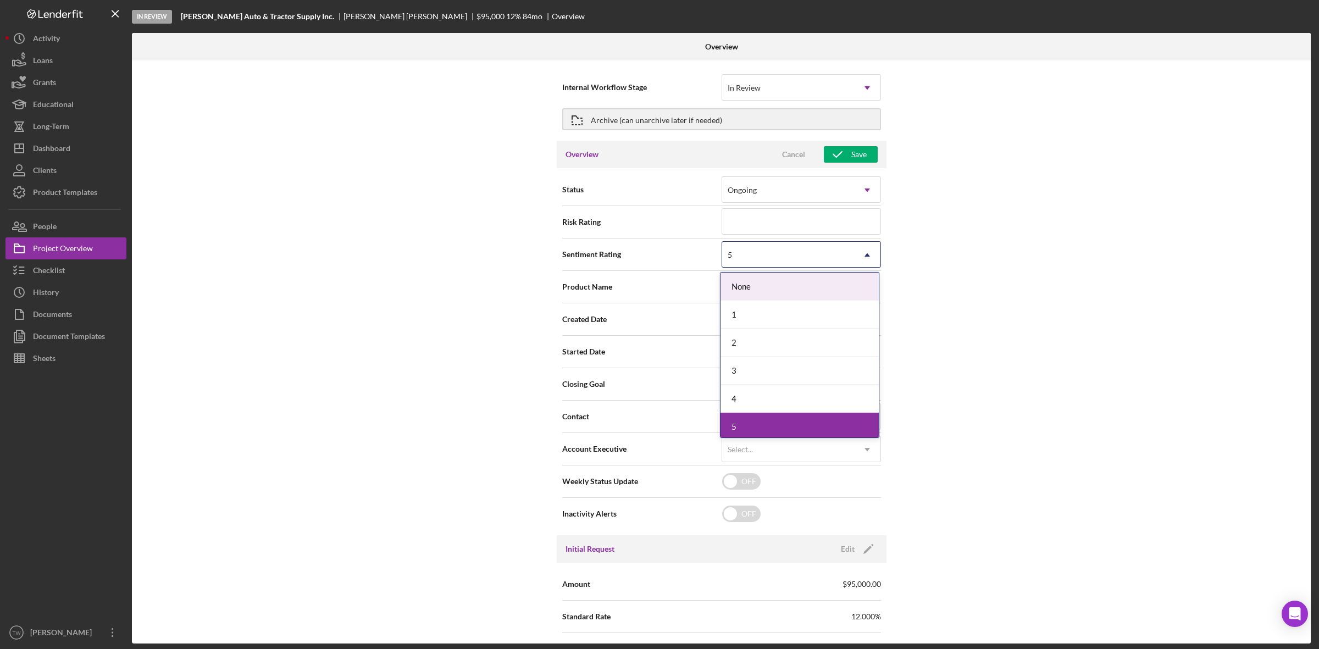
click at [812, 259] on div "5" at bounding box center [788, 254] width 132 height 25
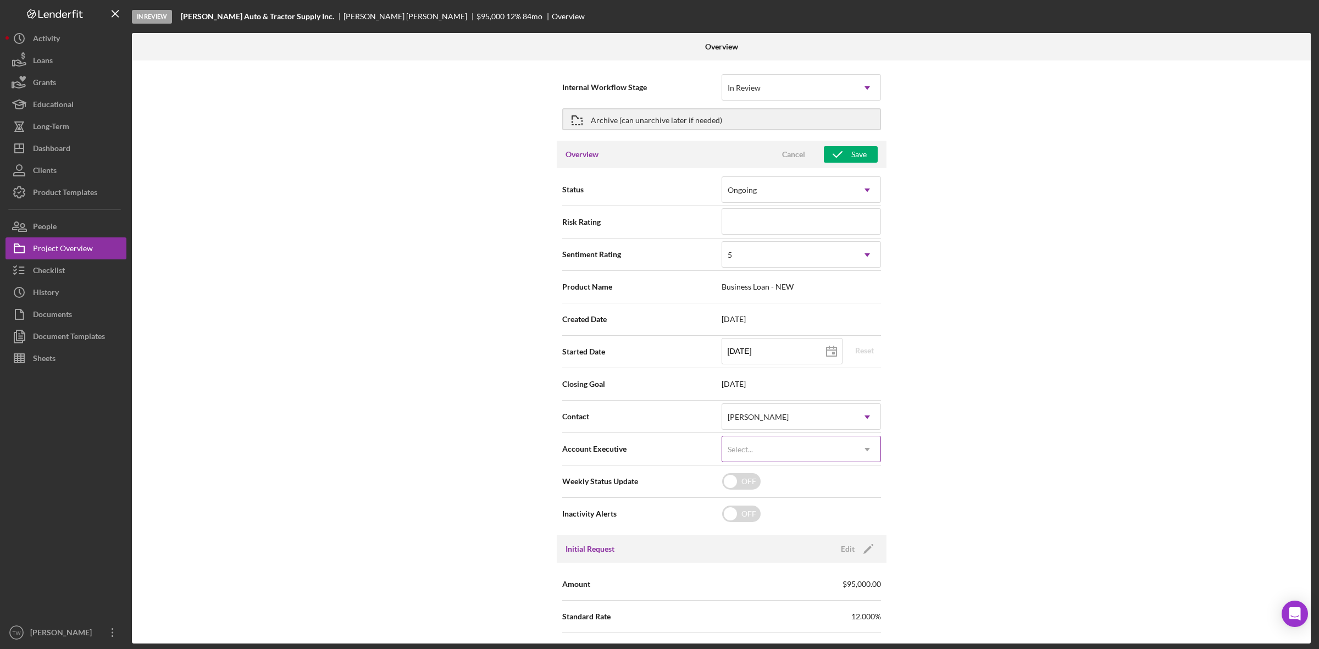
click at [804, 448] on div "Select..." at bounding box center [788, 449] width 132 height 25
click at [1045, 455] on div "Internal Workflow Stage In Review Icon/Dropdown Arrow Archive (can unarchive la…" at bounding box center [721, 351] width 1179 height 583
click at [756, 79] on div "In Review" at bounding box center [788, 87] width 132 height 25
click at [1177, 208] on div "Internal Workflow Stage In Review Icon/Dropdown Arrow Archive (can unarchive la…" at bounding box center [721, 351] width 1179 height 583
click at [864, 172] on div "Status Ongoing Icon/Dropdown Arrow Risk Rating Sentiment Rating 5 Icon/Dropdown…" at bounding box center [722, 351] width 330 height 367
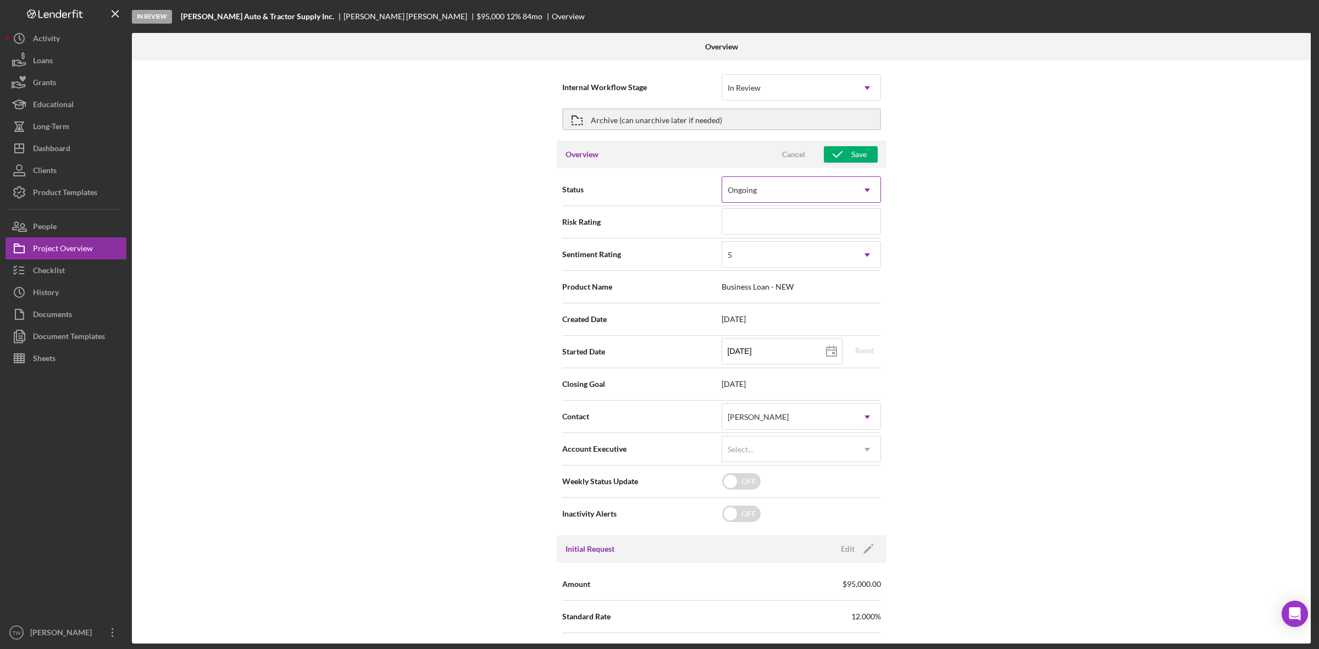
click at [854, 184] on icon "Icon/Dropdown Arrow" at bounding box center [867, 190] width 26 height 26
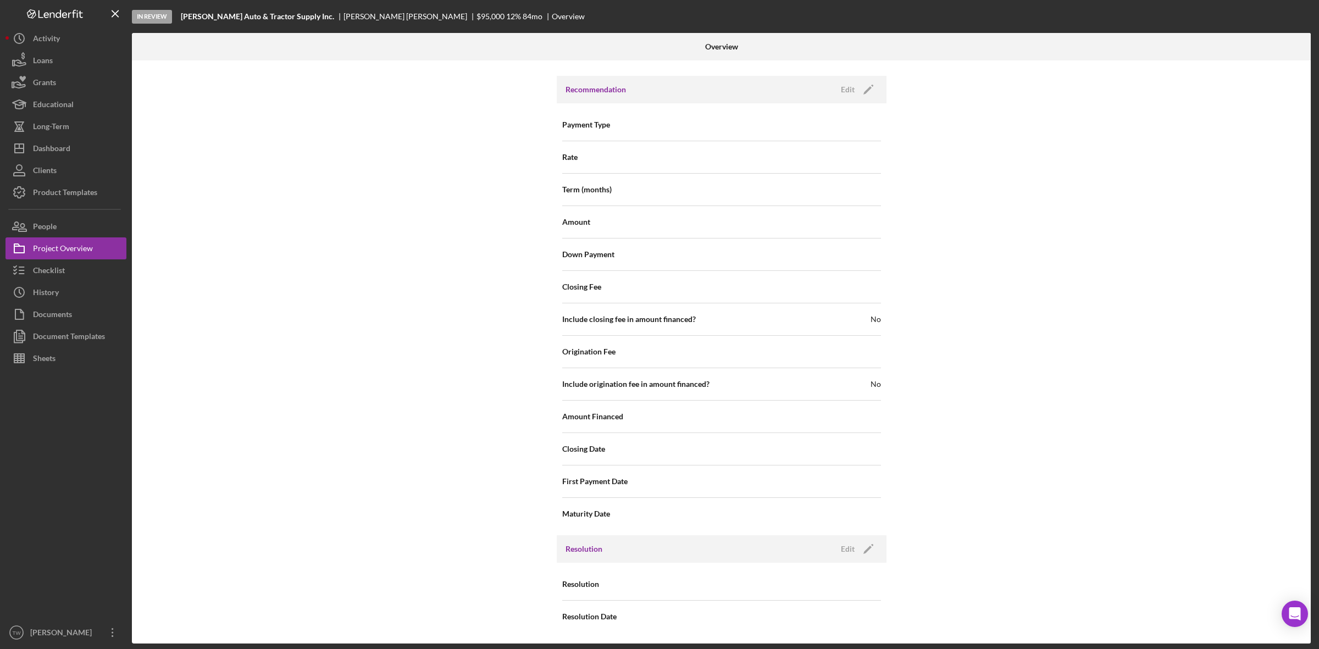
scroll to position [896, 0]
click at [870, 551] on icon "Icon/Edit" at bounding box center [868, 548] width 27 height 27
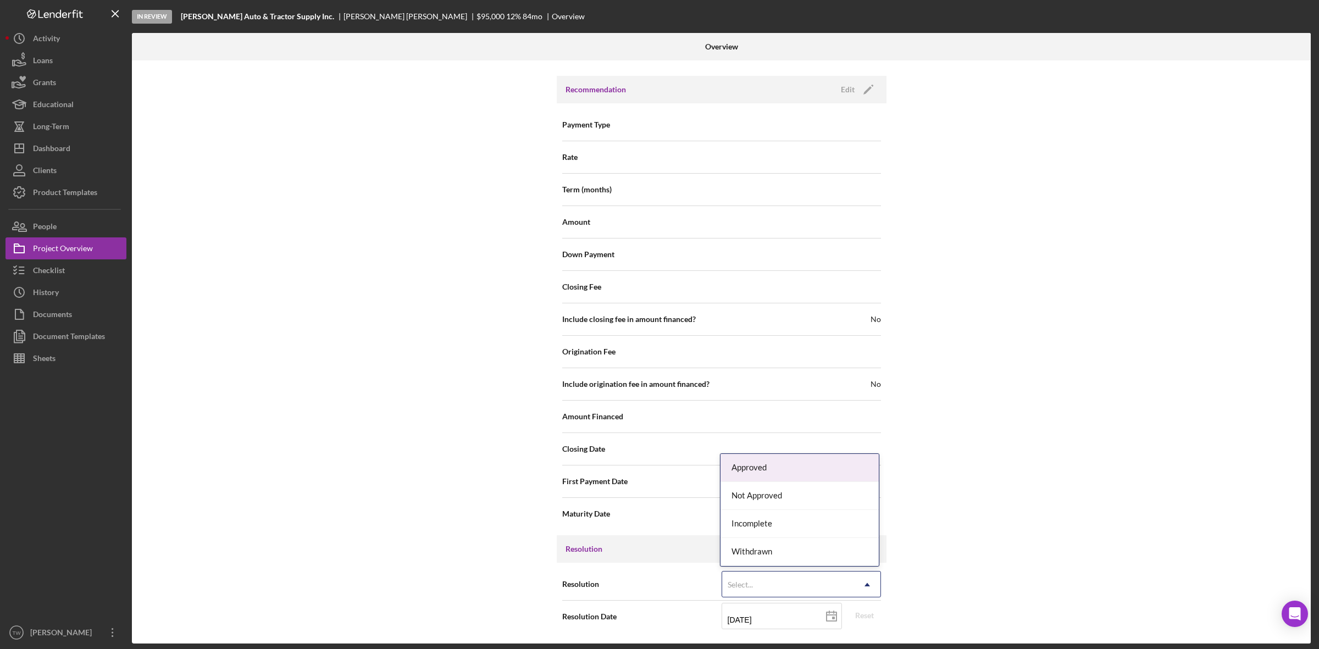
click at [781, 588] on div "Select..." at bounding box center [788, 584] width 132 height 25
click at [778, 472] on div "Approved" at bounding box center [800, 468] width 158 height 28
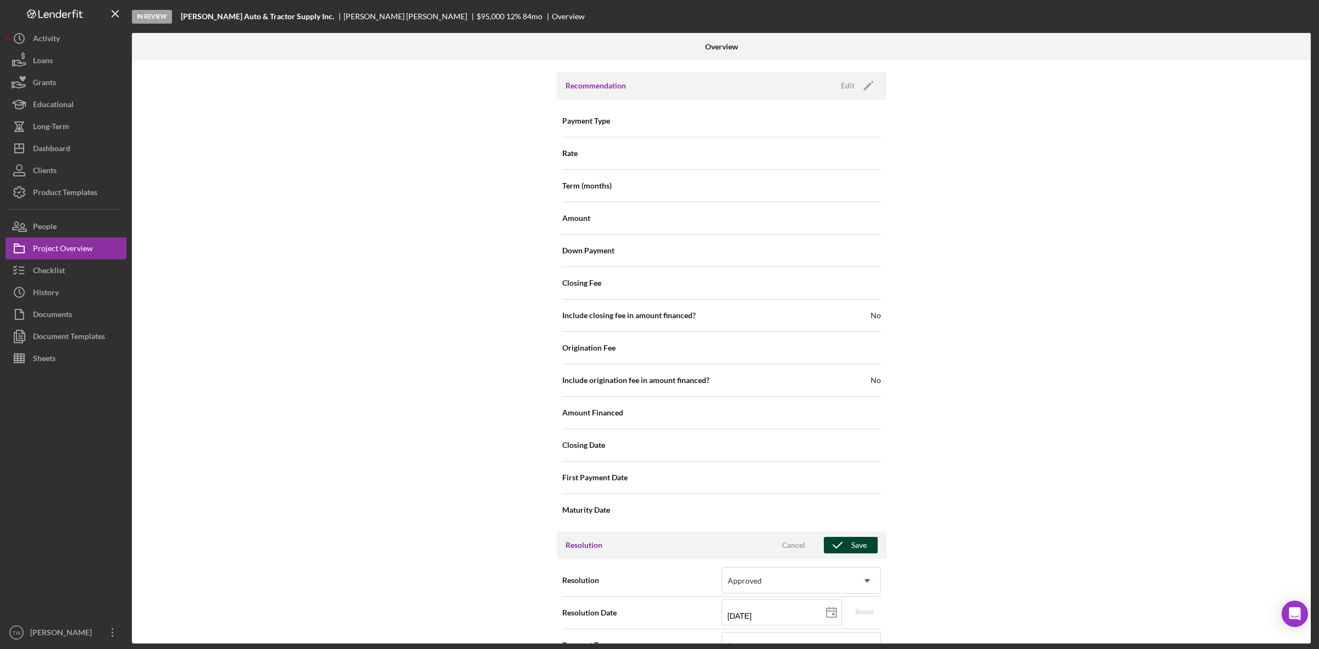
click at [857, 549] on div "Save" at bounding box center [858, 545] width 15 height 16
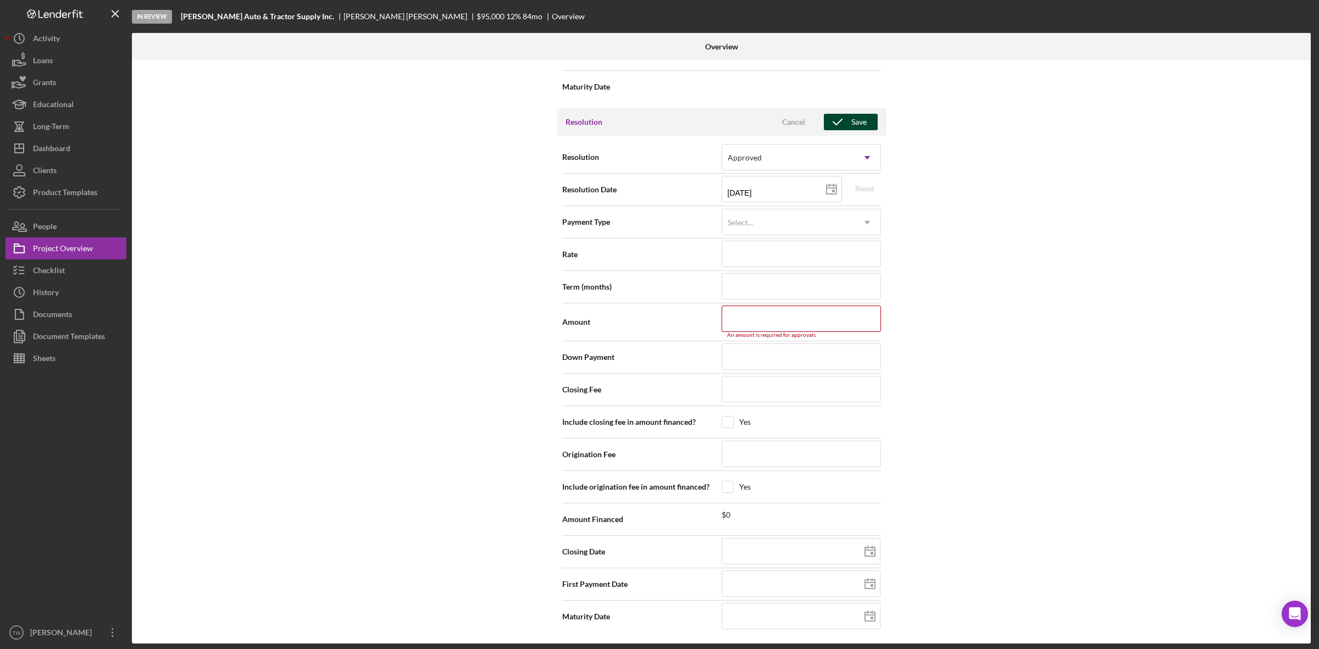
scroll to position [1256, 0]
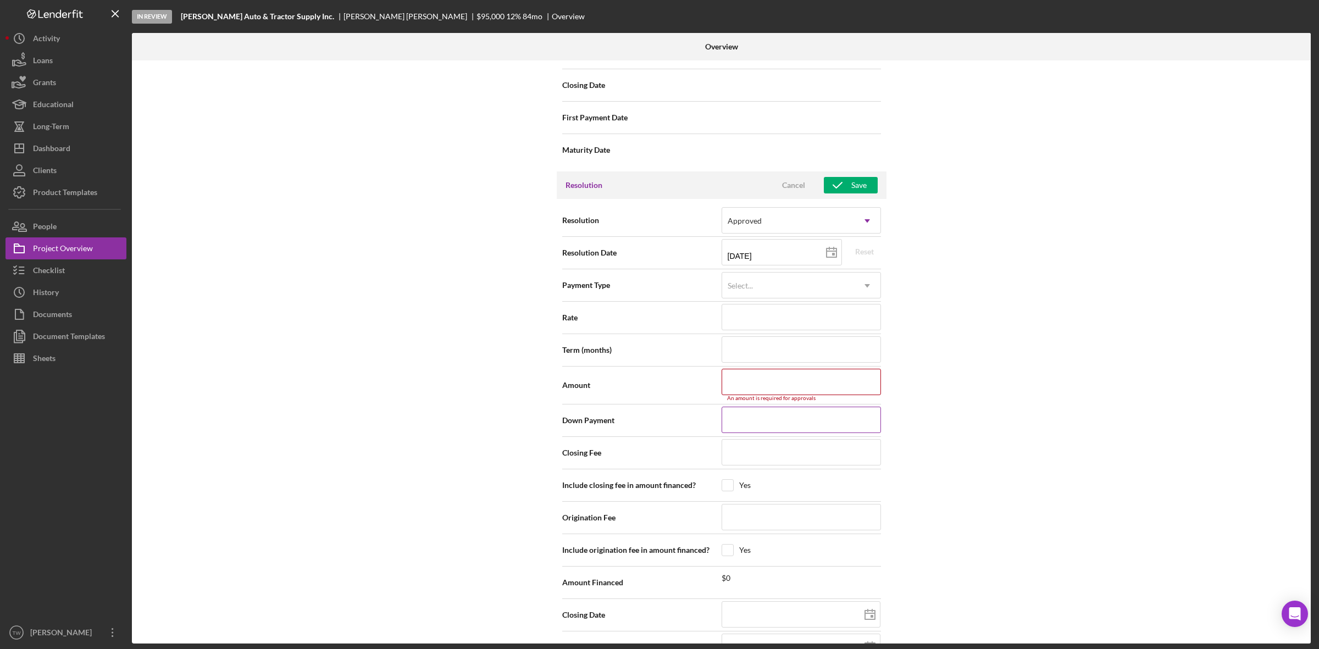
click at [827, 411] on input at bounding box center [801, 420] width 159 height 26
click at [825, 389] on input at bounding box center [801, 382] width 159 height 26
type input "$9"
type input "$90"
type input "$900"
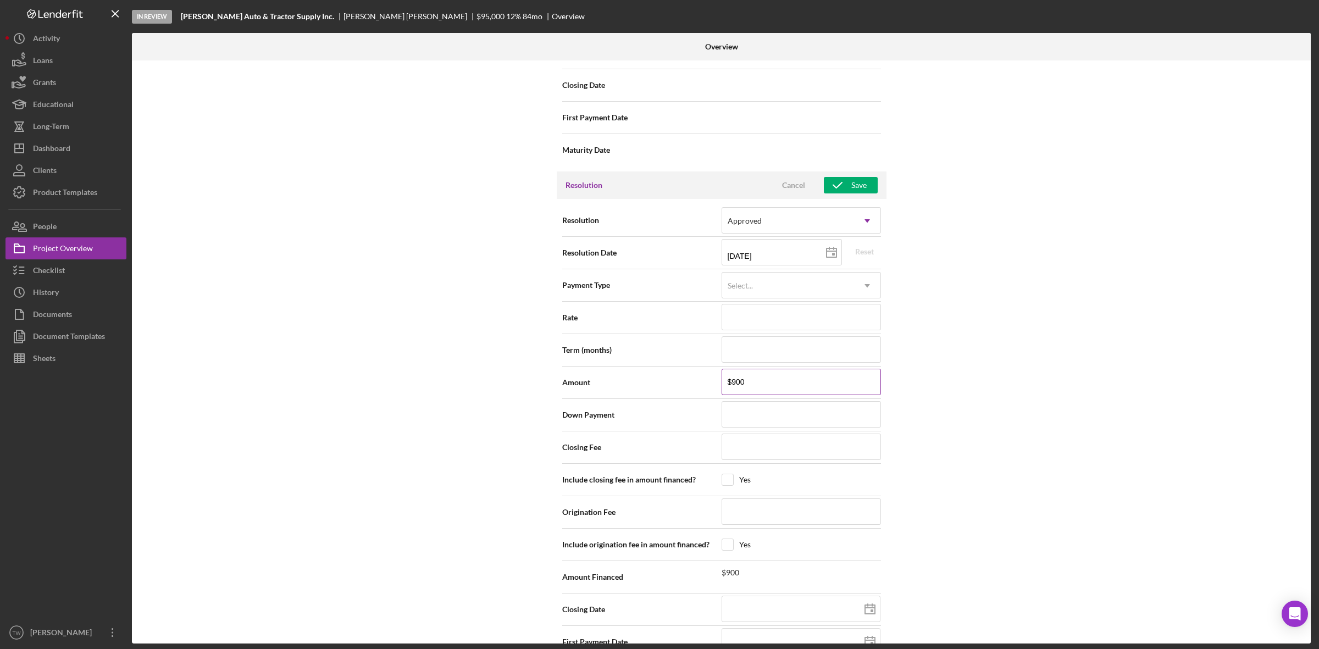
type input "$9,000"
type input "$90,000"
click at [868, 190] on button "Save" at bounding box center [851, 185] width 54 height 16
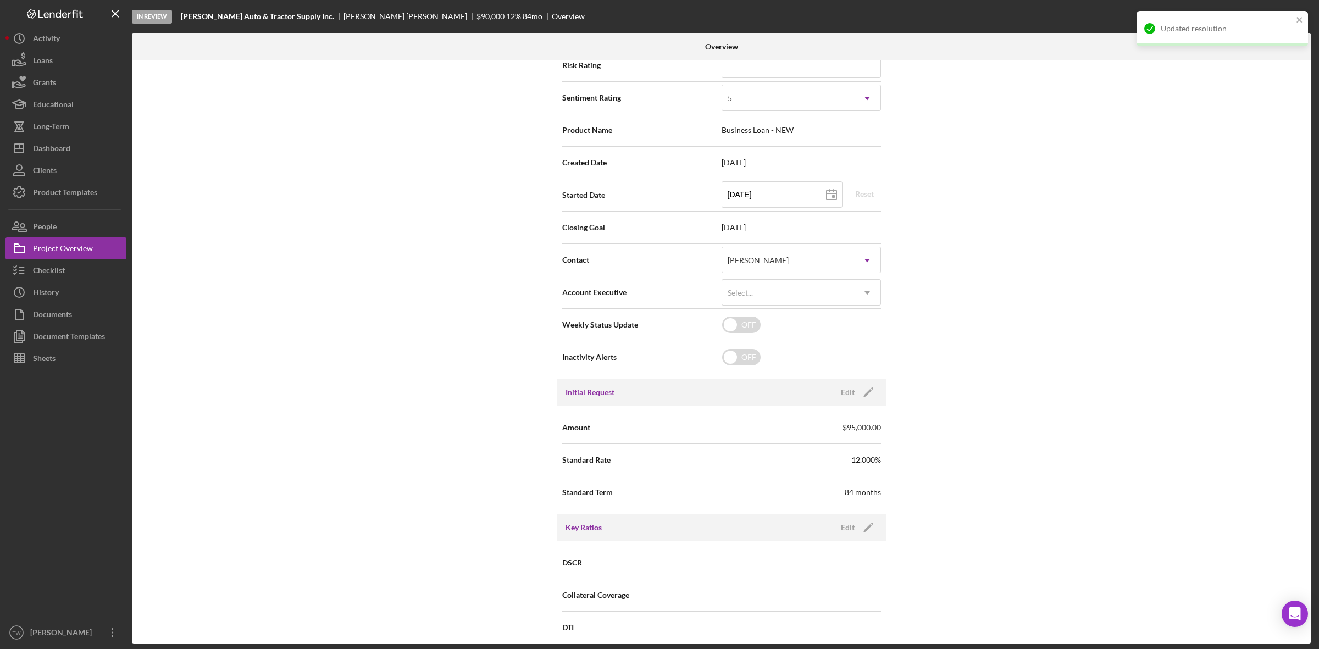
scroll to position [0, 0]
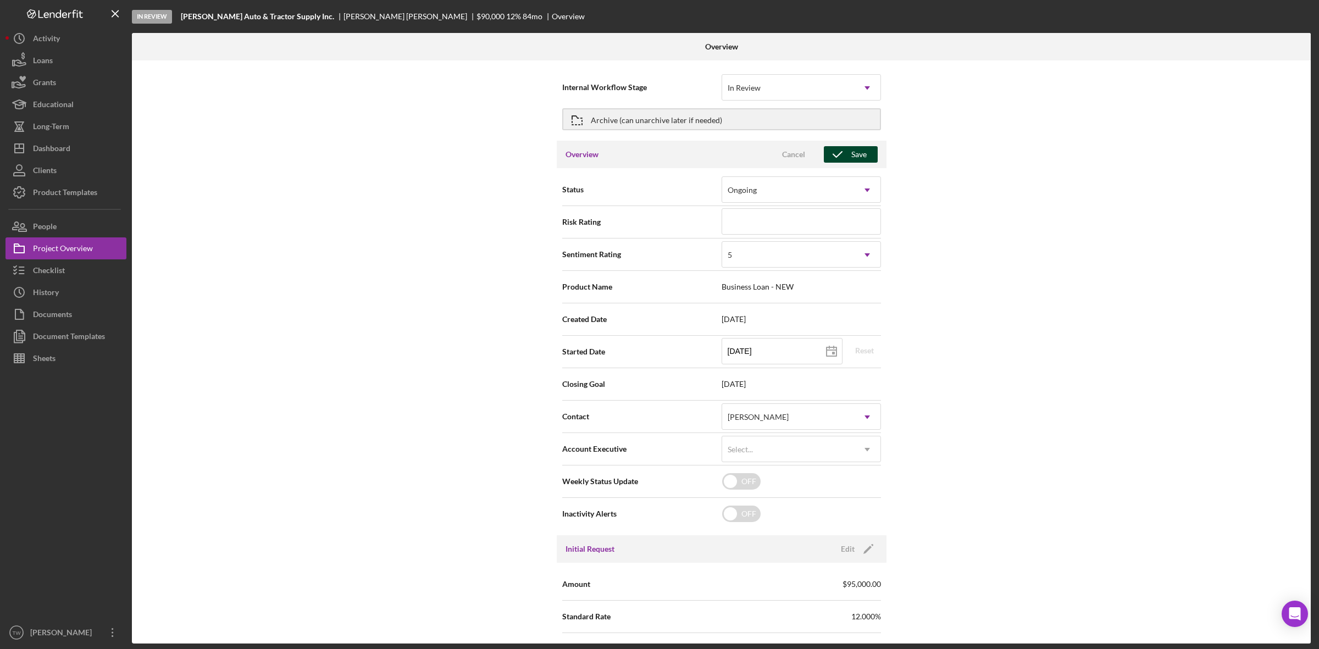
click at [864, 154] on button "Save" at bounding box center [851, 154] width 54 height 16
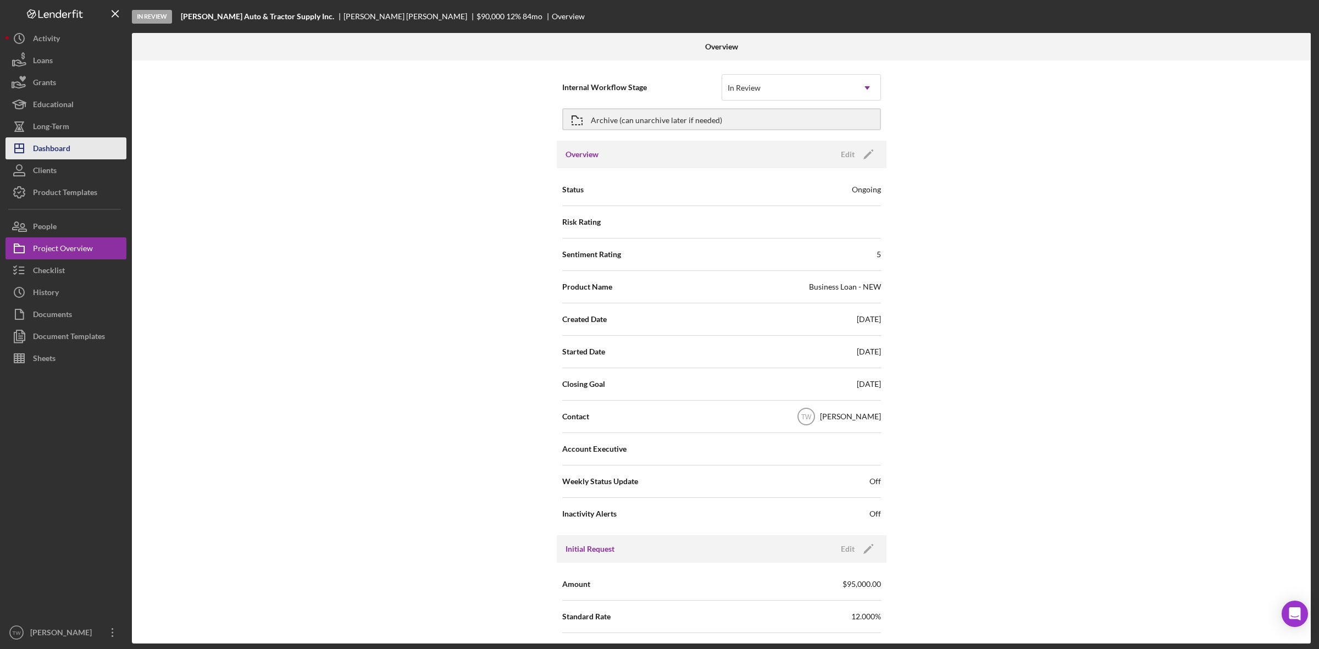
click at [81, 152] on button "Icon/Dashboard Dashboard" at bounding box center [65, 148] width 121 height 22
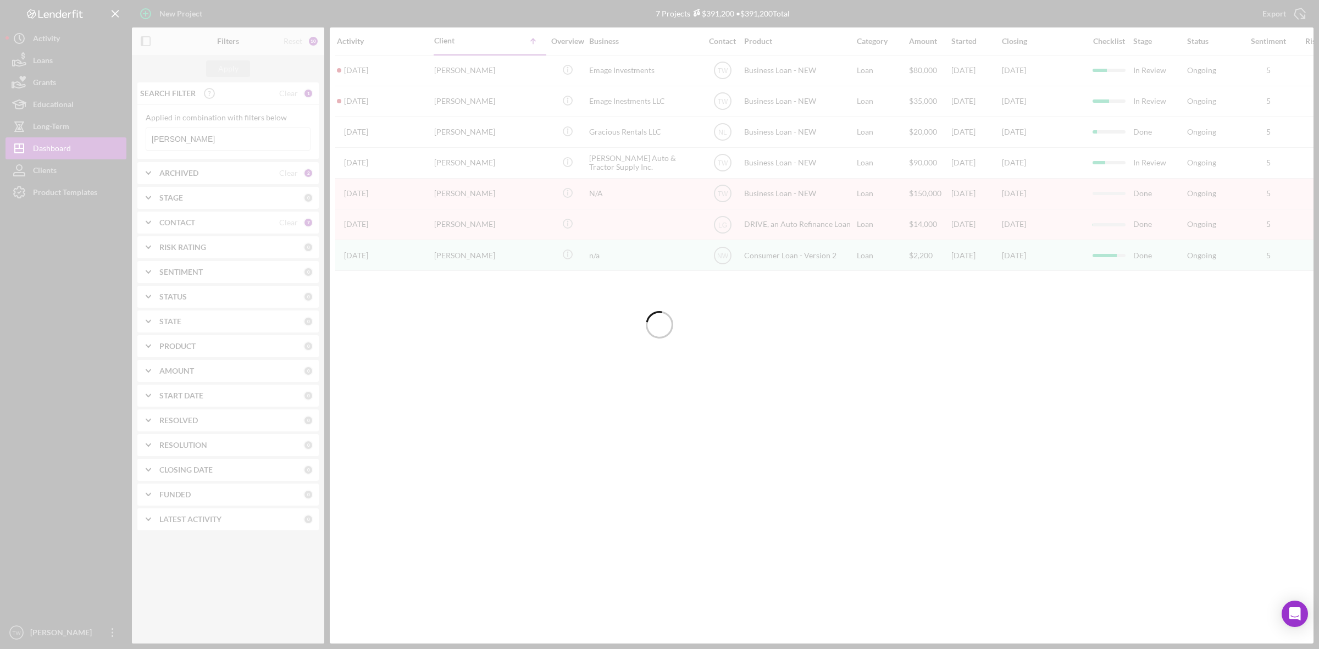
click at [179, 139] on div at bounding box center [659, 324] width 1319 height 649
click at [179, 139] on input "[PERSON_NAME]" at bounding box center [228, 139] width 164 height 22
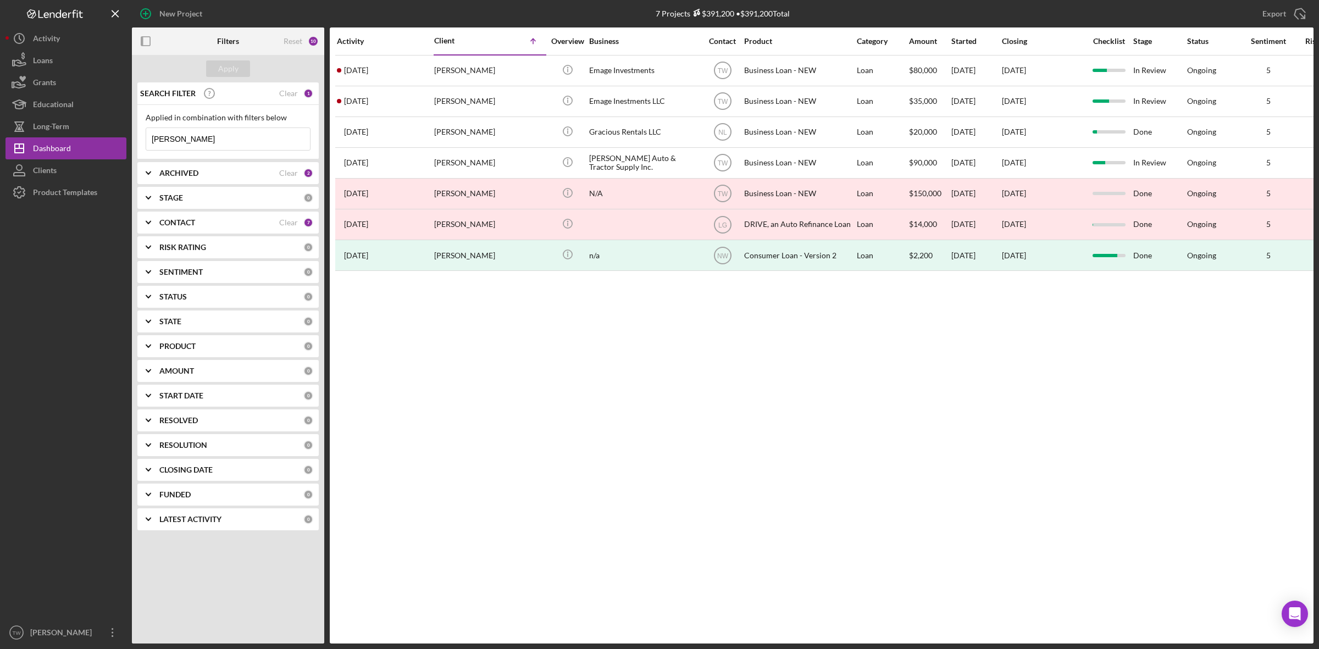
click at [179, 139] on input "[PERSON_NAME]" at bounding box center [228, 139] width 164 height 22
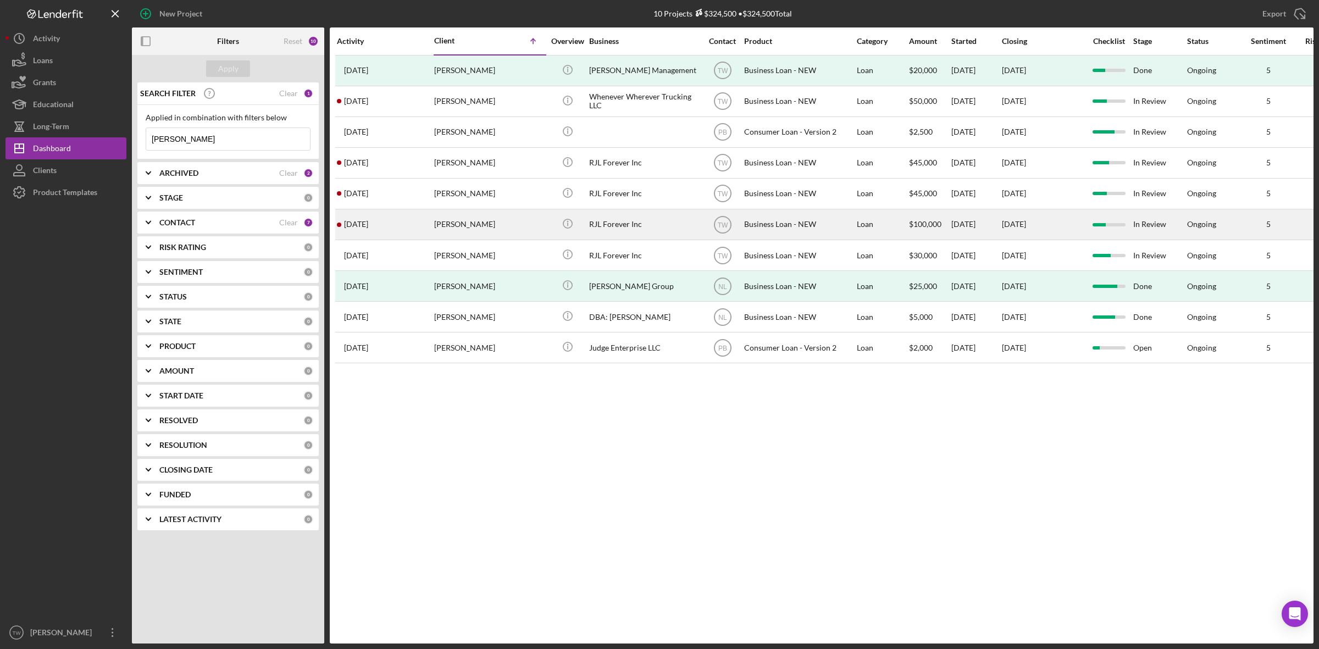
type input "[PERSON_NAME]"
click at [368, 229] on time "[DATE]" at bounding box center [356, 224] width 24 height 9
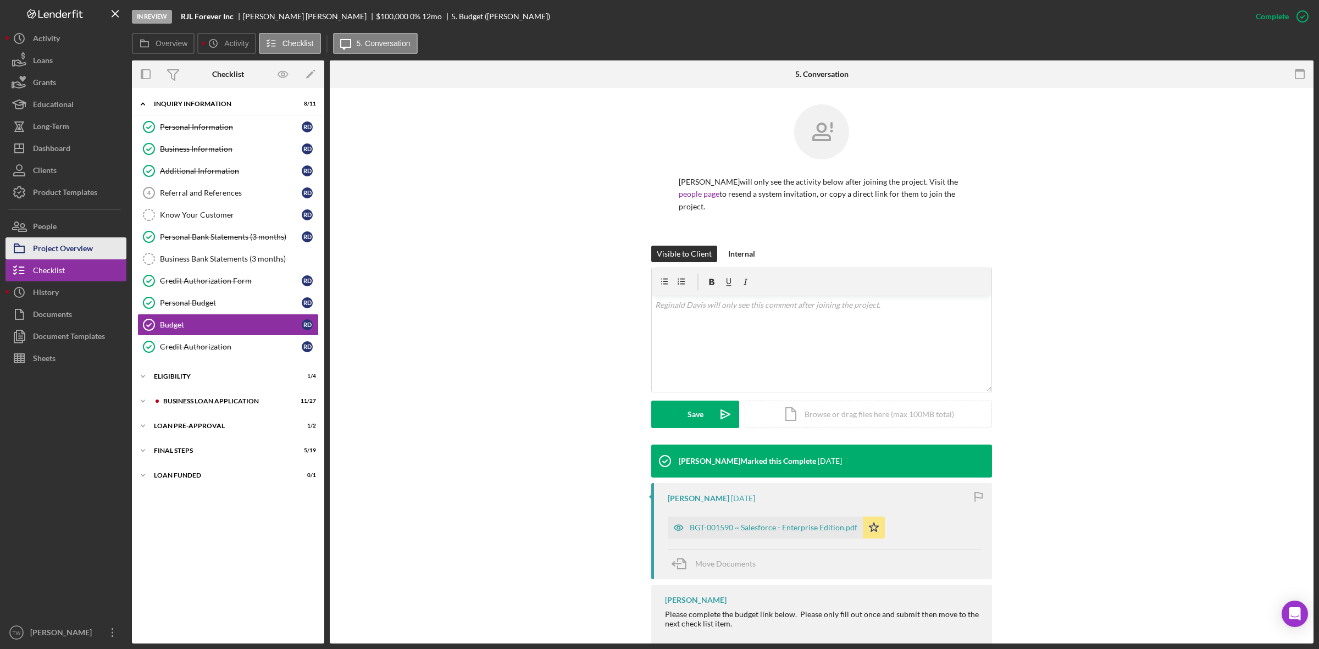
click at [67, 249] on div "Project Overview" at bounding box center [63, 249] width 60 height 25
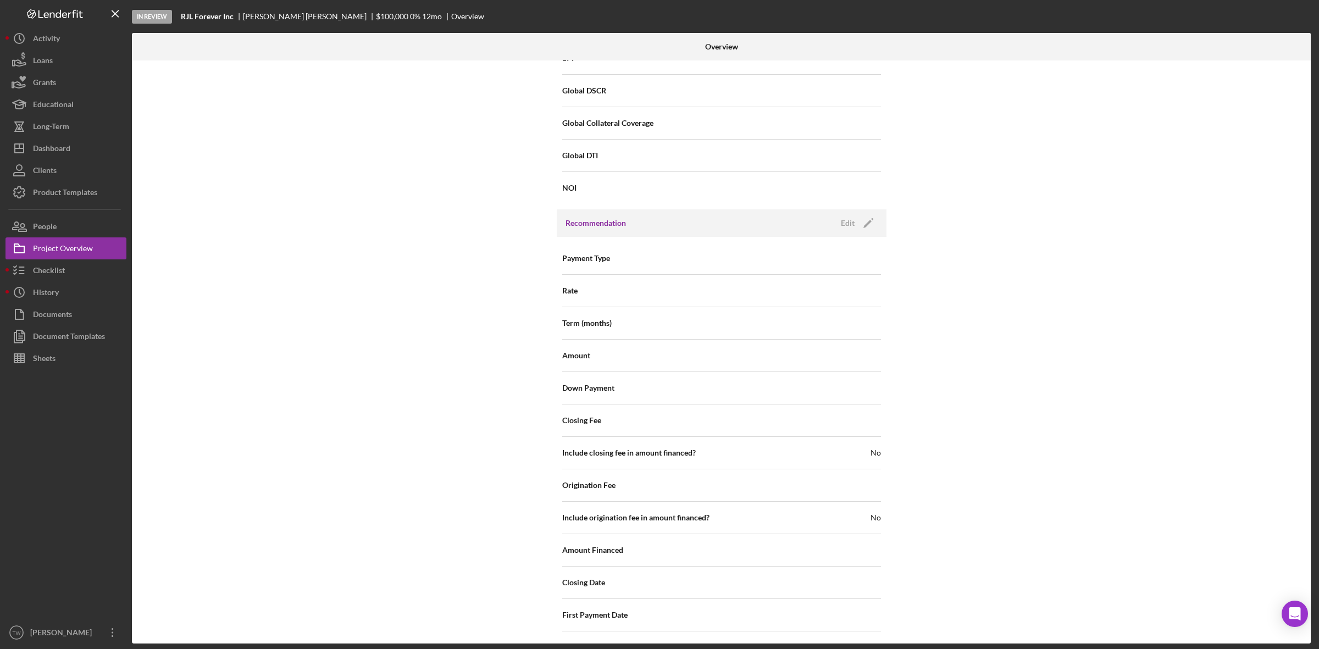
scroll to position [896, 0]
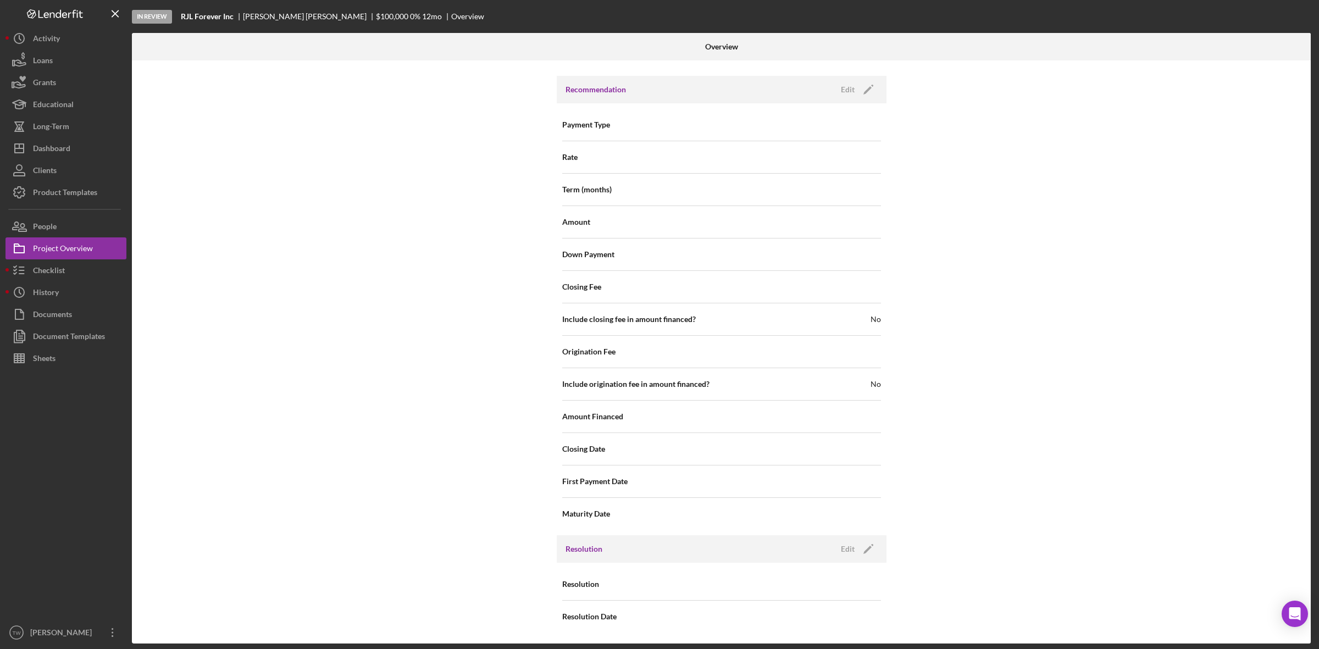
click at [877, 550] on div "Resolution Edit Icon/Edit" at bounding box center [722, 548] width 330 height 27
click at [871, 547] on icon "Icon/Edit" at bounding box center [868, 548] width 27 height 27
click at [769, 583] on div "Select..." at bounding box center [788, 584] width 132 height 25
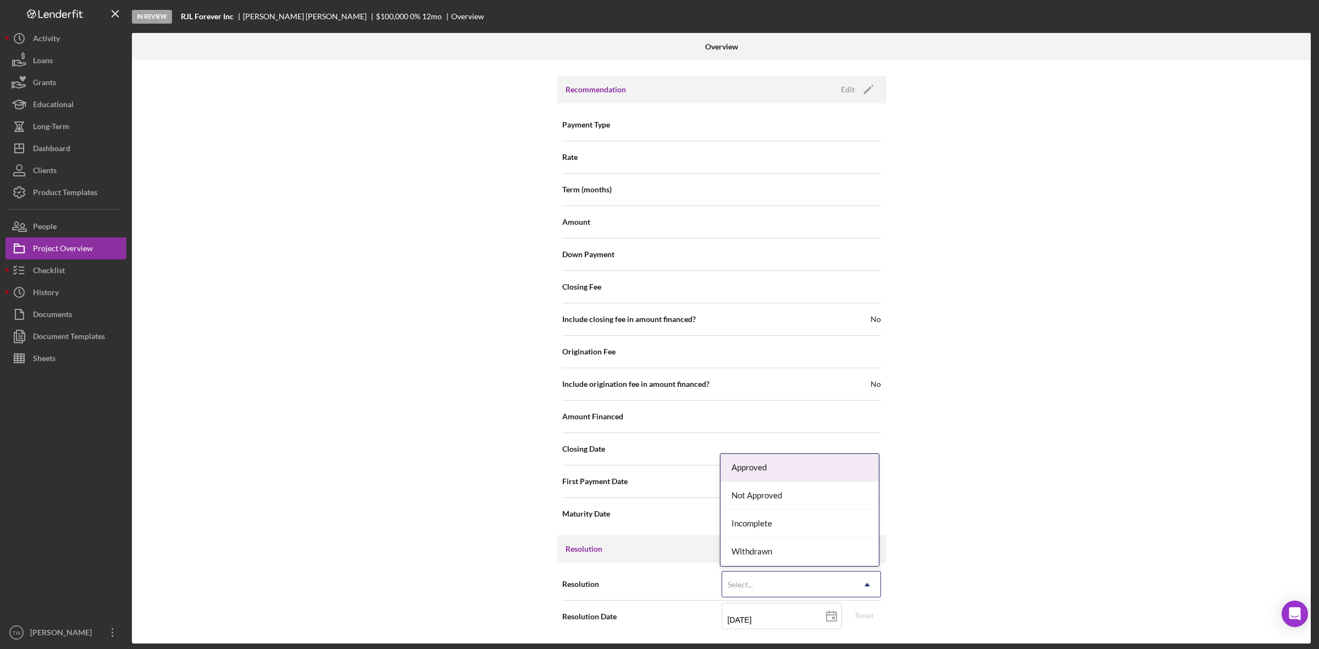
click at [781, 469] on div "Approved" at bounding box center [800, 468] width 158 height 28
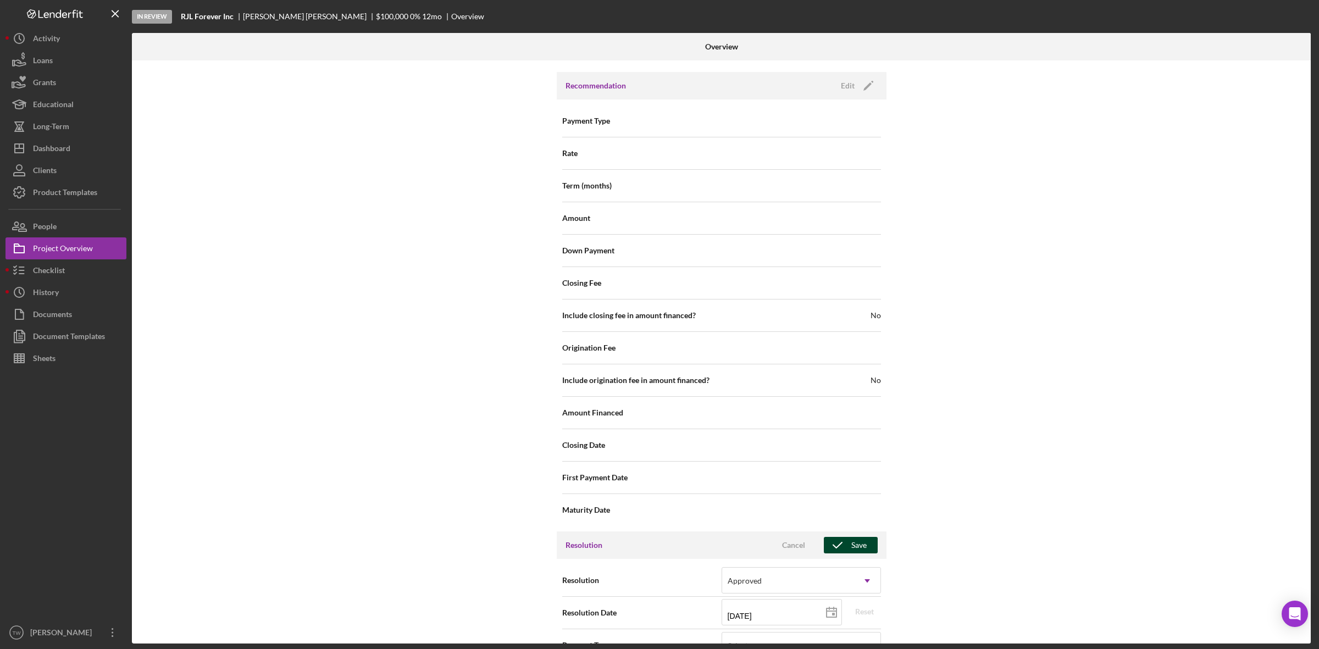
click at [862, 546] on div "Save" at bounding box center [858, 545] width 15 height 16
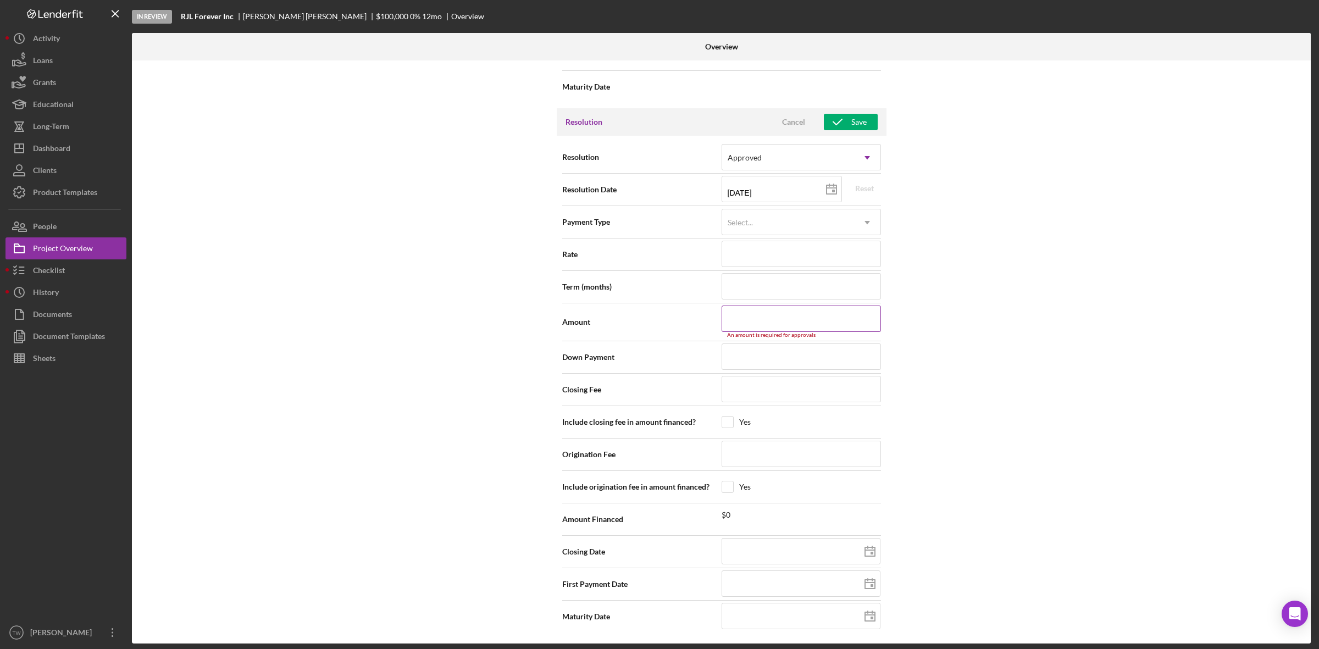
click at [777, 329] on input at bounding box center [801, 319] width 159 height 26
type input "$9"
type input "$90"
type input "$900"
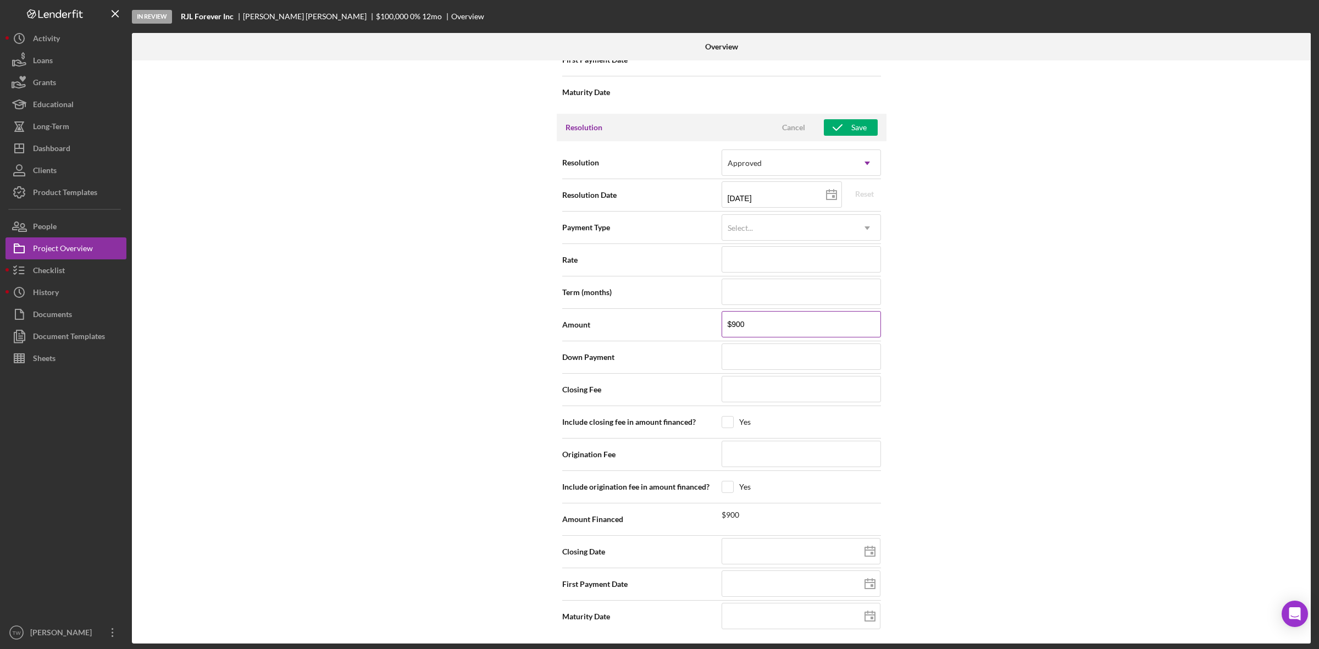
type input "$9,000"
type input "$90,000"
type input "$9,000"
type input "$90"
type input "$9"
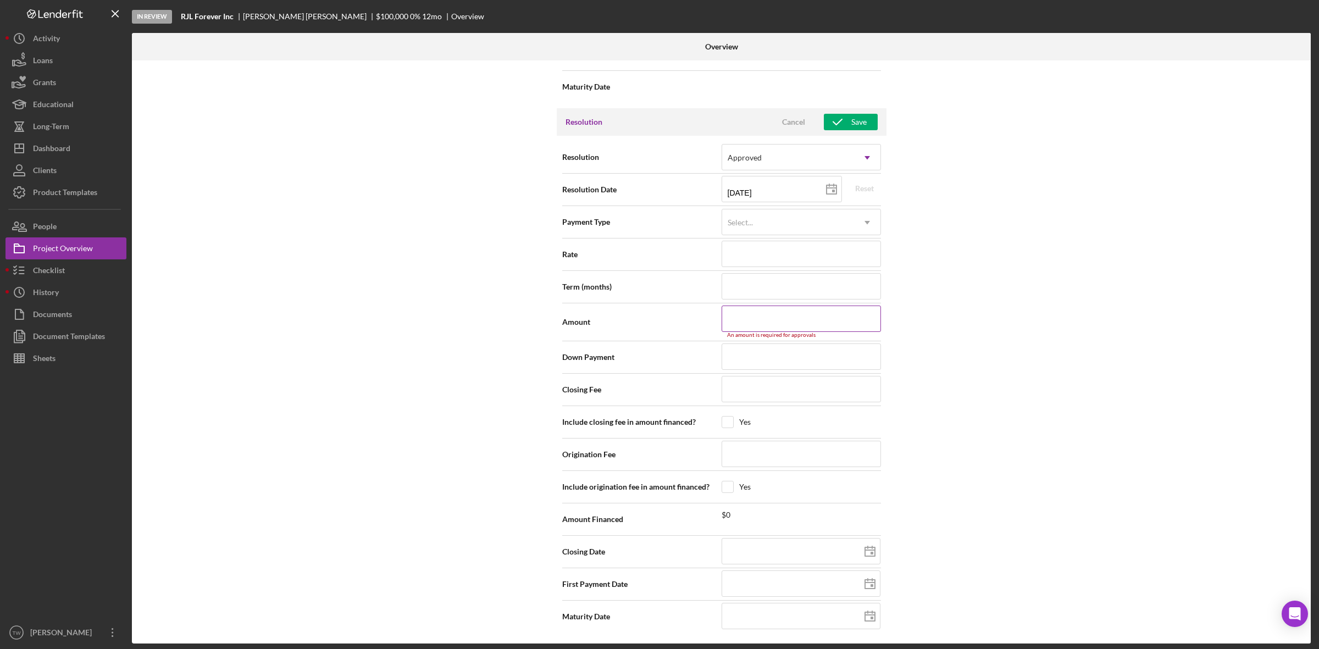
type input "$1"
type input "$10"
type input "$100"
type input "$1,000"
type input "$10,000"
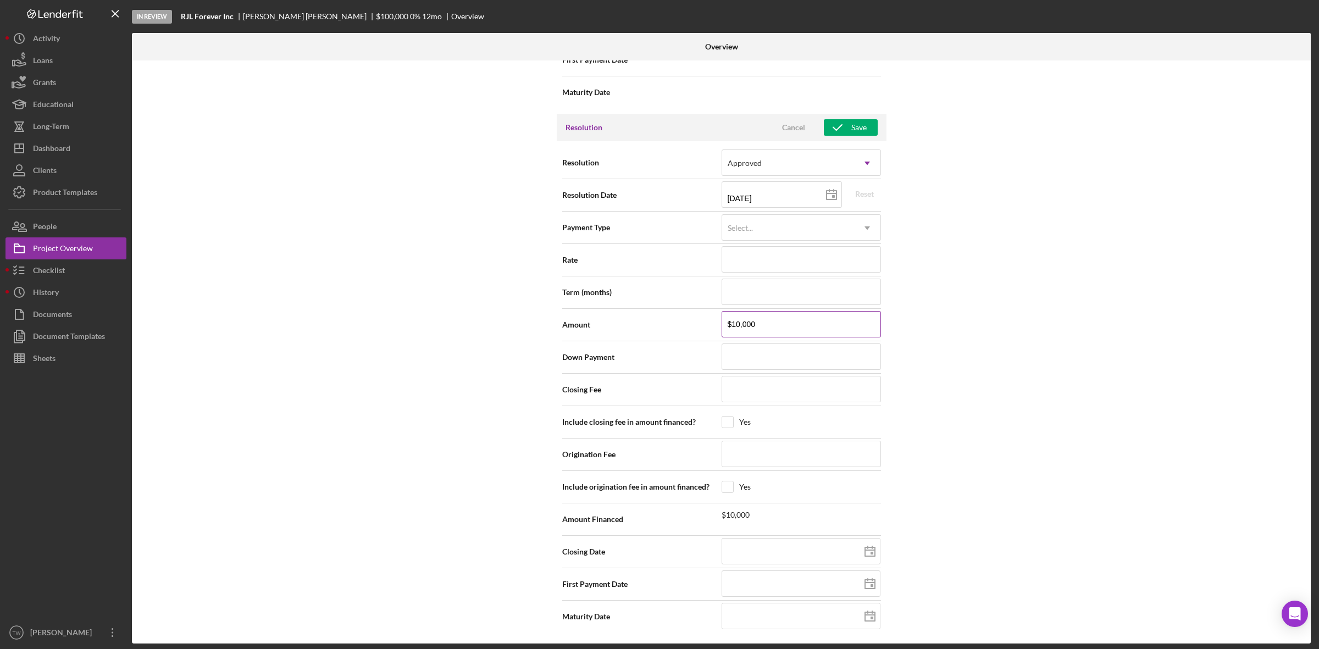
type input "$100,000"
type input "$1,000,000"
type input "$100,000"
click at [858, 123] on div "Save" at bounding box center [858, 127] width 15 height 16
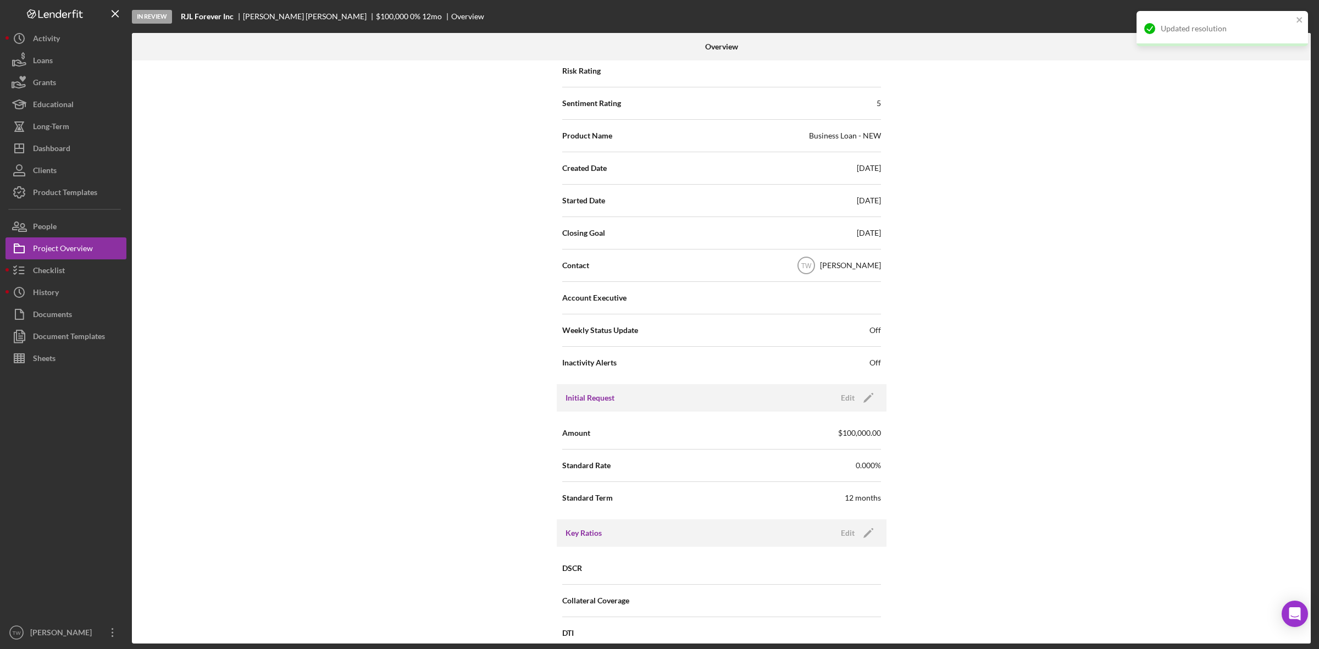
scroll to position [0, 0]
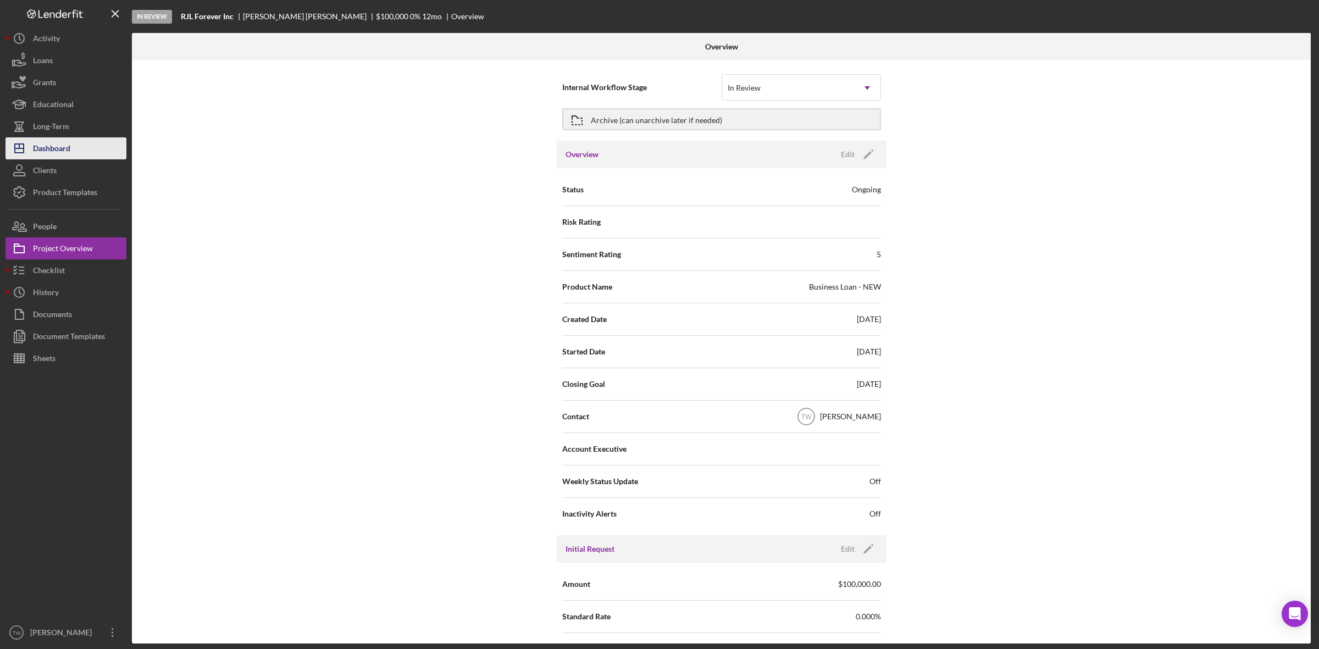
click at [77, 153] on button "Icon/Dashboard Dashboard" at bounding box center [65, 148] width 121 height 22
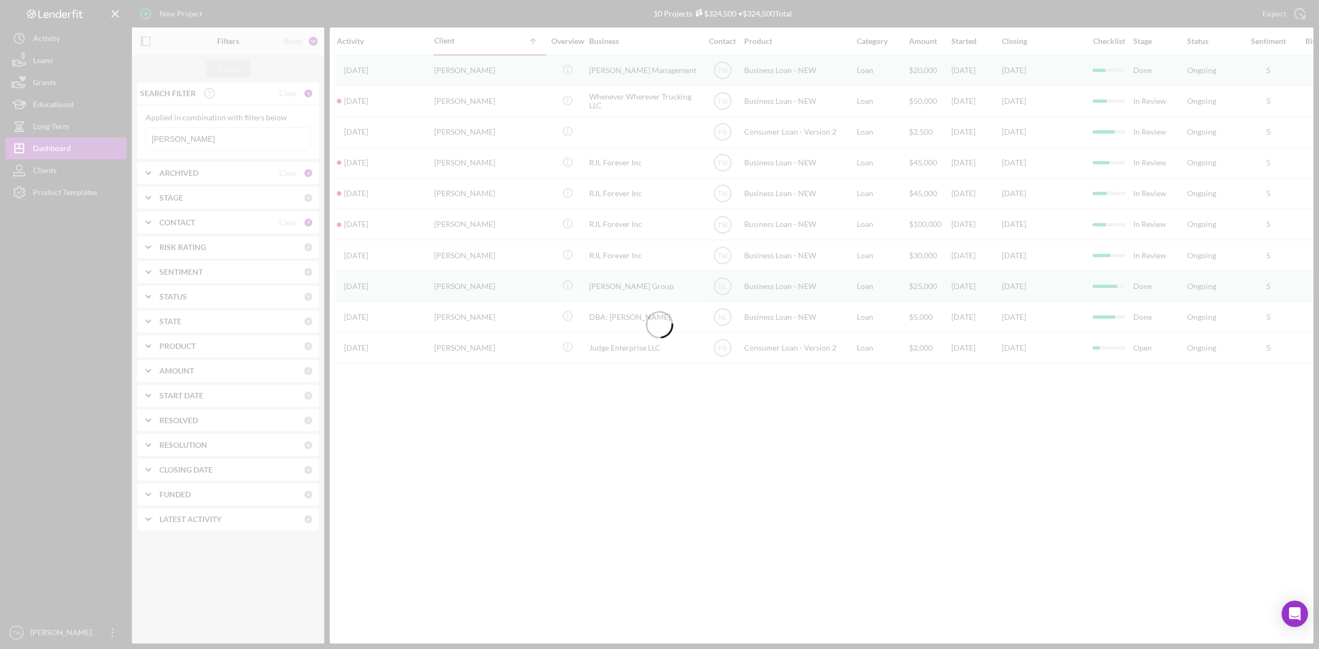
click at [200, 138] on div at bounding box center [659, 324] width 1319 height 649
click at [200, 138] on input "[PERSON_NAME]" at bounding box center [228, 139] width 164 height 22
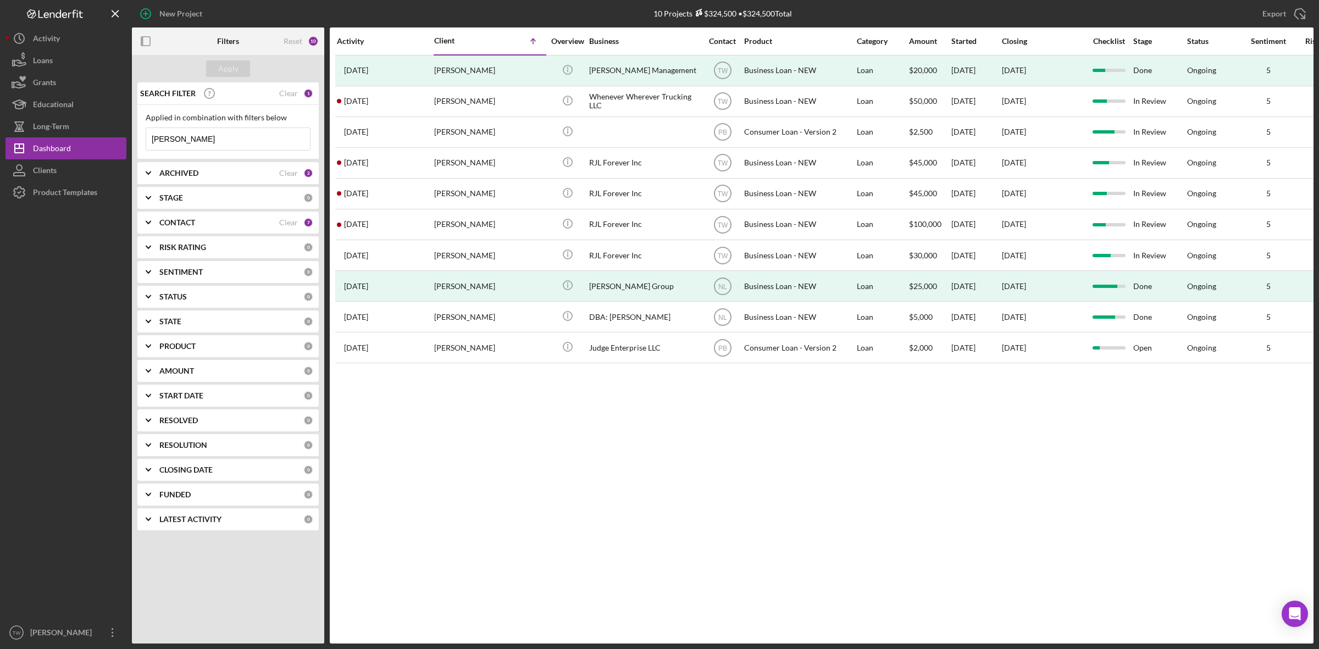
click at [200, 138] on input "[PERSON_NAME]" at bounding box center [228, 139] width 164 height 22
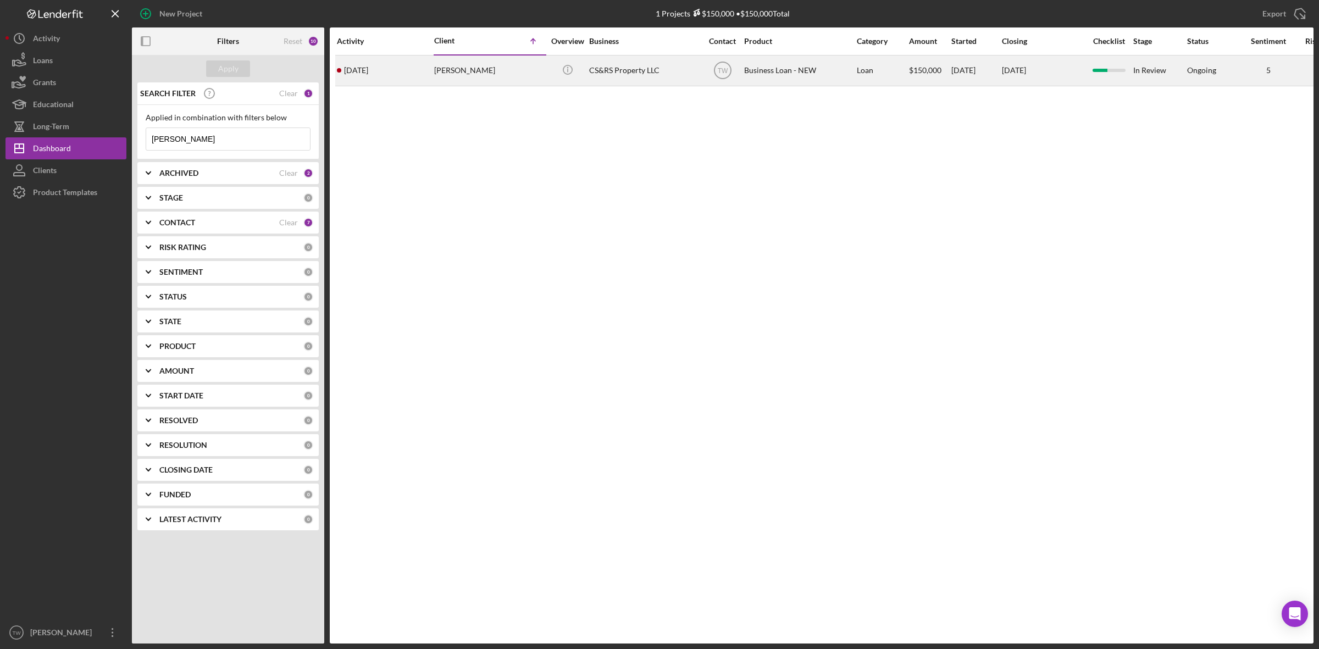
click at [489, 81] on div "[PERSON_NAME]" at bounding box center [489, 70] width 110 height 29
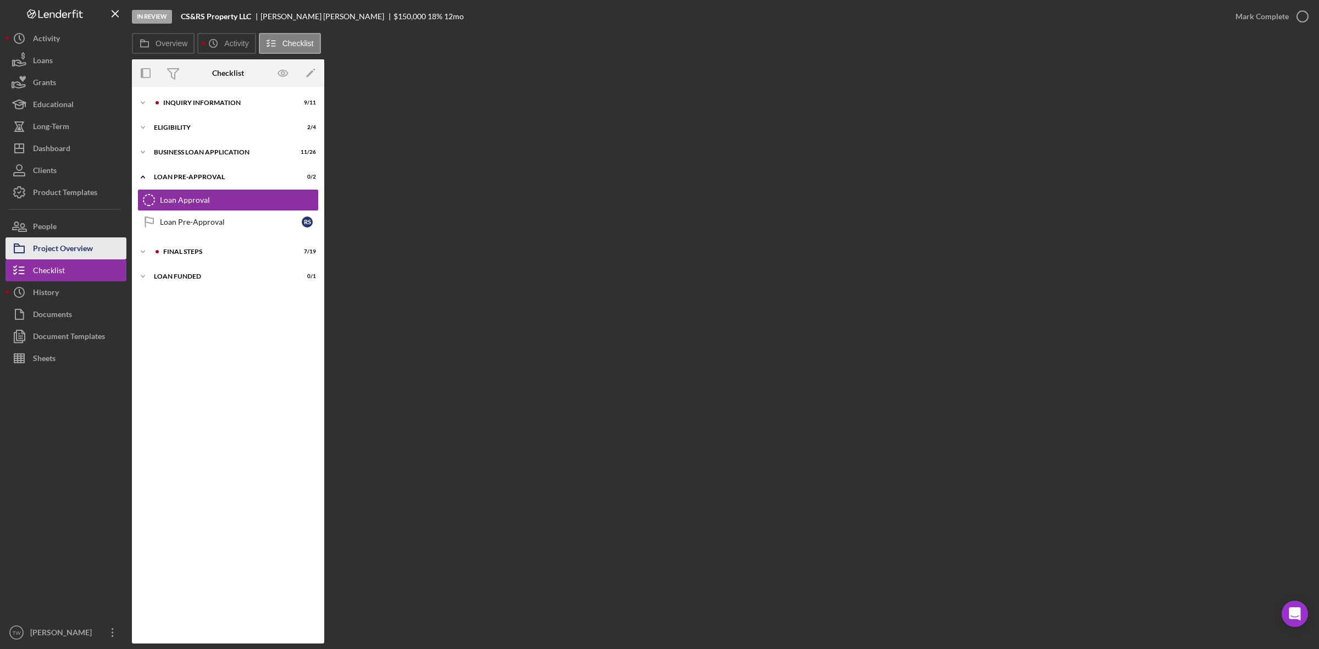
click at [50, 245] on div "Project Overview" at bounding box center [63, 249] width 60 height 25
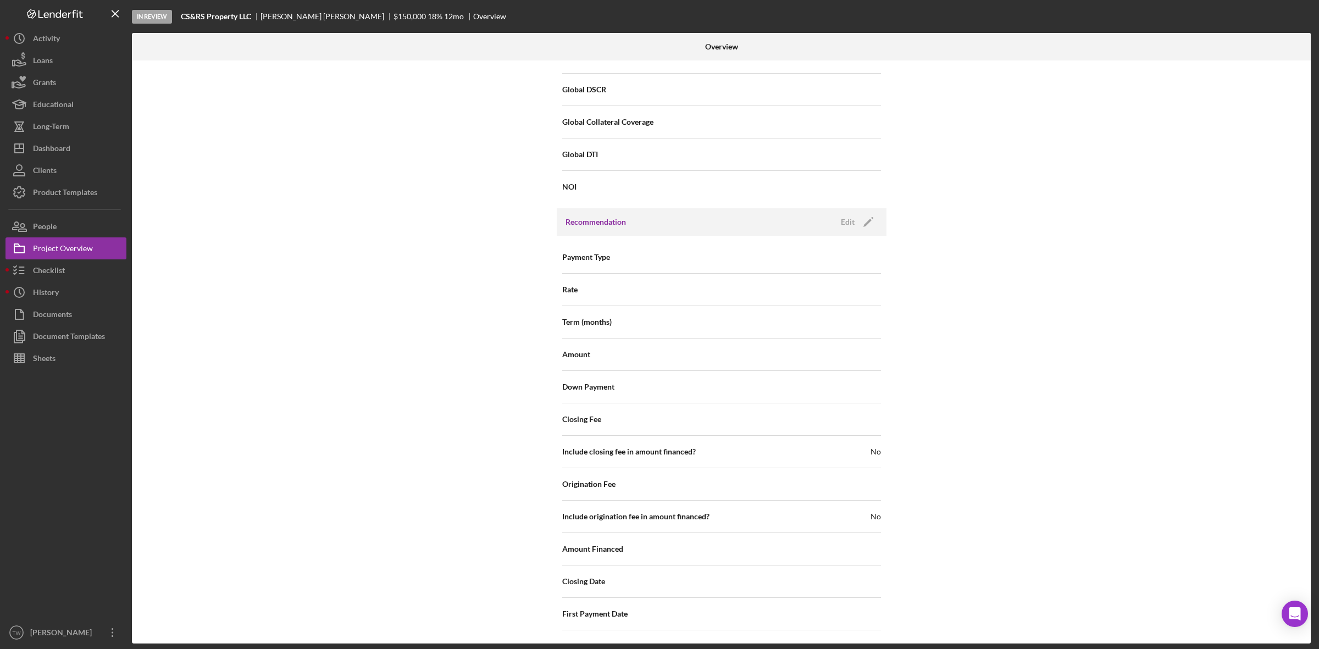
scroll to position [960, 0]
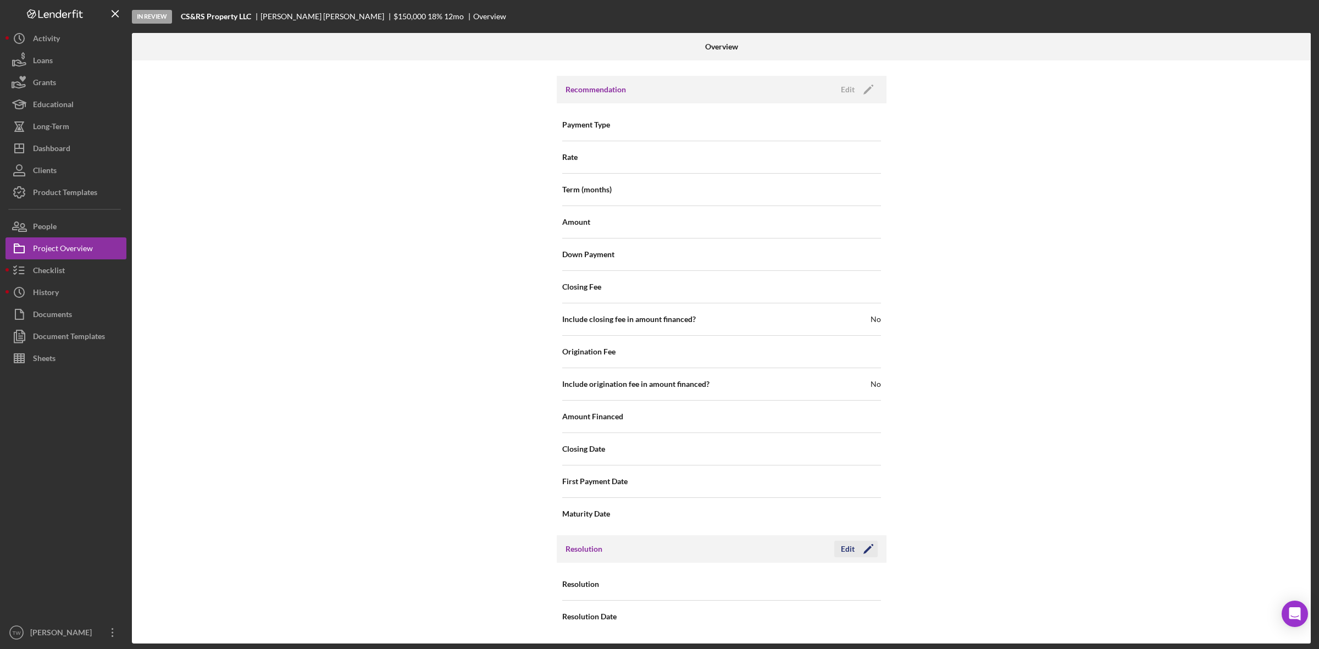
click at [863, 544] on icon "Icon/Edit" at bounding box center [868, 548] width 27 height 27
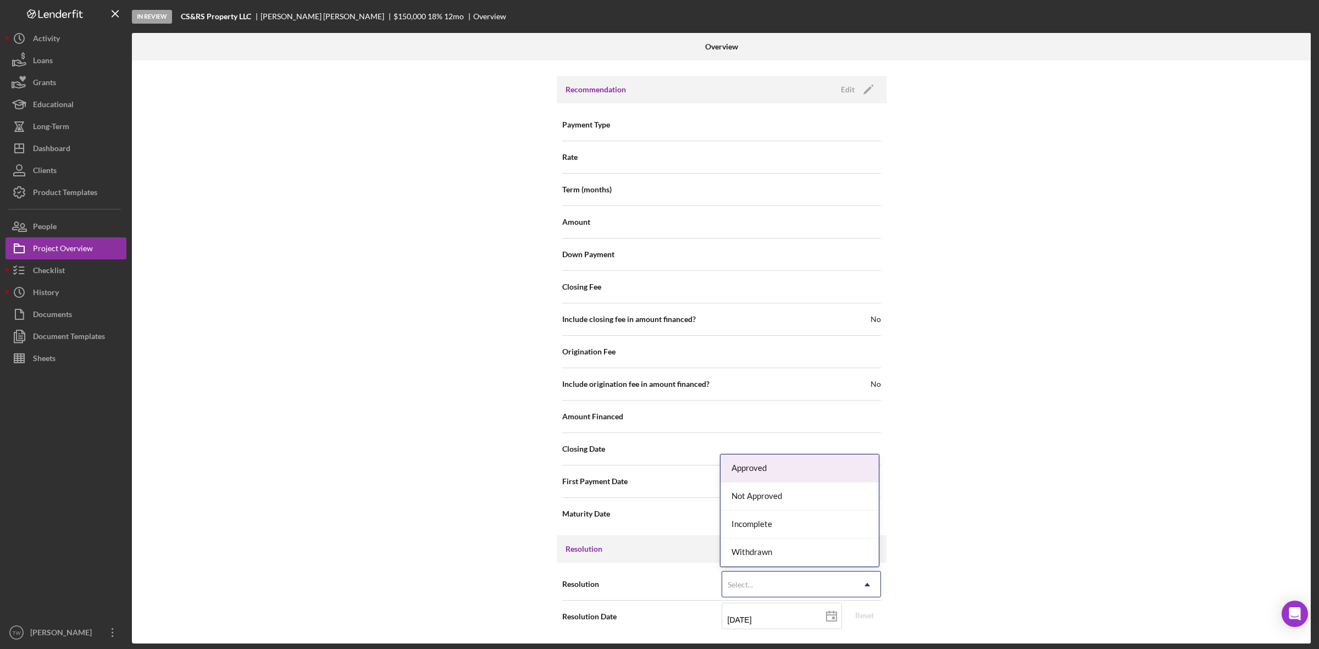
click at [798, 586] on div "Select..." at bounding box center [788, 584] width 132 height 25
click at [771, 468] on div "Approved" at bounding box center [800, 469] width 158 height 28
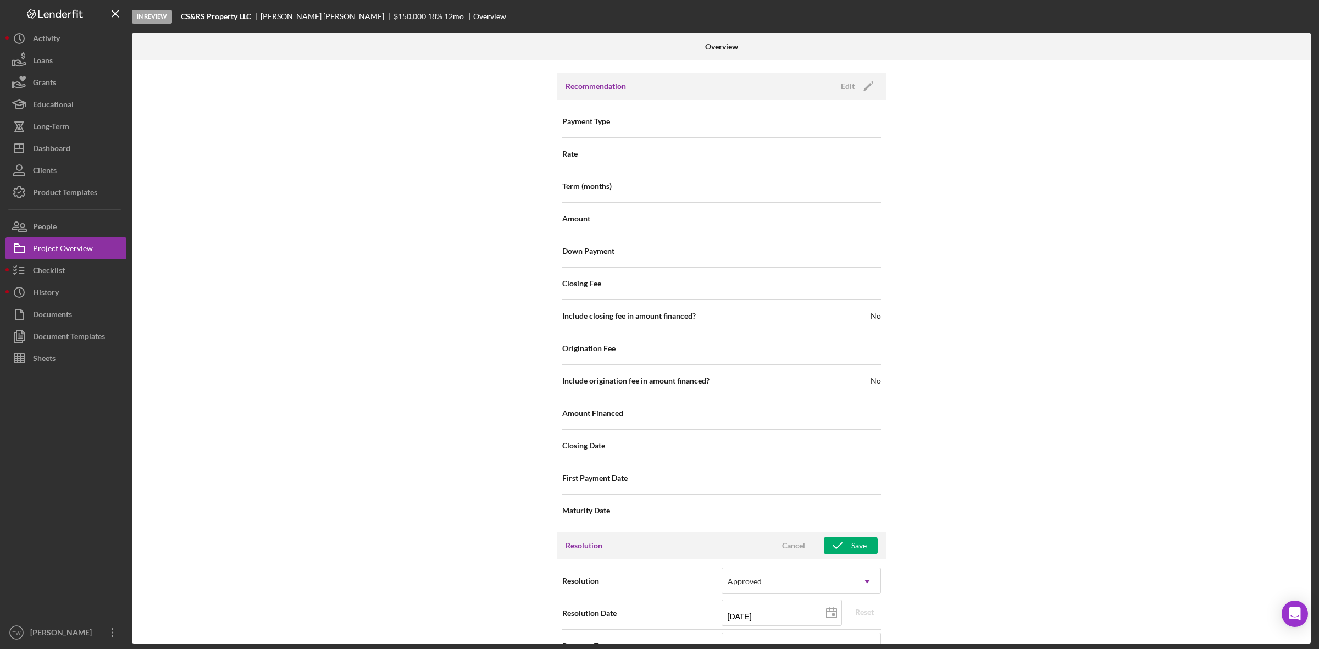
drag, startPoint x: 867, startPoint y: 82, endPoint x: 862, endPoint y: 536, distance: 454.0
click at [877, 512] on div "Recommendation Edit Icon/Edit Payment Type Rate Term (months) Amount Down Payme…" at bounding box center [722, 302] width 330 height 459
click at [858, 547] on div "Save" at bounding box center [858, 546] width 15 height 16
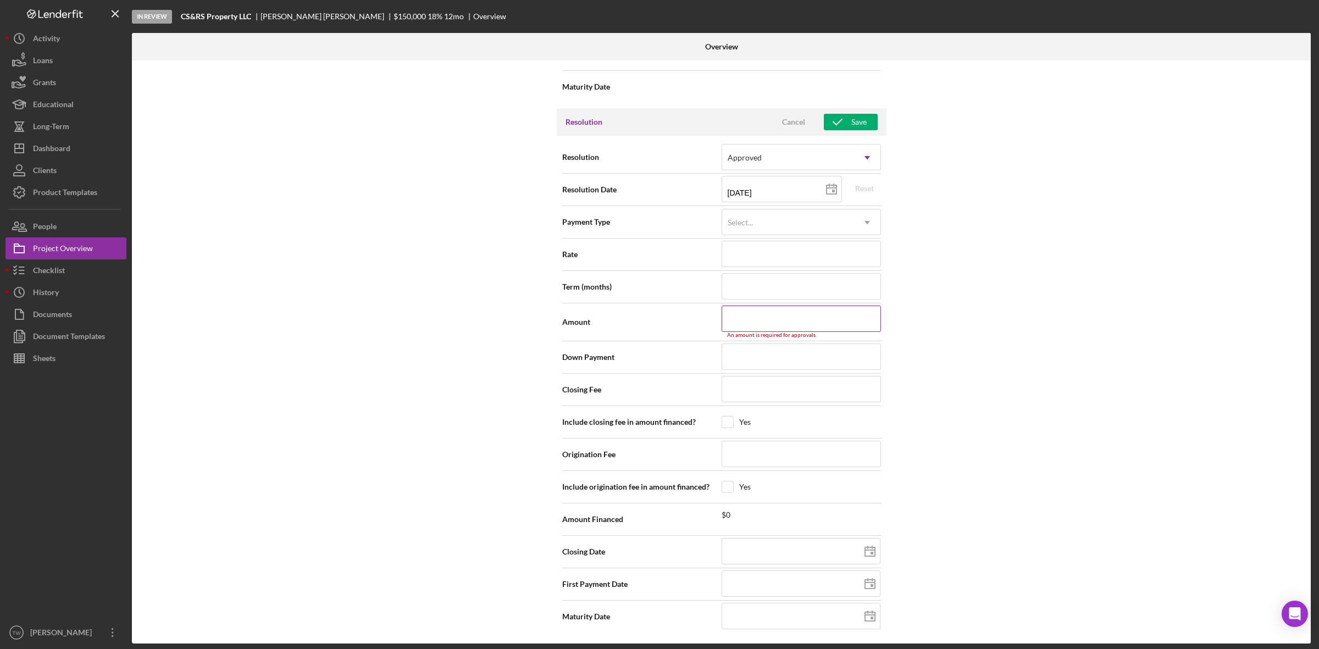
click at [786, 322] on input at bounding box center [801, 319] width 159 height 26
click at [844, 115] on div "Resolution Cancel Save" at bounding box center [722, 127] width 330 height 27
click at [844, 125] on icon "button" at bounding box center [837, 127] width 27 height 27
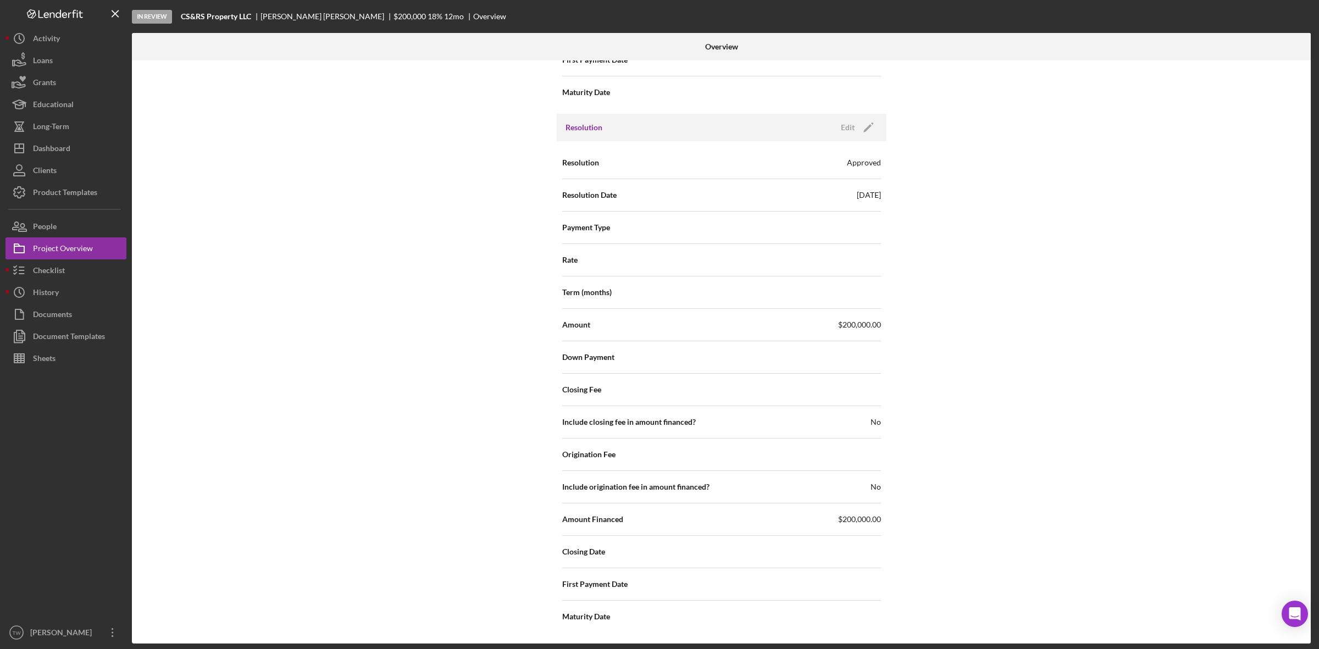
scroll to position [1246, 0]
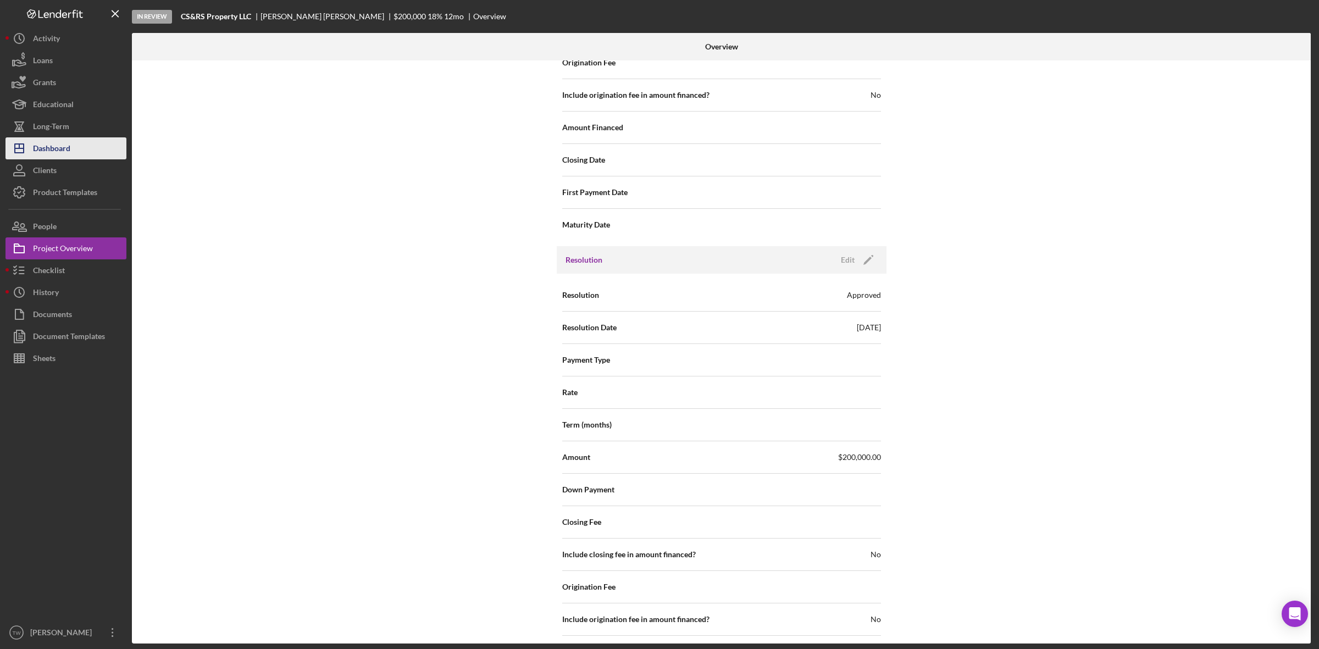
click at [40, 147] on div "Dashboard" at bounding box center [51, 149] width 37 height 25
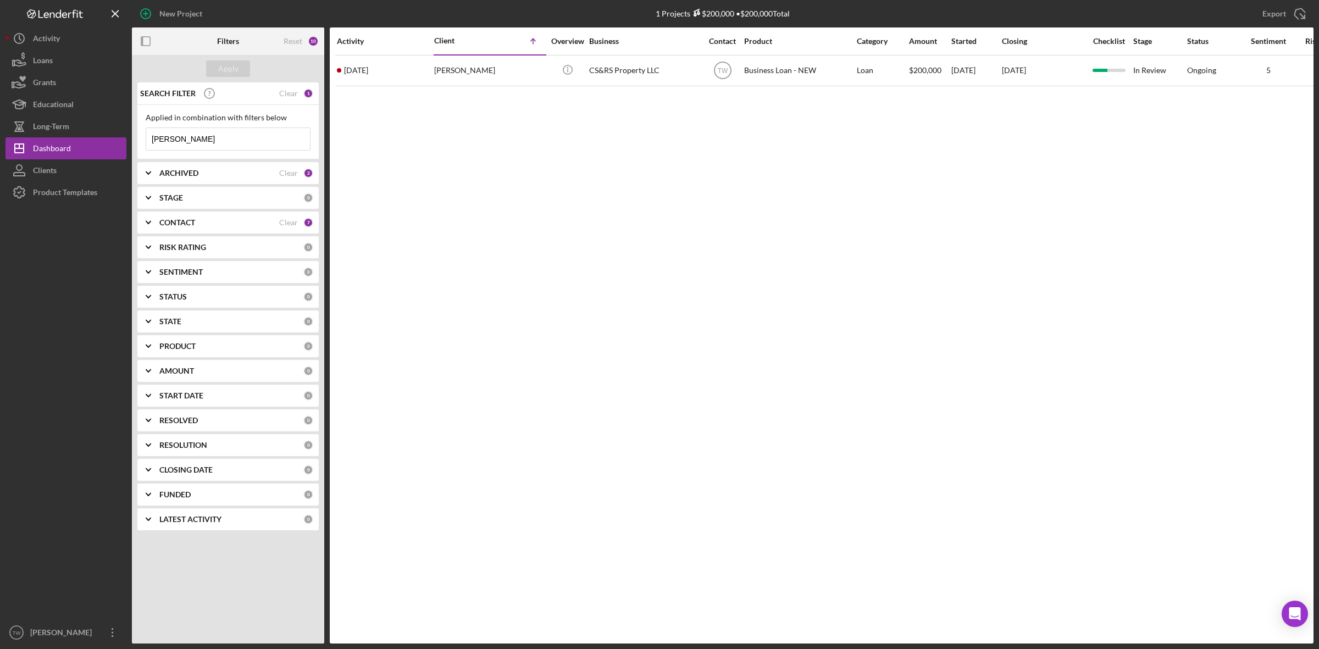
click at [209, 132] on input "[PERSON_NAME]" at bounding box center [228, 139] width 164 height 22
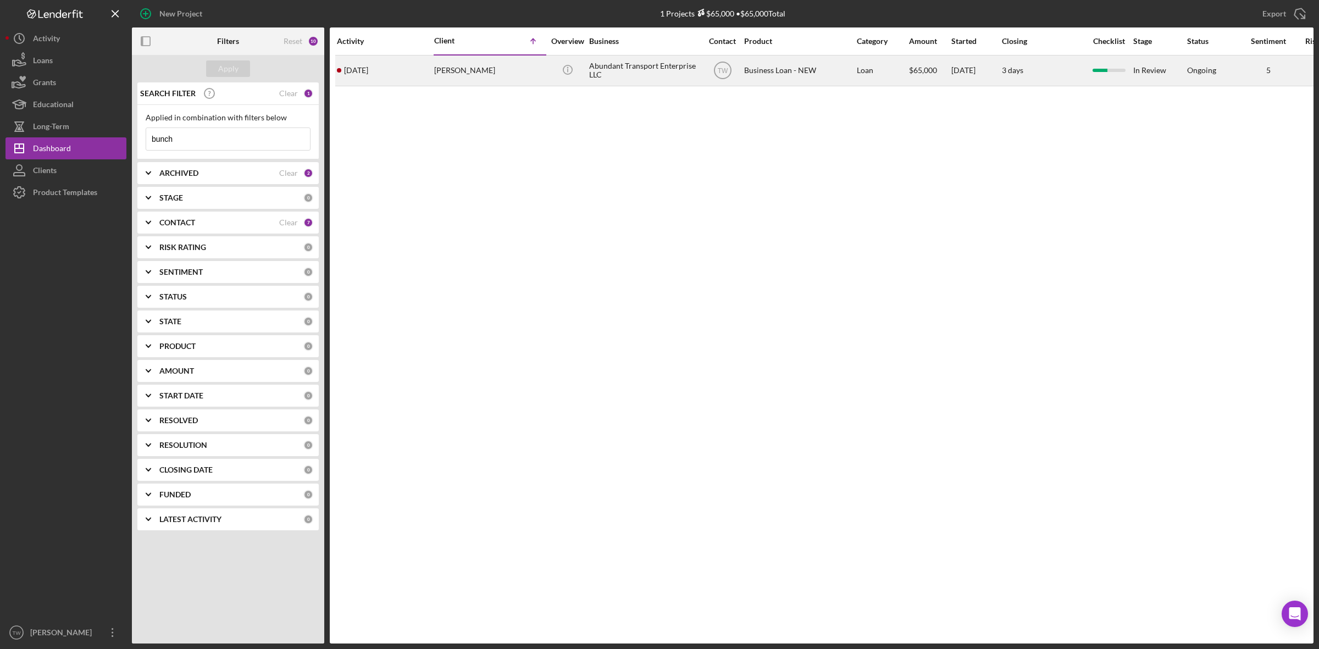
click at [367, 61] on div "[DATE] [PERSON_NAME]" at bounding box center [385, 70] width 96 height 29
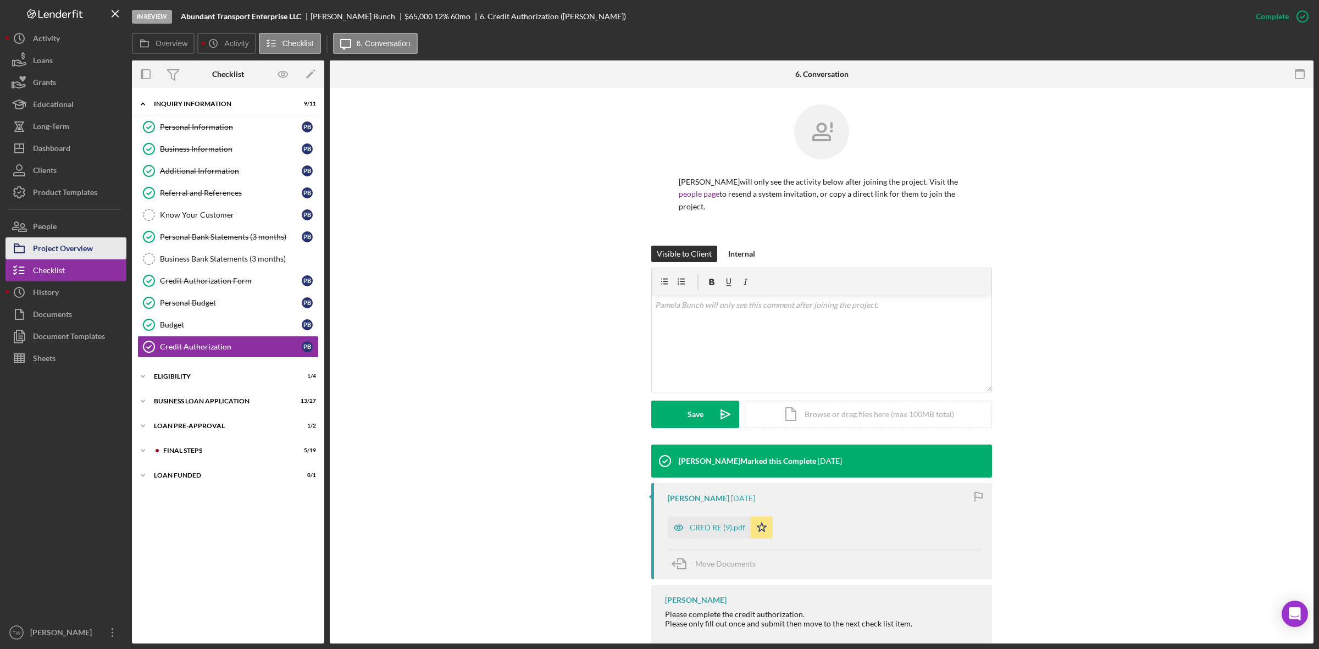
click at [91, 251] on div "Project Overview" at bounding box center [63, 249] width 60 height 25
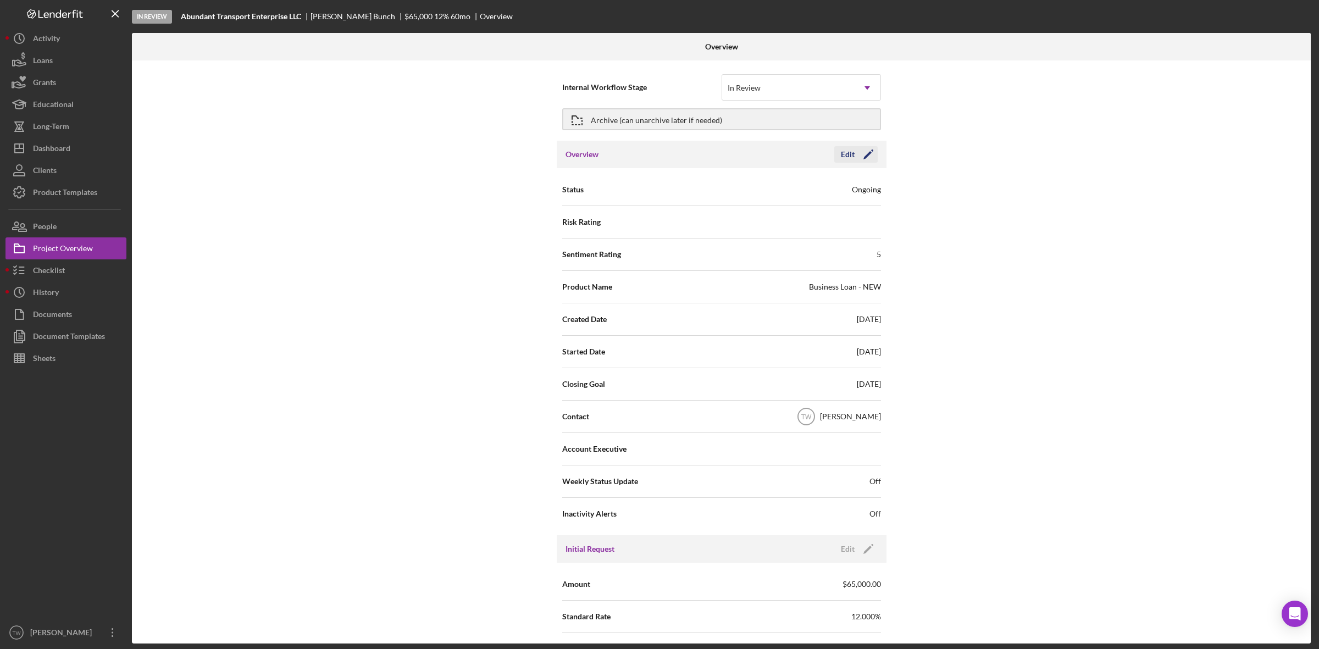
click at [871, 155] on icon "Icon/Edit" at bounding box center [868, 154] width 27 height 27
click at [965, 387] on div "Internal Workflow Stage In Review Icon/Dropdown Arrow Archive (can unarchive la…" at bounding box center [721, 351] width 1179 height 583
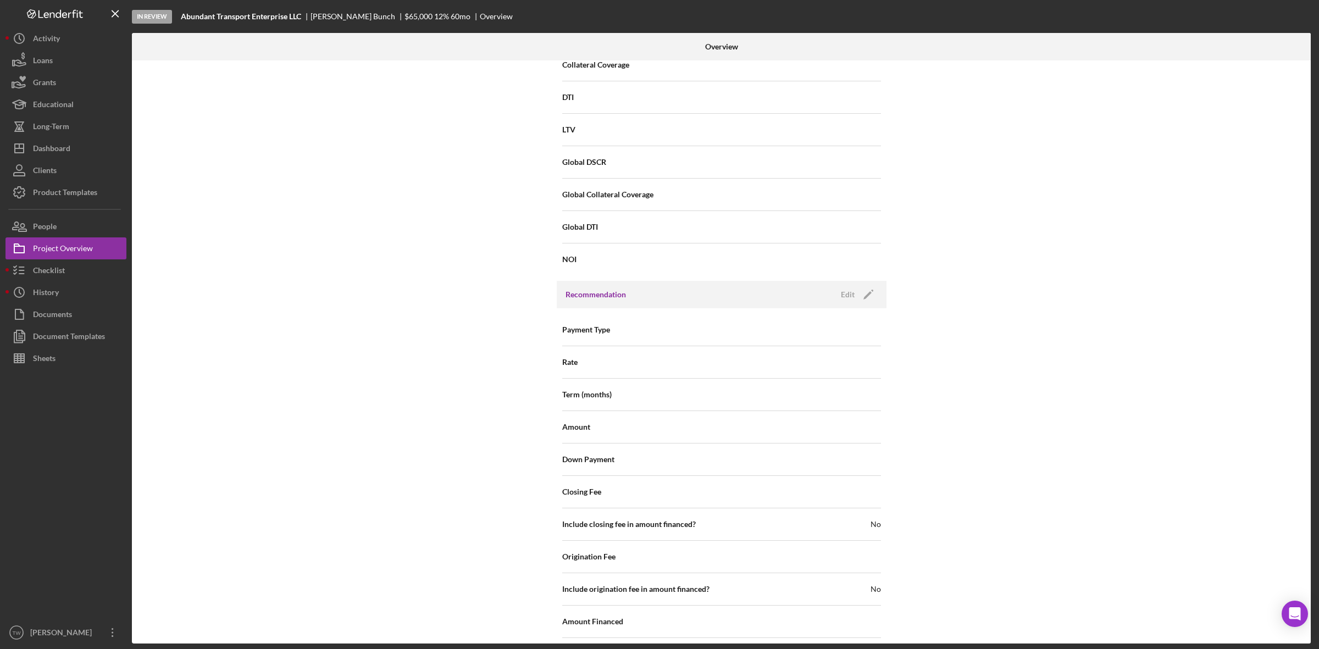
scroll to position [896, 0]
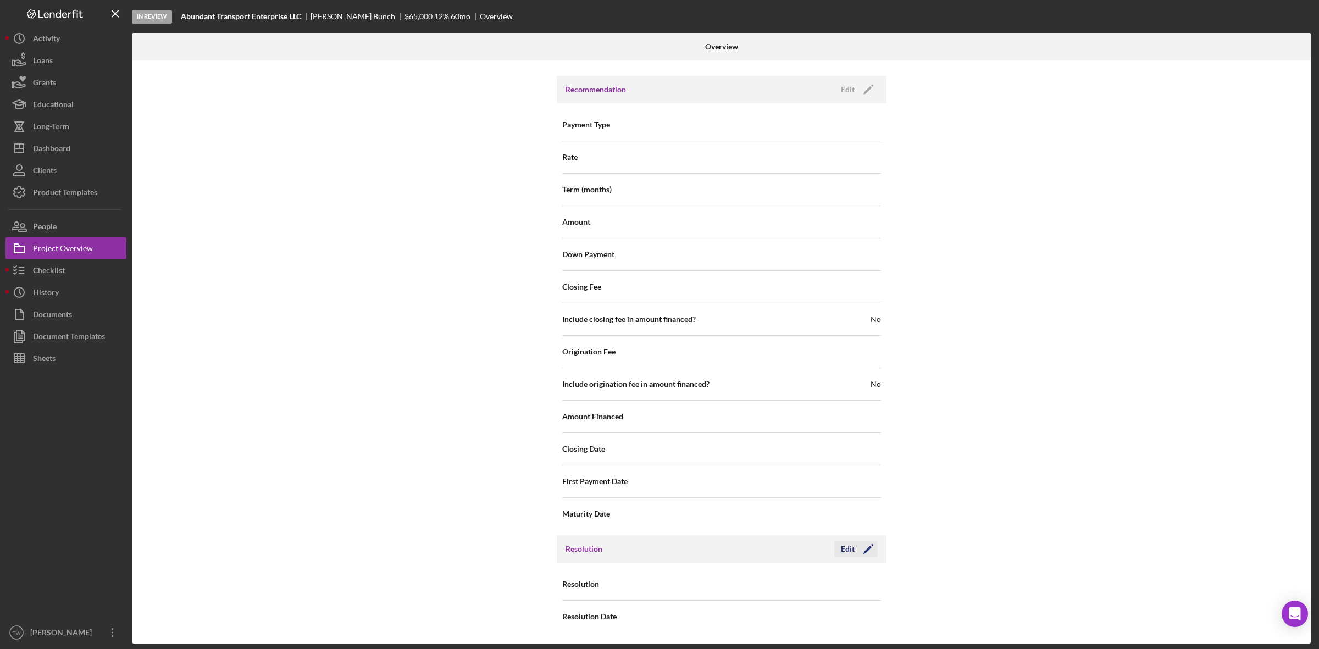
click at [865, 553] on icon "Icon/Edit" at bounding box center [868, 548] width 27 height 27
click at [833, 594] on div "Select..." at bounding box center [788, 584] width 132 height 25
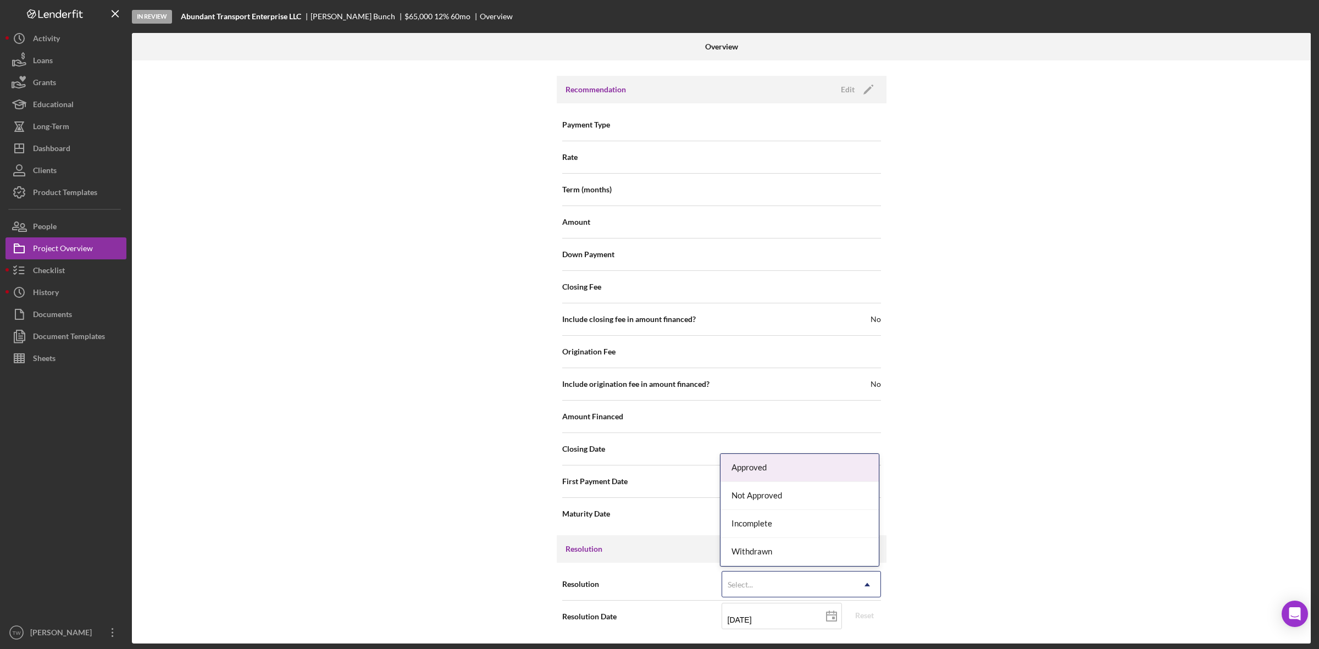
click at [756, 464] on div "Approved" at bounding box center [800, 468] width 158 height 28
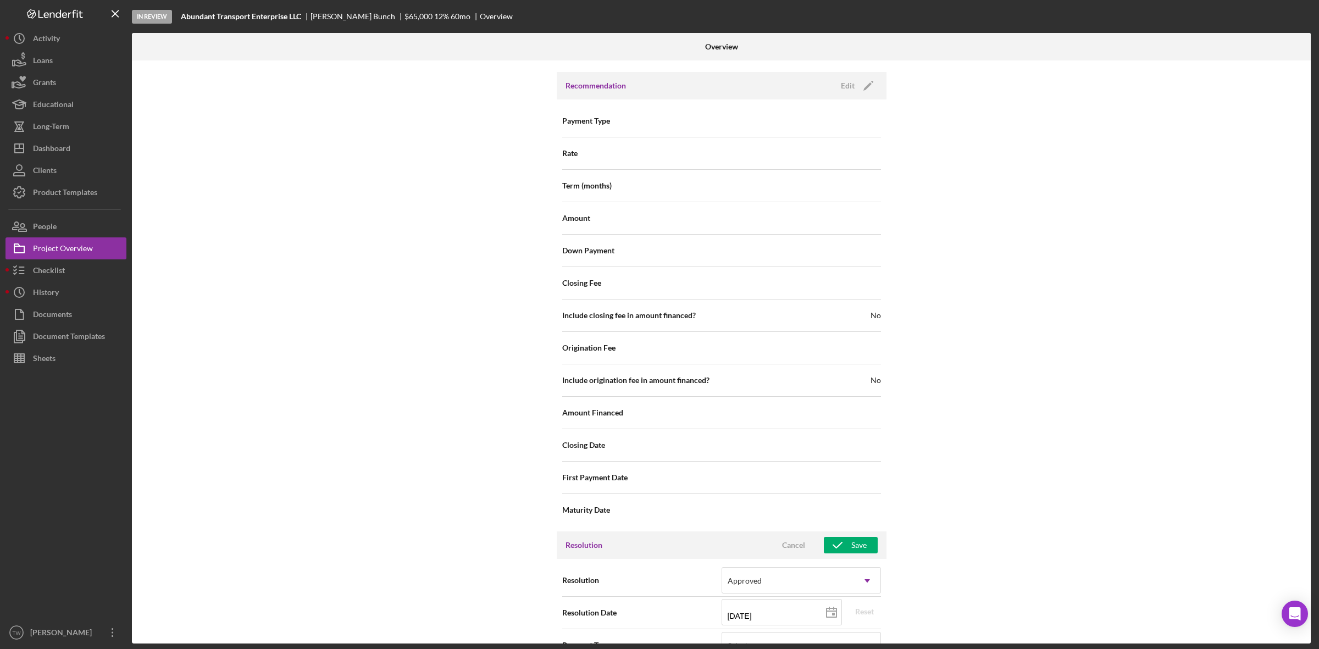
click at [848, 538] on div "Resolution Cancel Save" at bounding box center [722, 544] width 330 height 27
click at [851, 545] on div "Save" at bounding box center [858, 545] width 15 height 16
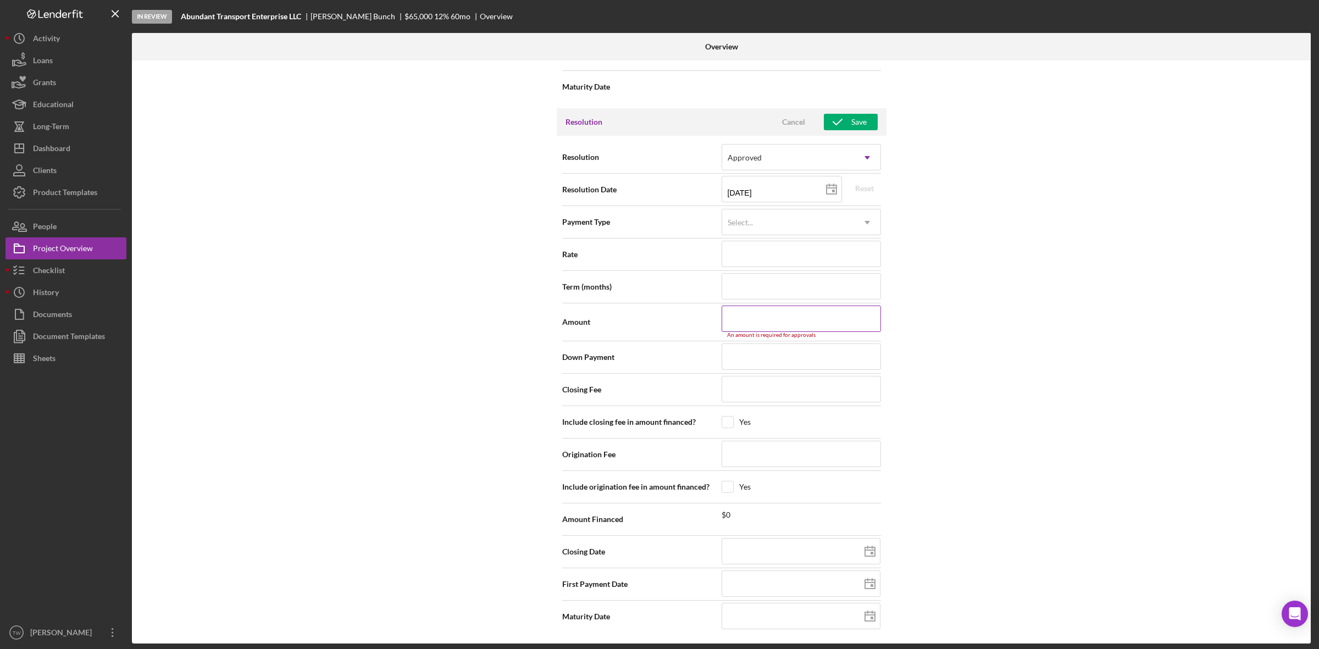
click at [789, 319] on input at bounding box center [801, 319] width 159 height 26
click at [865, 125] on button "Save" at bounding box center [851, 127] width 54 height 16
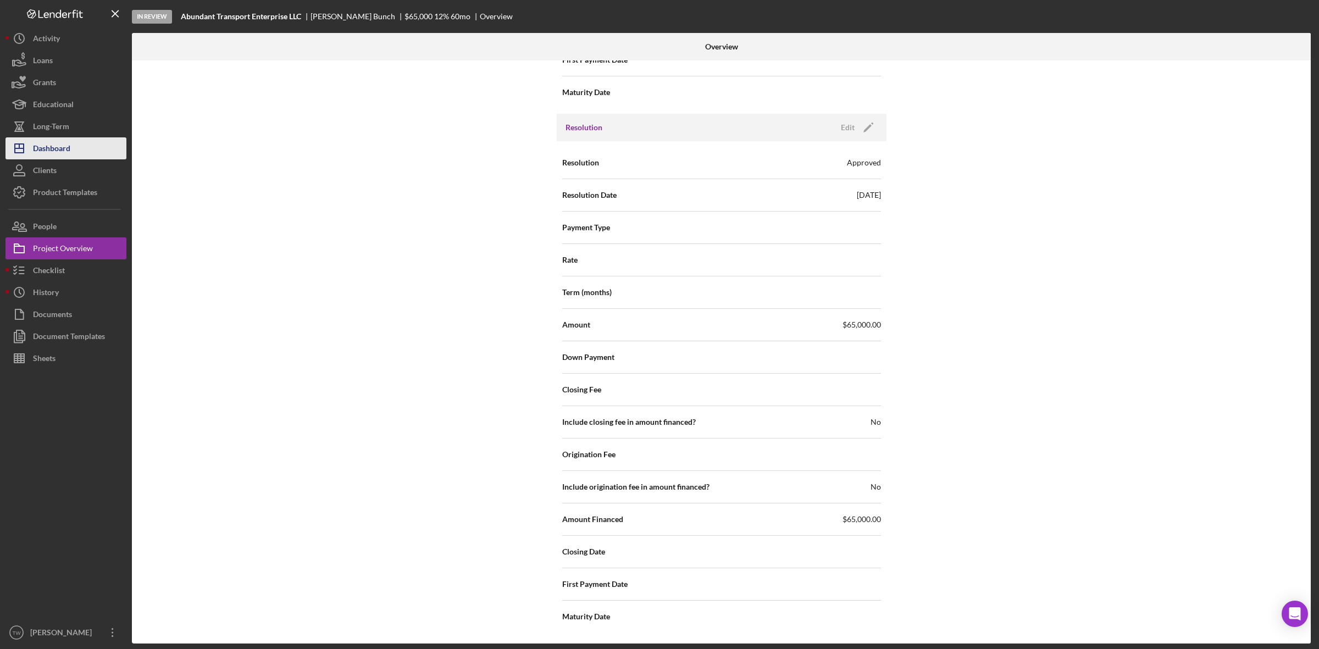
click at [33, 145] on button "Icon/Dashboard Dashboard" at bounding box center [65, 148] width 121 height 22
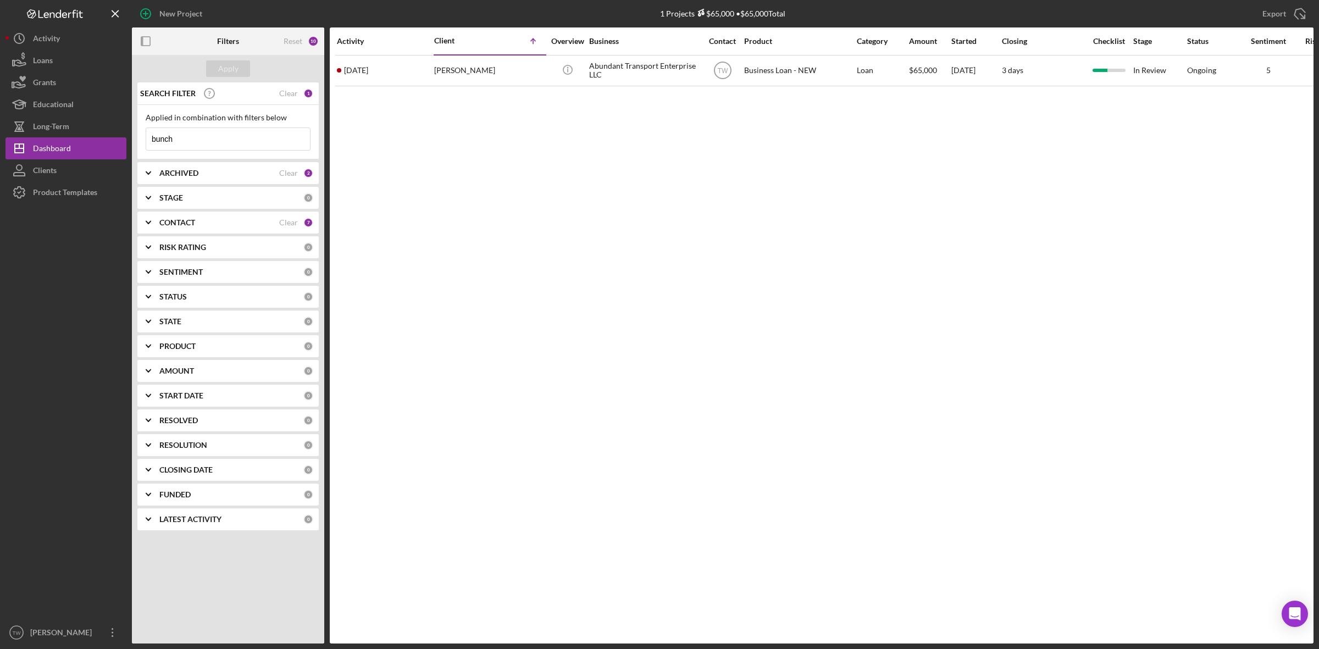
click at [201, 135] on input "bunch" at bounding box center [228, 139] width 164 height 22
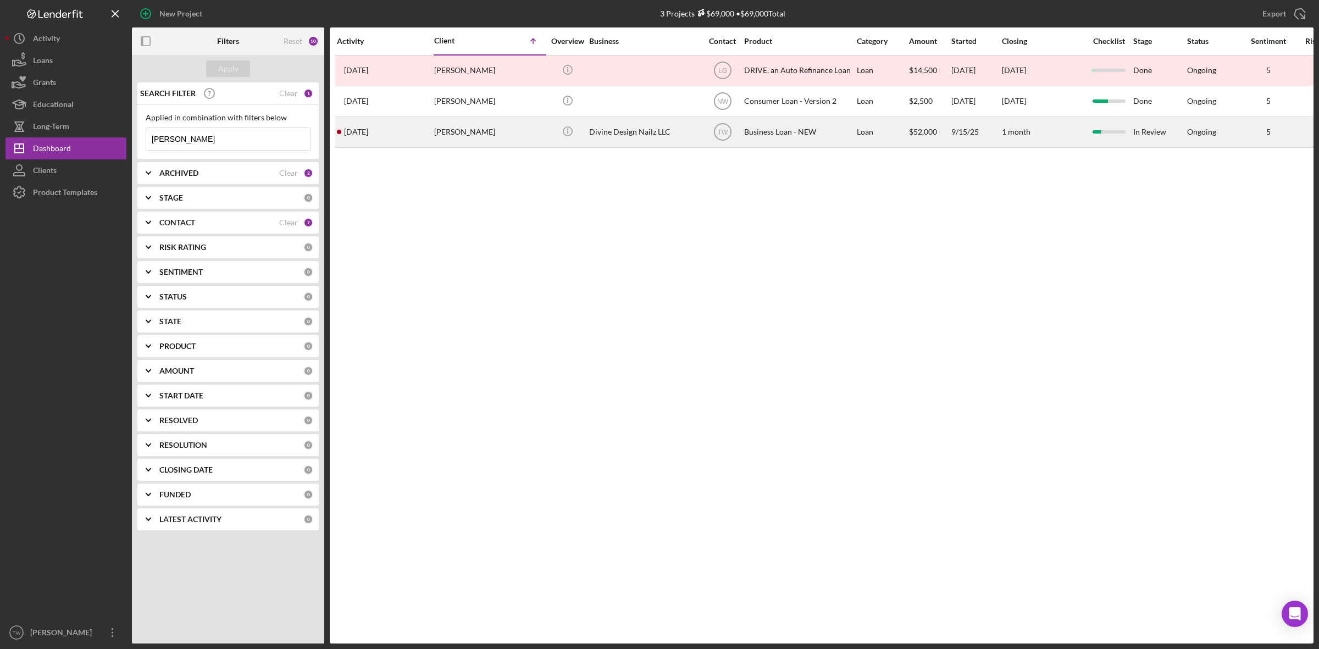
click at [448, 139] on div "[PERSON_NAME]" at bounding box center [489, 132] width 110 height 29
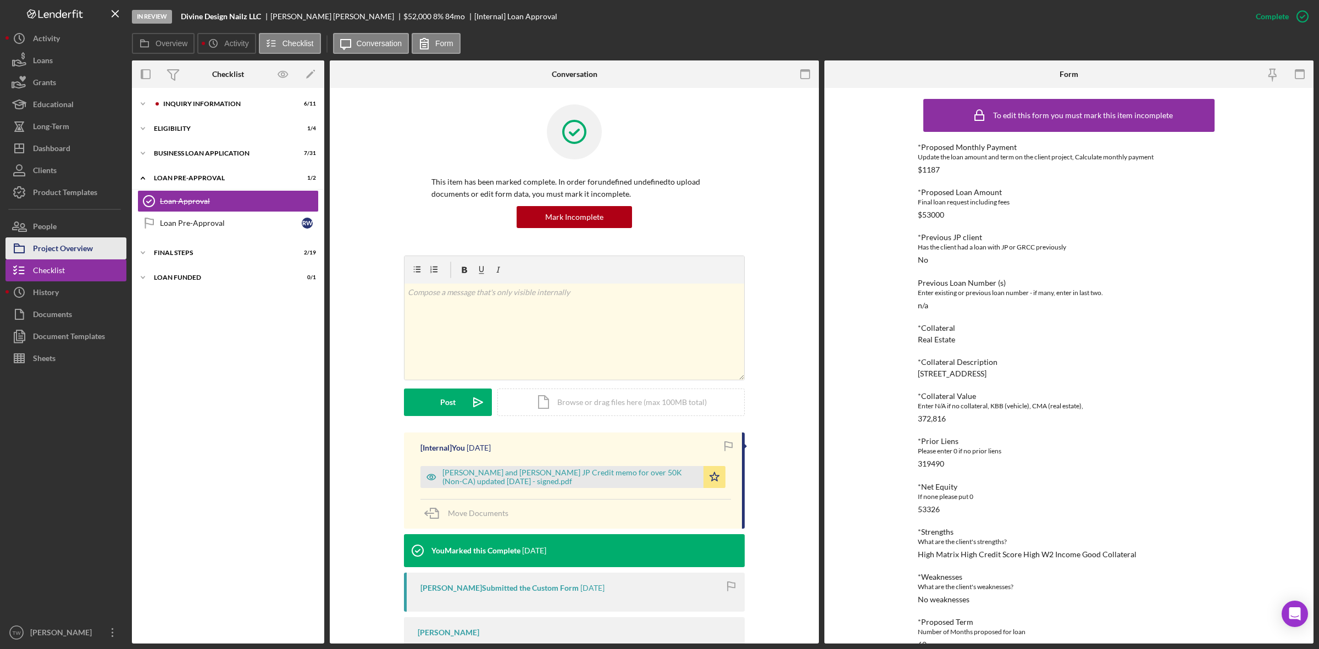
click at [93, 253] on button "Project Overview" at bounding box center [65, 248] width 121 height 22
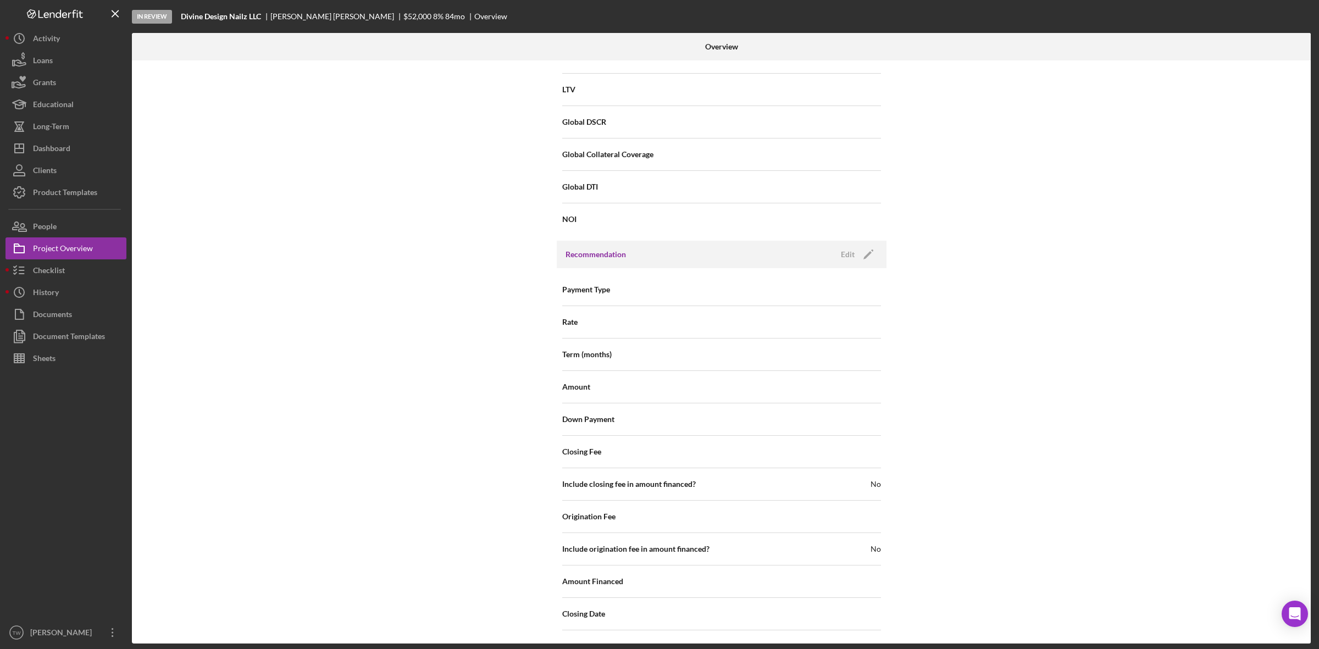
scroll to position [993, 0]
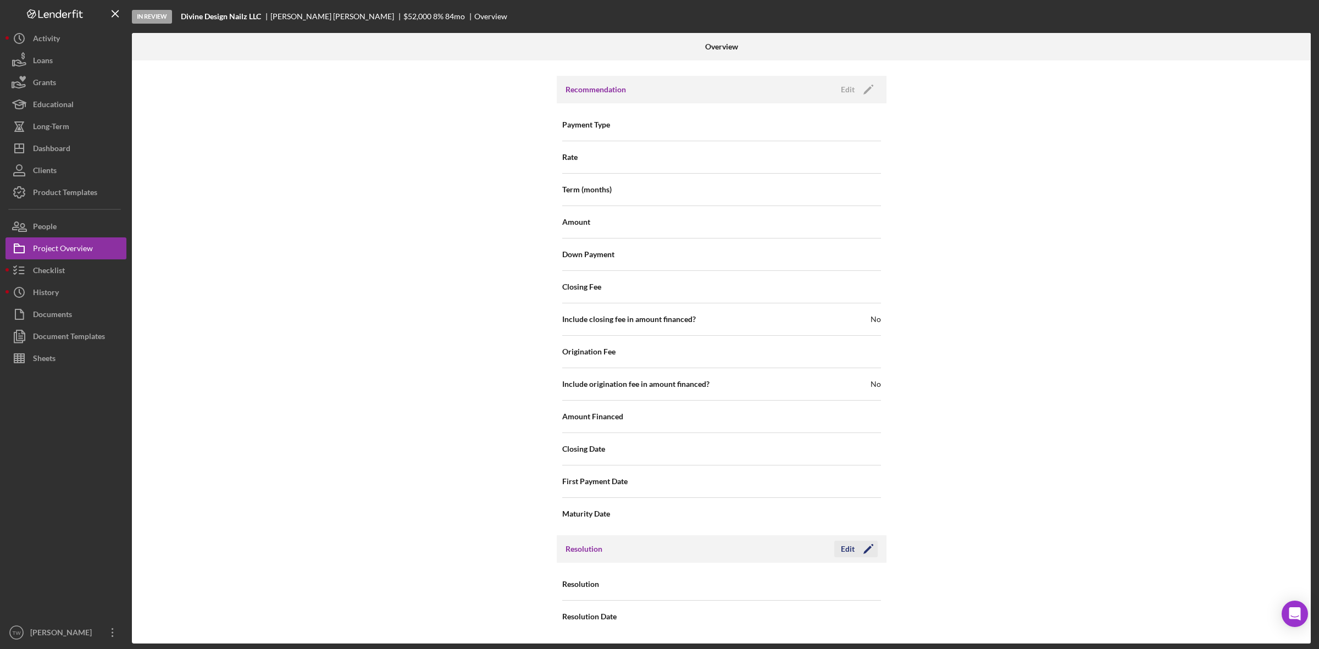
click at [866, 551] on icon "Icon/Edit" at bounding box center [868, 548] width 27 height 27
click at [779, 591] on div "Select..." at bounding box center [788, 584] width 132 height 25
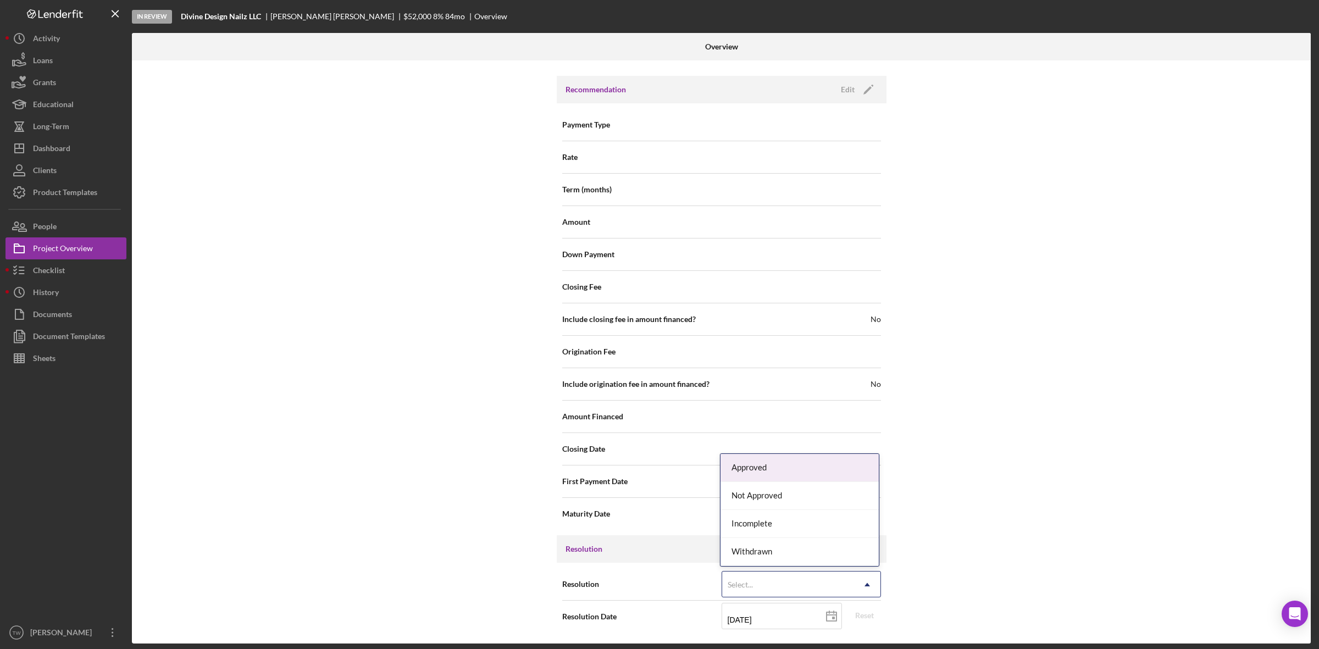
click at [757, 463] on div "Approved" at bounding box center [800, 468] width 158 height 28
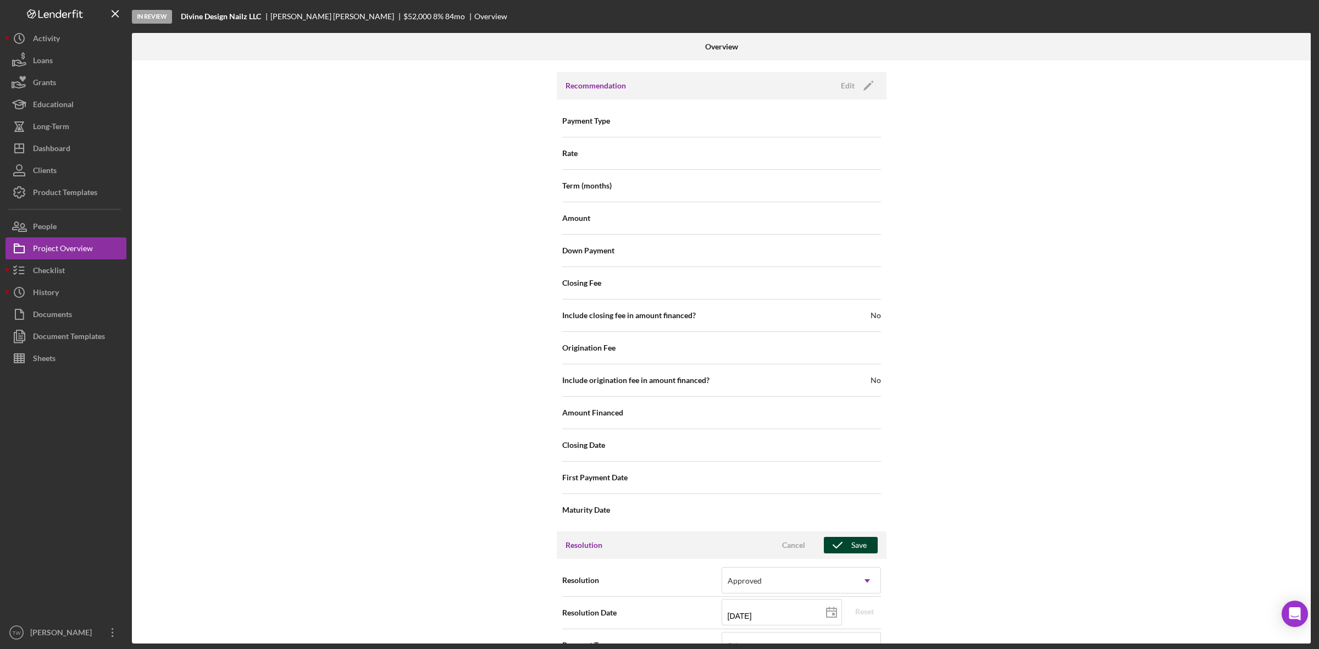
click at [851, 553] on div "Save" at bounding box center [858, 545] width 15 height 16
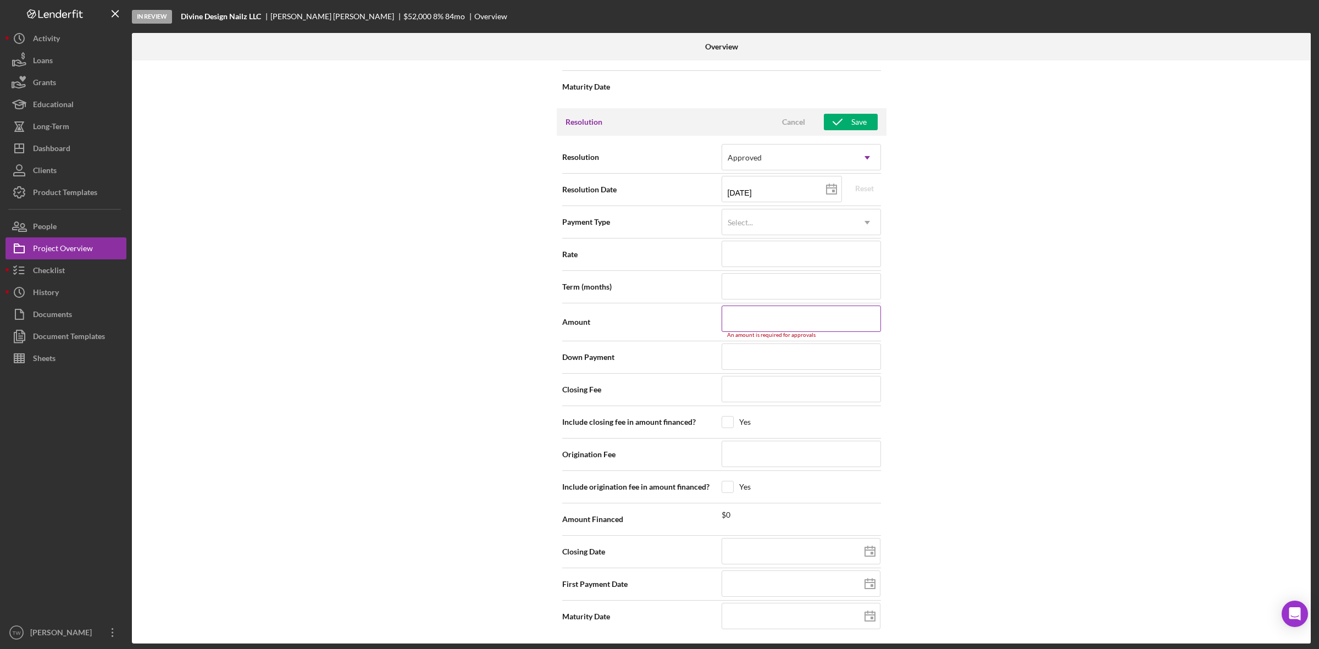
click at [772, 332] on div "An amount is required for approvals" at bounding box center [801, 335] width 159 height 7
drag, startPoint x: 780, startPoint y: 325, endPoint x: 786, endPoint y: 322, distance: 6.4
click at [786, 322] on input at bounding box center [801, 319] width 159 height 26
click at [855, 124] on div "Save" at bounding box center [858, 127] width 15 height 16
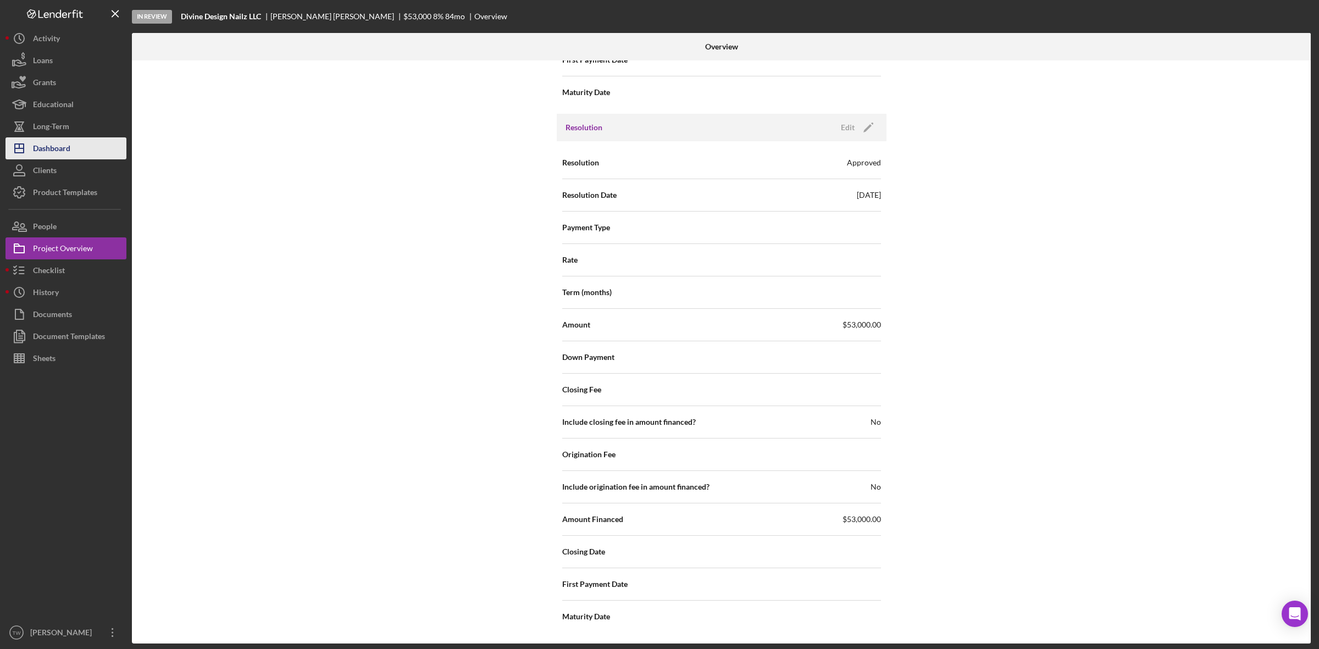
drag, startPoint x: 52, startPoint y: 157, endPoint x: 59, endPoint y: 150, distance: 9.3
click at [52, 157] on div "Dashboard" at bounding box center [51, 149] width 37 height 25
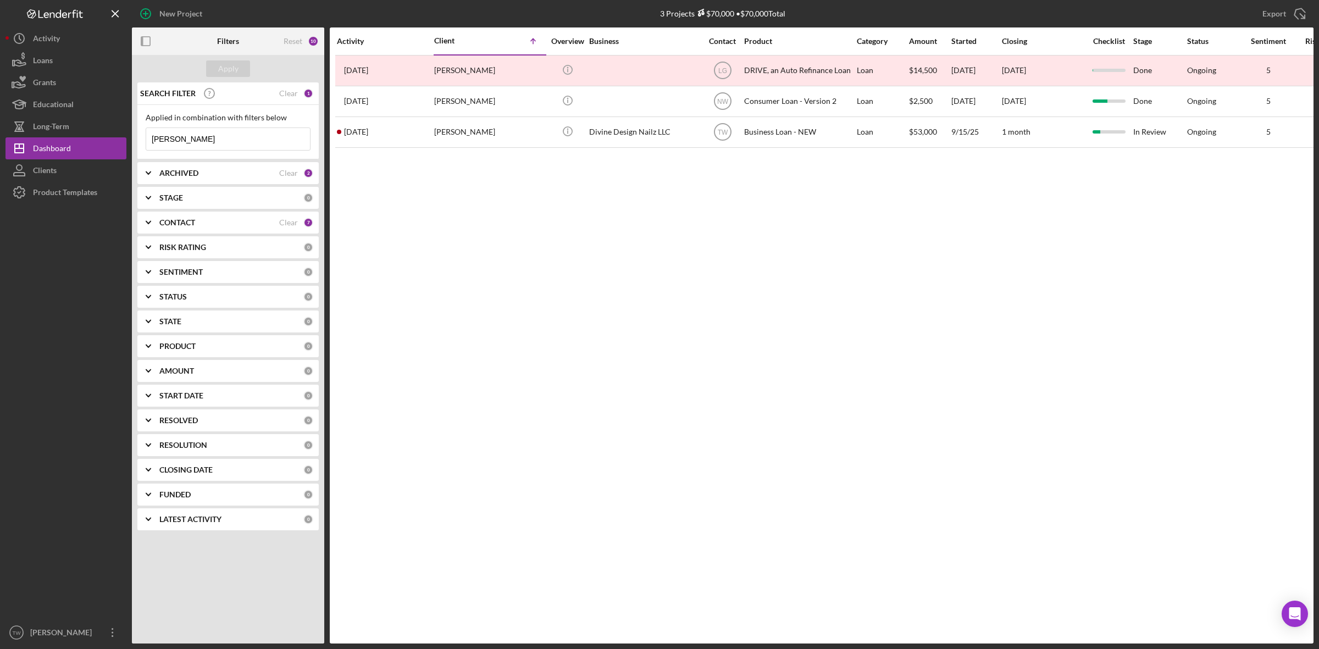
click at [195, 145] on input "[PERSON_NAME]" at bounding box center [228, 139] width 164 height 22
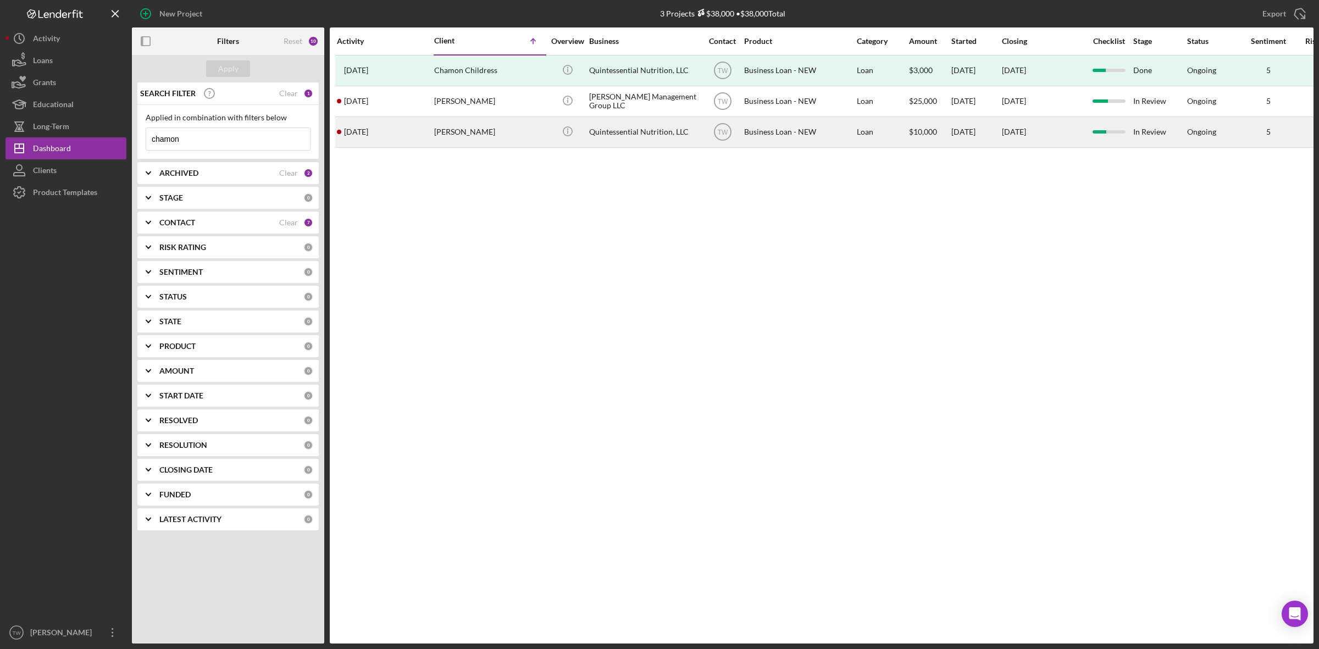
click at [452, 135] on div "[PERSON_NAME]" at bounding box center [489, 132] width 110 height 29
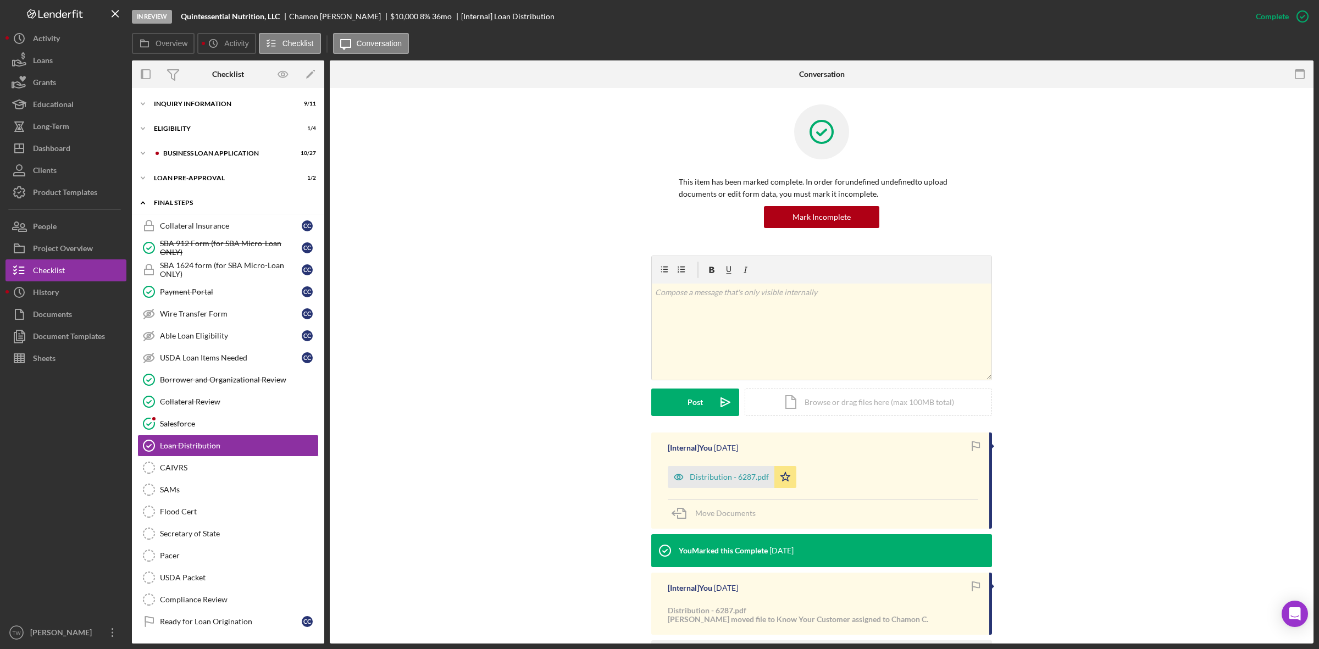
scroll to position [28, 0]
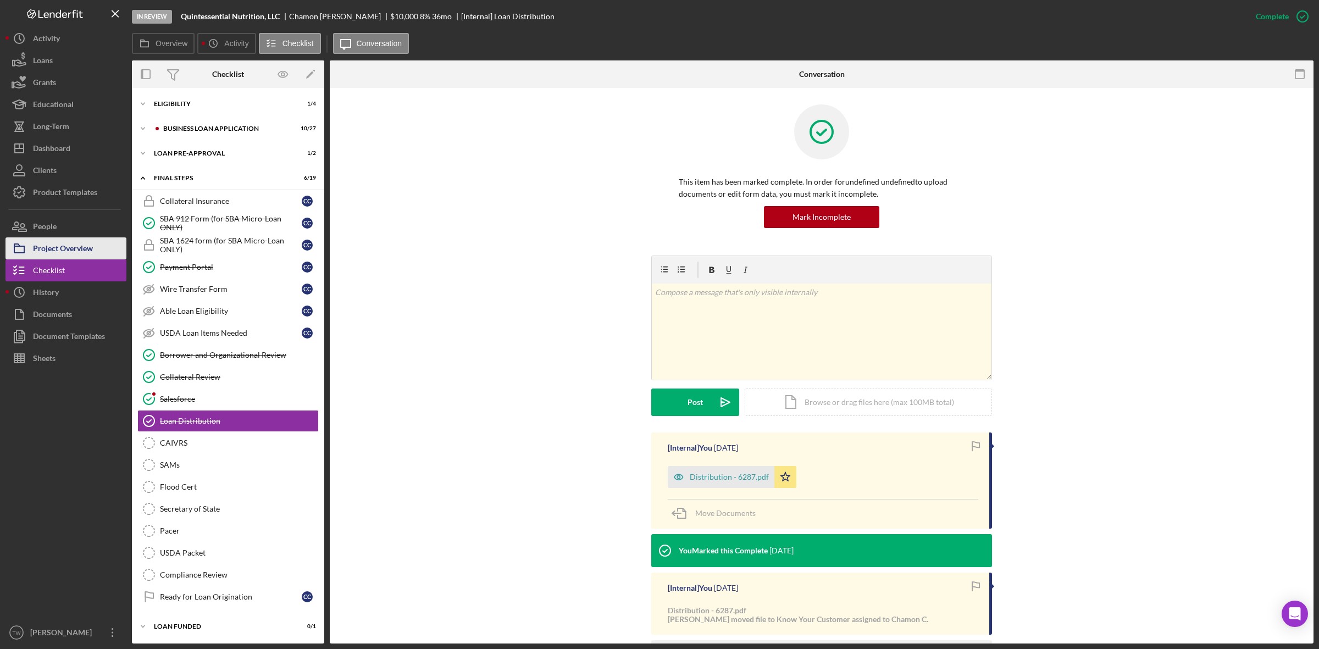
click at [65, 245] on div "Project Overview" at bounding box center [63, 249] width 60 height 25
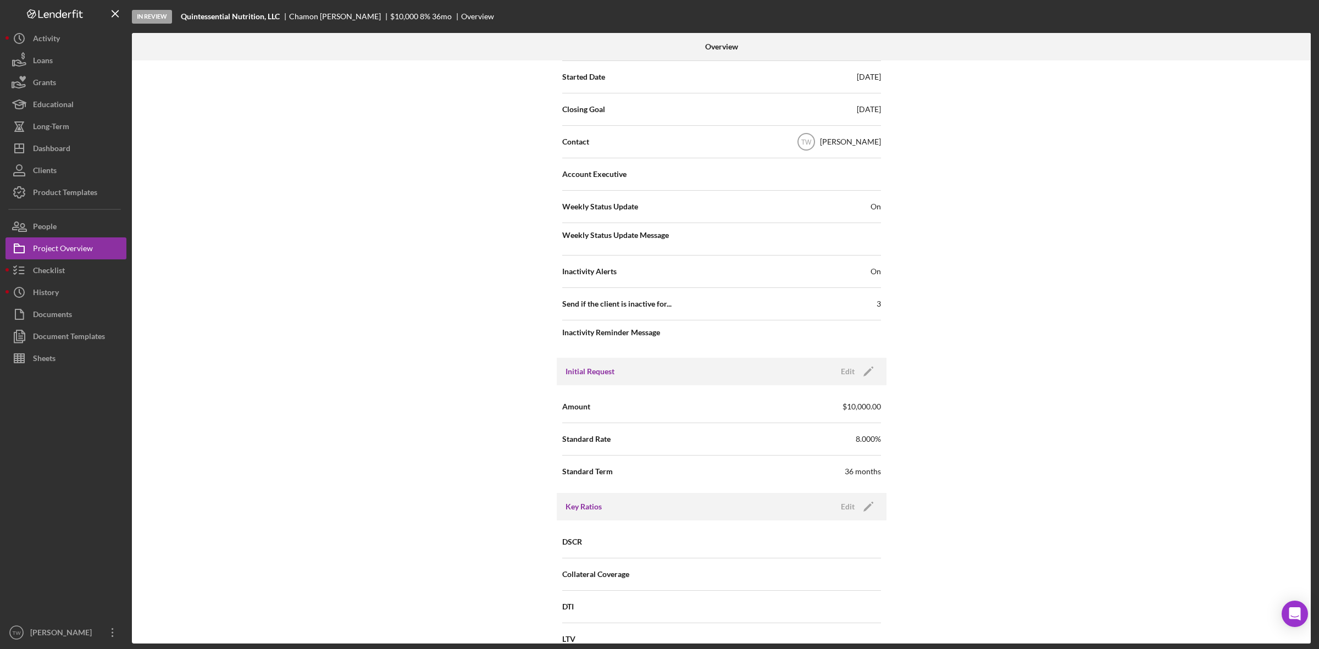
scroll to position [412, 0]
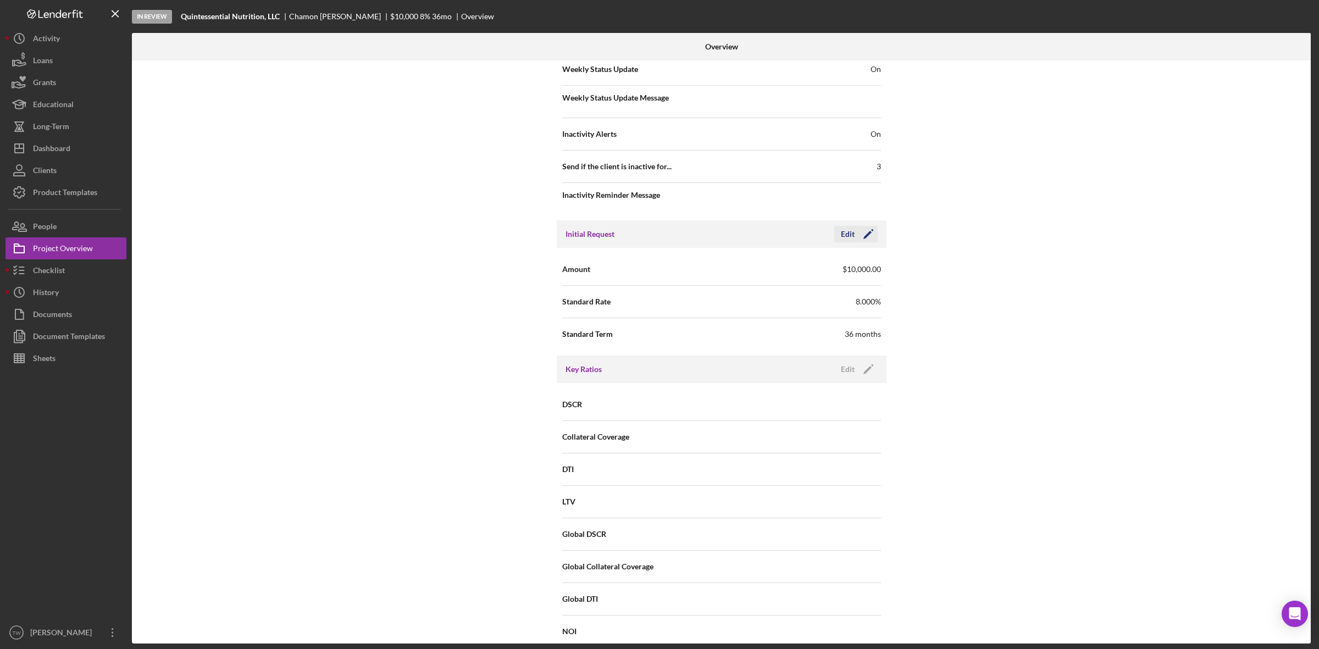
click at [874, 234] on icon "Icon/Edit" at bounding box center [868, 233] width 27 height 27
click at [817, 280] on input "$10,000" at bounding box center [801, 269] width 159 height 26
click at [856, 240] on div "Save" at bounding box center [858, 234] width 15 height 16
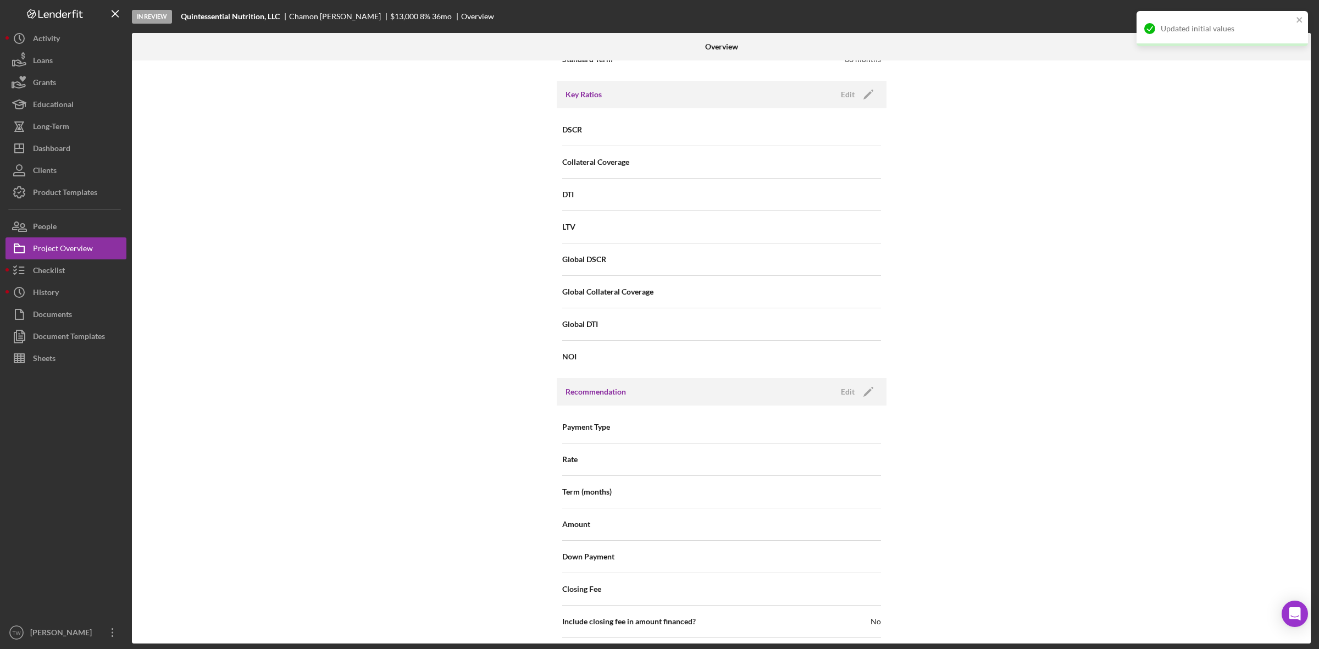
scroll to position [993, 0]
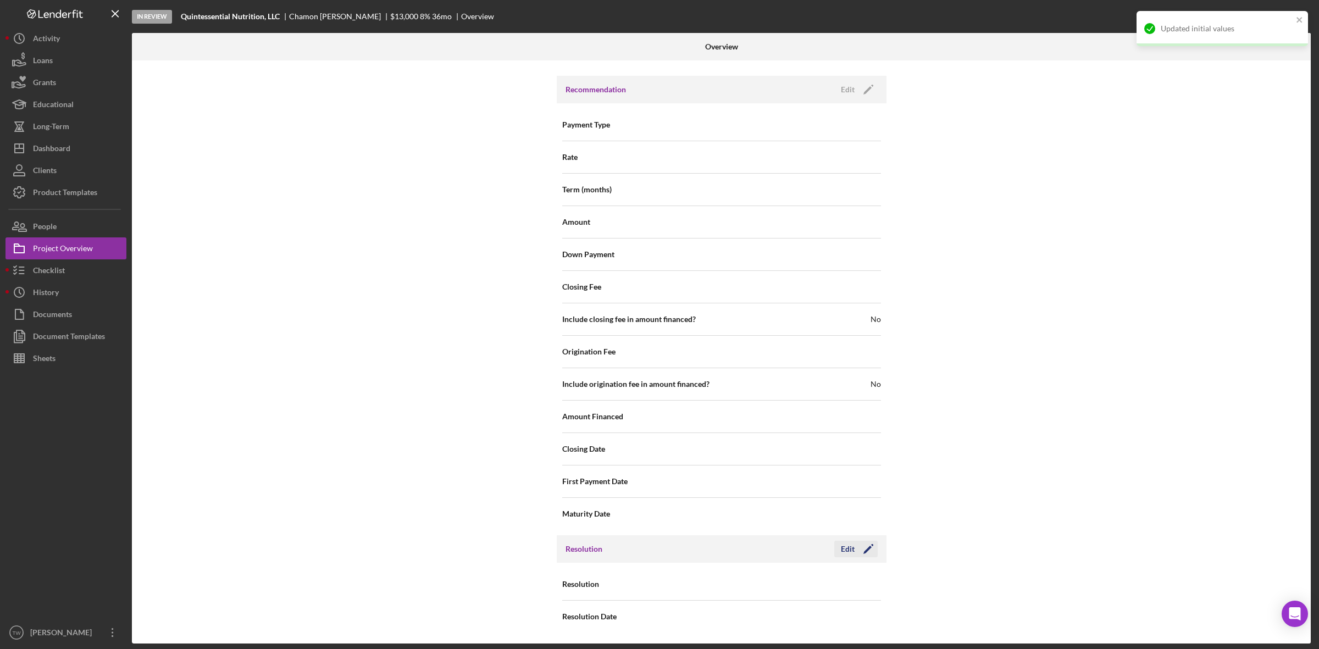
click at [860, 551] on icon "Icon/Edit" at bounding box center [868, 548] width 27 height 27
click at [786, 583] on div "Select..." at bounding box center [788, 584] width 132 height 25
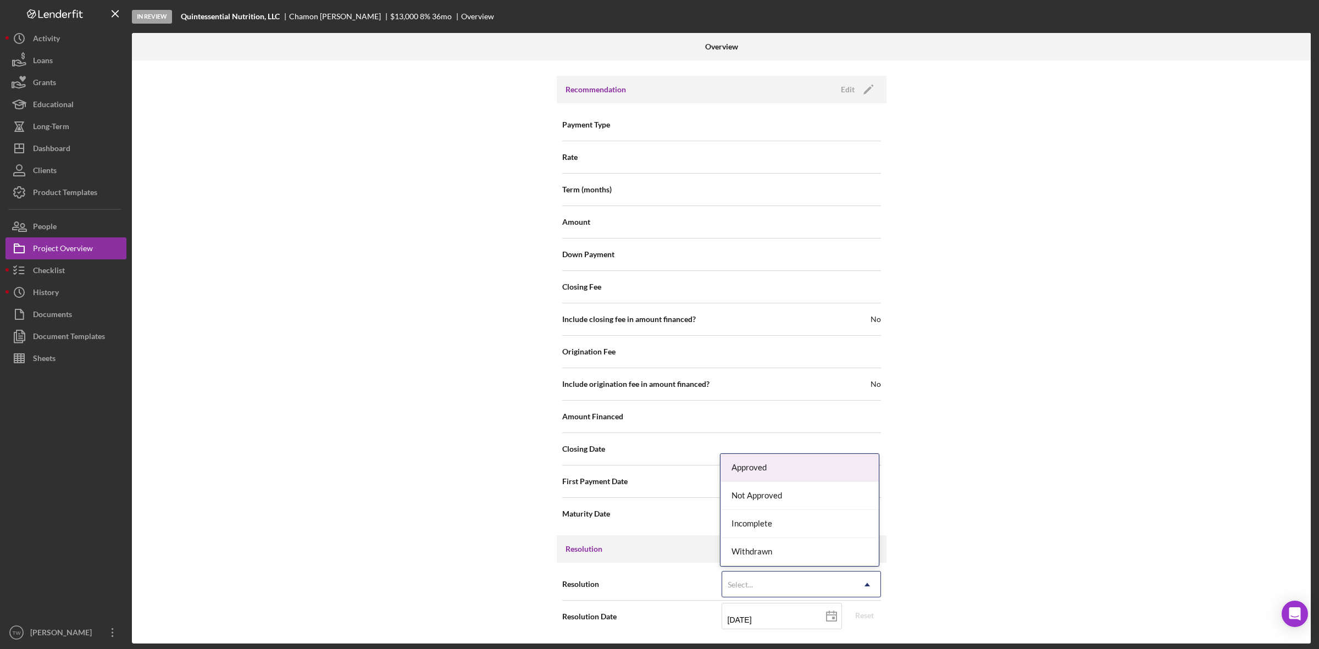
click at [766, 463] on div "Approved" at bounding box center [800, 468] width 158 height 28
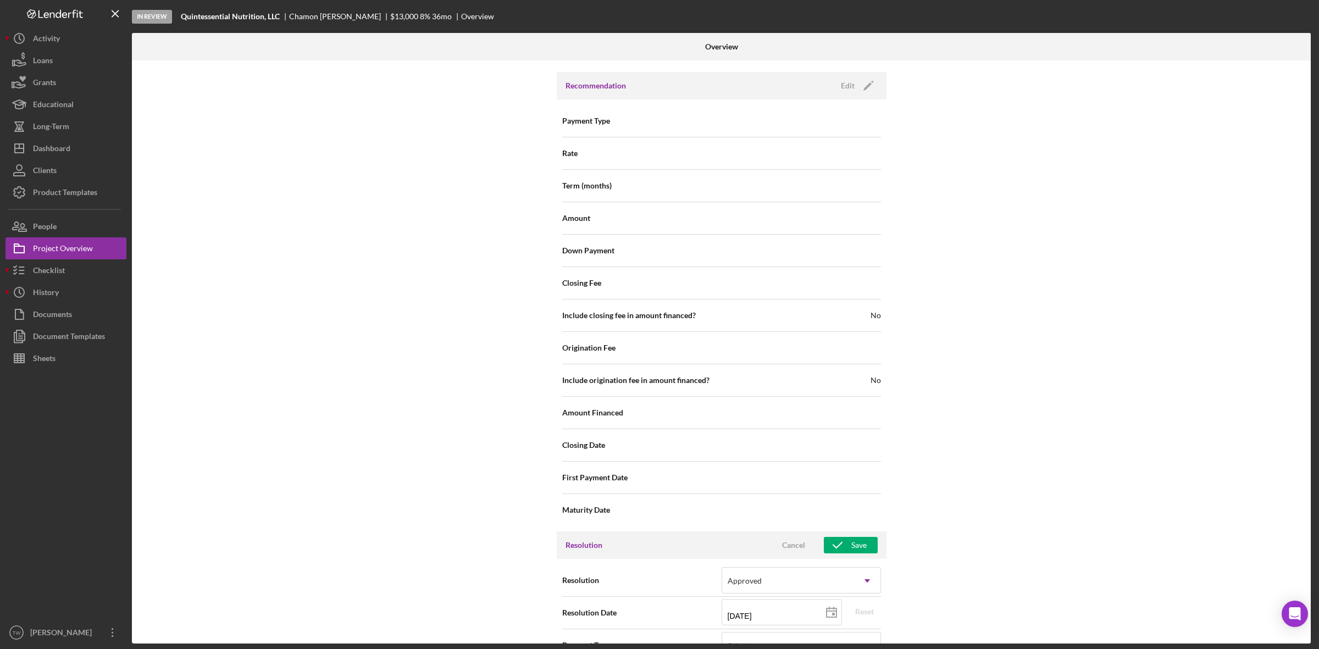
scroll to position [1337, 0]
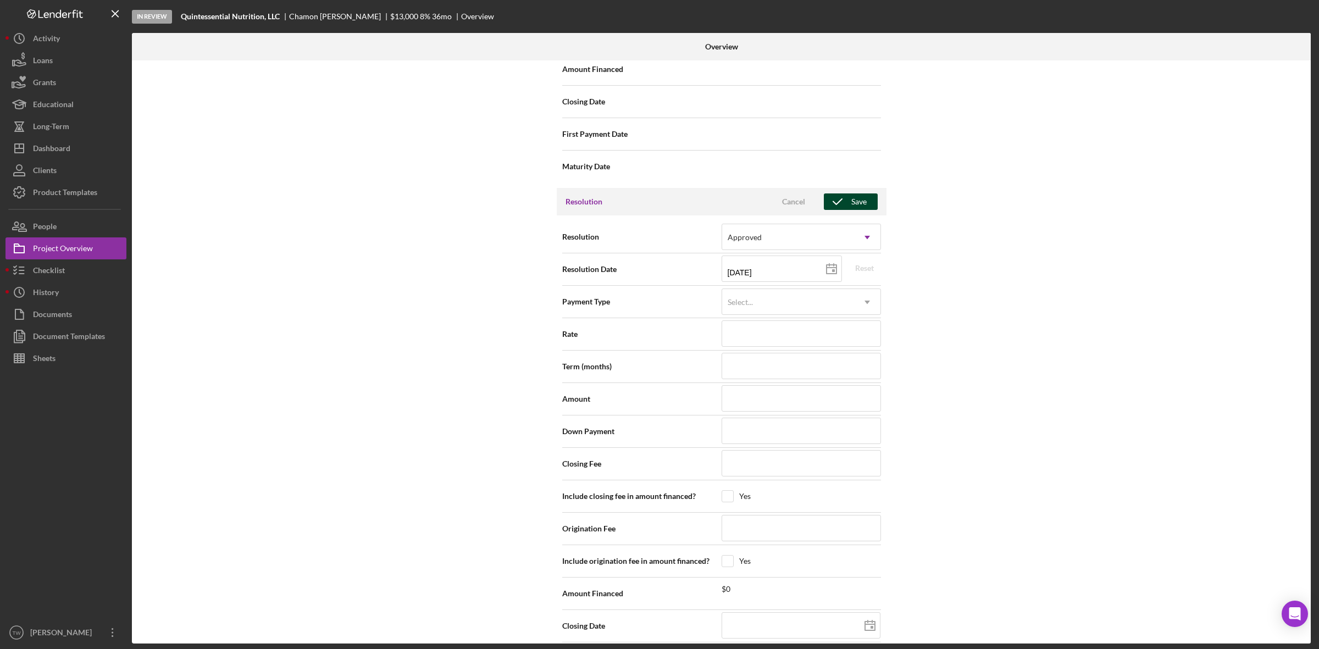
click at [857, 199] on div "Save" at bounding box center [858, 201] width 15 height 16
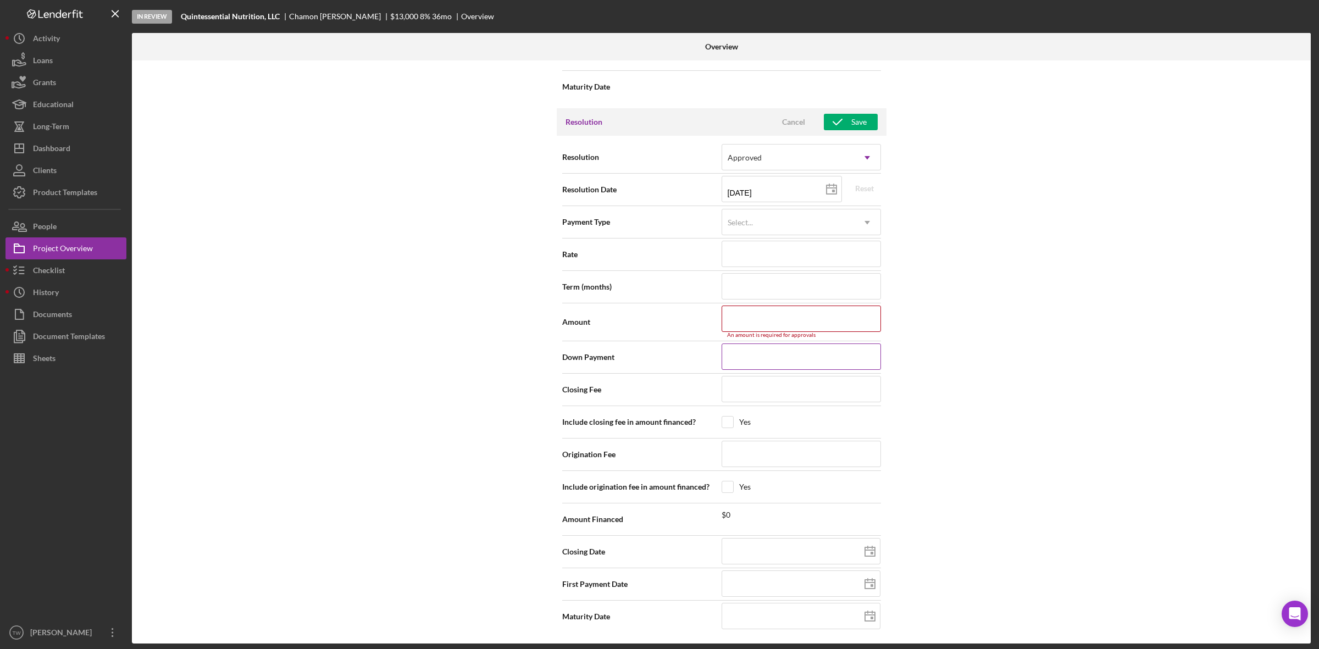
click at [781, 344] on input at bounding box center [801, 357] width 159 height 26
click at [777, 323] on input at bounding box center [801, 319] width 159 height 26
click at [842, 124] on icon "button" at bounding box center [837, 127] width 27 height 27
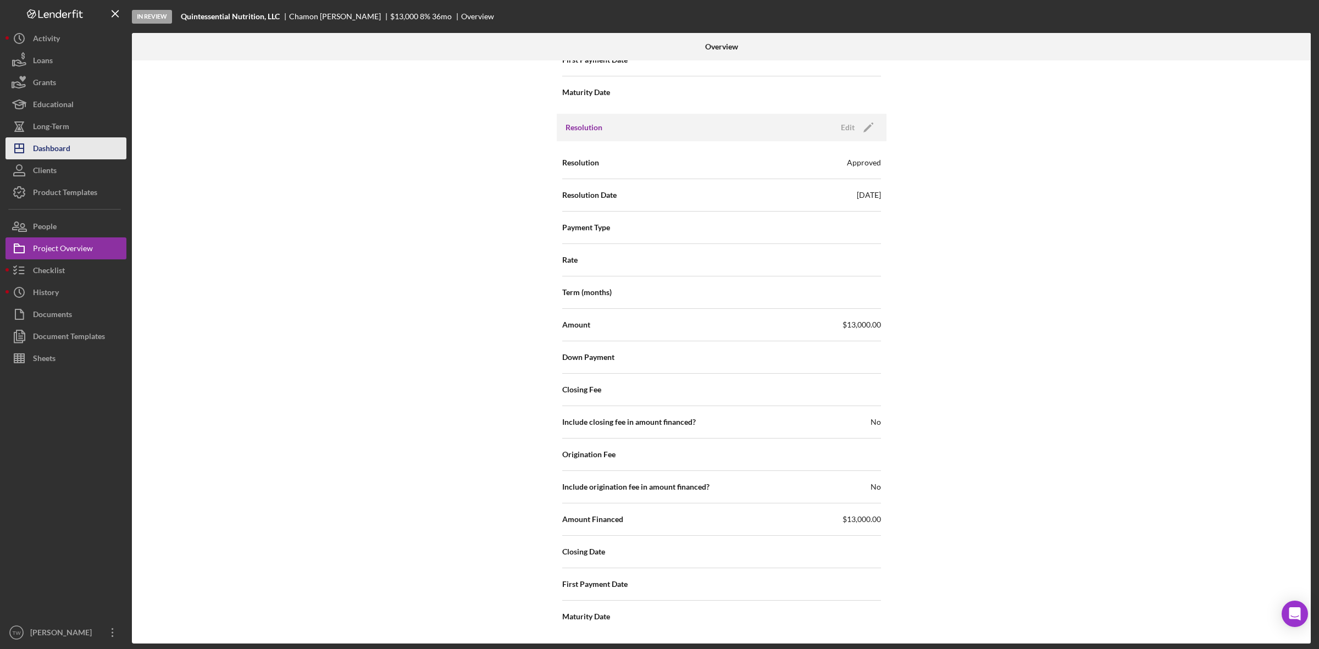
click at [40, 143] on div "Dashboard" at bounding box center [51, 149] width 37 height 25
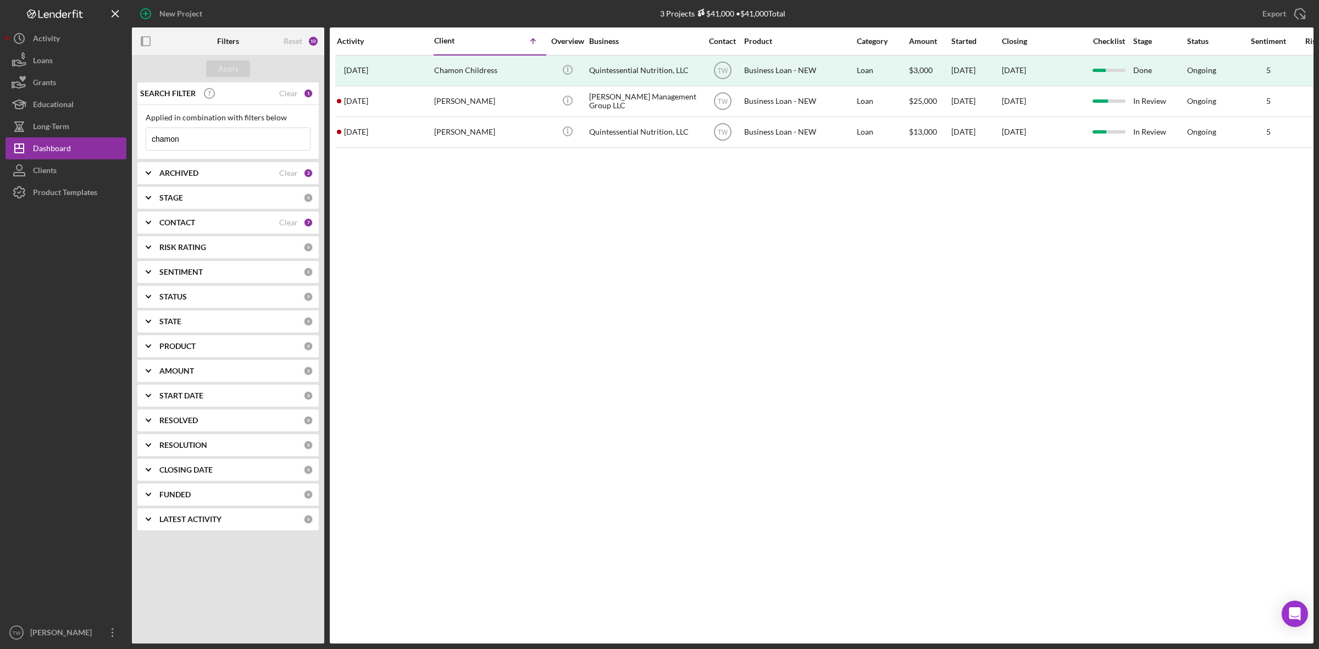
click at [209, 136] on input "chamon" at bounding box center [228, 139] width 164 height 22
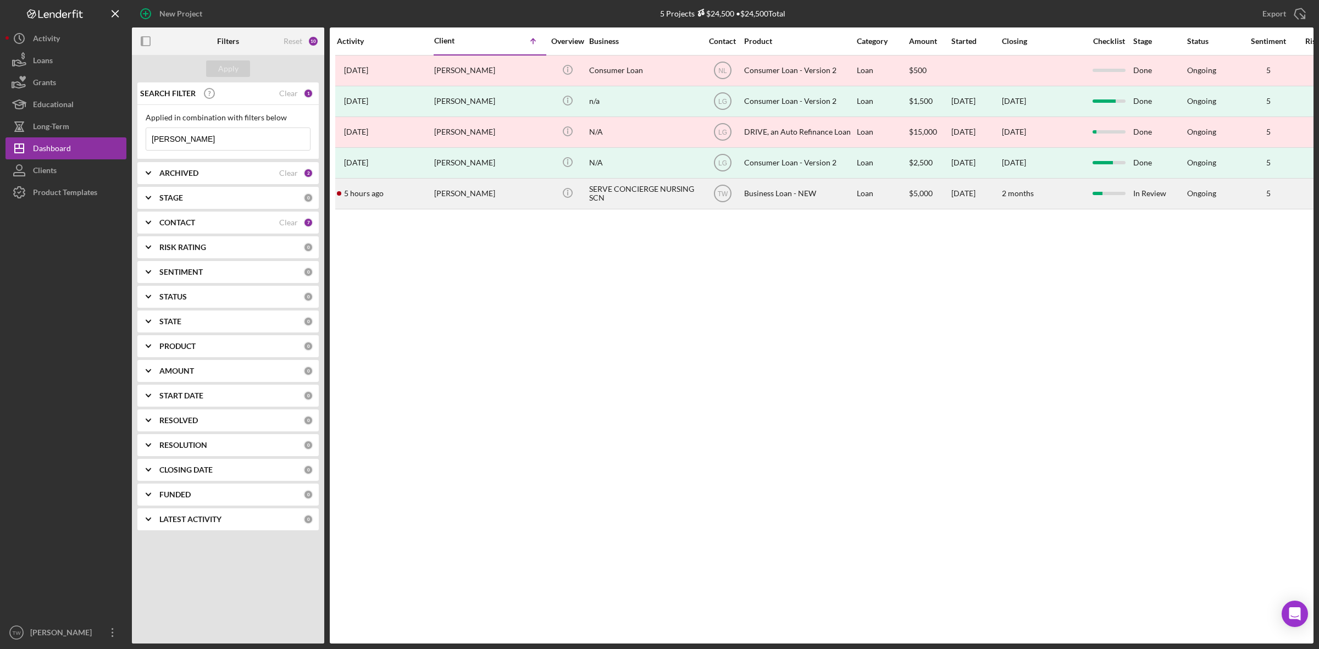
click at [463, 195] on div "[PERSON_NAME]" at bounding box center [489, 193] width 110 height 29
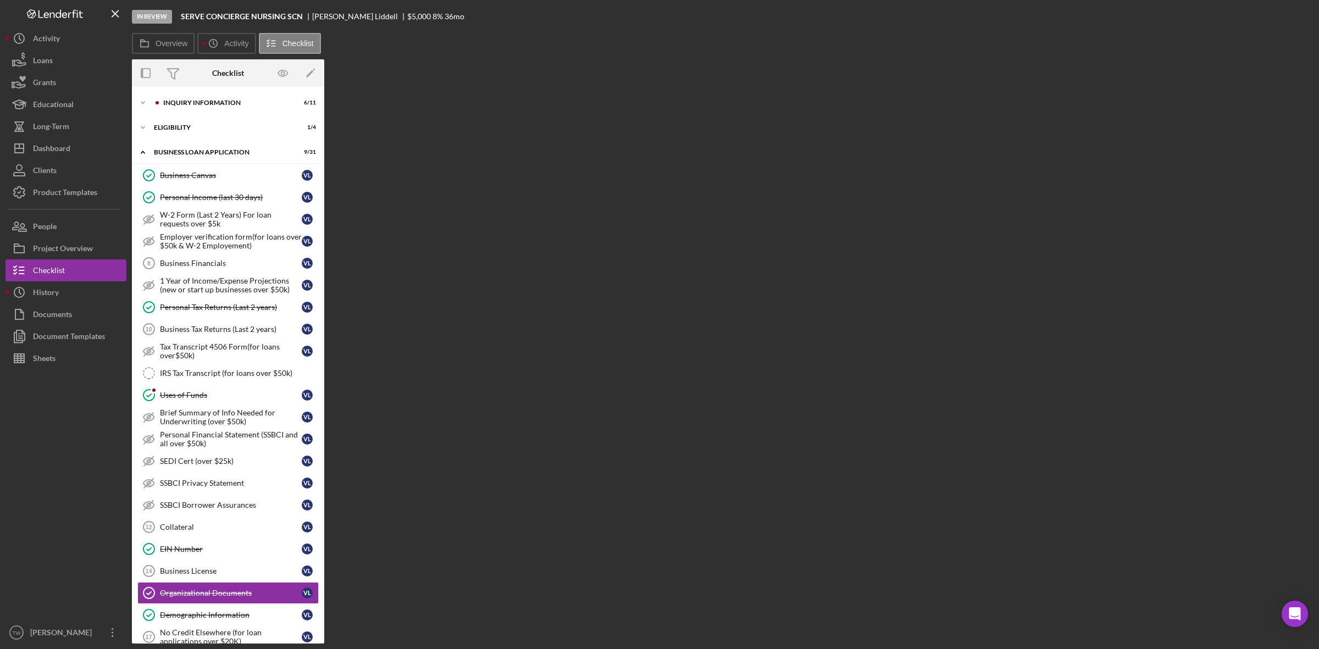
scroll to position [232, 0]
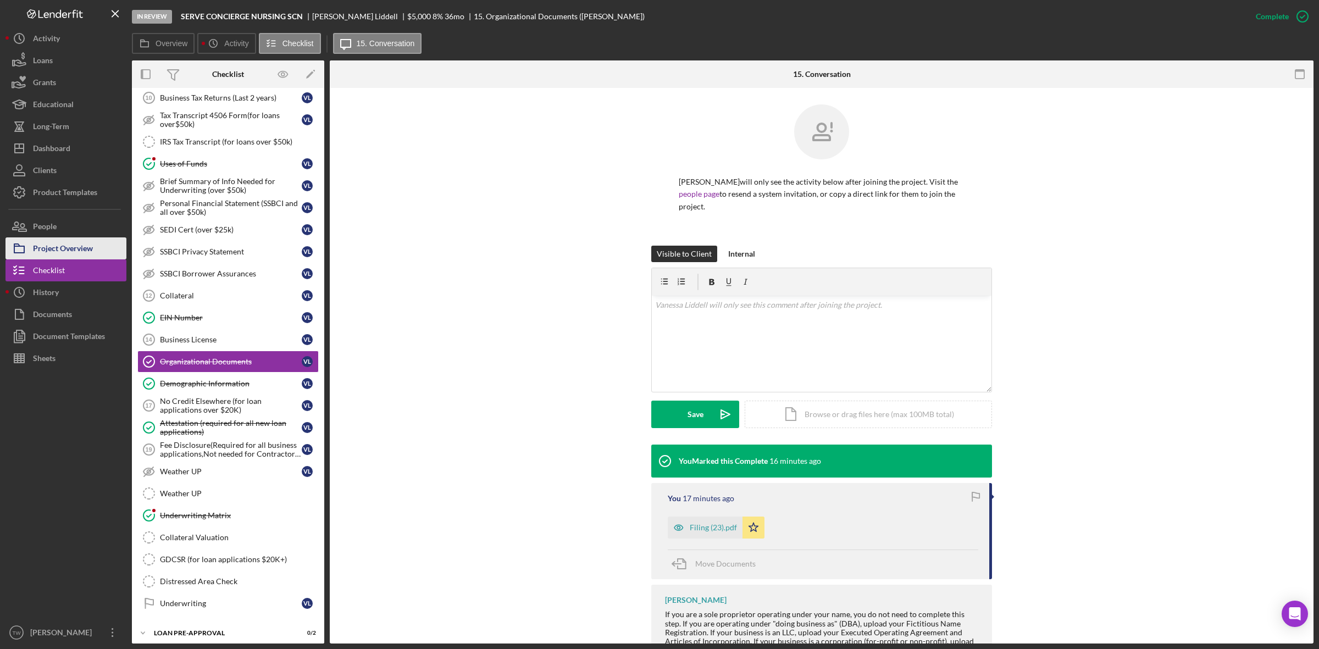
click at [75, 246] on div "Project Overview" at bounding box center [63, 249] width 60 height 25
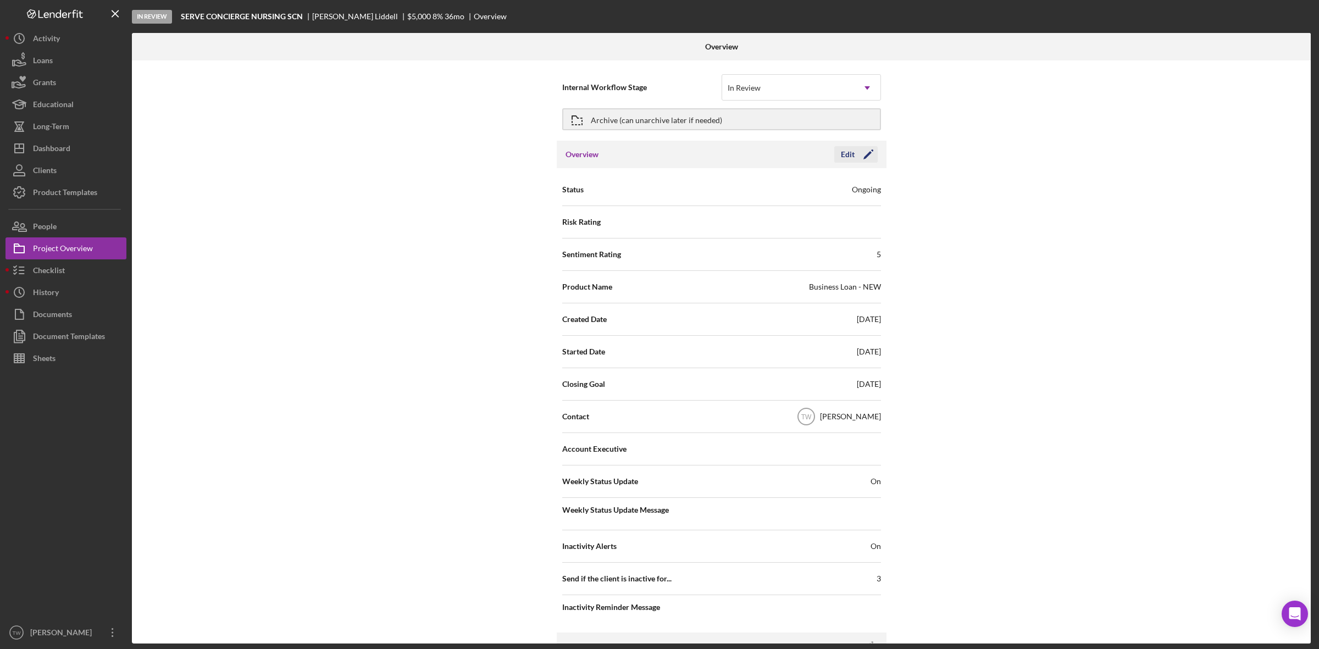
click at [867, 158] on icon "Icon/Edit" at bounding box center [868, 154] width 27 height 27
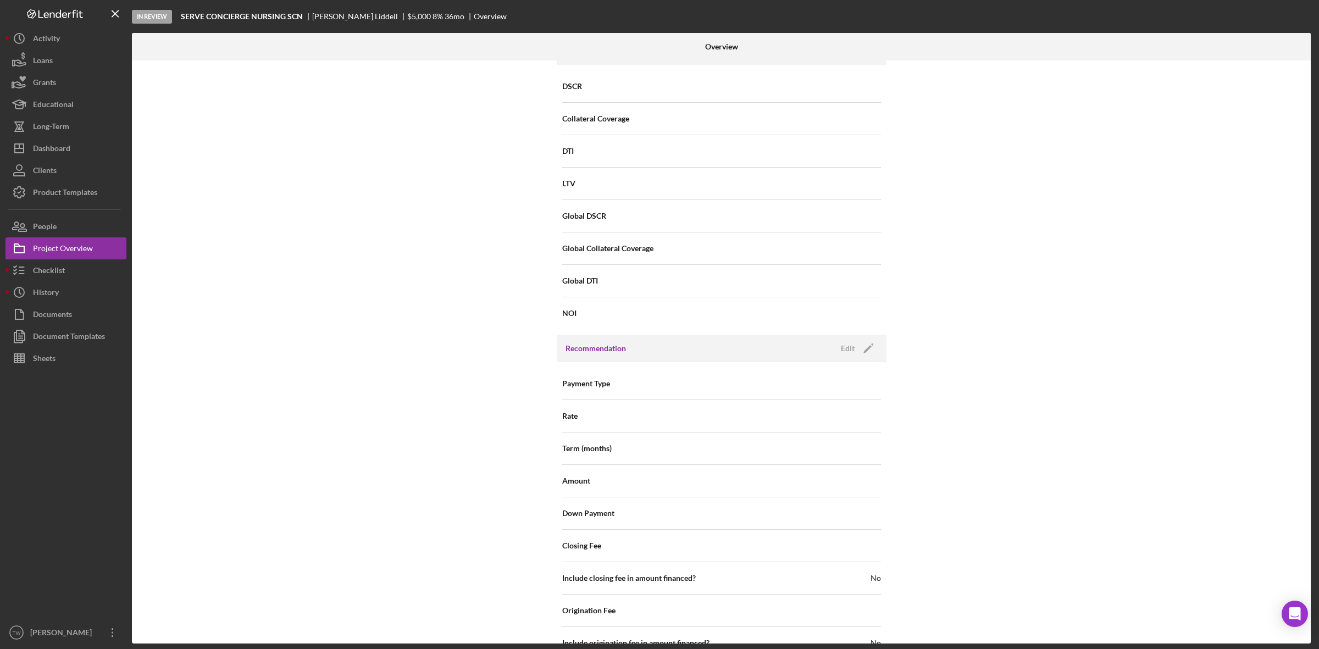
scroll to position [1088, 0]
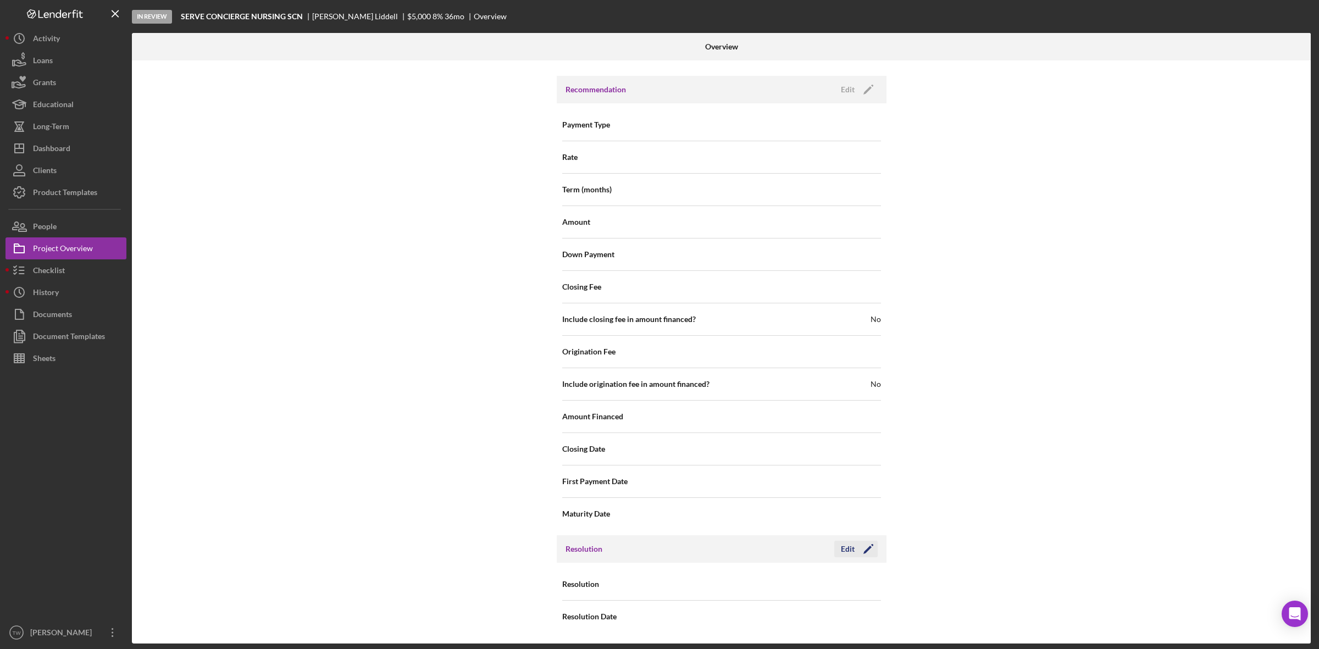
click at [866, 547] on icon "Icon/Edit" at bounding box center [868, 548] width 27 height 27
click at [789, 590] on div "Select..." at bounding box center [788, 584] width 132 height 25
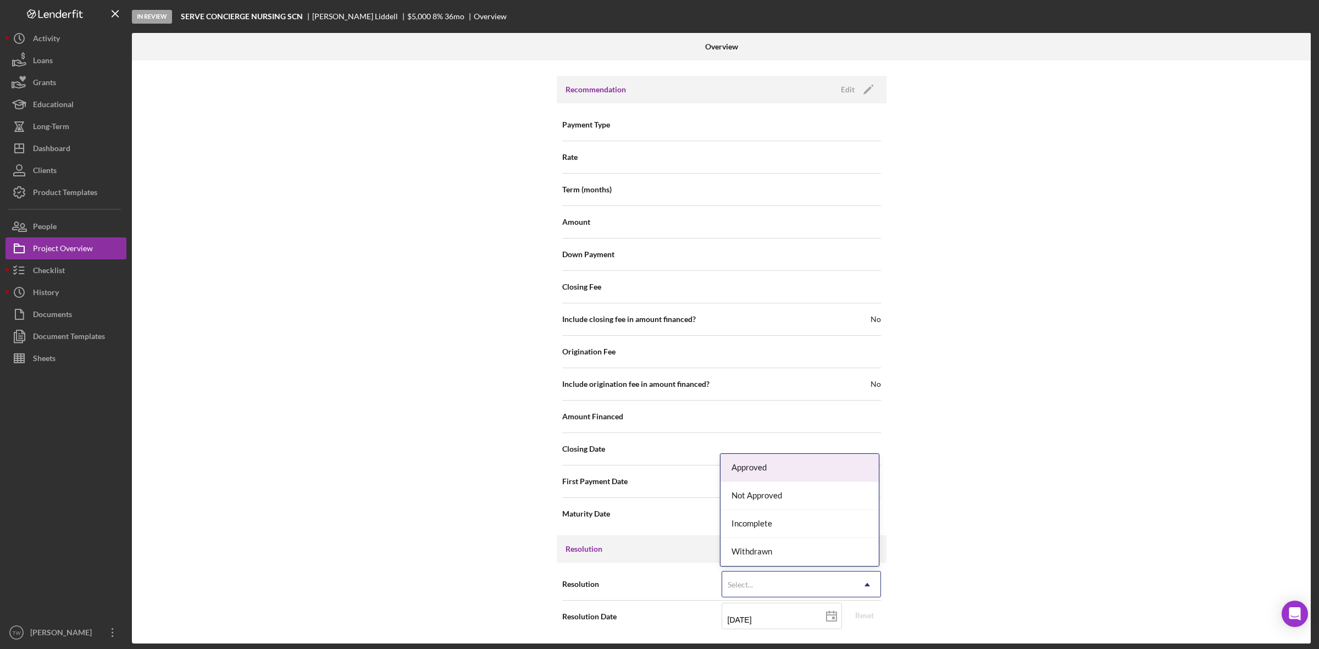
click at [767, 470] on div "Approved" at bounding box center [800, 468] width 158 height 28
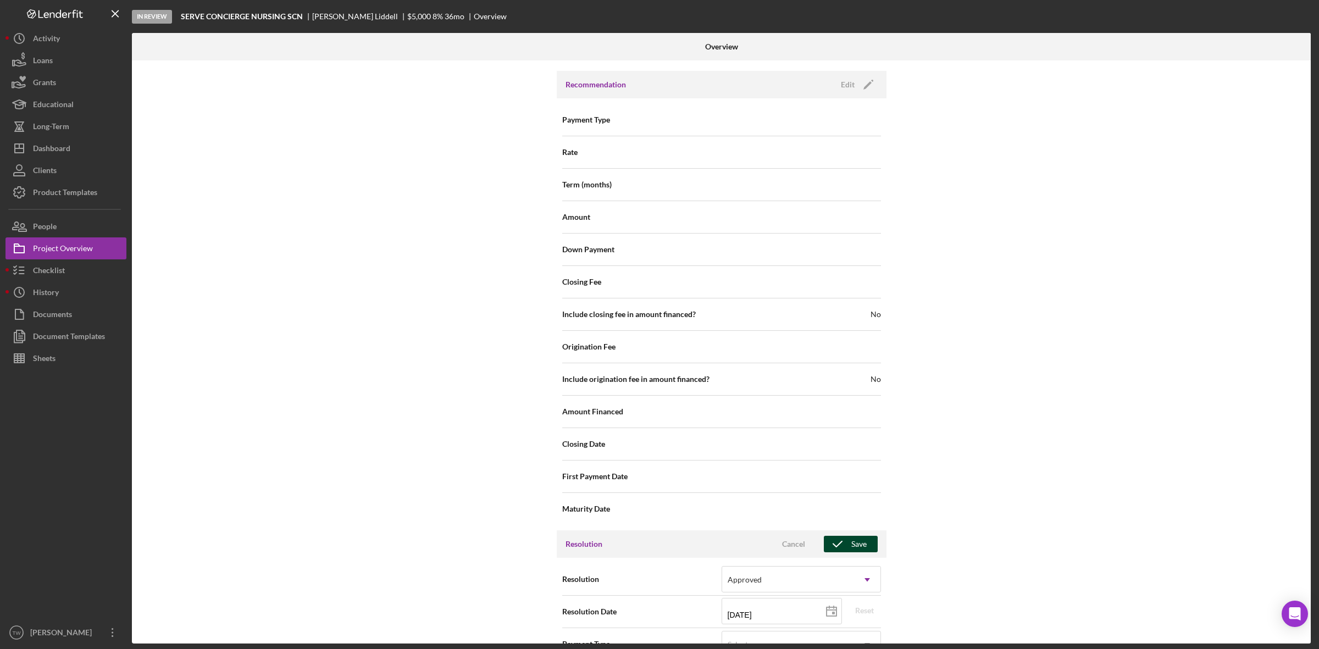
click at [860, 545] on div "Save" at bounding box center [858, 544] width 15 height 16
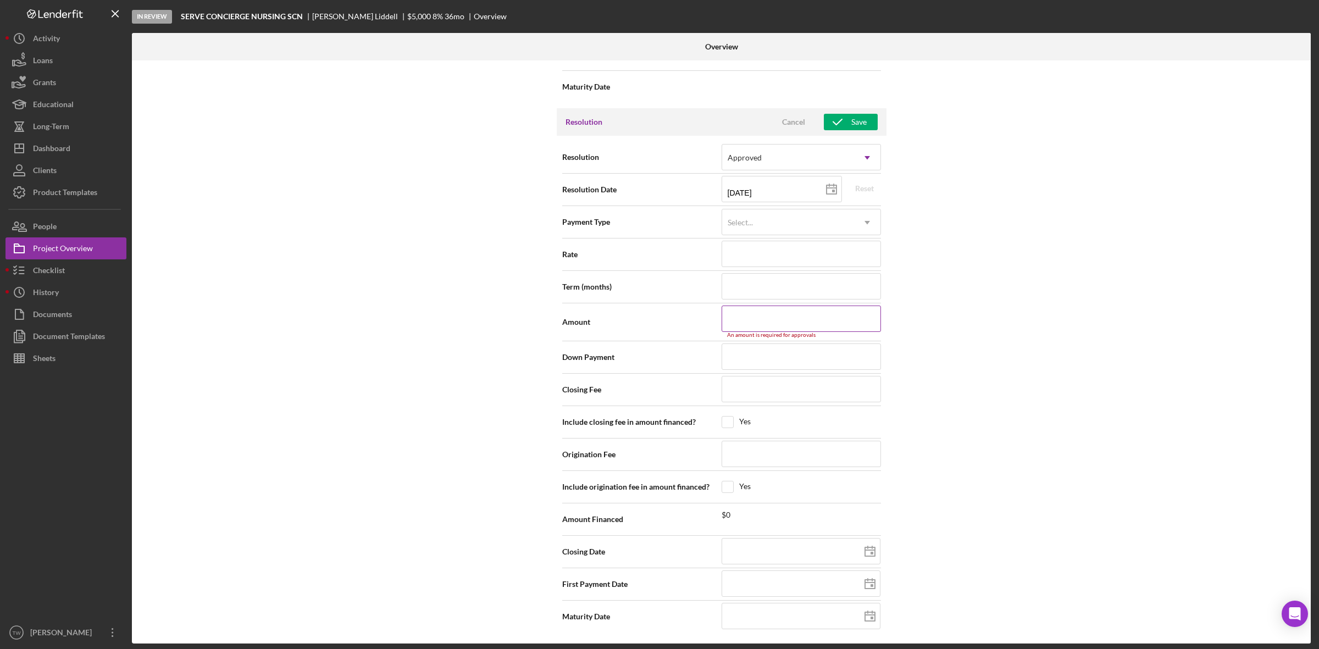
click at [790, 328] on input at bounding box center [801, 319] width 159 height 26
click at [851, 122] on div "Save" at bounding box center [858, 127] width 15 height 16
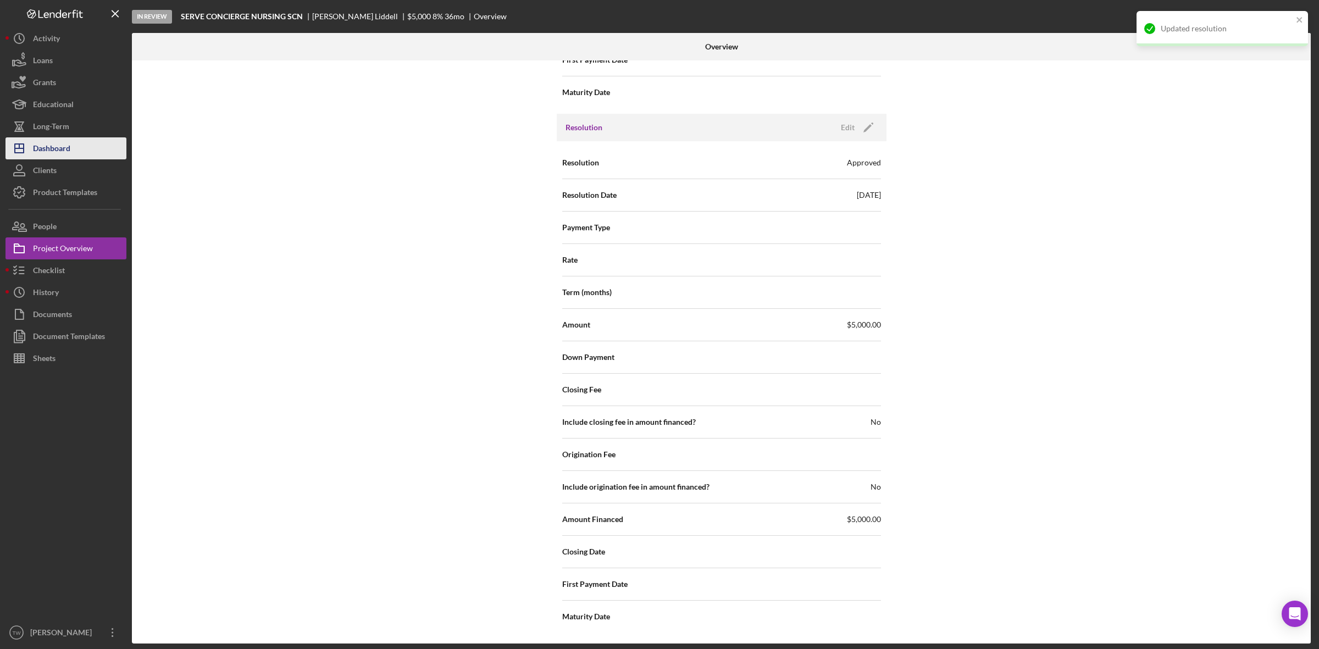
click at [50, 149] on div "Dashboard" at bounding box center [51, 149] width 37 height 25
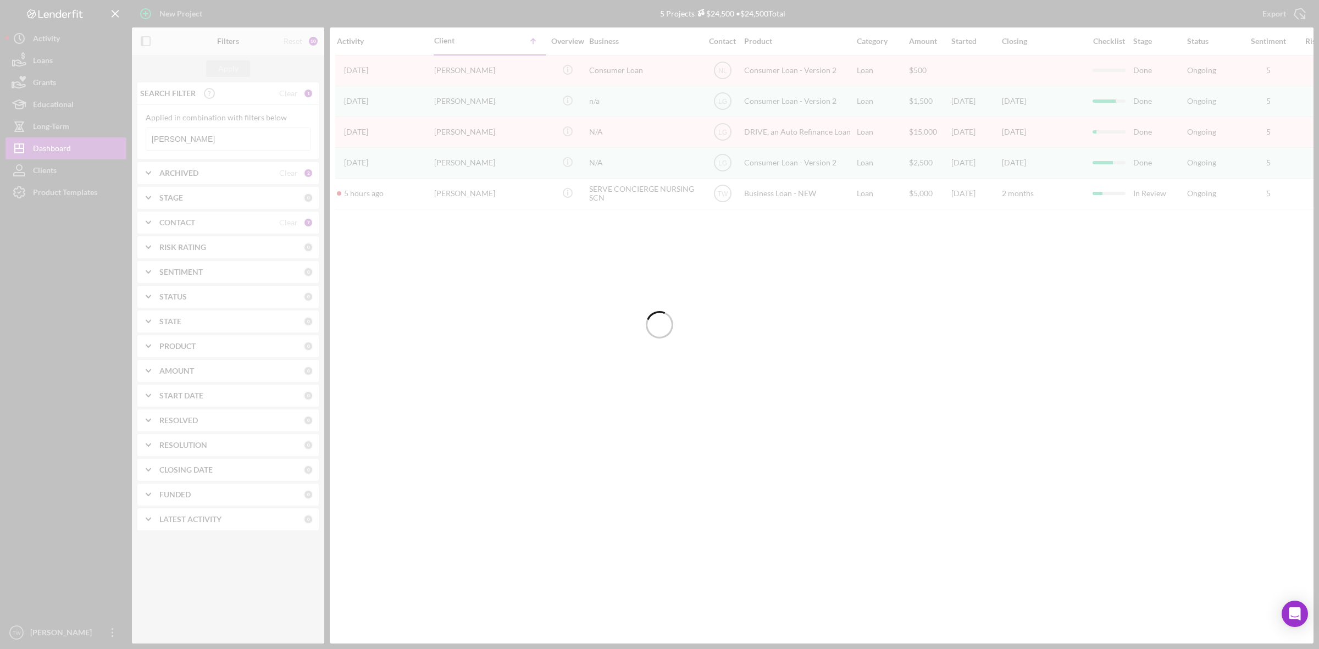
click at [205, 135] on input "[PERSON_NAME]" at bounding box center [228, 139] width 164 height 22
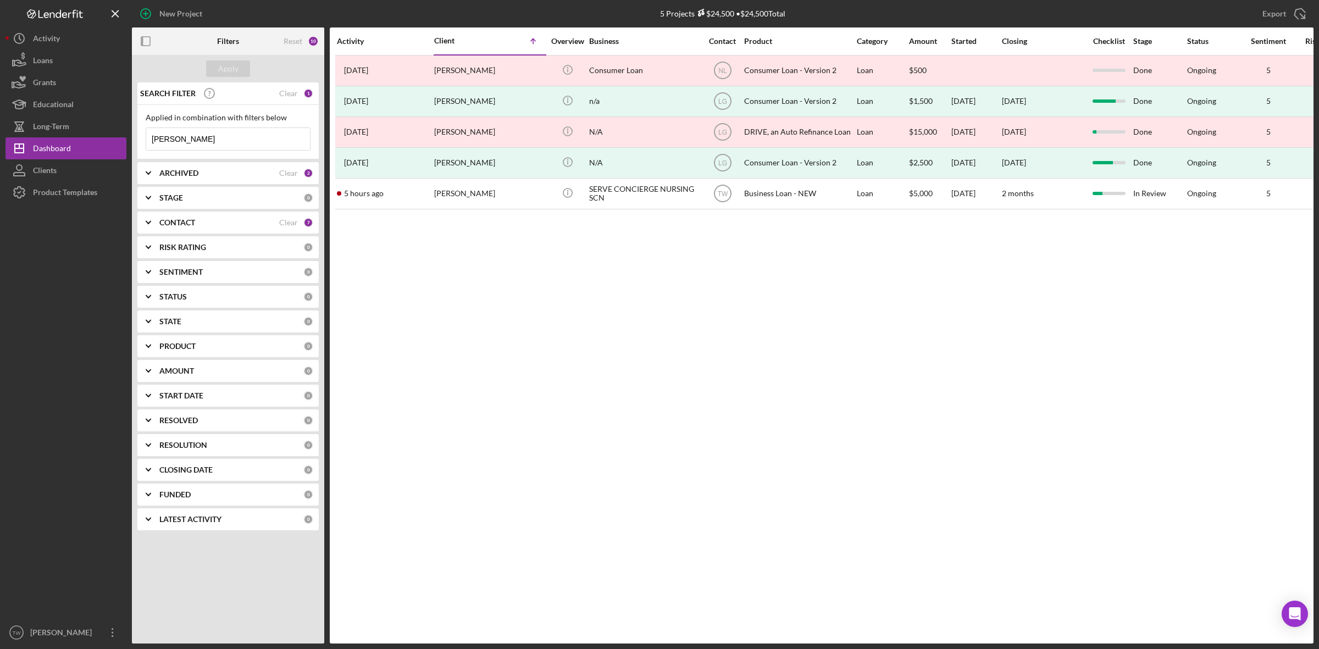
click at [205, 135] on input "[PERSON_NAME]" at bounding box center [228, 139] width 164 height 22
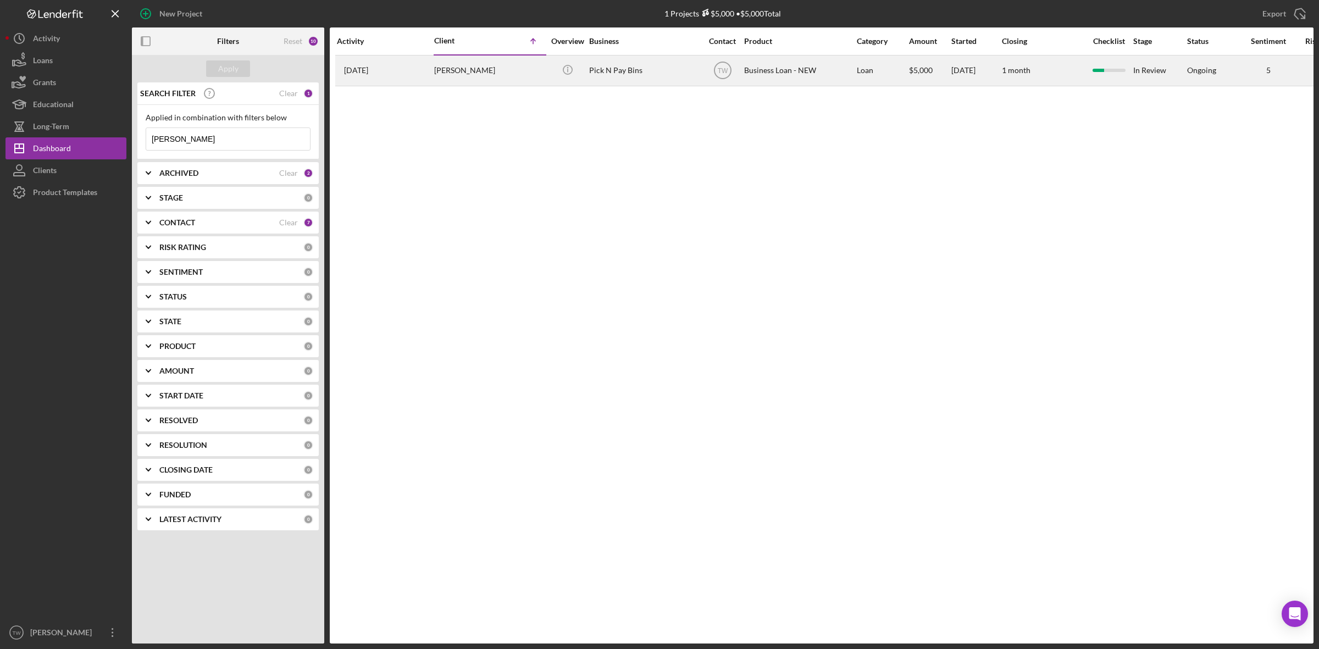
click at [497, 82] on div "[PERSON_NAME]" at bounding box center [489, 70] width 110 height 29
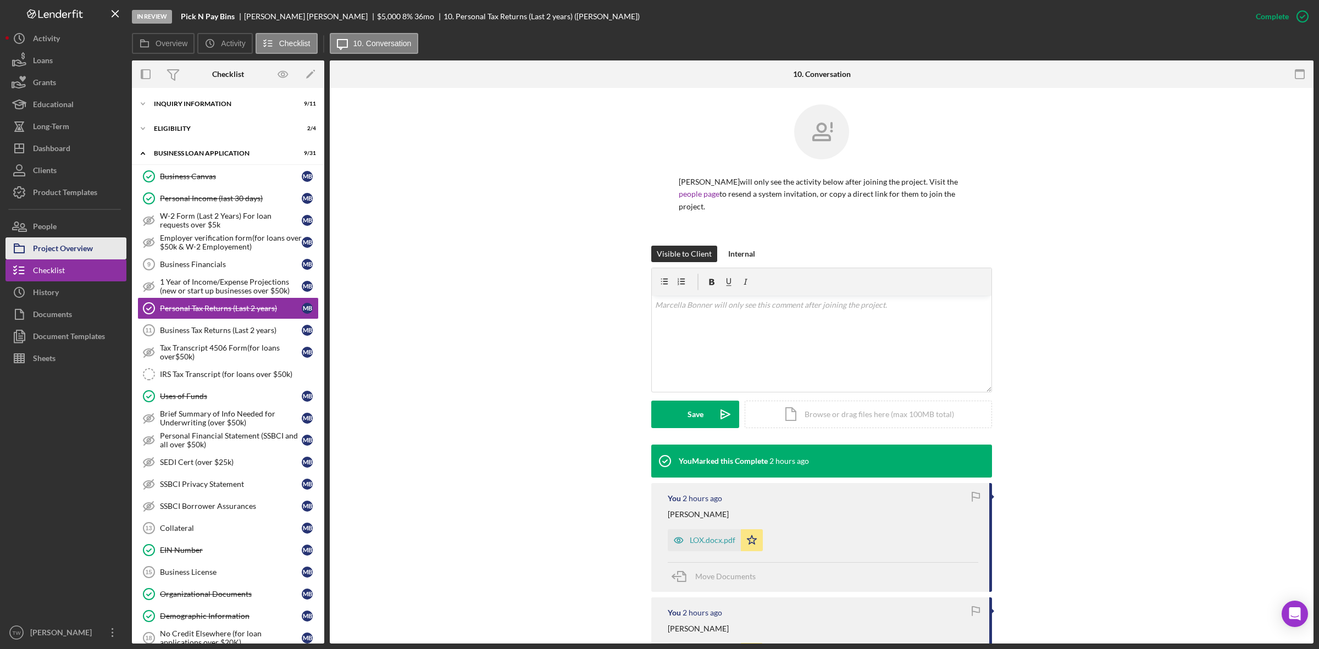
click at [84, 240] on div "Project Overview" at bounding box center [63, 249] width 60 height 25
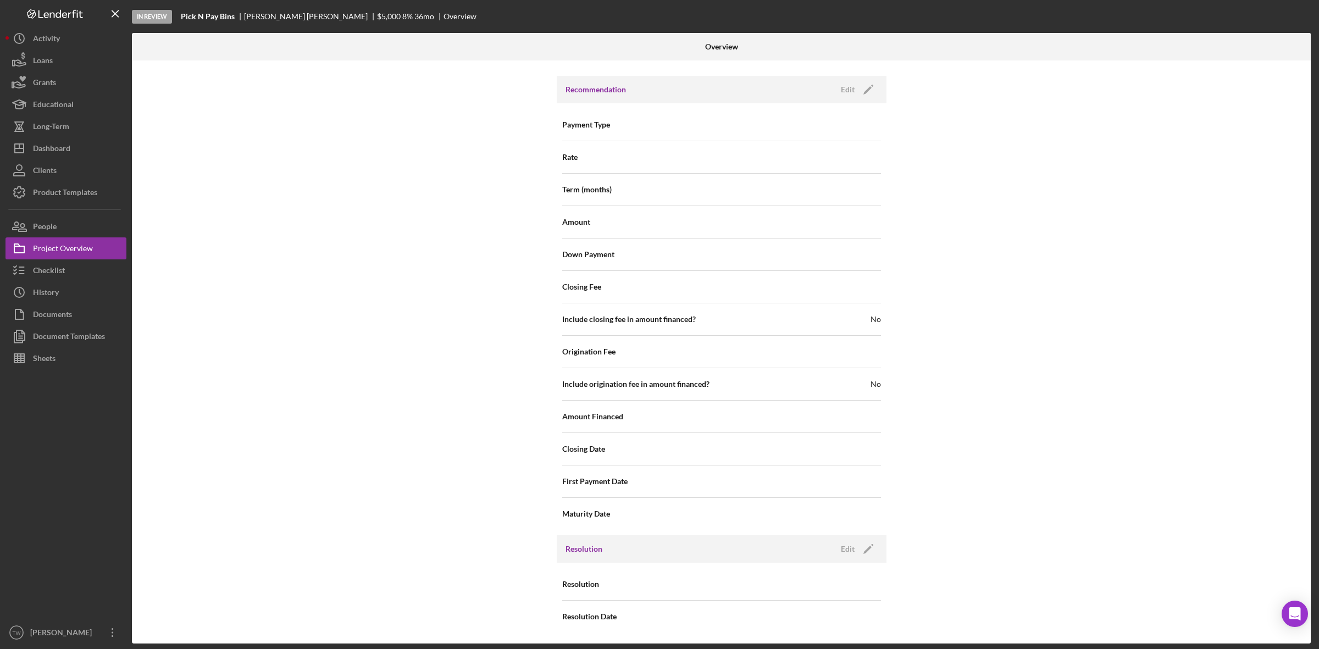
scroll to position [896, 0]
click at [871, 545] on icon "Icon/Edit" at bounding box center [868, 548] width 27 height 27
click at [806, 583] on div "Select..." at bounding box center [788, 584] width 132 height 25
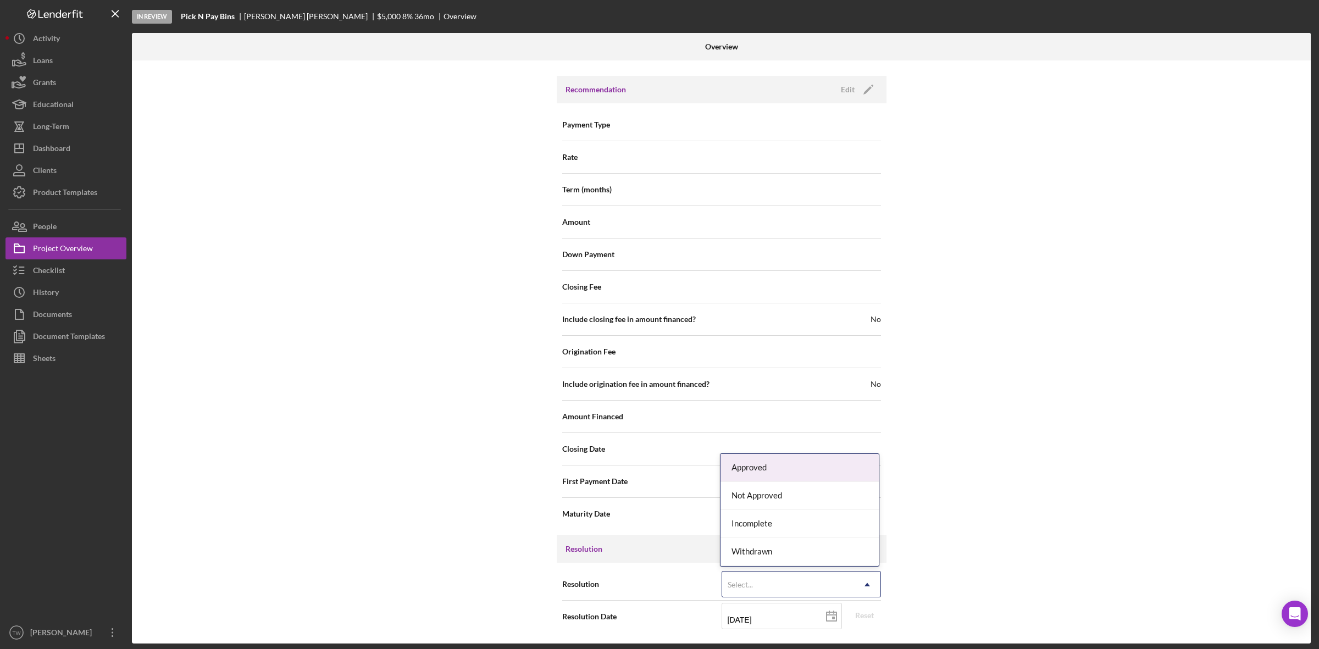
click at [758, 468] on div "Approved" at bounding box center [800, 468] width 158 height 28
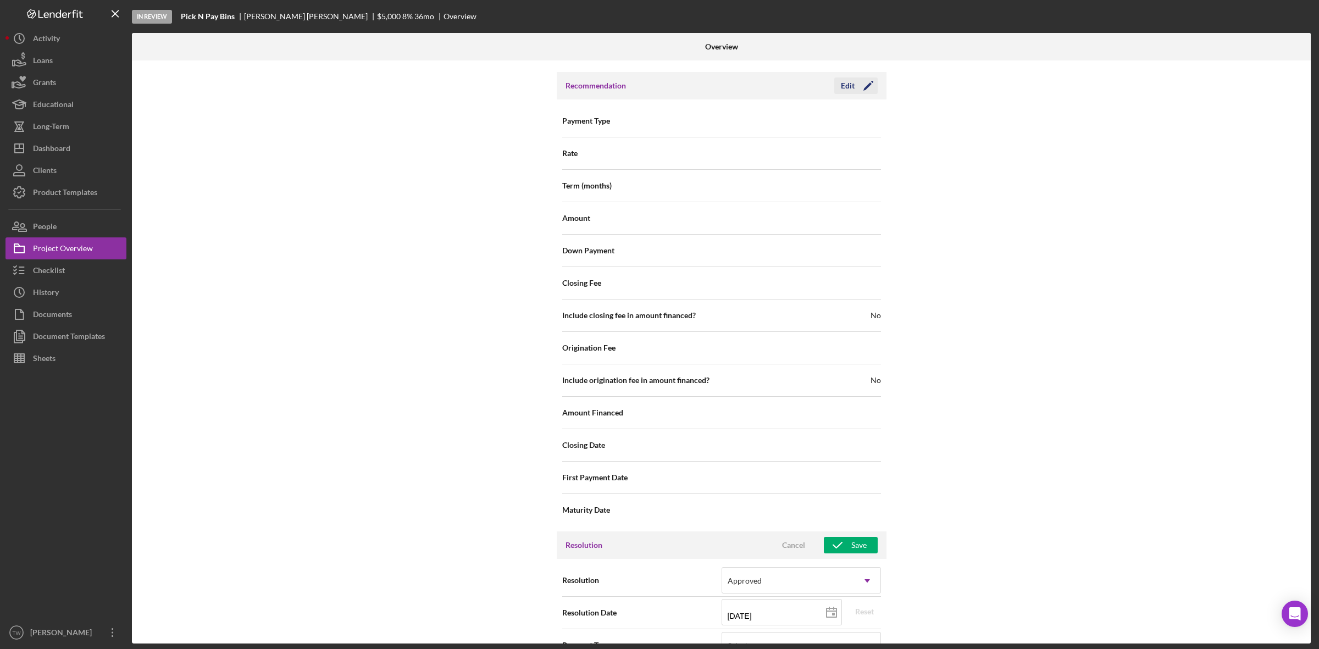
click at [862, 83] on icon "Icon/Edit" at bounding box center [868, 85] width 27 height 27
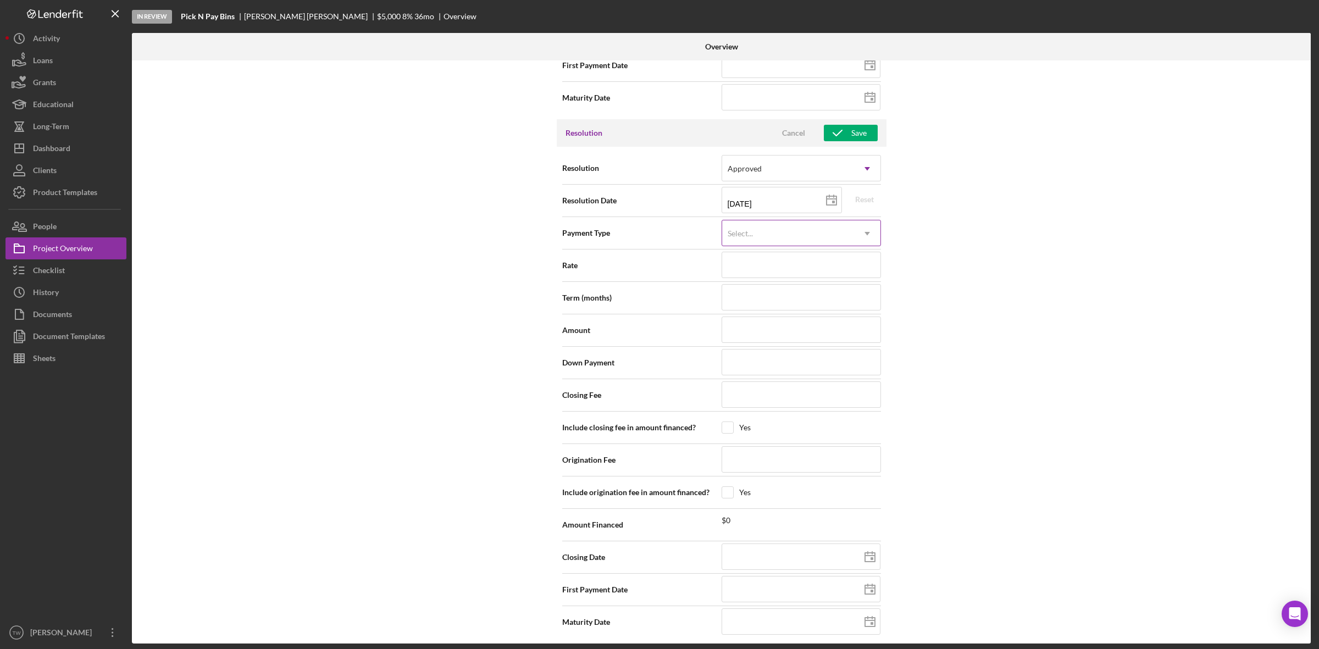
scroll to position [1319, 0]
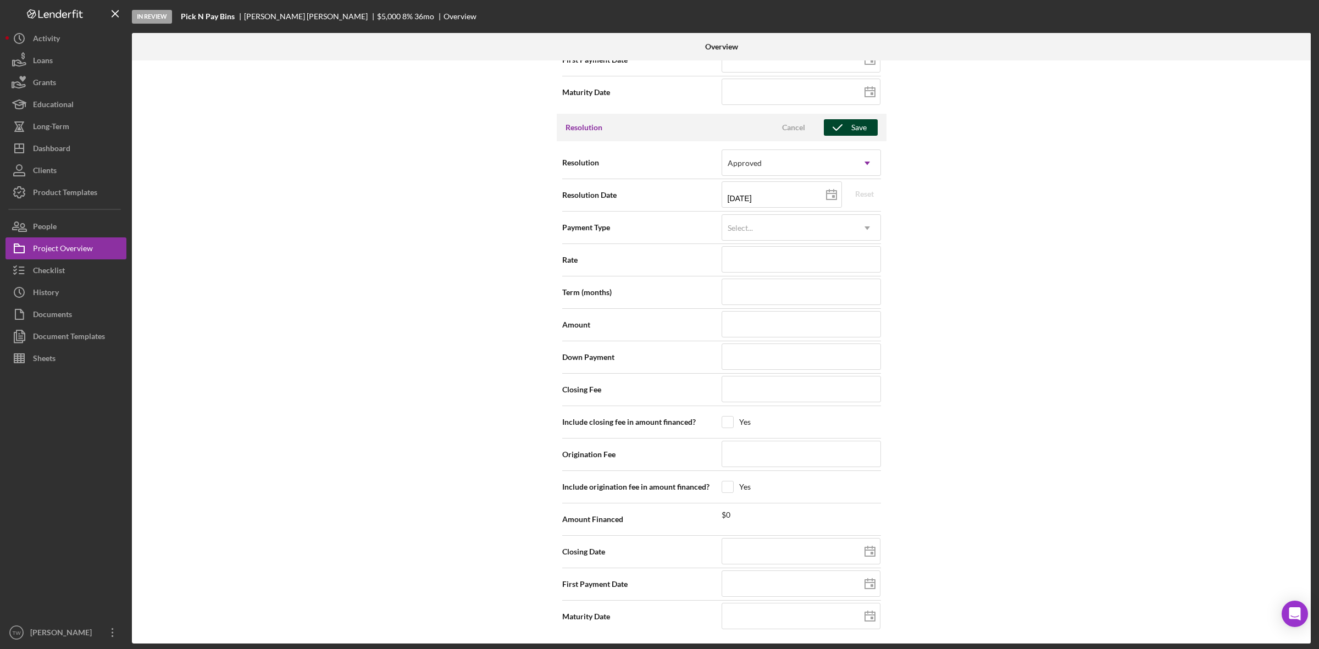
click at [861, 124] on div "Save" at bounding box center [858, 127] width 15 height 16
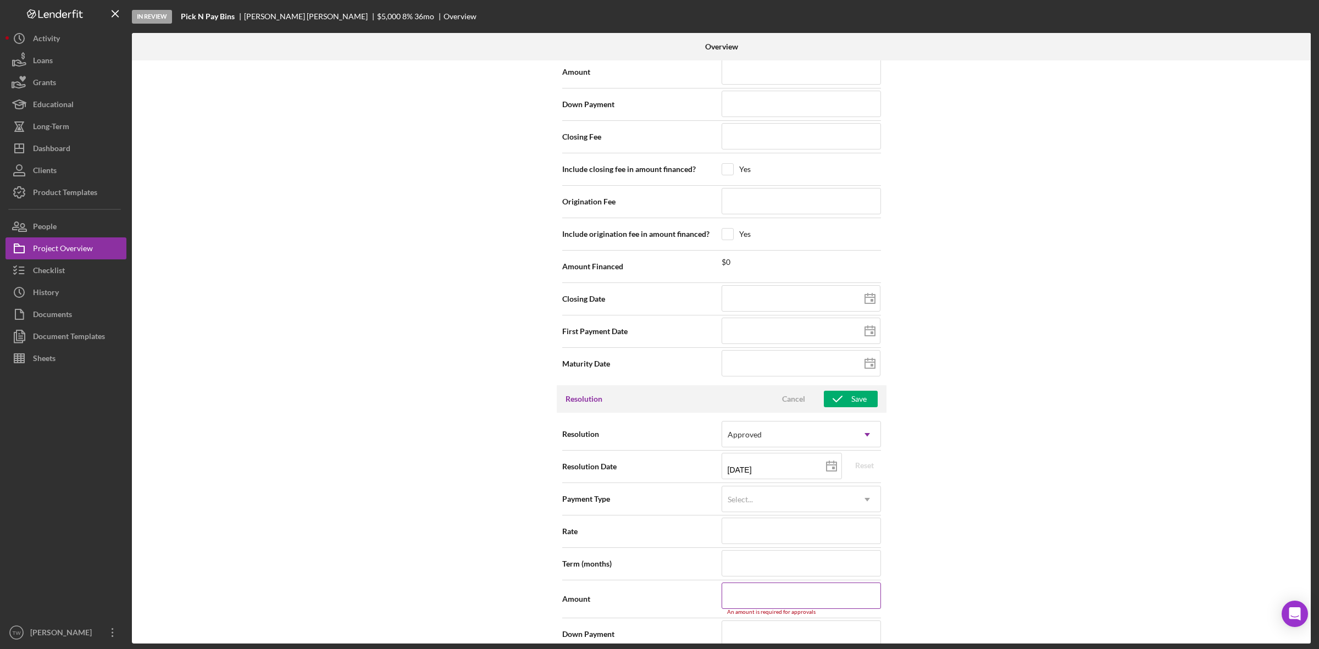
click at [782, 614] on div "An amount is required for approvals" at bounding box center [801, 612] width 159 height 7
click at [747, 599] on input at bounding box center [801, 596] width 159 height 26
click at [840, 410] on icon "button" at bounding box center [837, 398] width 27 height 27
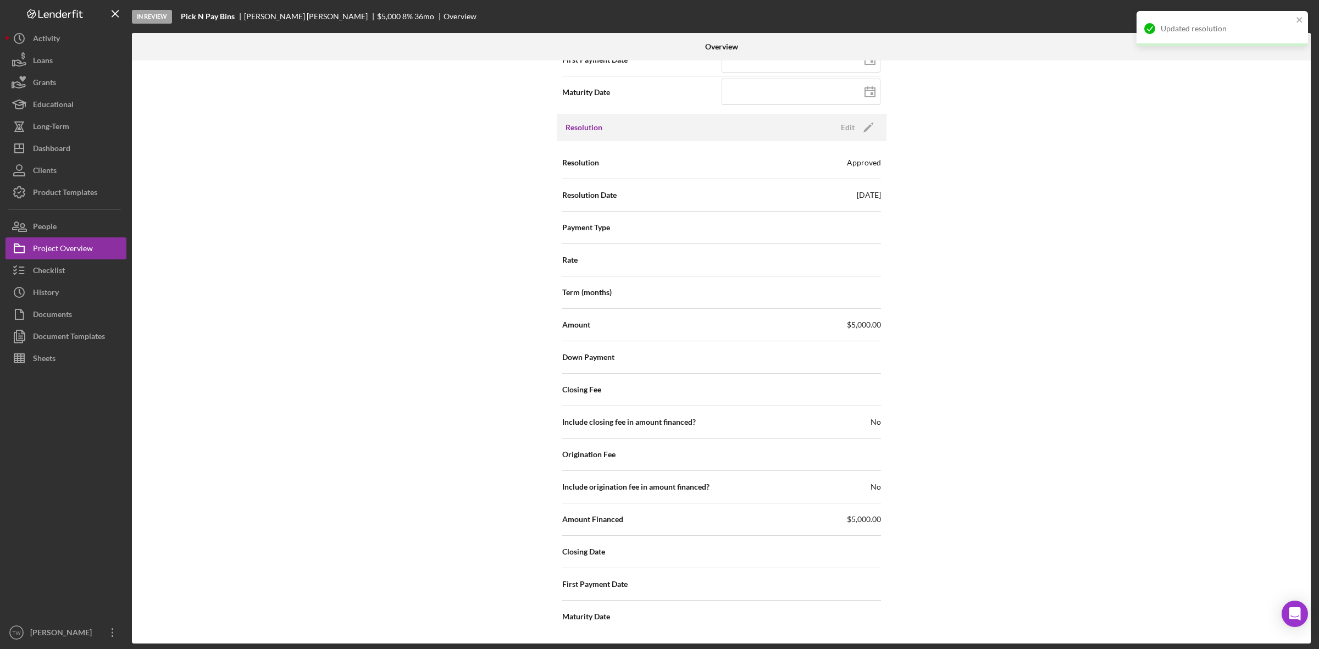
scroll to position [1044, 0]
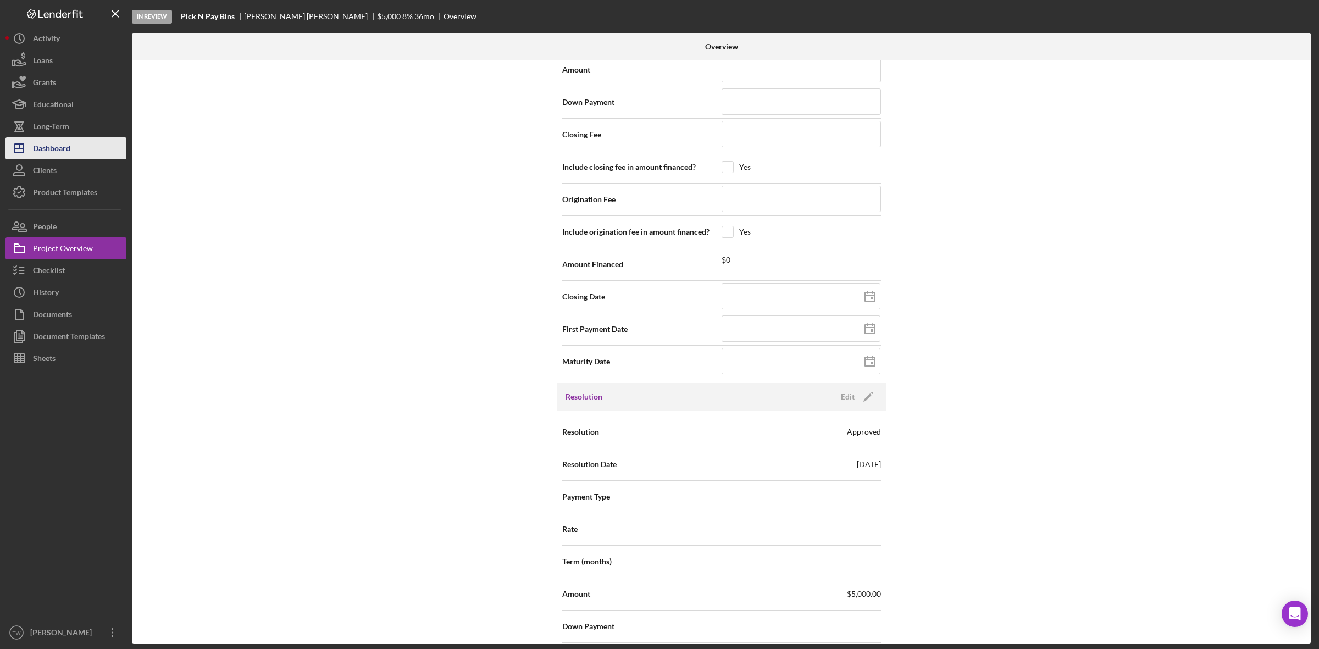
click at [67, 149] on div "Dashboard" at bounding box center [51, 149] width 37 height 25
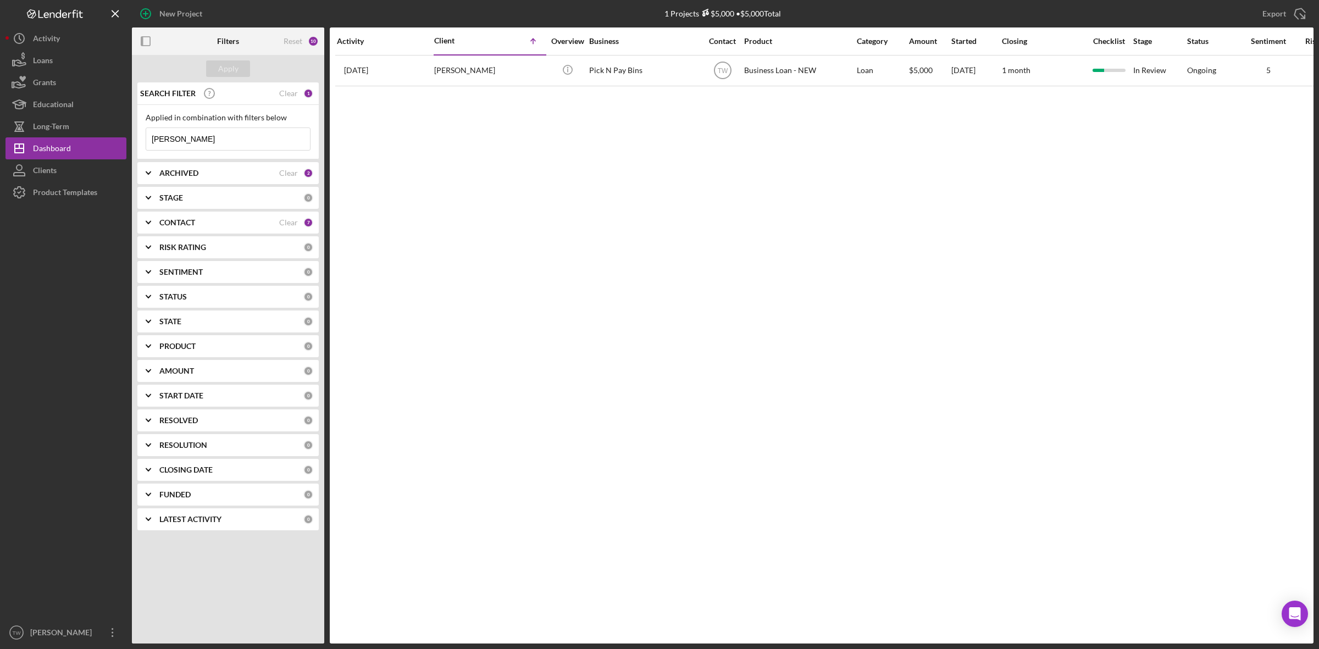
click at [194, 147] on input "[PERSON_NAME]" at bounding box center [228, 139] width 164 height 22
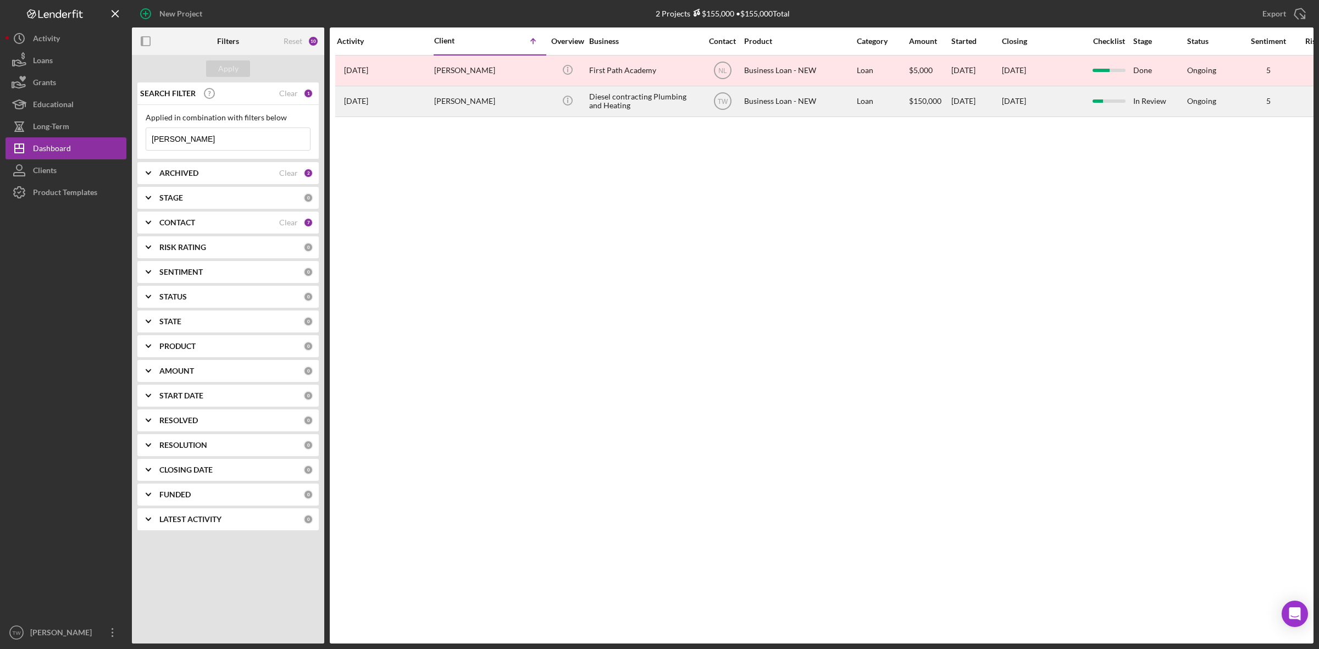
click at [396, 106] on div "[DATE] [PERSON_NAME]" at bounding box center [385, 101] width 96 height 29
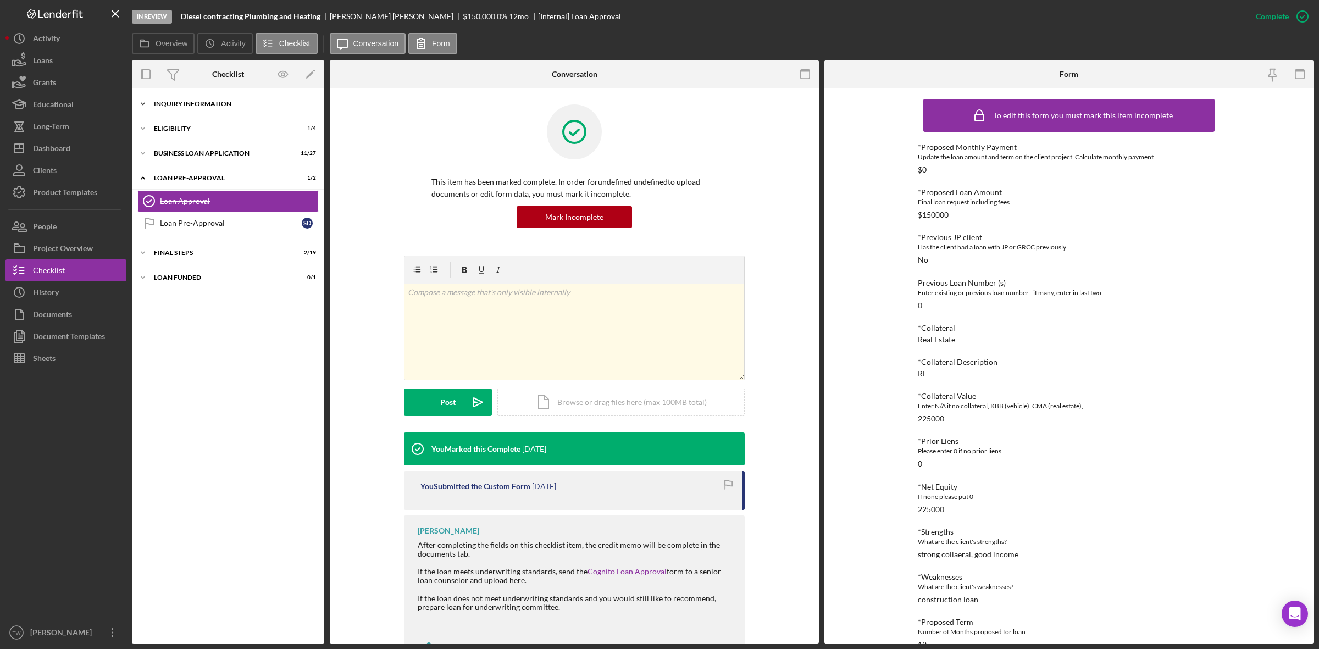
click at [217, 106] on div "INQUIRY INFORMATION" at bounding box center [232, 104] width 157 height 7
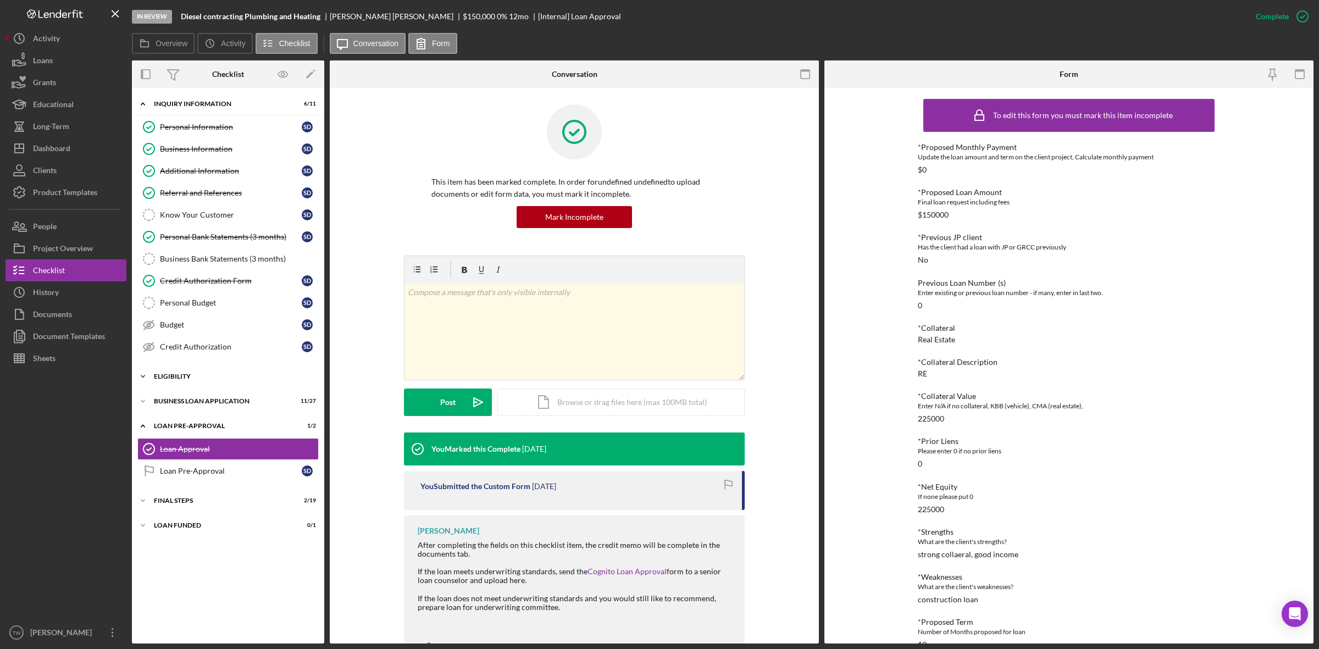
click at [186, 373] on div "Icon/Expander ELIGIBILITY 1 / 4" at bounding box center [228, 376] width 192 height 22
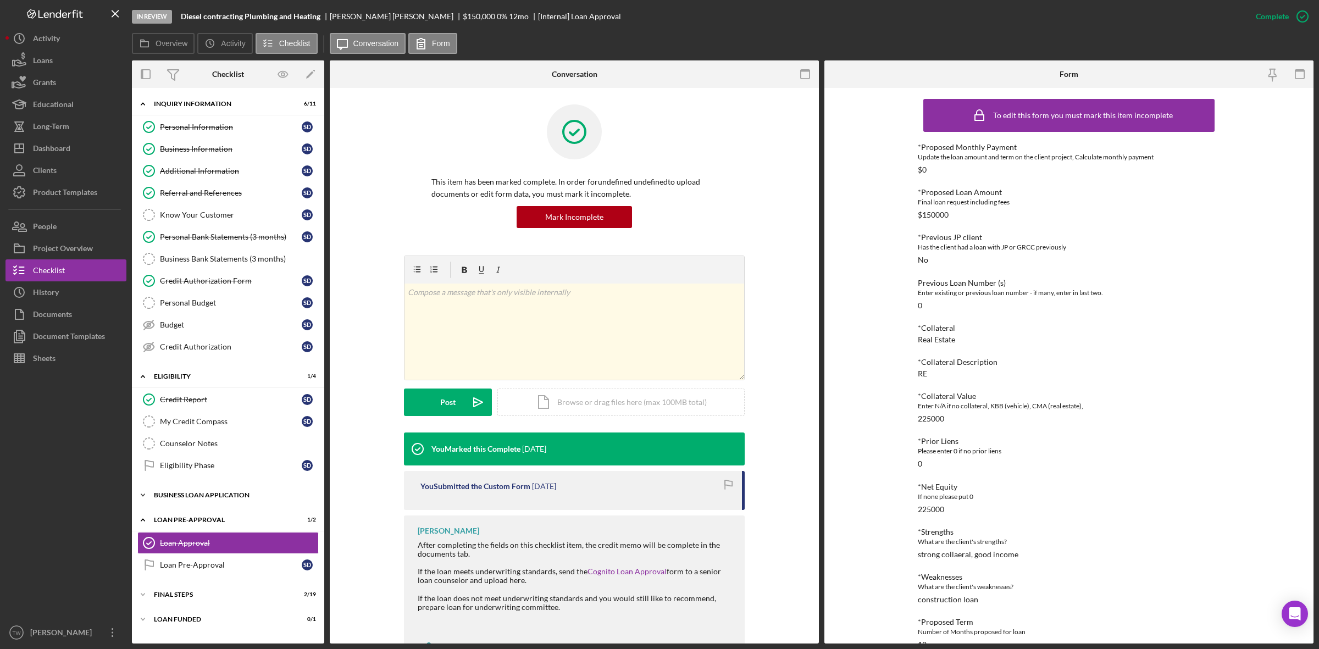
click at [195, 498] on div "BUSINESS LOAN APPLICATION" at bounding box center [232, 495] width 157 height 7
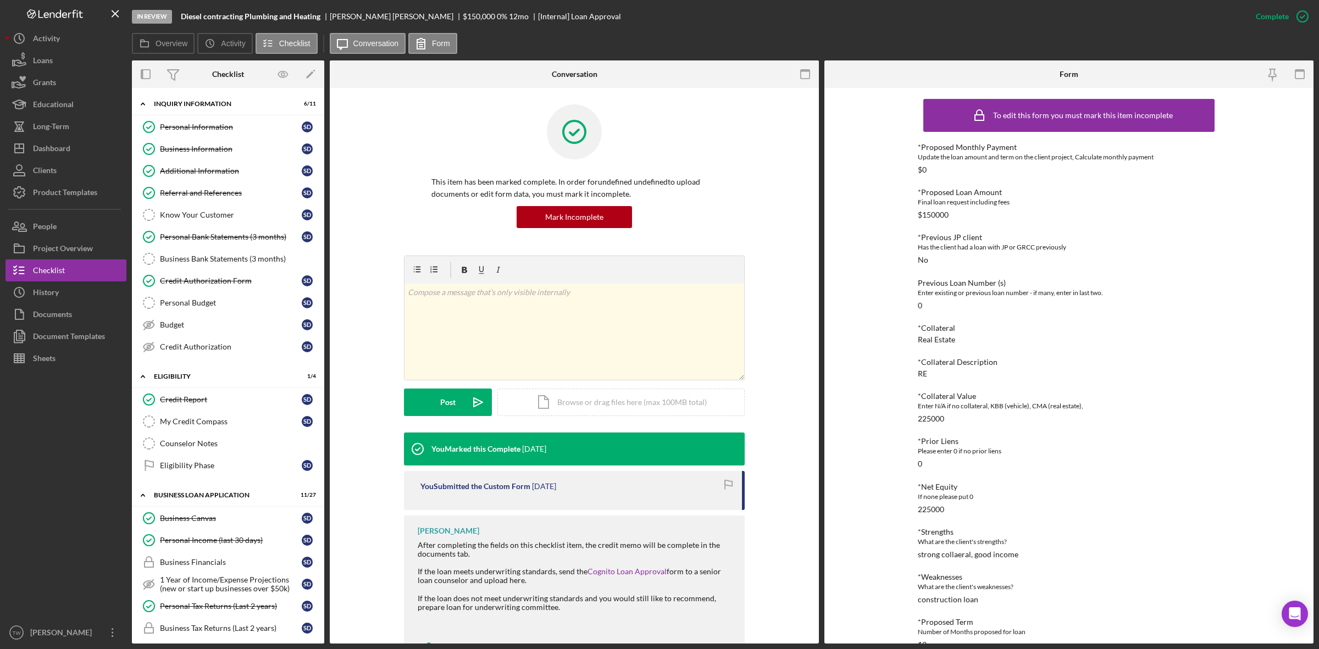
scroll to position [206, 0]
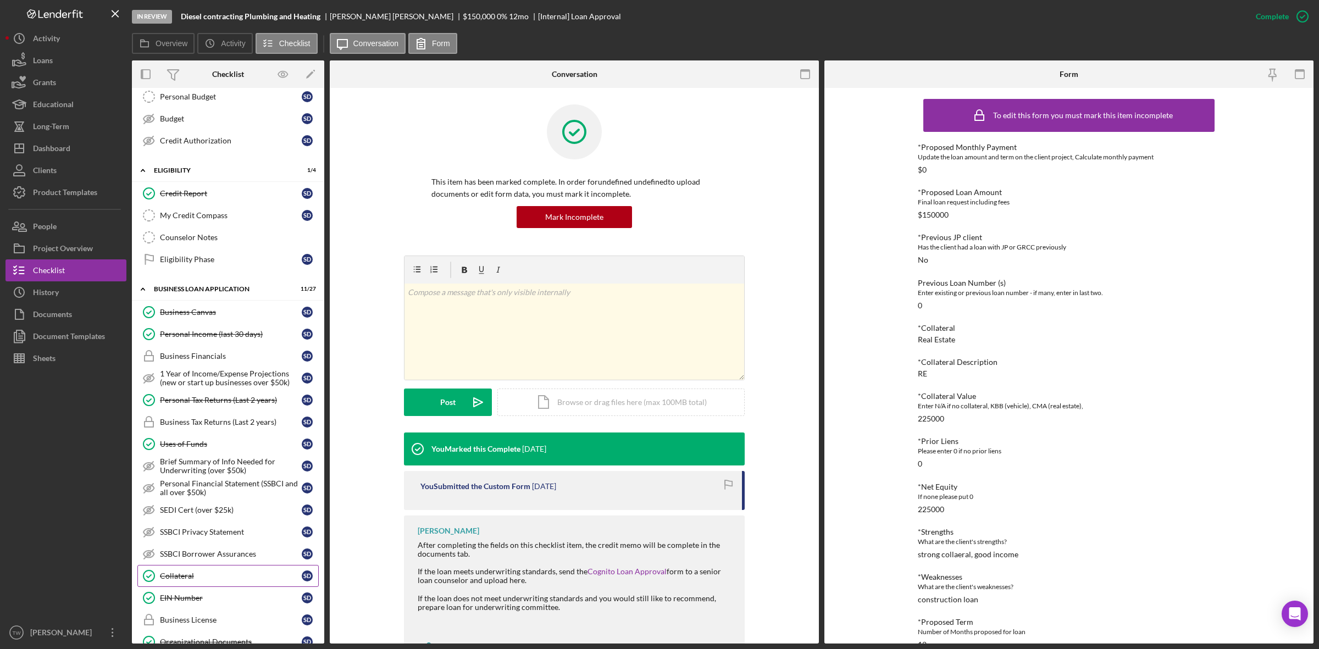
click at [221, 580] on div "Collateral" at bounding box center [231, 576] width 142 height 9
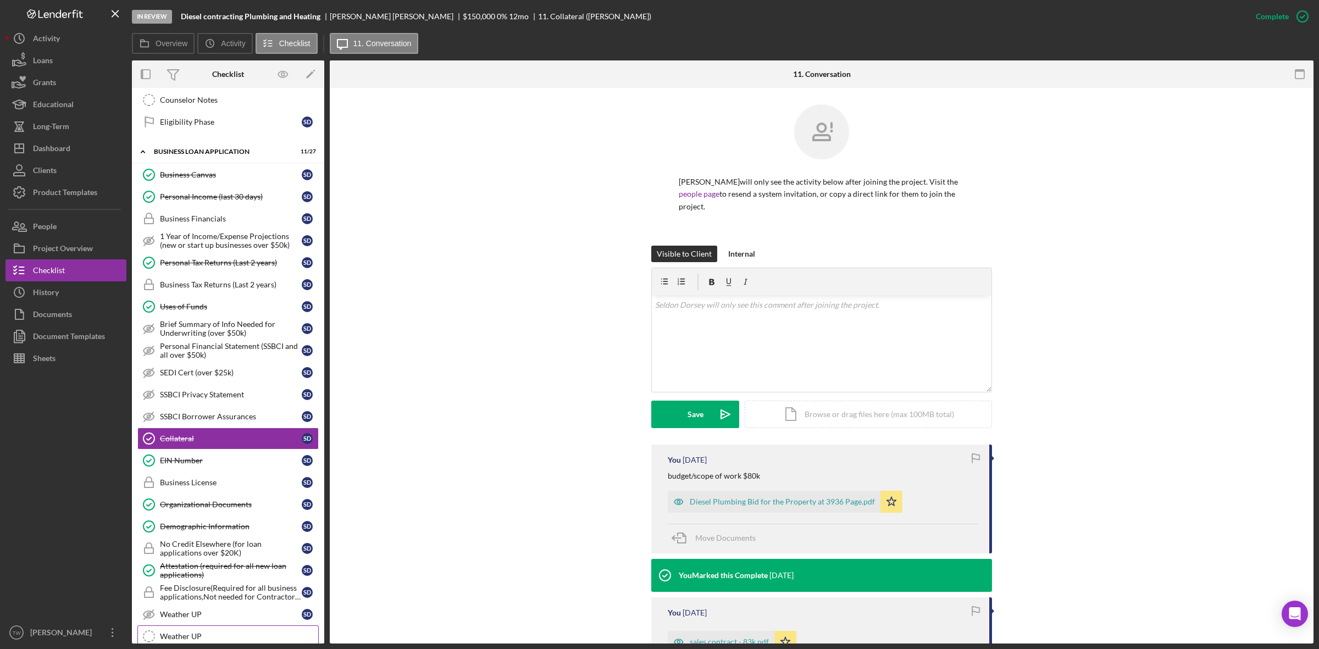
scroll to position [481, 0]
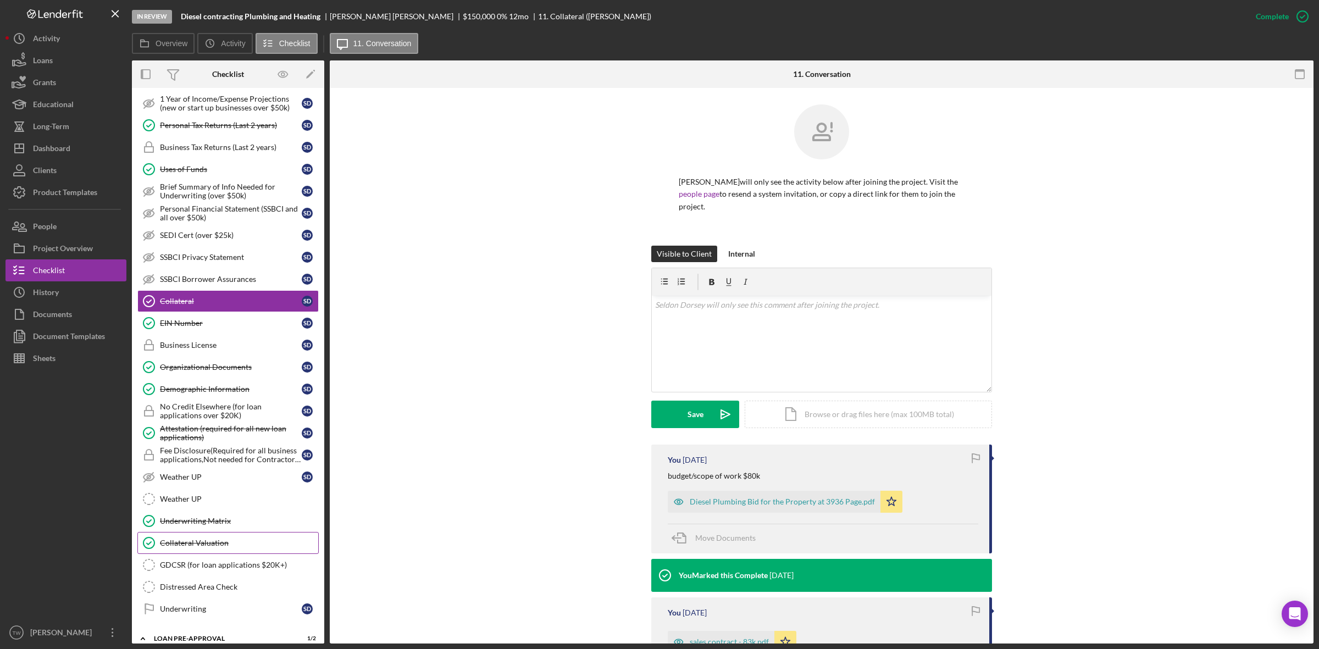
click at [217, 547] on div "Collateral Valuation" at bounding box center [239, 543] width 158 height 9
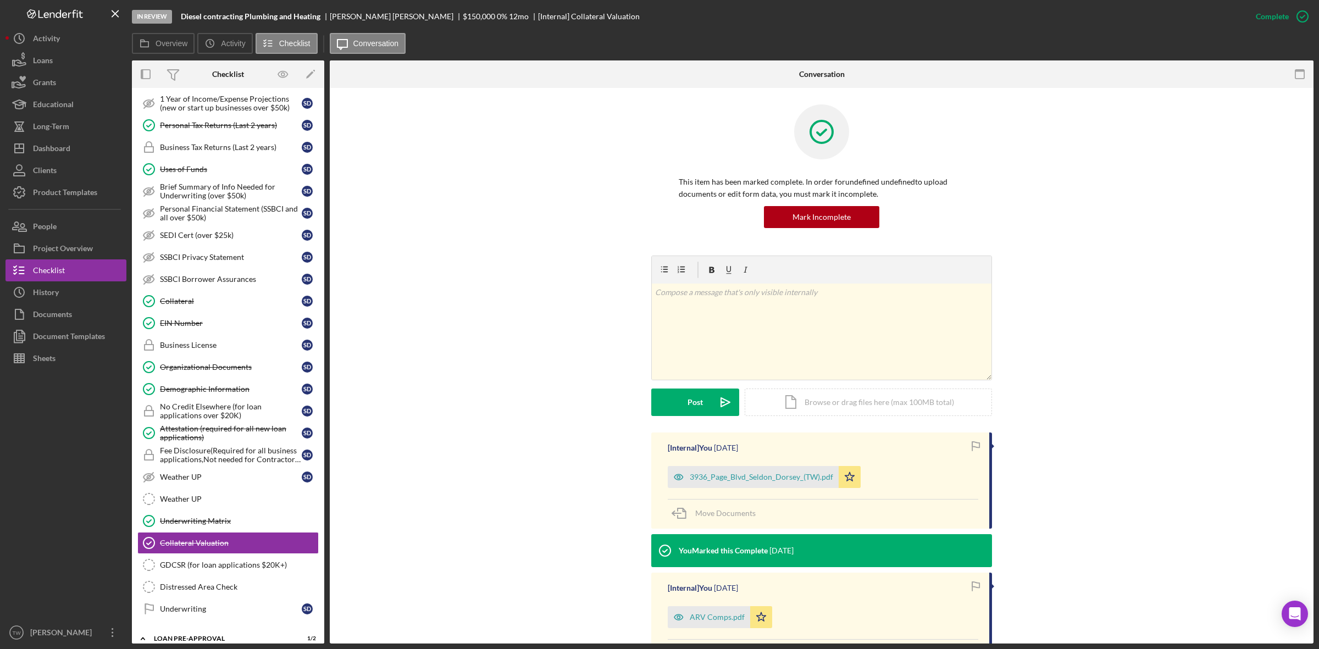
scroll to position [128, 0]
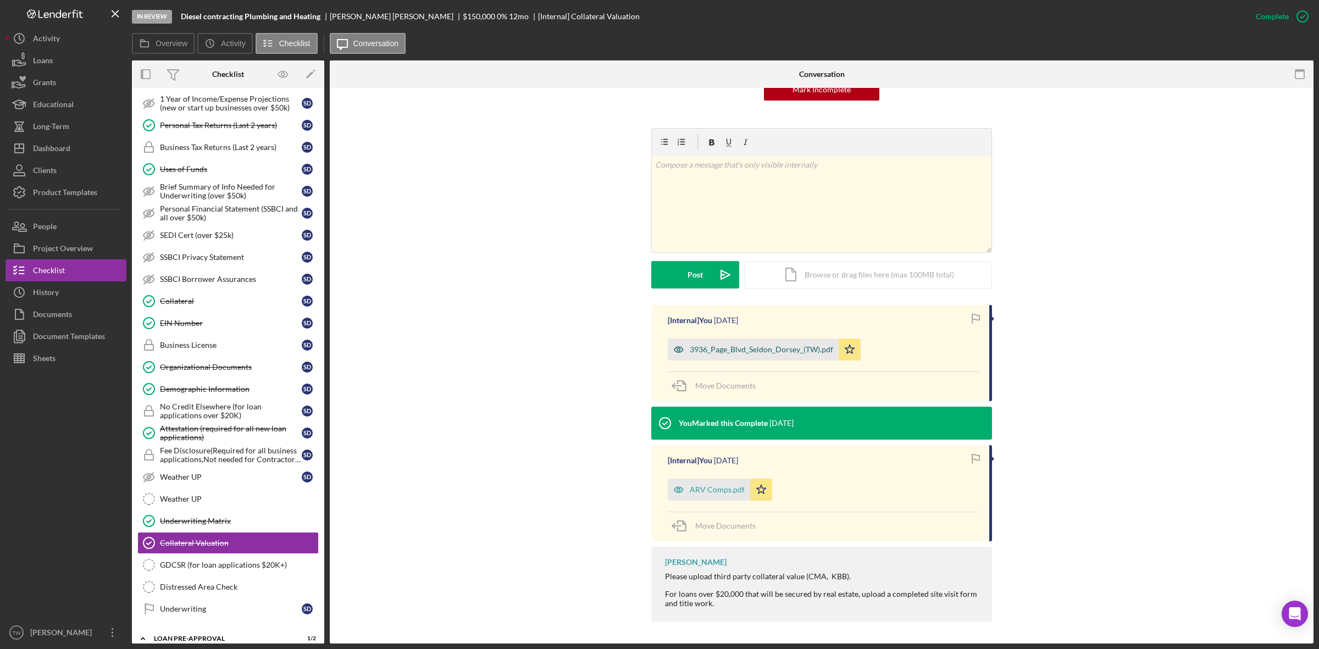
click at [736, 356] on div "3936_Page_Blvd_Seldon_Dorsey_(TW).pdf" at bounding box center [753, 350] width 171 height 22
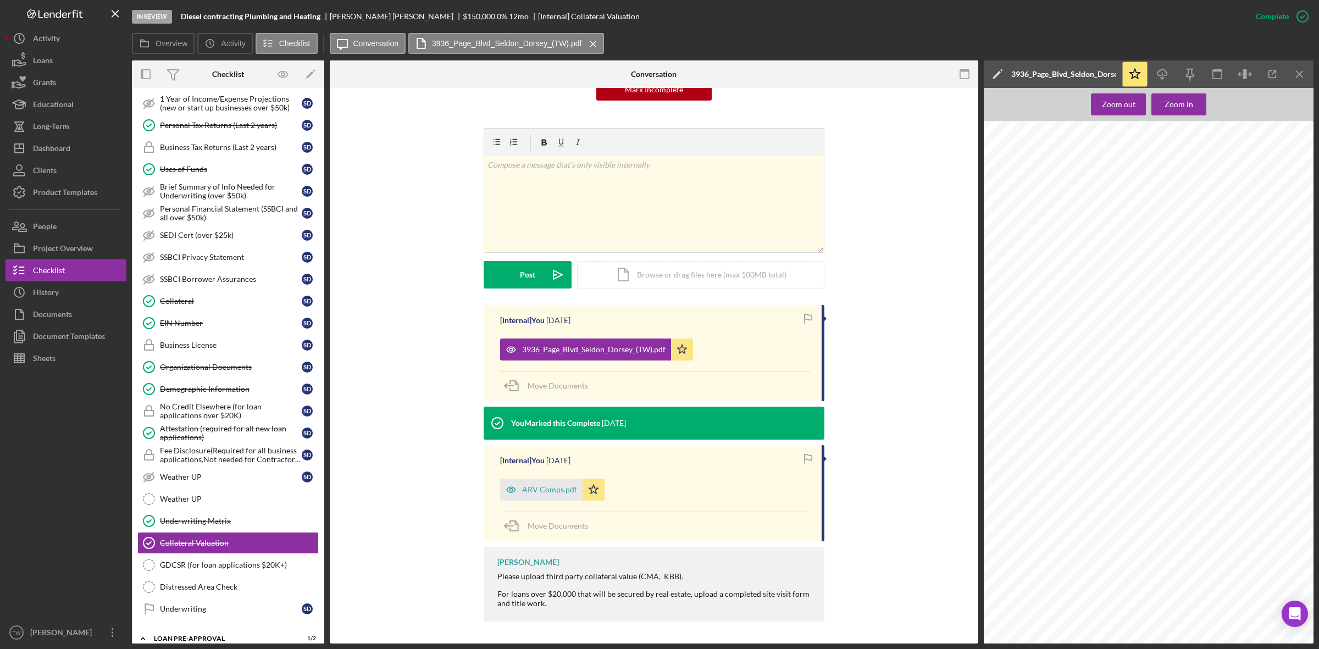
scroll to position [275, 0]
click at [550, 495] on div "ARV Comps.pdf" at bounding box center [541, 490] width 82 height 22
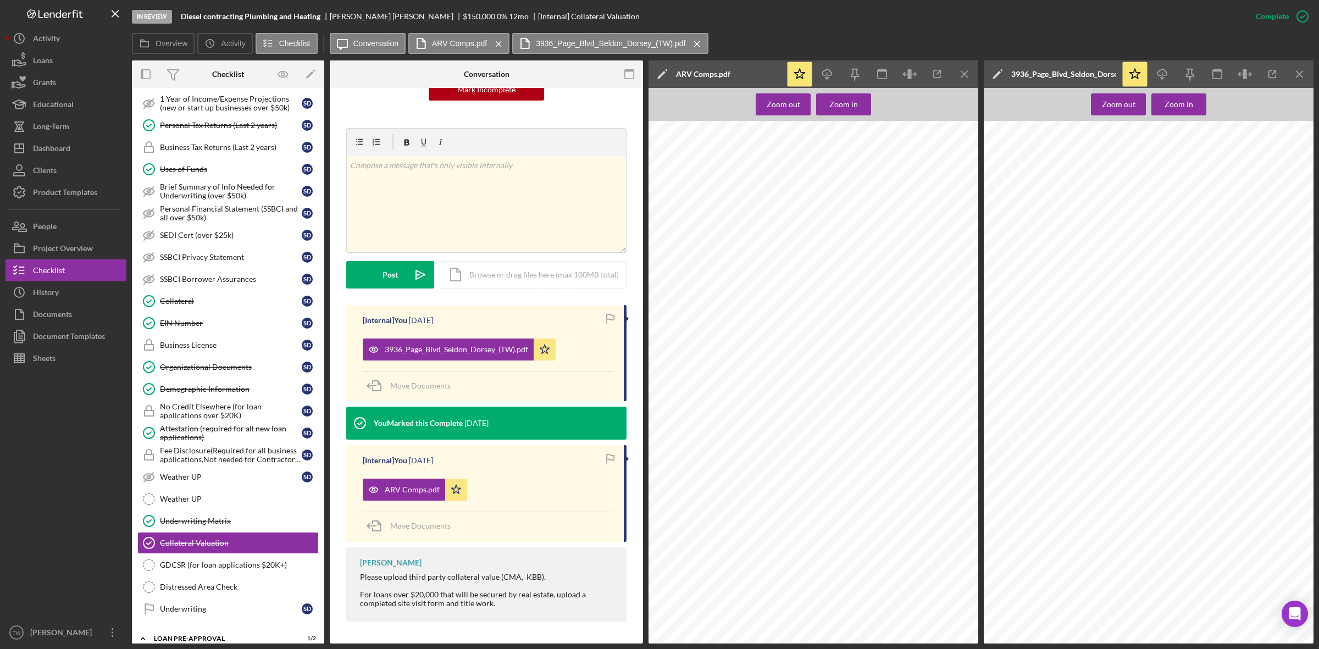
scroll to position [605, 0]
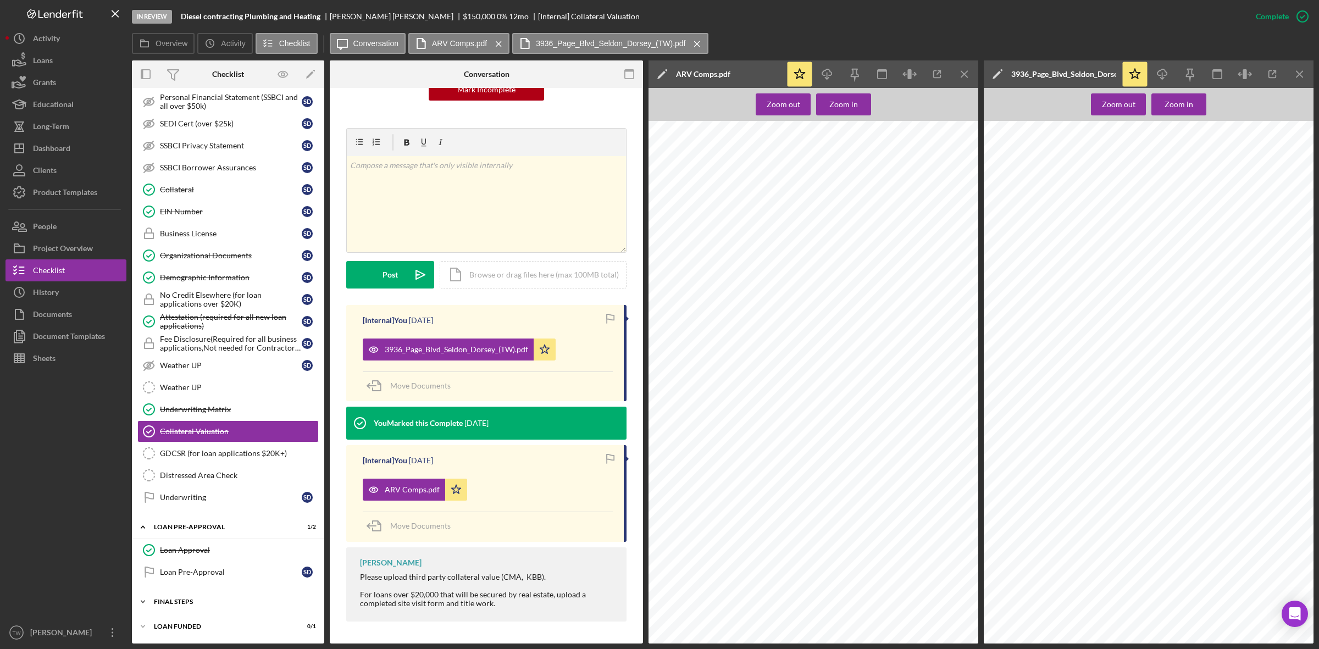
click at [179, 597] on div "Icon/Expander FINAL STEPS 2 / 19" at bounding box center [228, 602] width 192 height 22
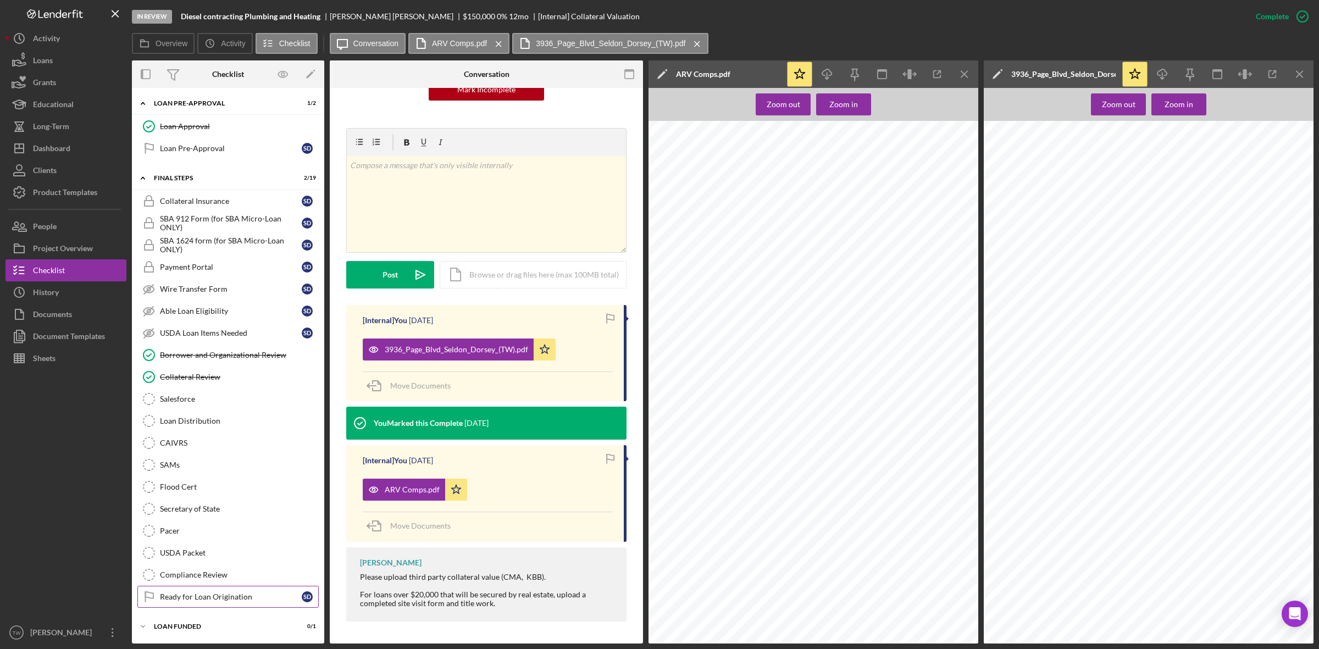
scroll to position [1034, 0]
click at [51, 141] on div "Dashboard" at bounding box center [51, 149] width 37 height 25
